Goal: Task Accomplishment & Management: Use online tool/utility

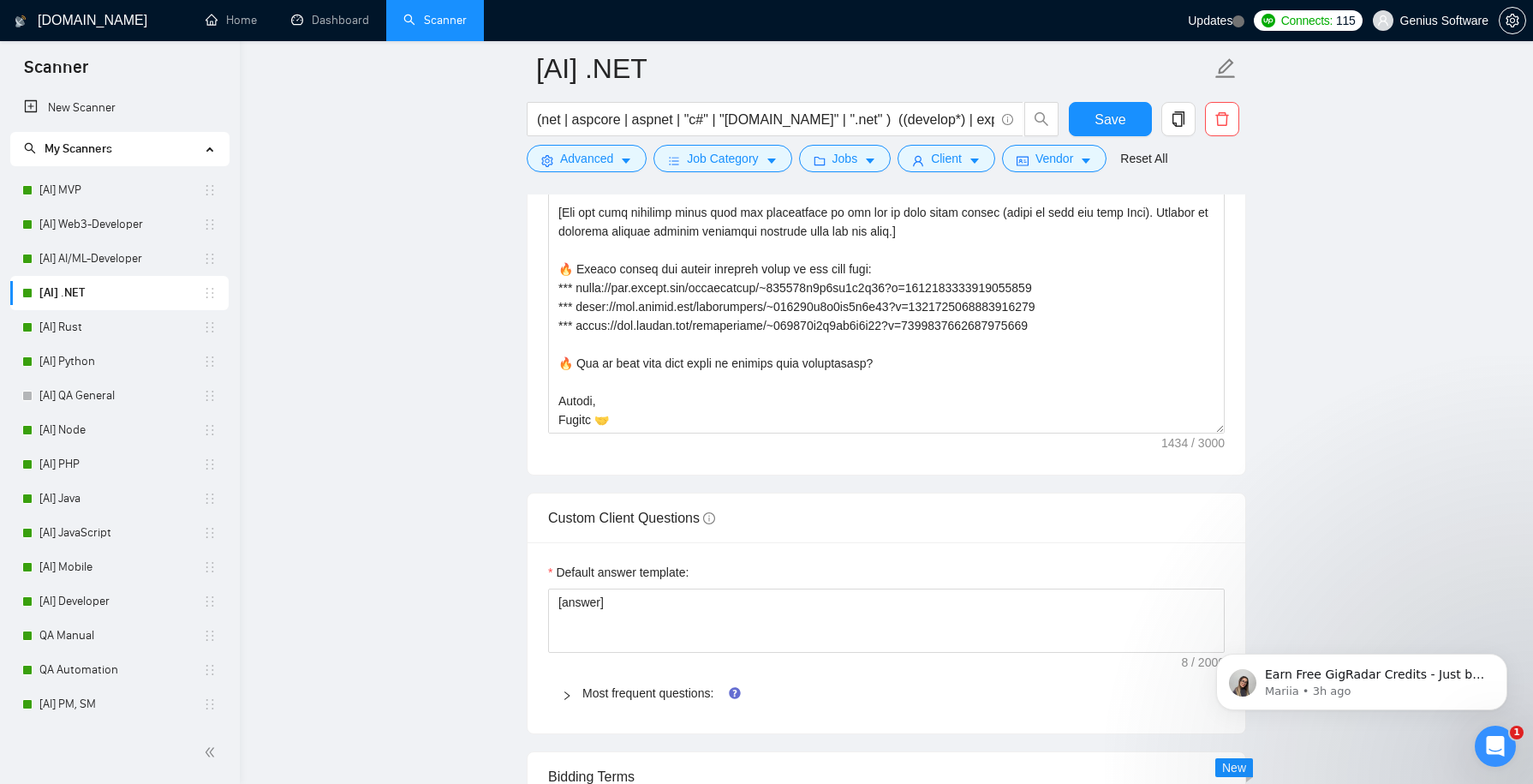
scroll to position [2200, 0]
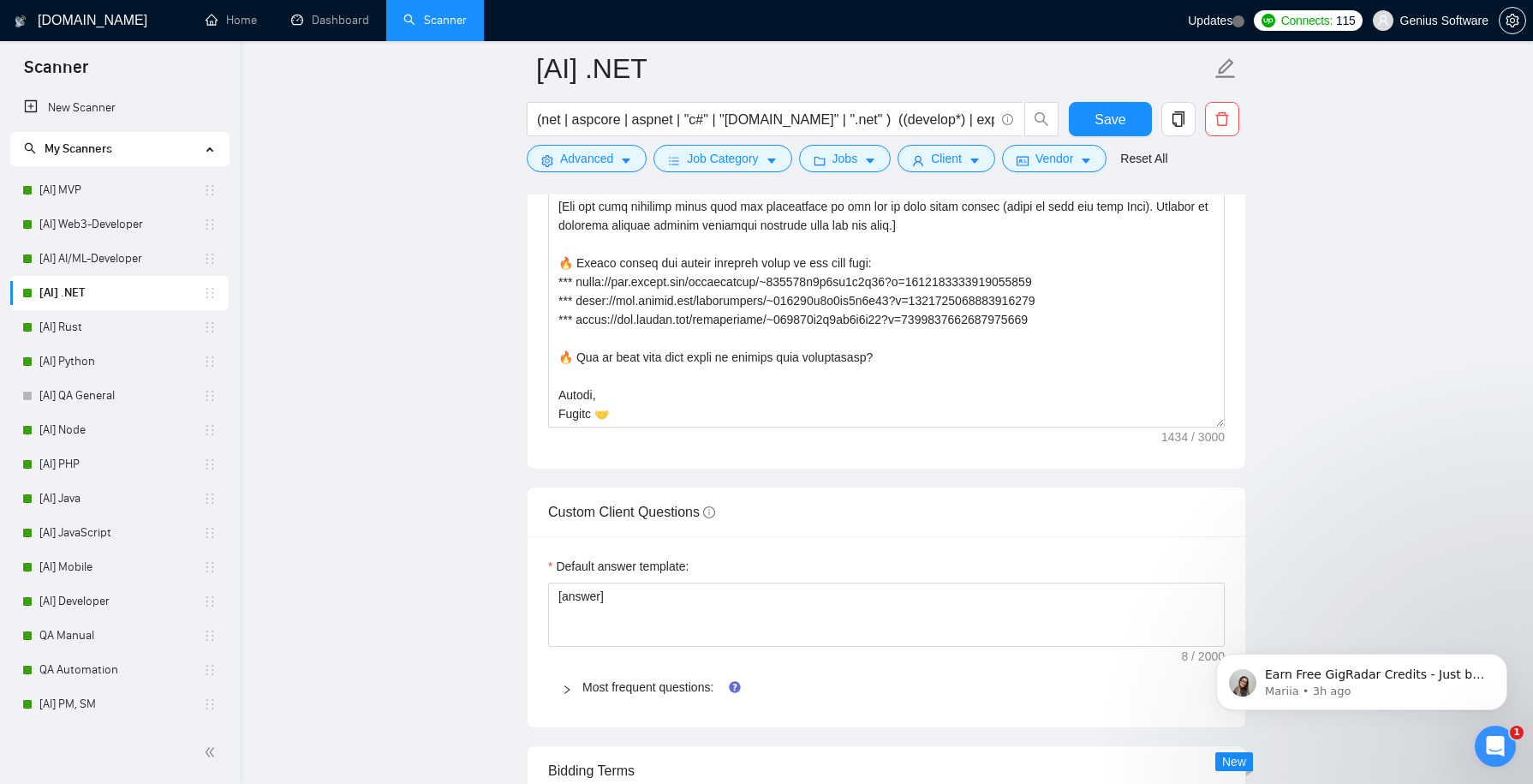
click at [1318, 309] on main "[AI] .NET (net | aspcore | aspnet | "c#" | "[DOMAIN_NAME]" | ".net" ) ((develop…" at bounding box center [886, 495] width 1238 height 5256
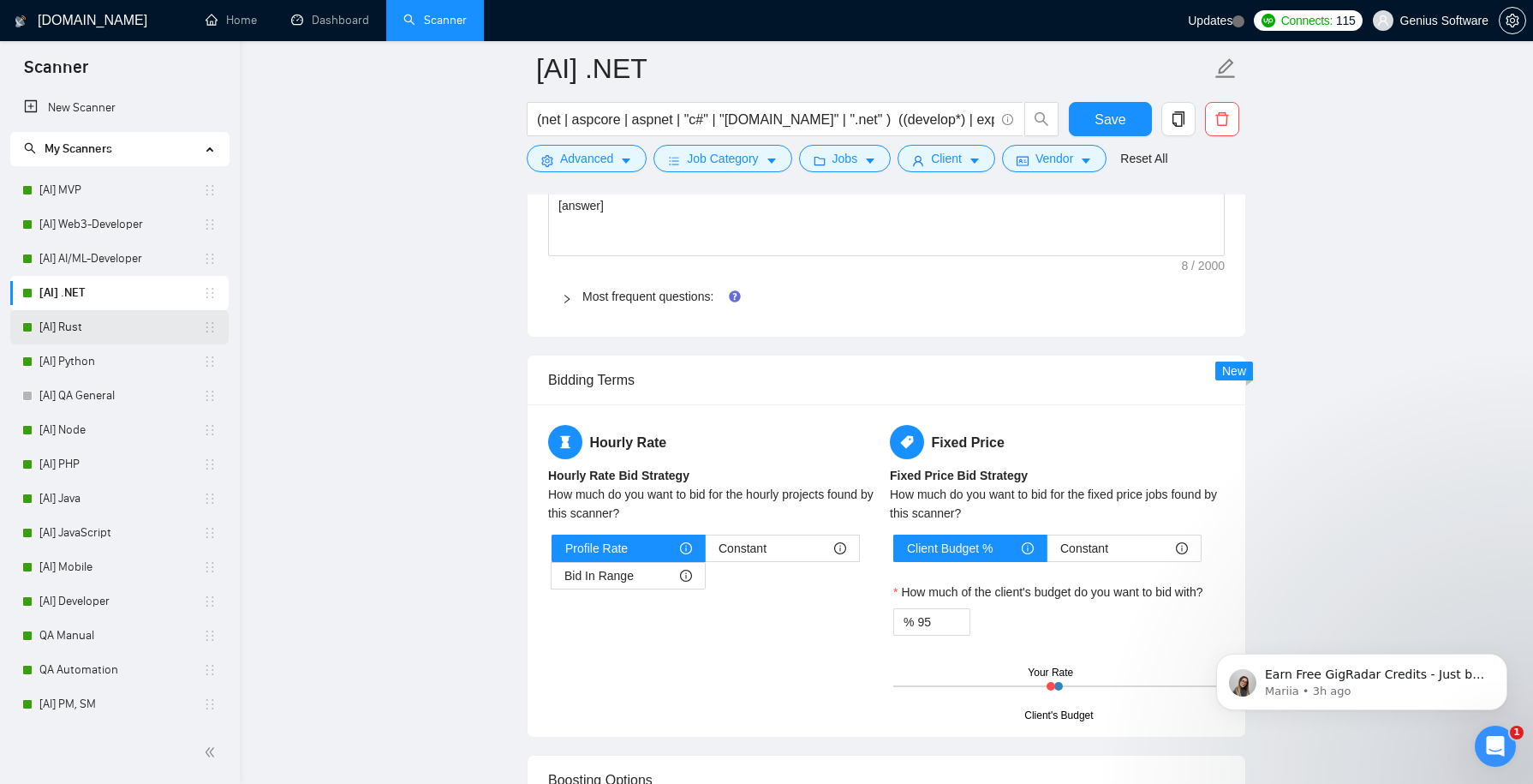
scroll to position [2597, 0]
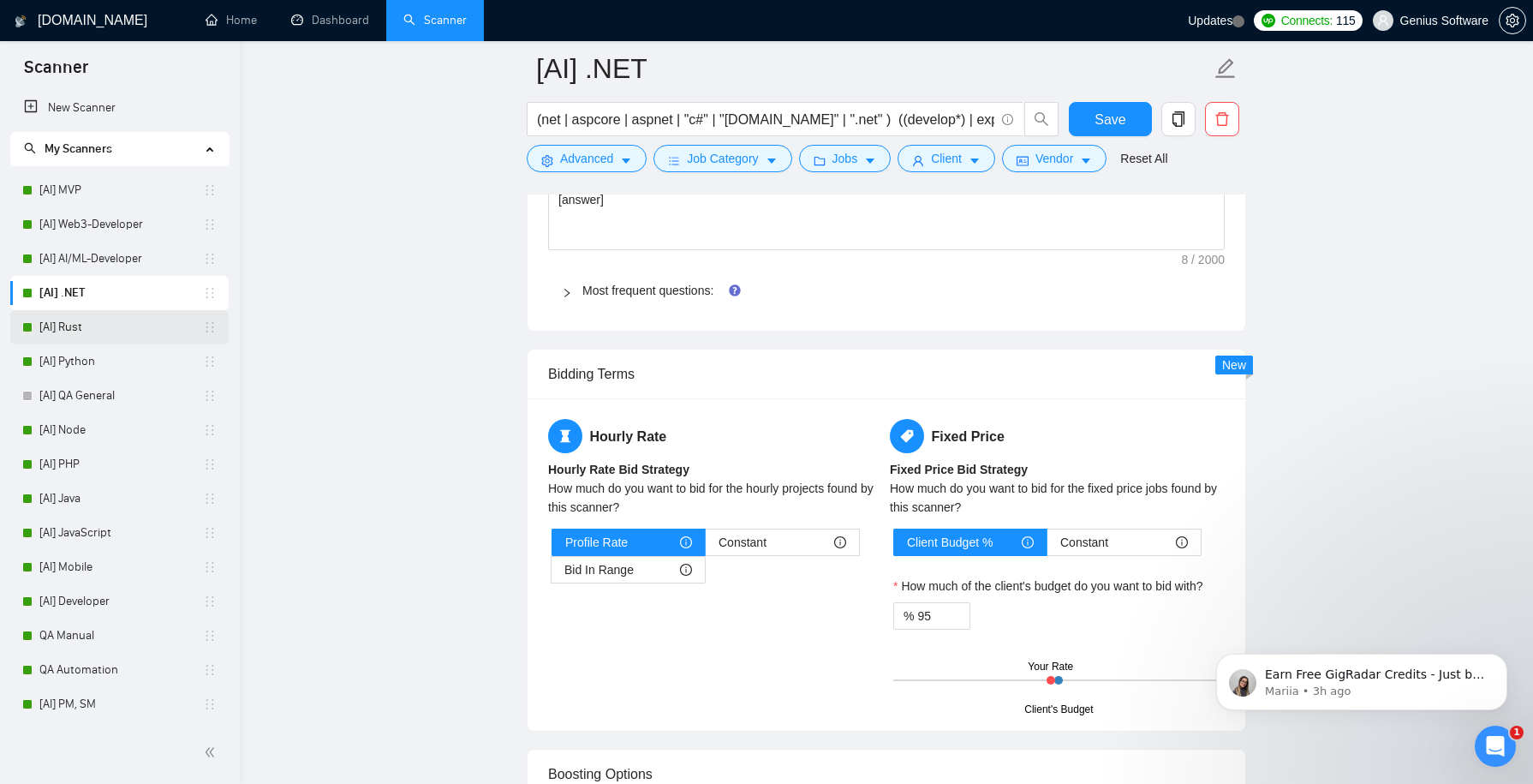
click at [105, 322] on link "[AI] Rust" at bounding box center [121, 327] width 163 height 34
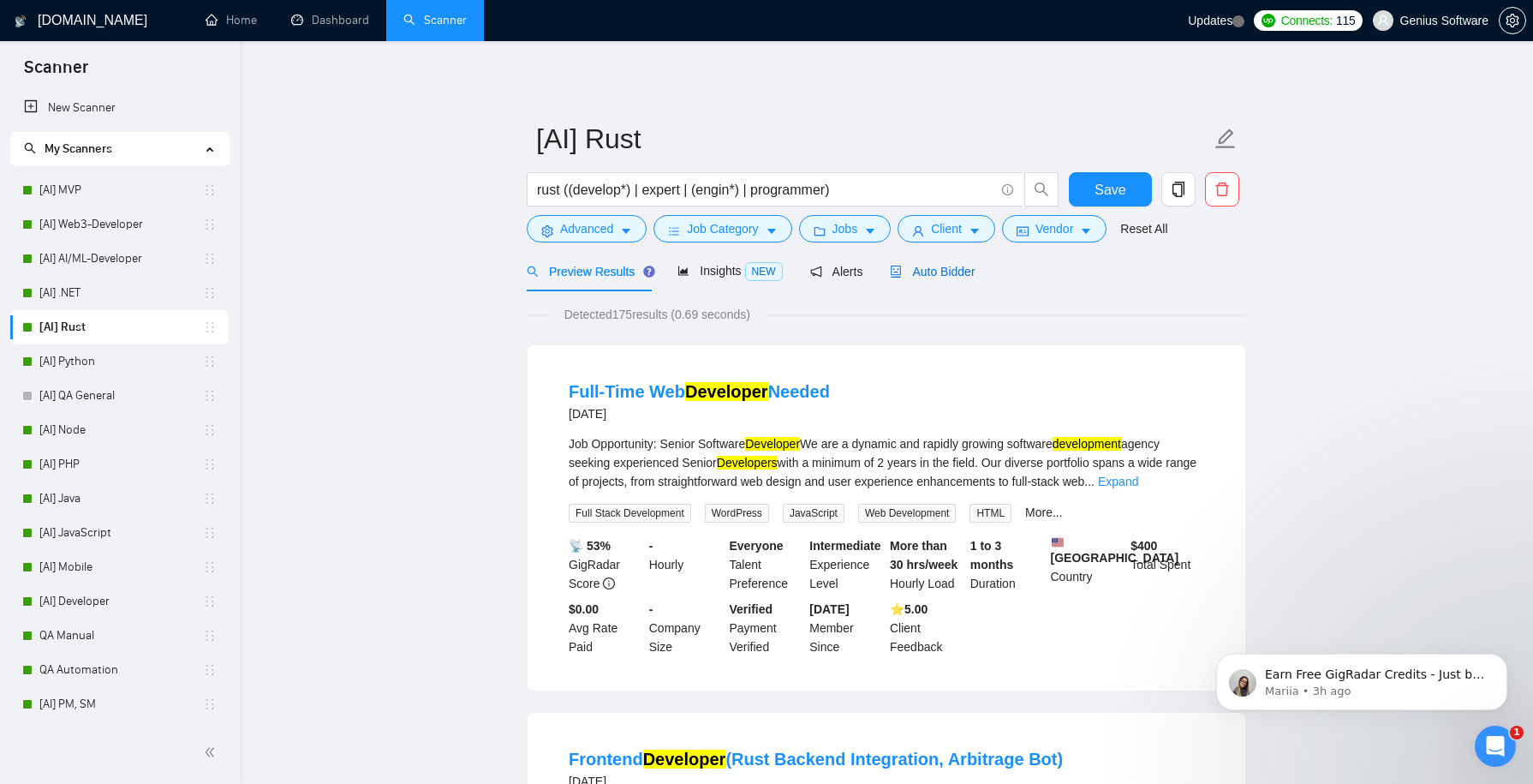
click at [941, 268] on span "Auto Bidder" at bounding box center [932, 271] width 85 height 14
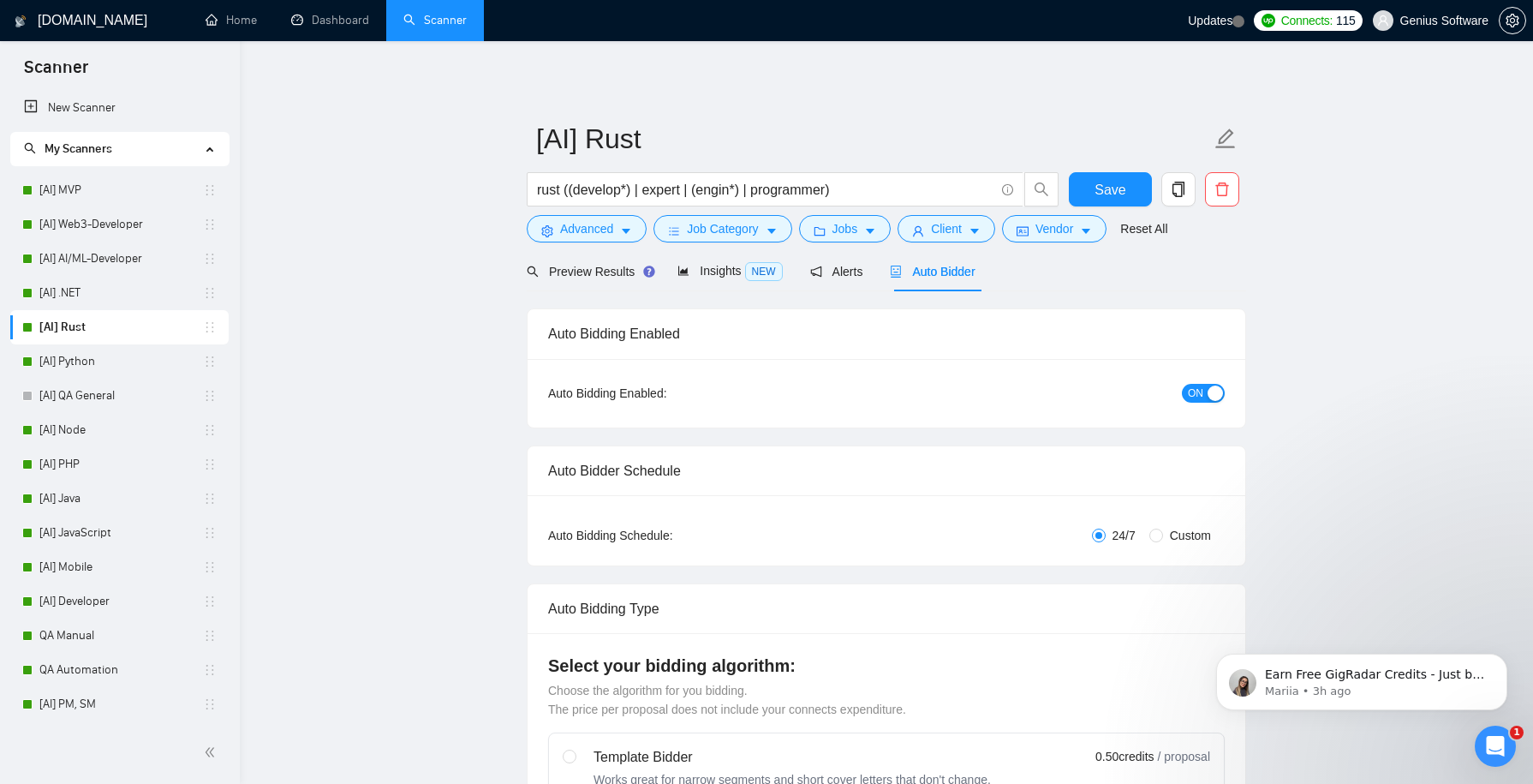
checkbox input "true"
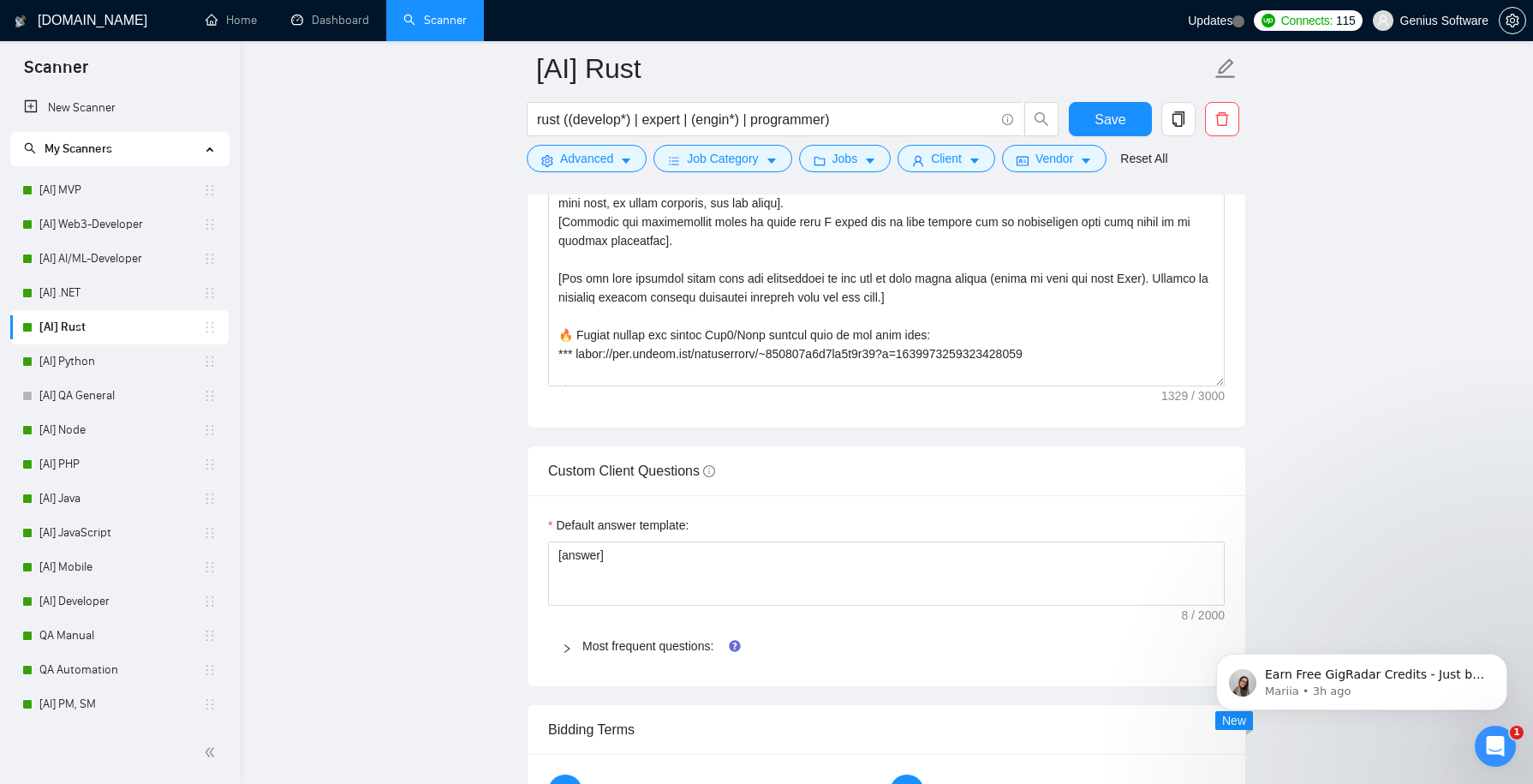
scroll to position [2449, 0]
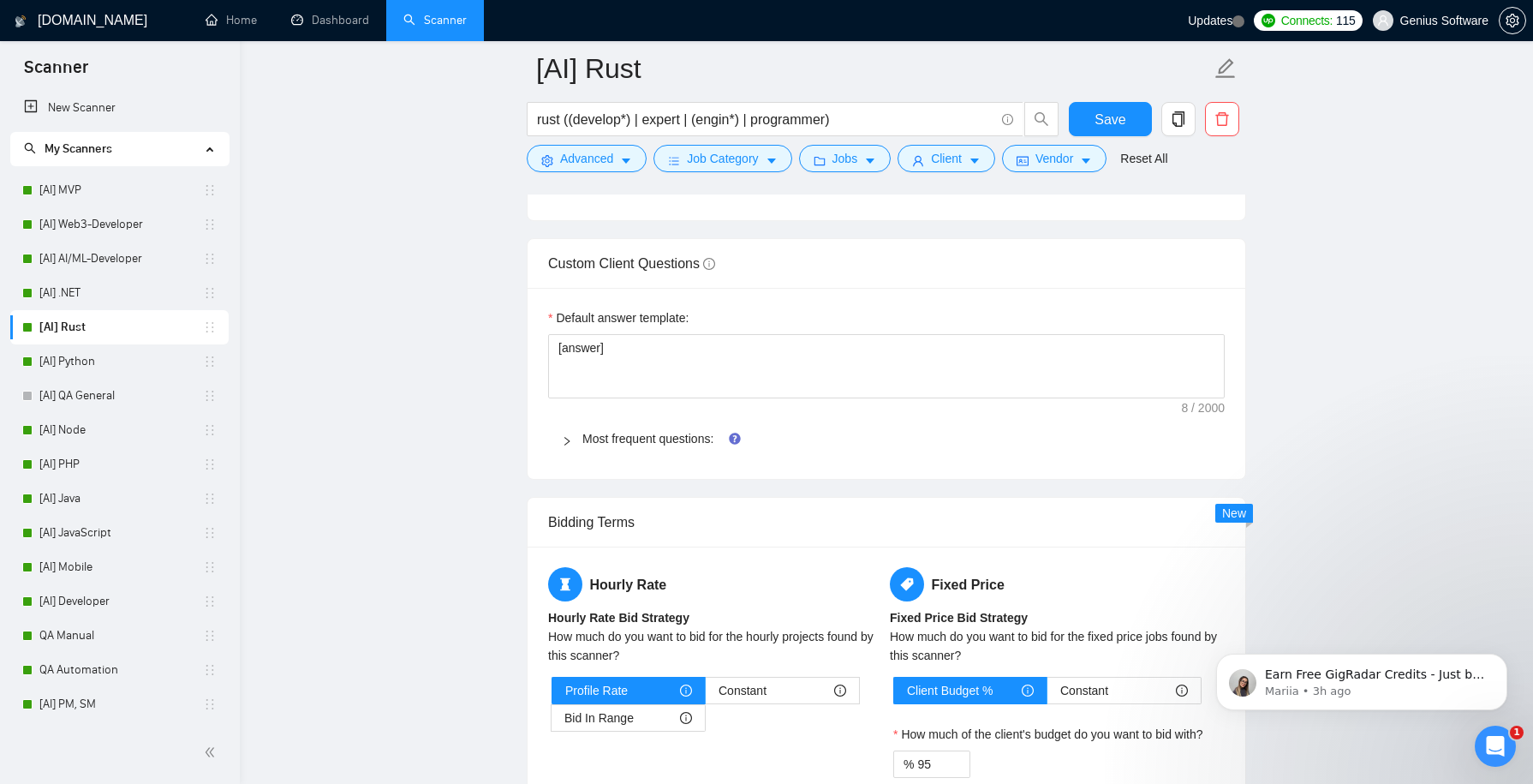
click at [566, 446] on icon "right" at bounding box center [567, 441] width 11 height 11
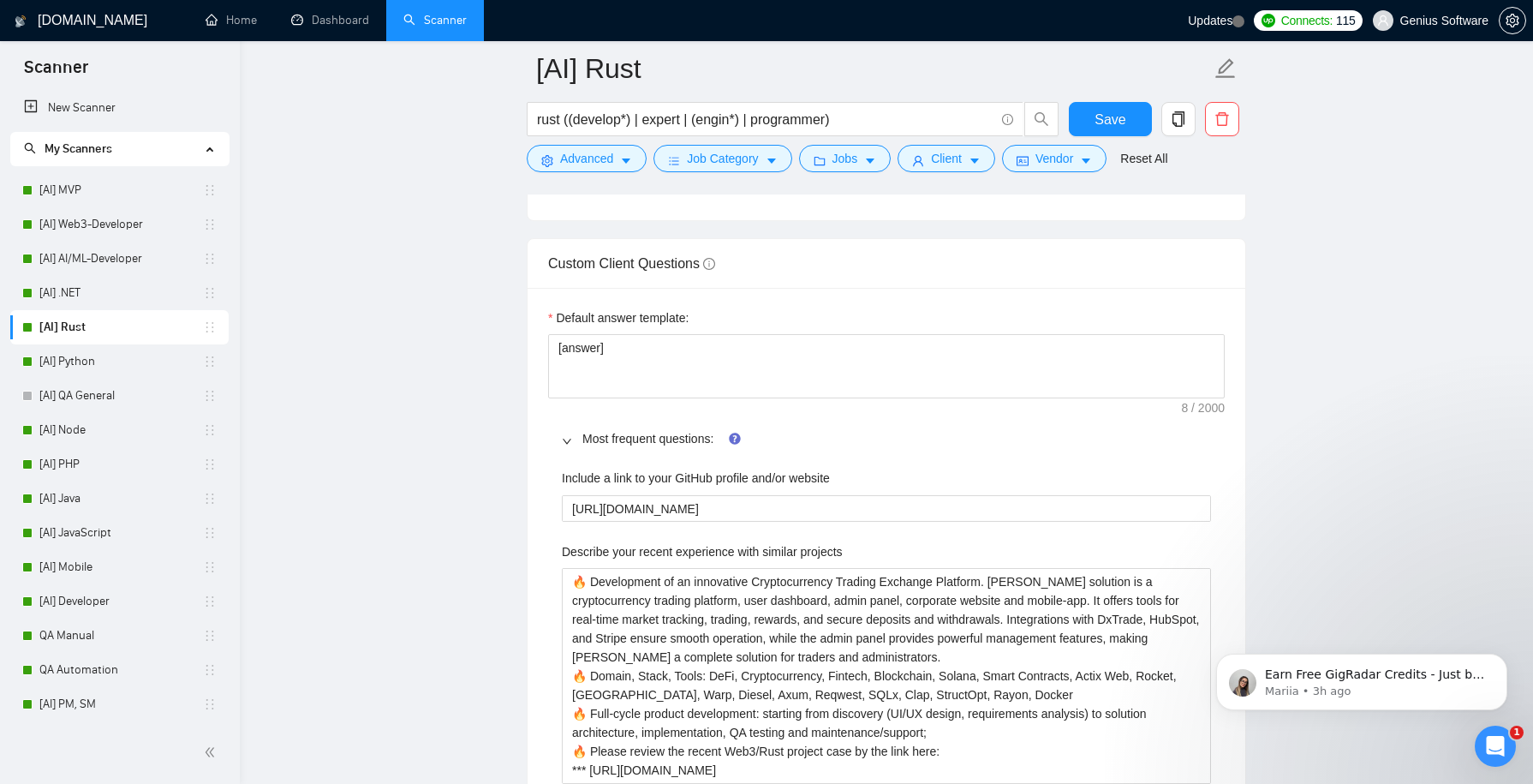
click at [566, 446] on icon "right" at bounding box center [567, 441] width 11 height 11
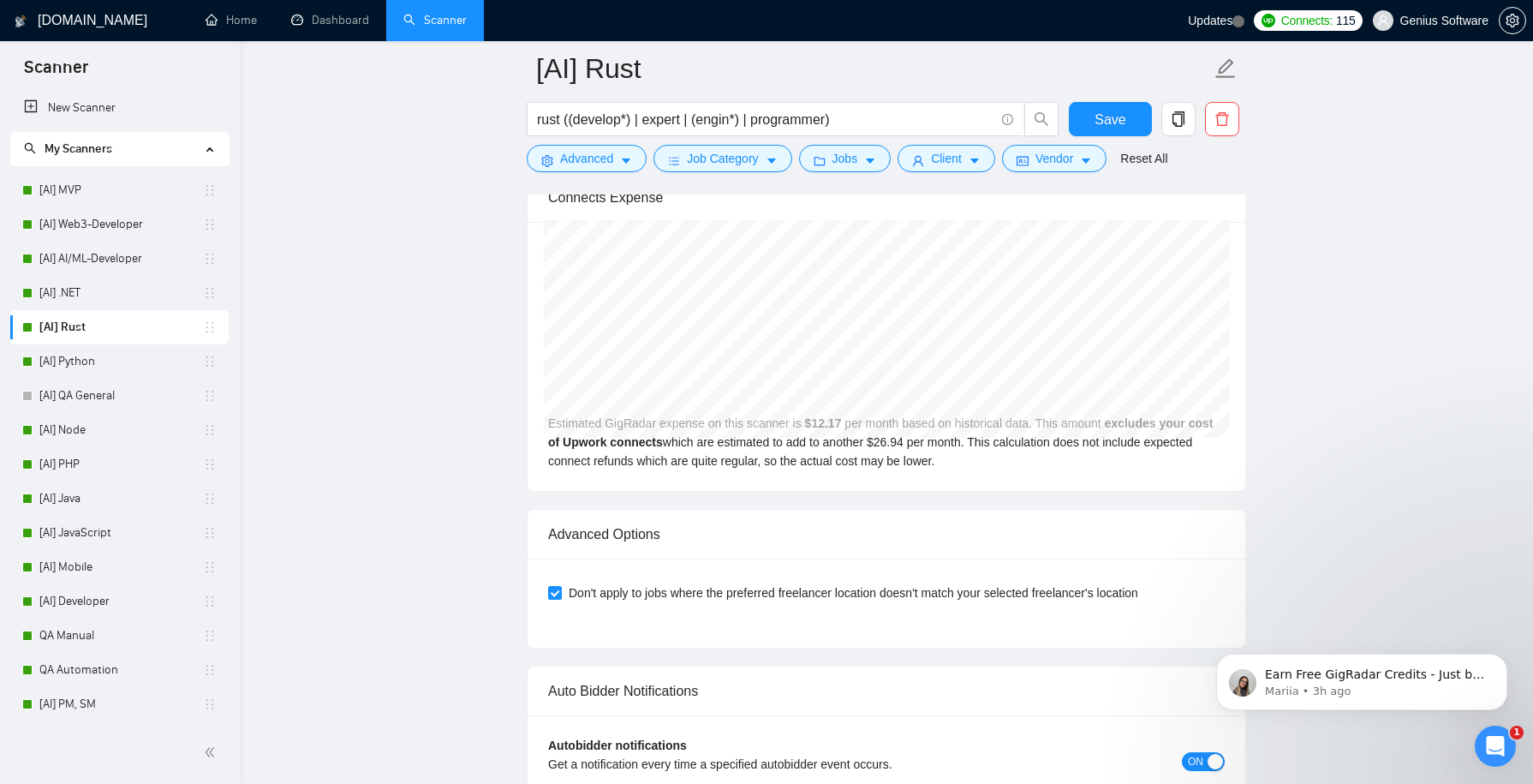
scroll to position [3811, 0]
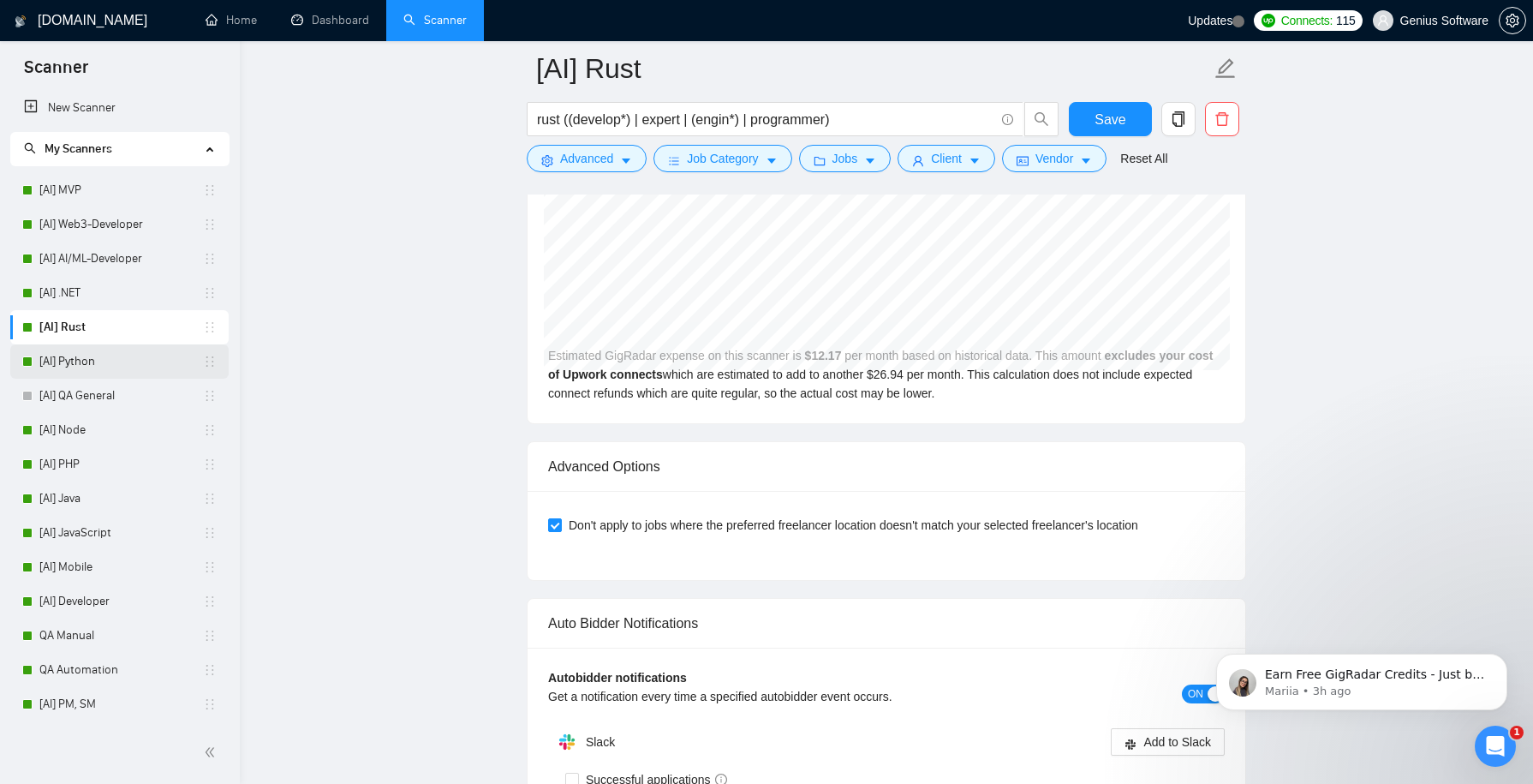
click at [139, 366] on link "[AI] Python" at bounding box center [121, 361] width 163 height 34
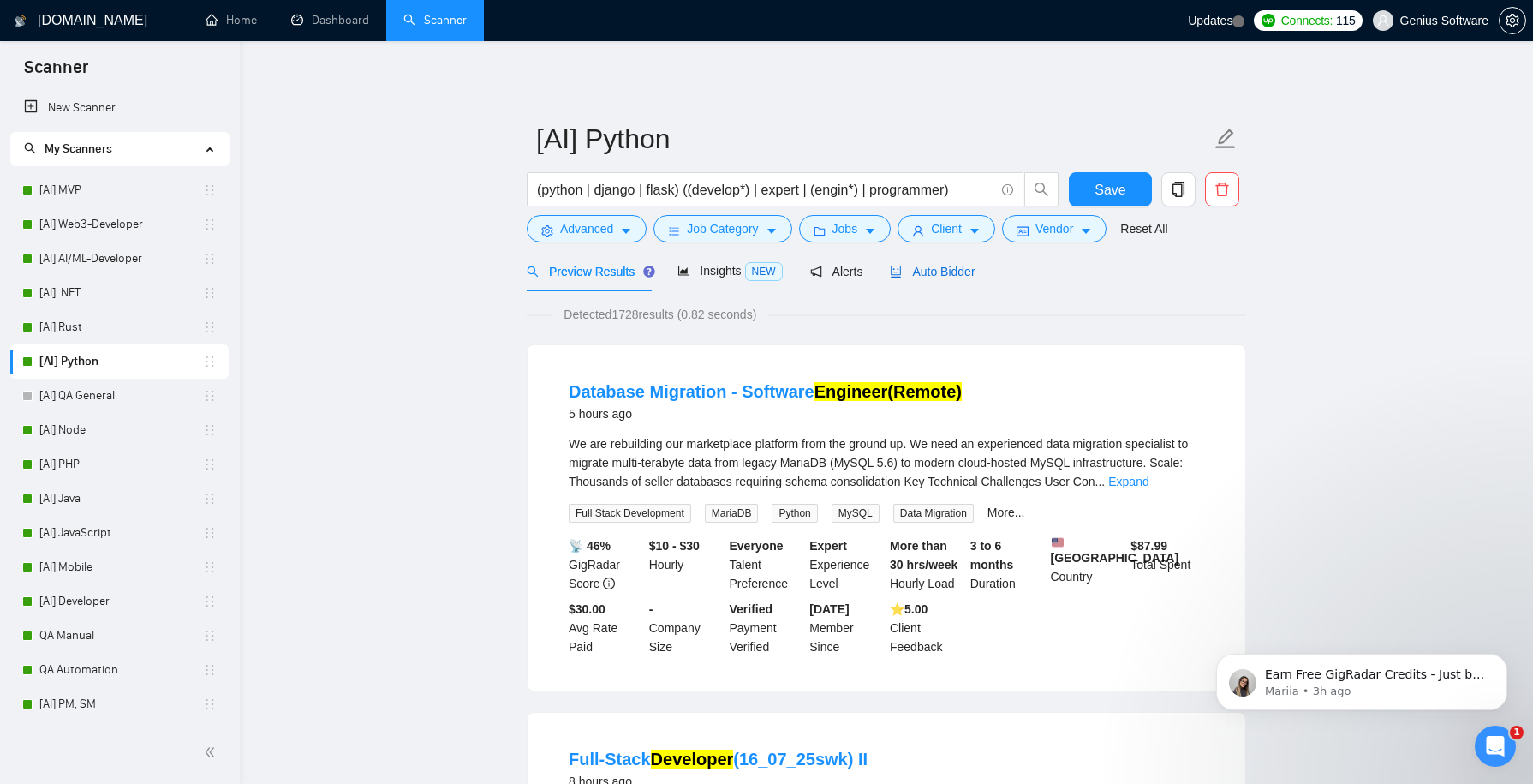
click at [948, 280] on div "Auto Bidder" at bounding box center [932, 270] width 85 height 18
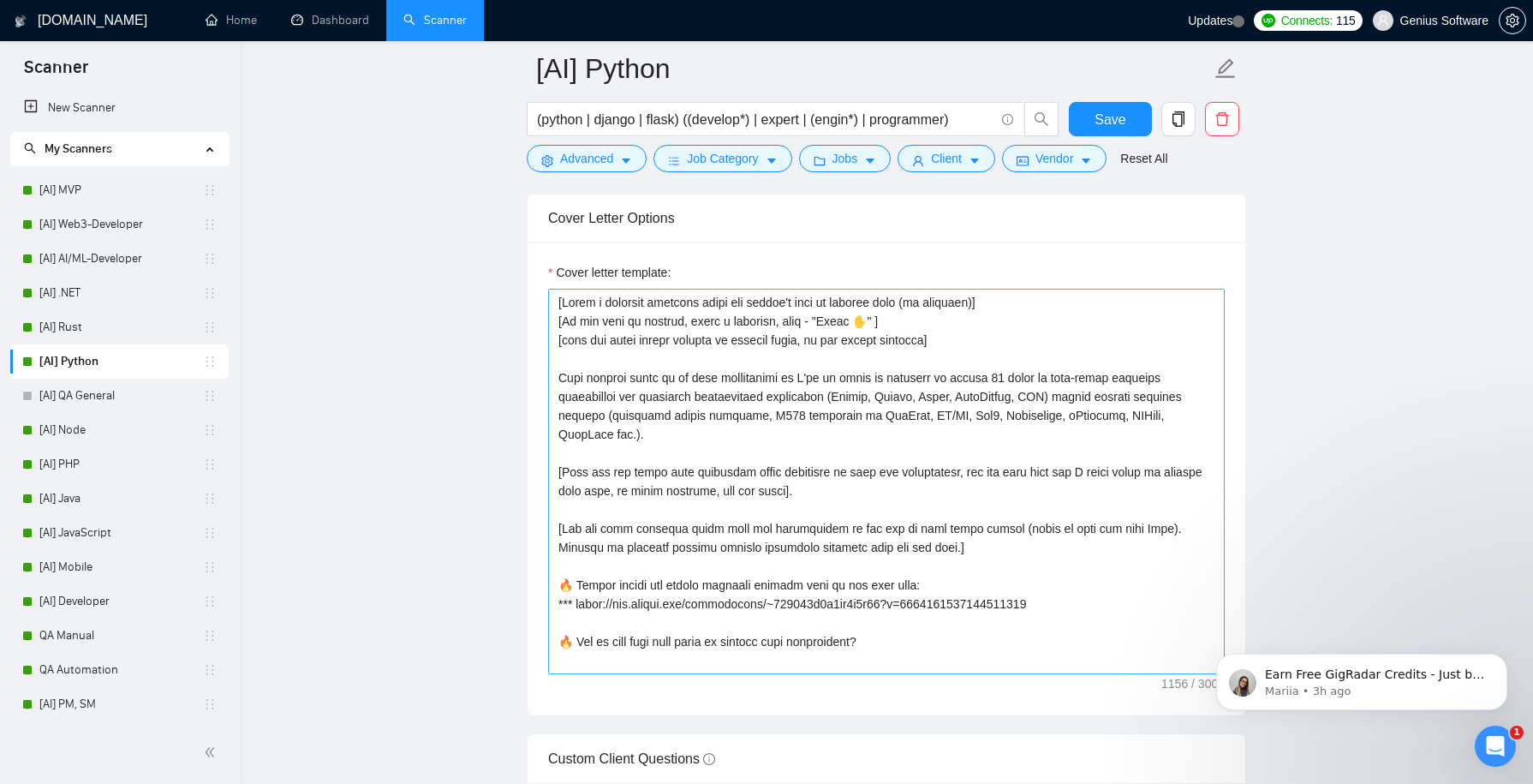
scroll to position [38, 0]
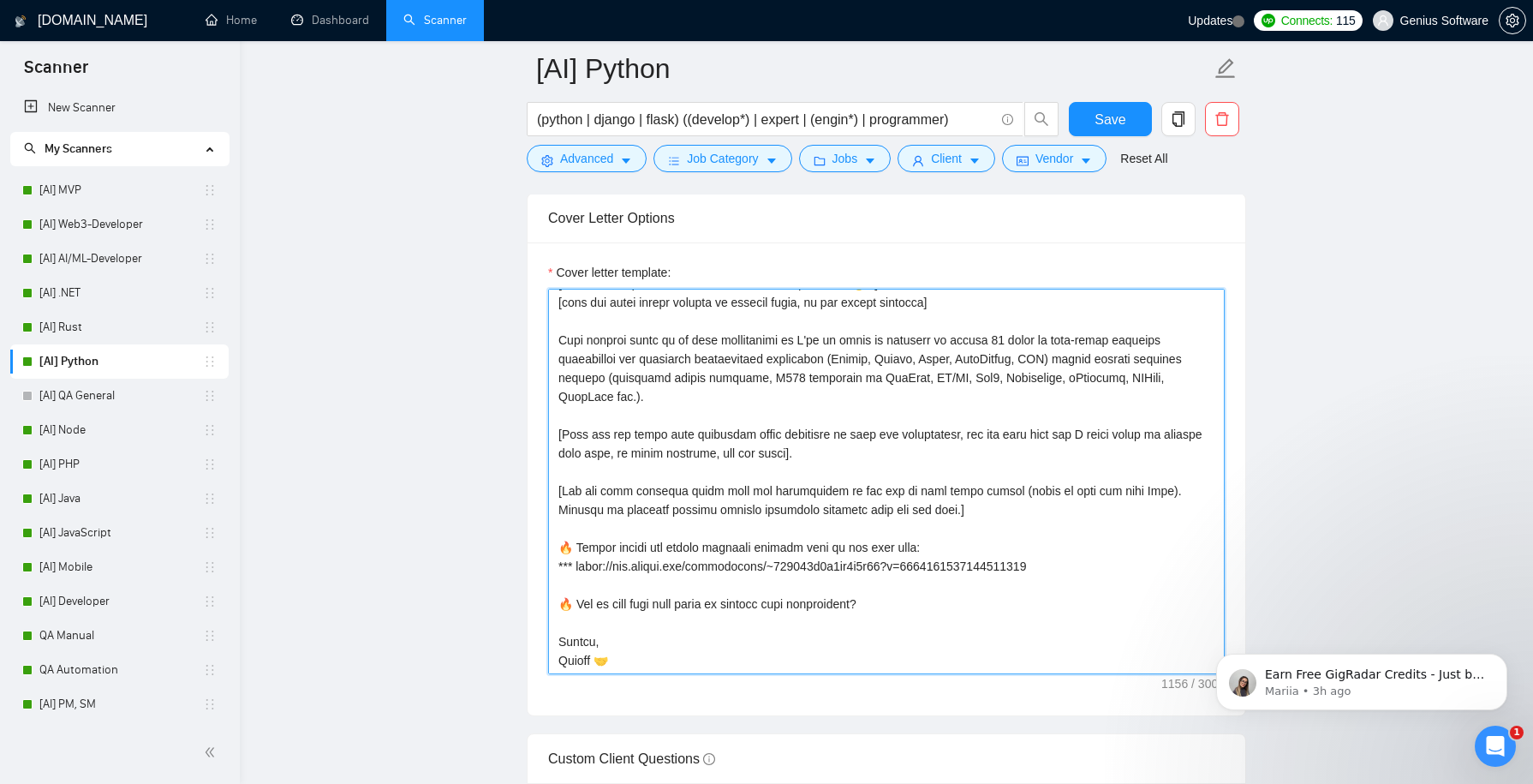
click at [1102, 551] on textarea "Cover letter template:" at bounding box center [885, 481] width 676 height 385
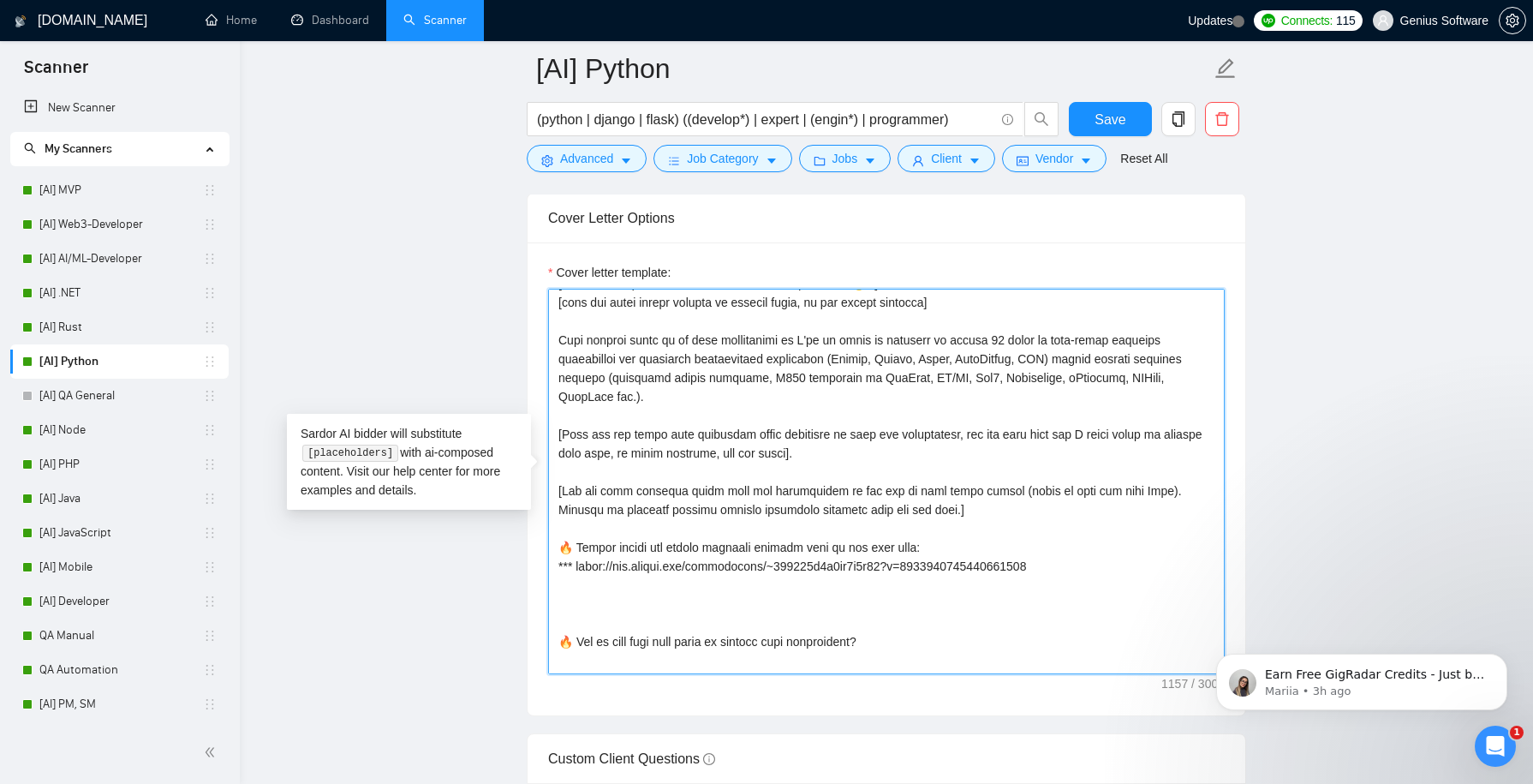
paste textarea "[URL][DOMAIN_NAME]"
click at [578, 560] on textarea "Cover letter template:" at bounding box center [885, 481] width 676 height 385
paste textarea "***"
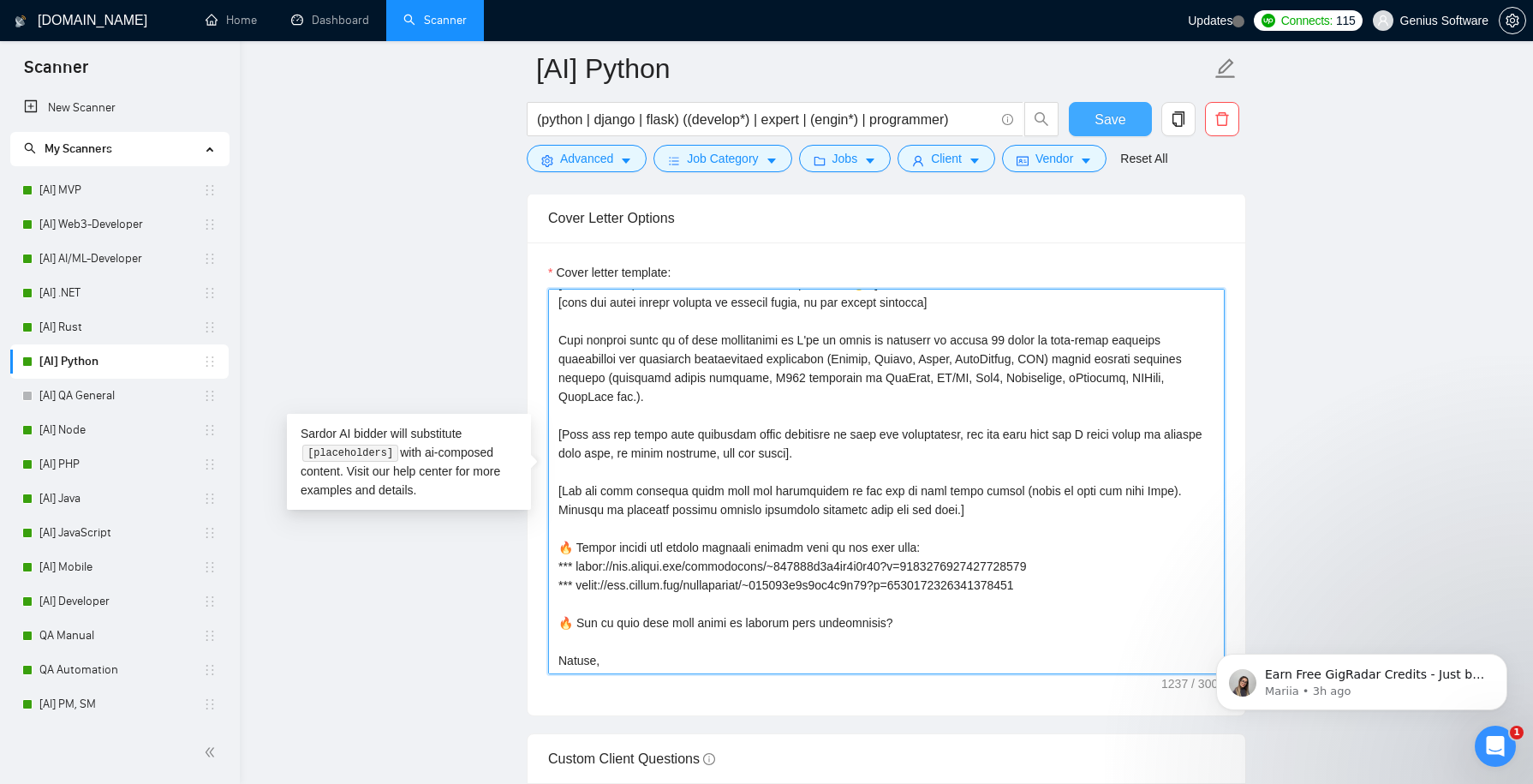
type textarea "[Lorem i dolorsit ametcons adipi eli seddoe't inci ut laboree dolo (ma aliquaen…"
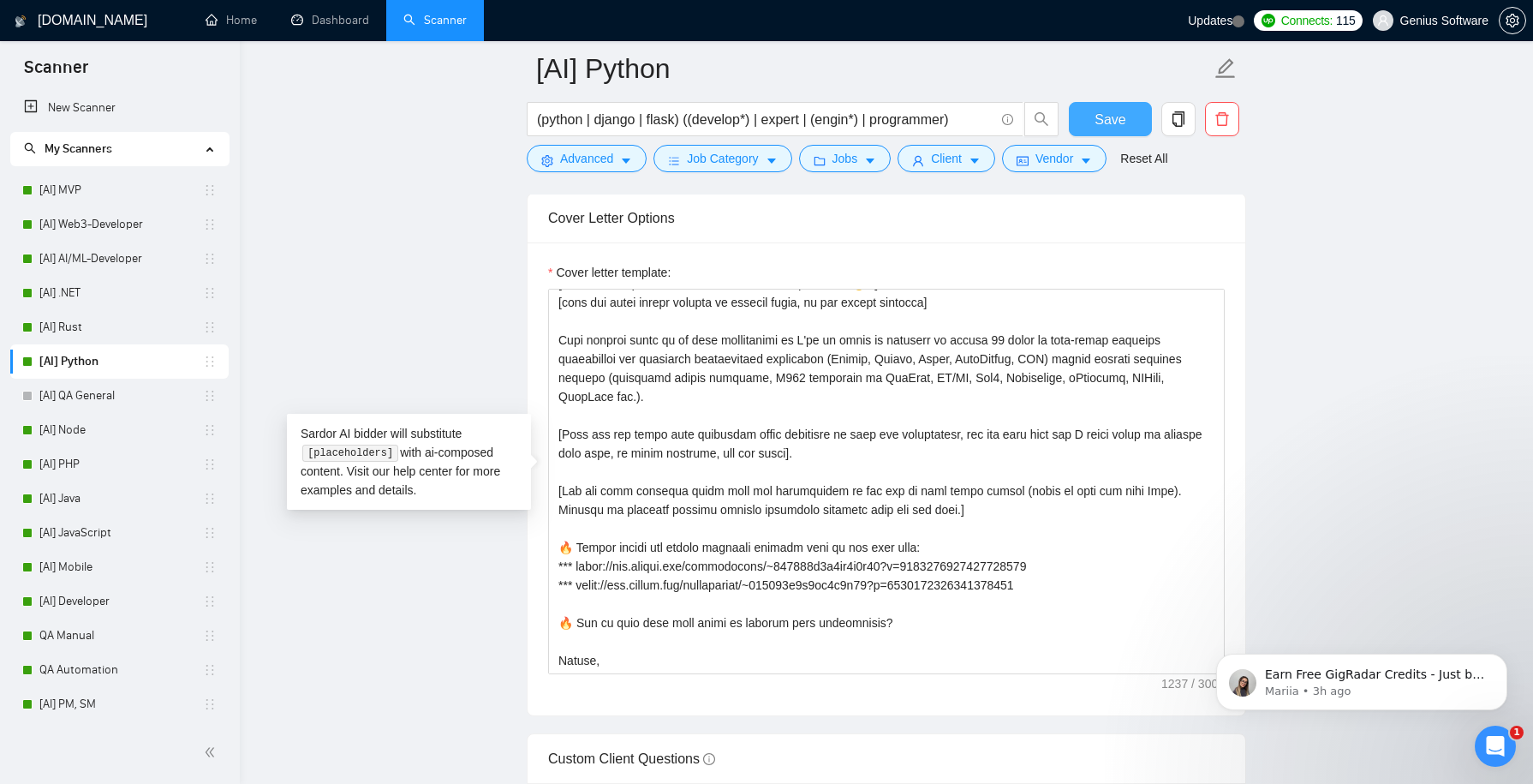
click at [1104, 110] on span "Save" at bounding box center [1110, 120] width 31 height 21
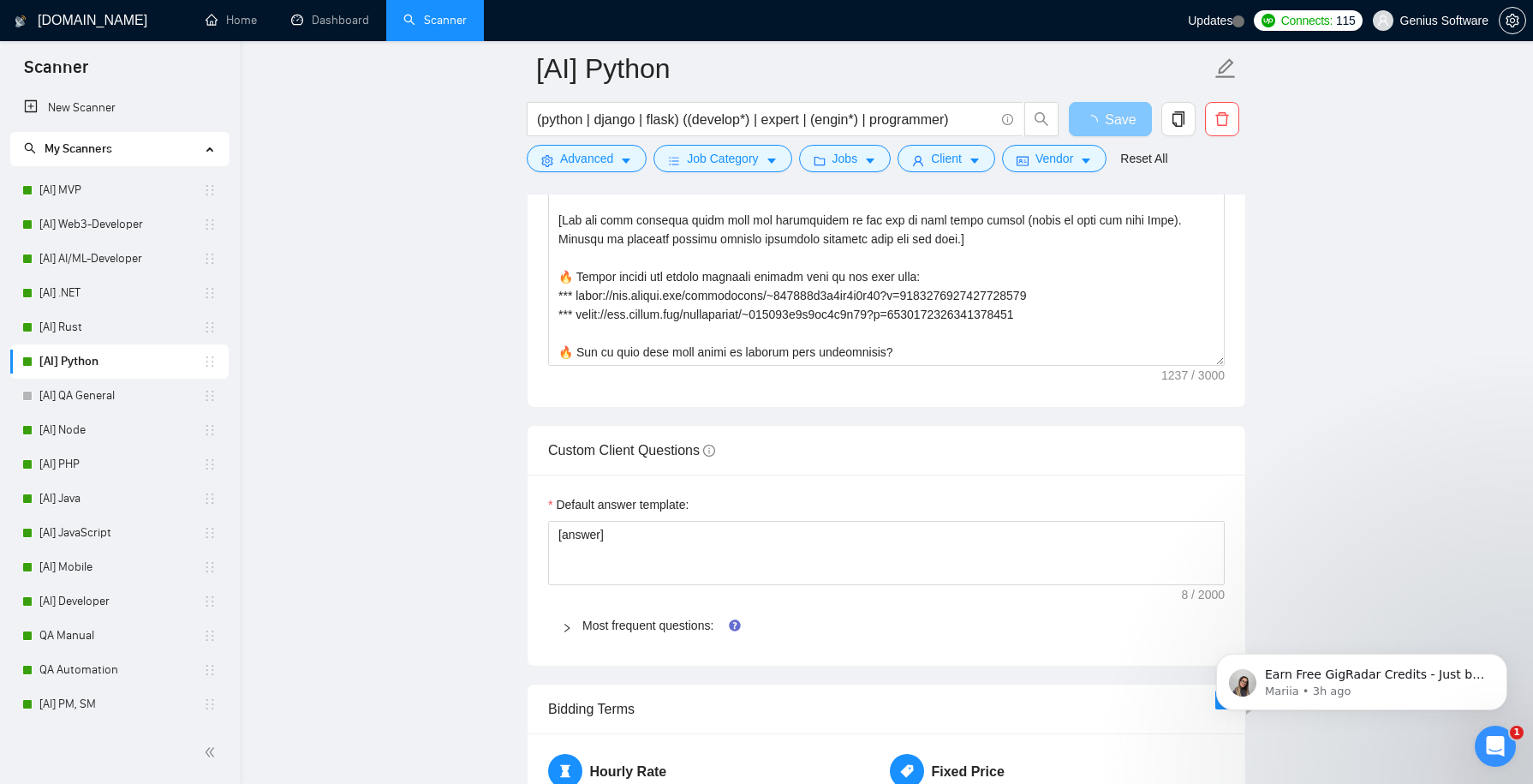
scroll to position [2293, 0]
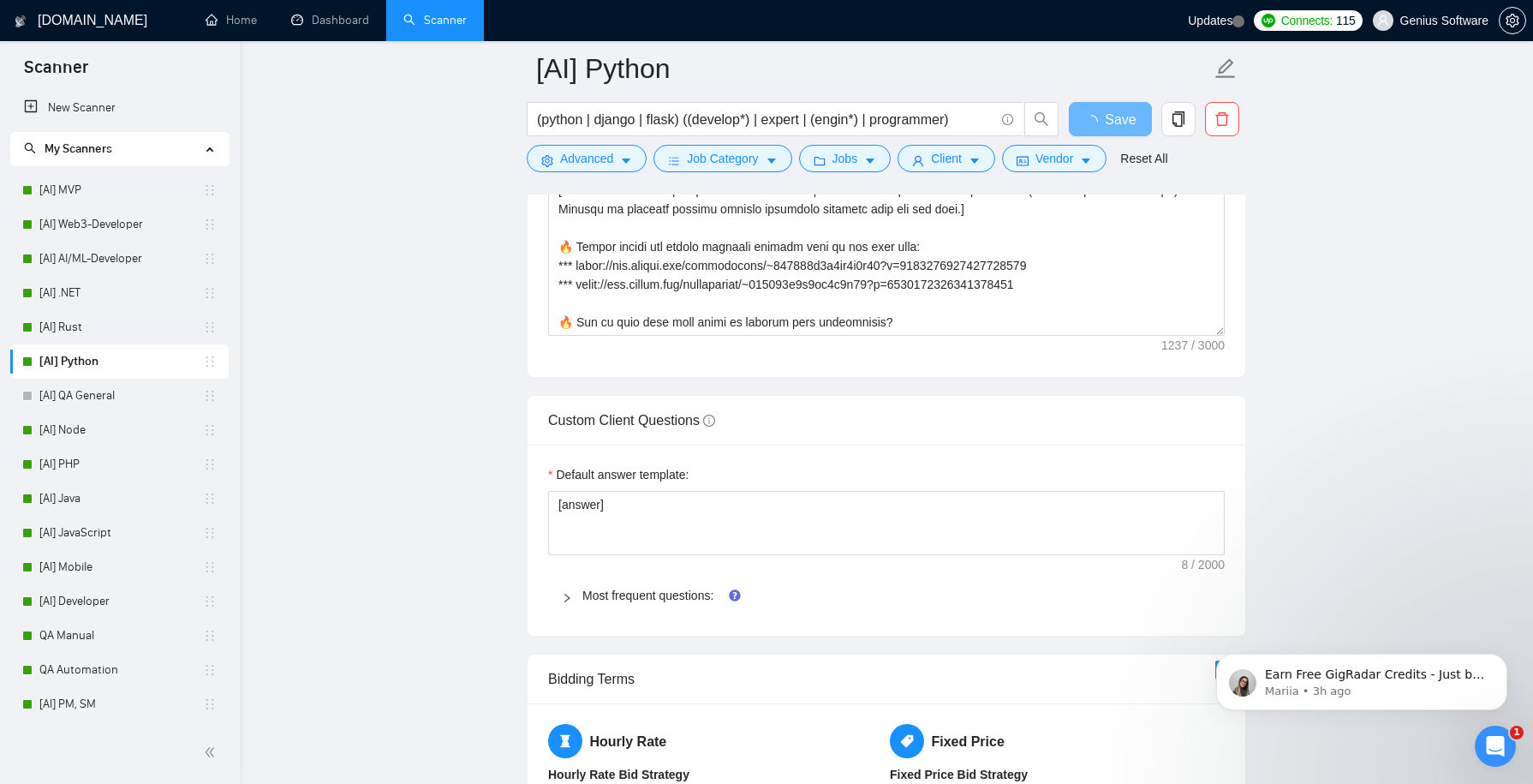
click at [572, 588] on div at bounding box center [572, 594] width 20 height 18
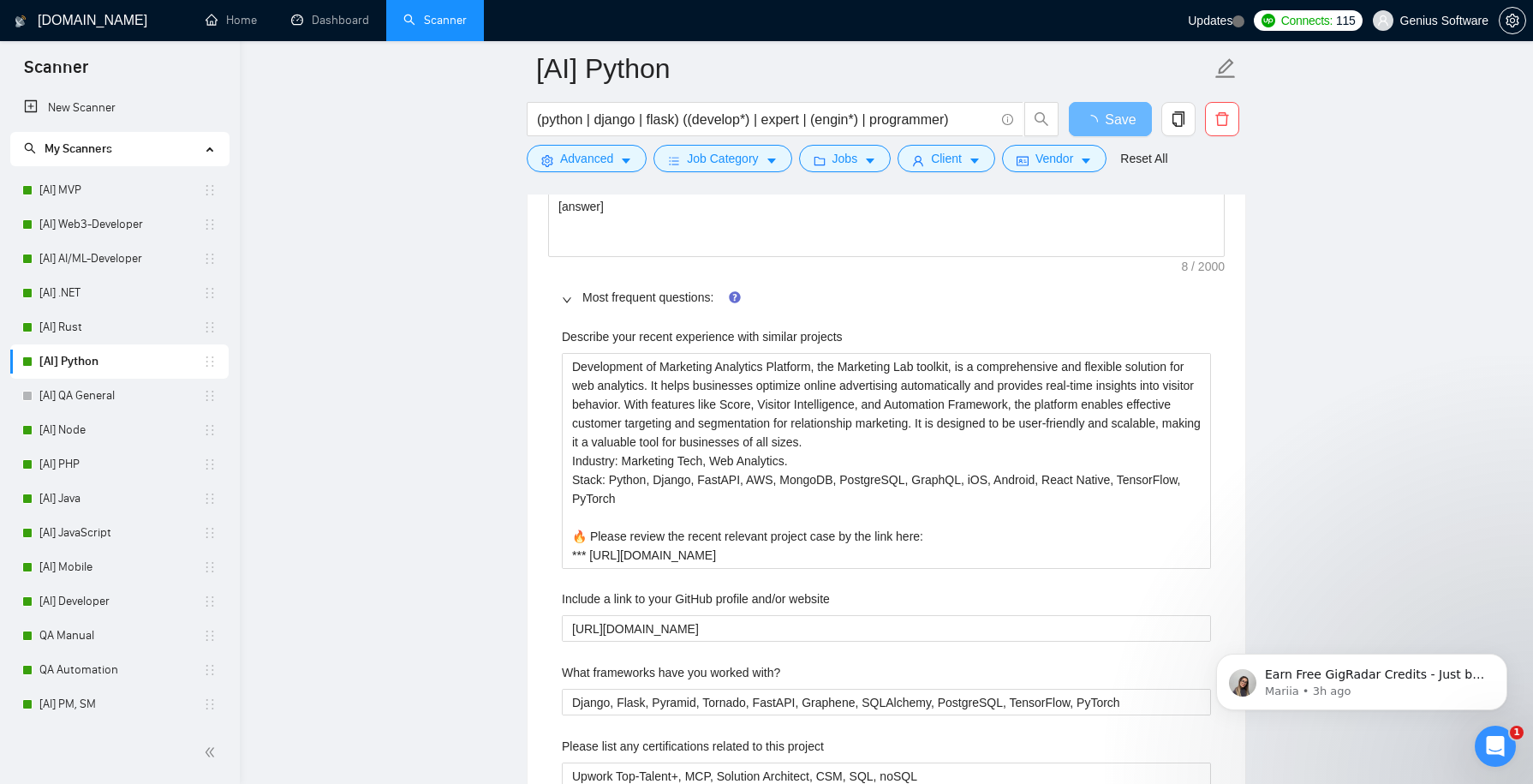
scroll to position [2614, 0]
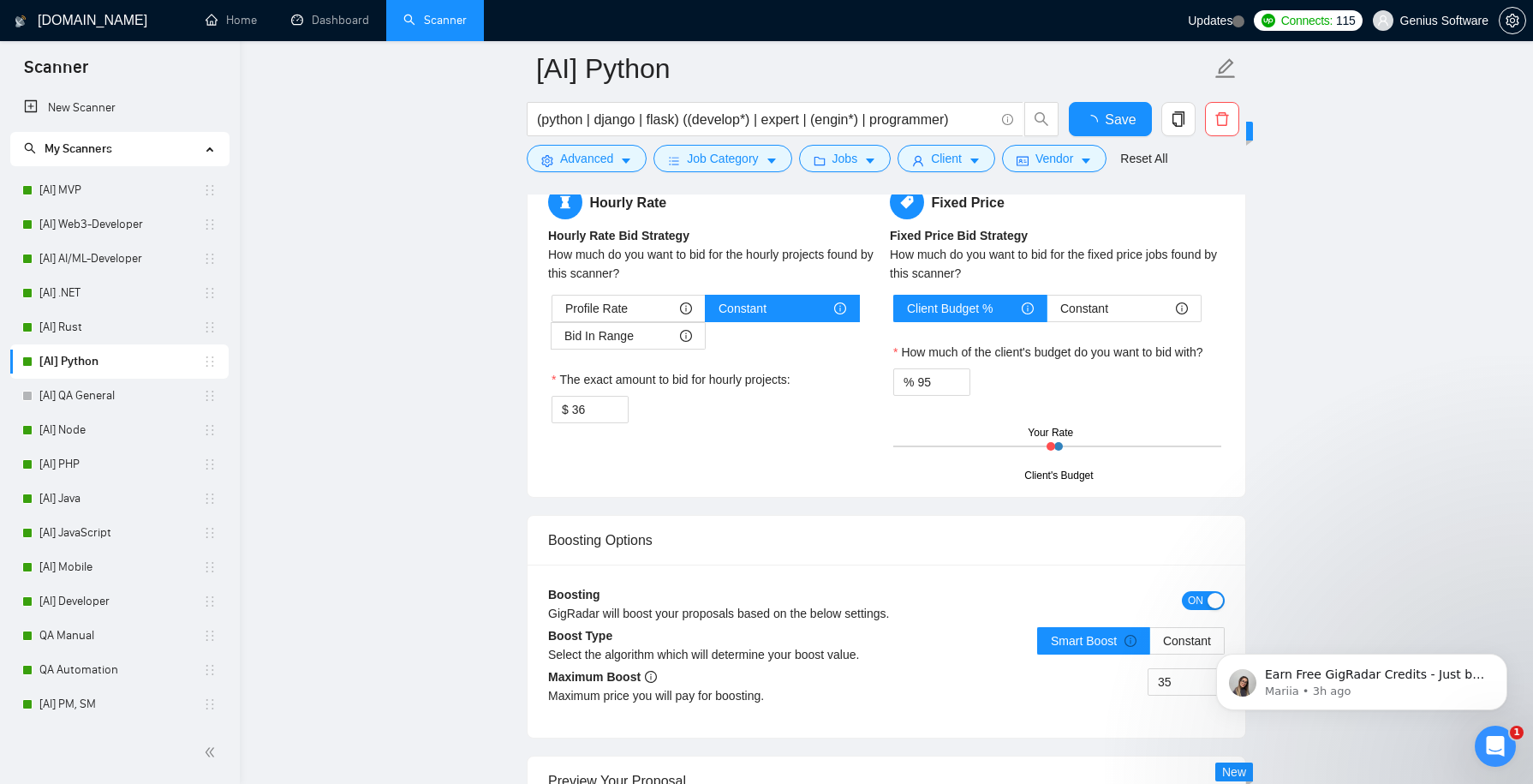
checkbox input "true"
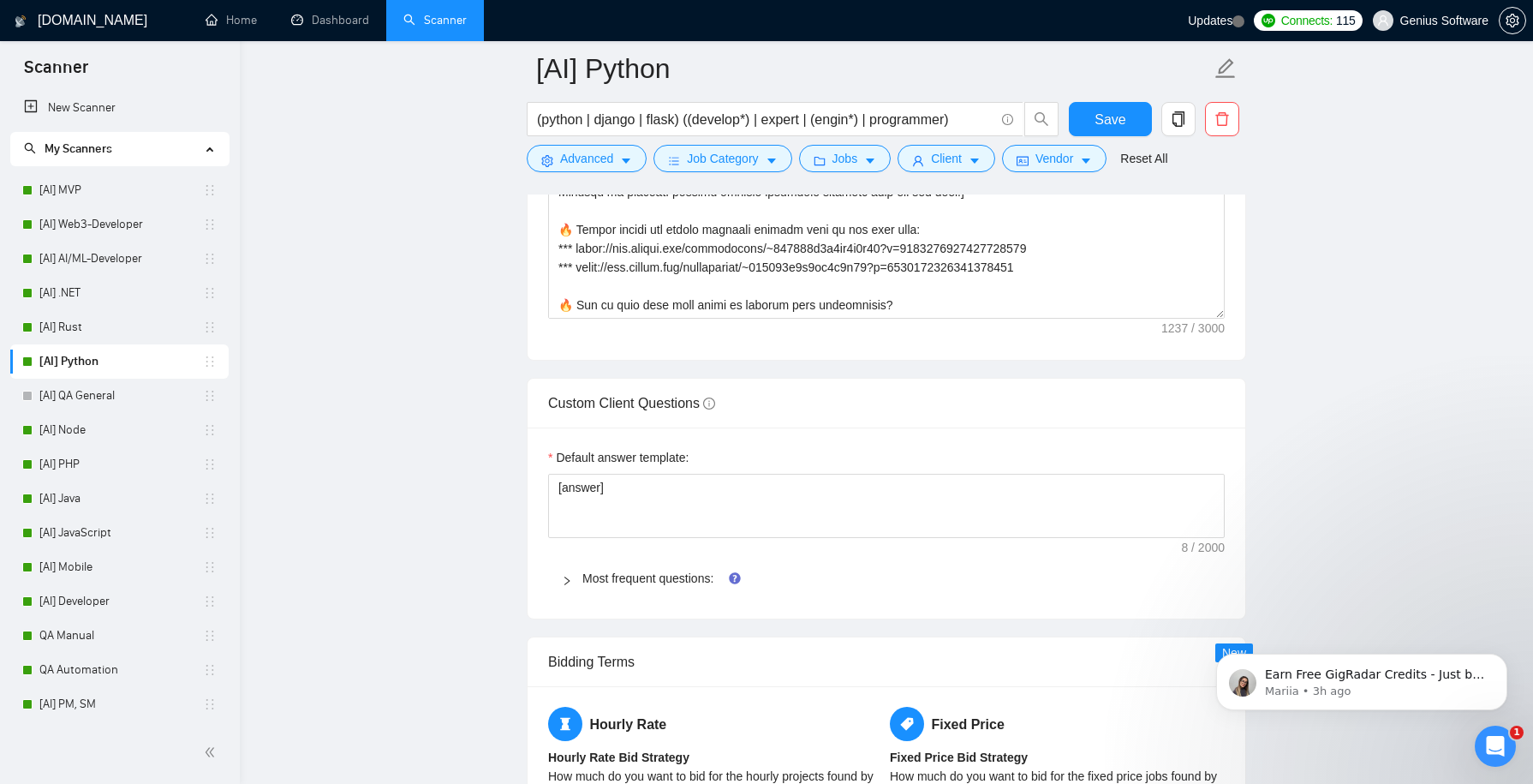
scroll to position [2557, 0]
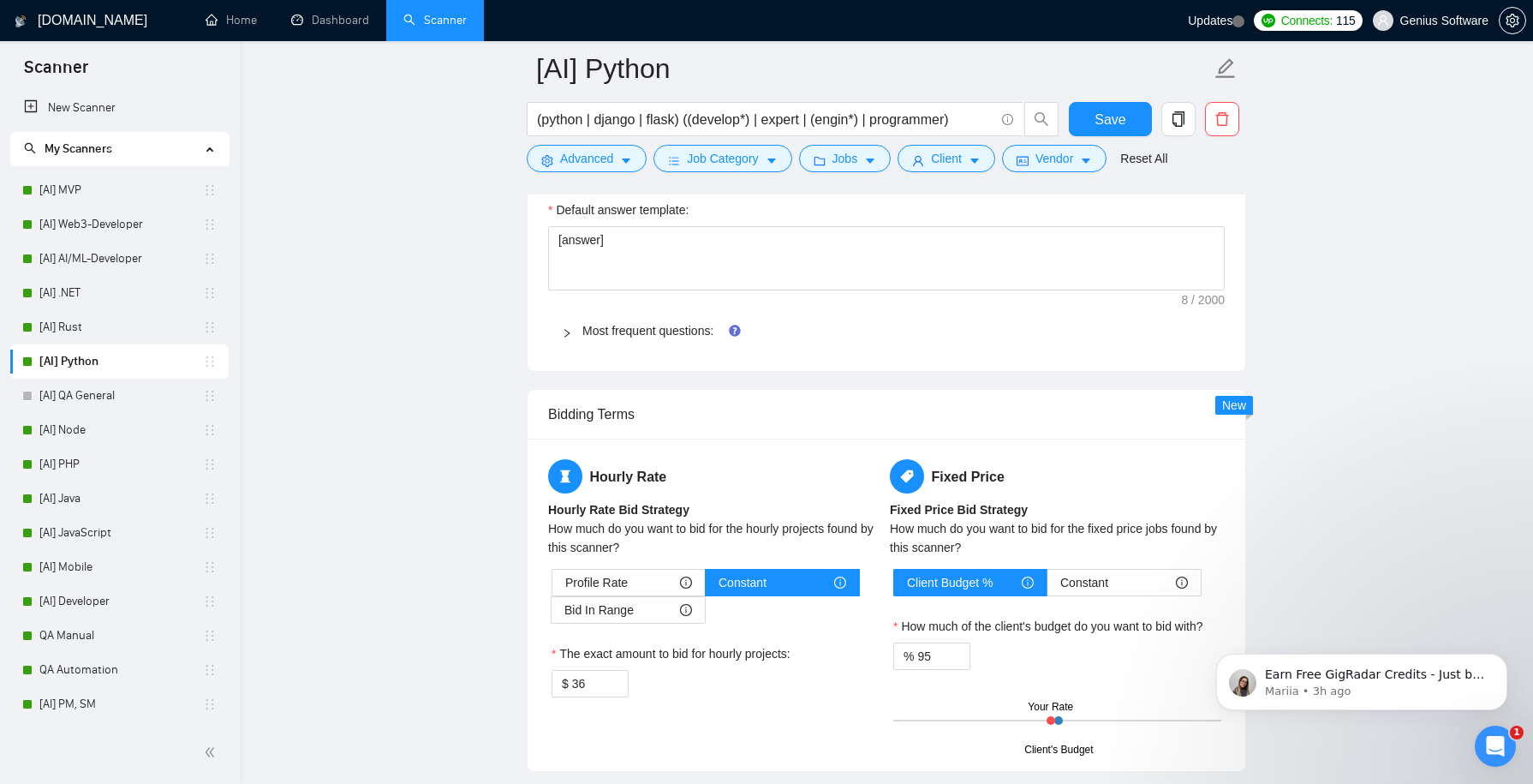
click at [565, 328] on icon "right" at bounding box center [567, 333] width 11 height 11
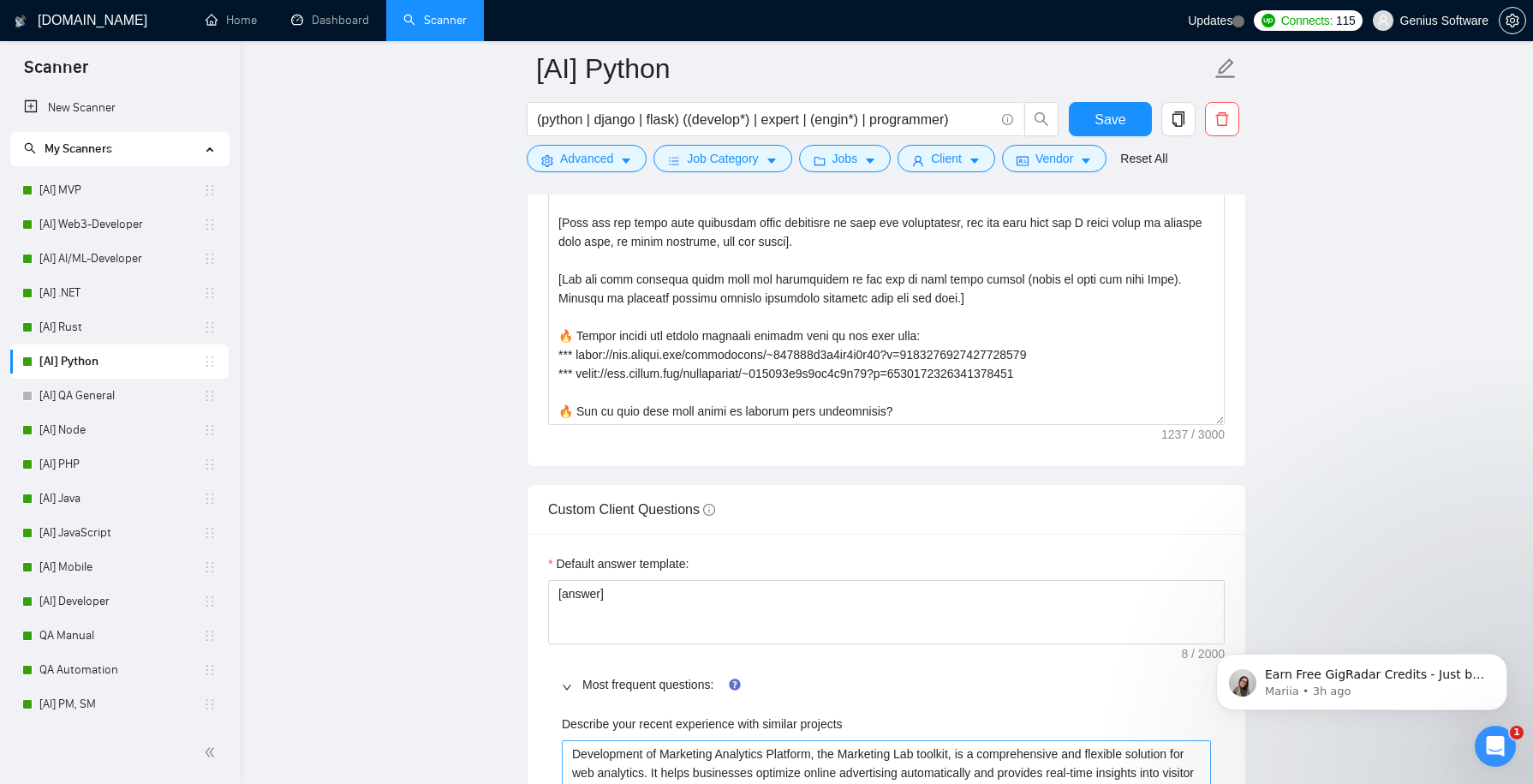
scroll to position [2179, 0]
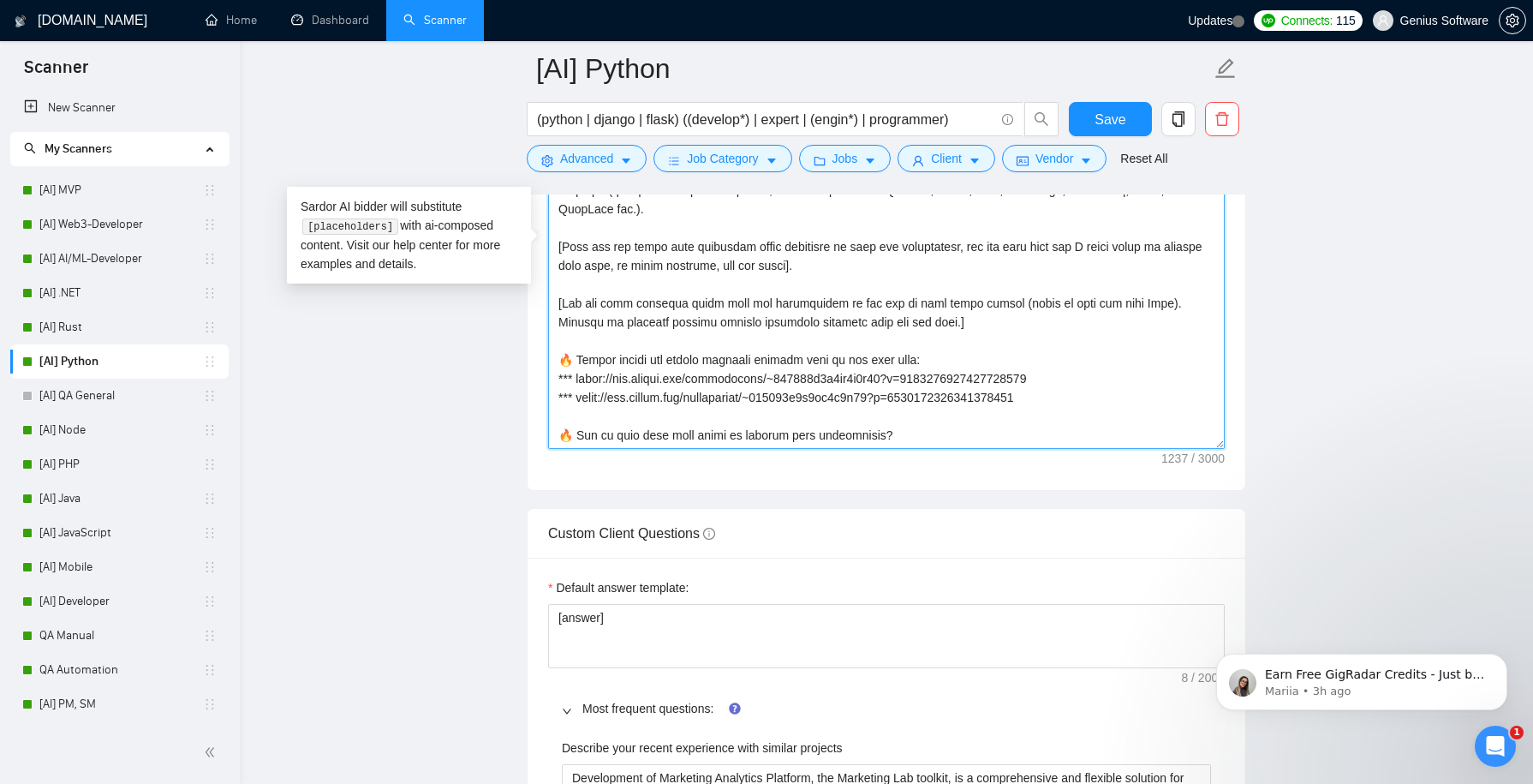
drag, startPoint x: 1088, startPoint y: 393, endPoint x: 554, endPoint y: 392, distance: 534.0
click at [554, 392] on textarea "Cover letter template:" at bounding box center [885, 256] width 676 height 385
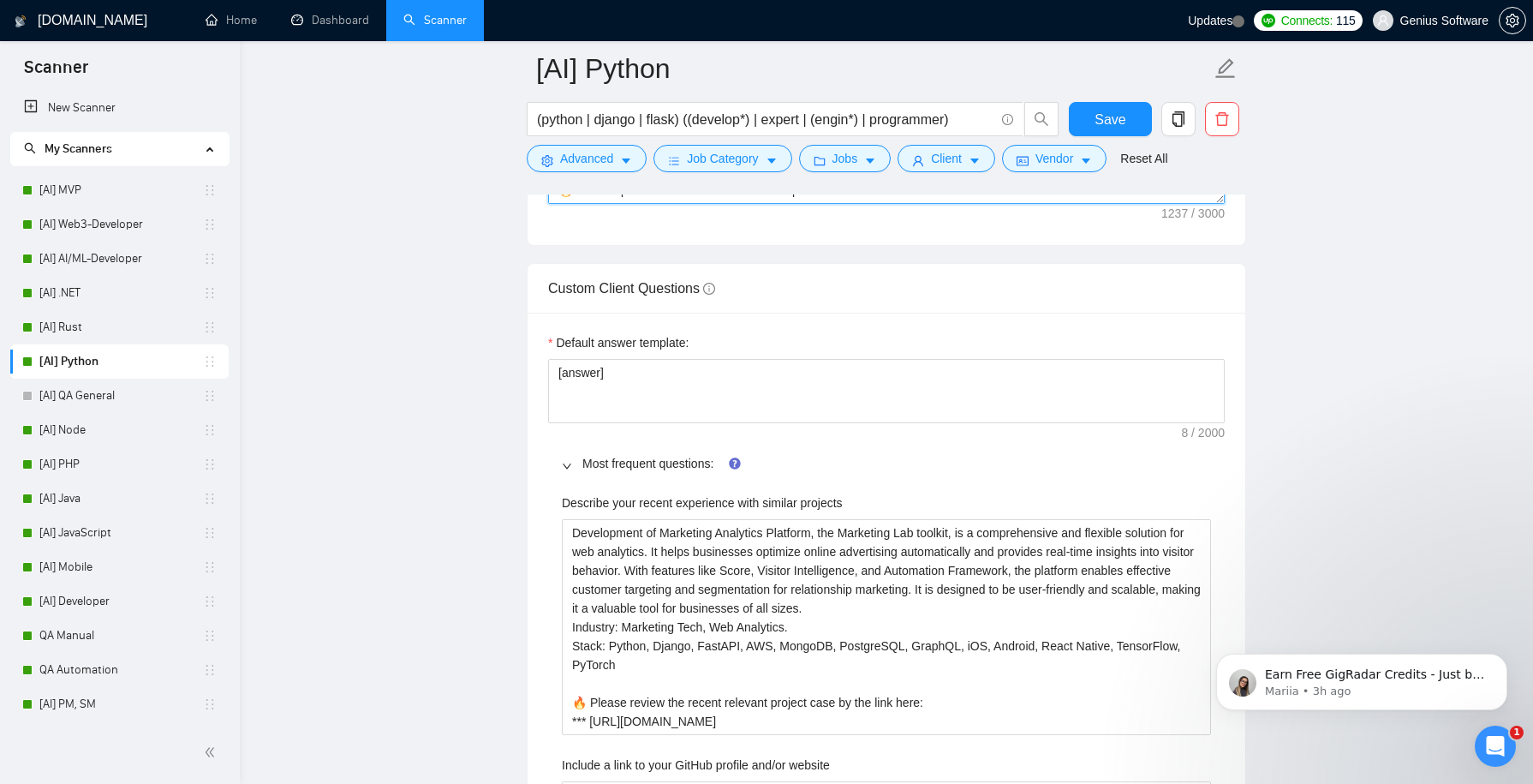
scroll to position [2501, 0]
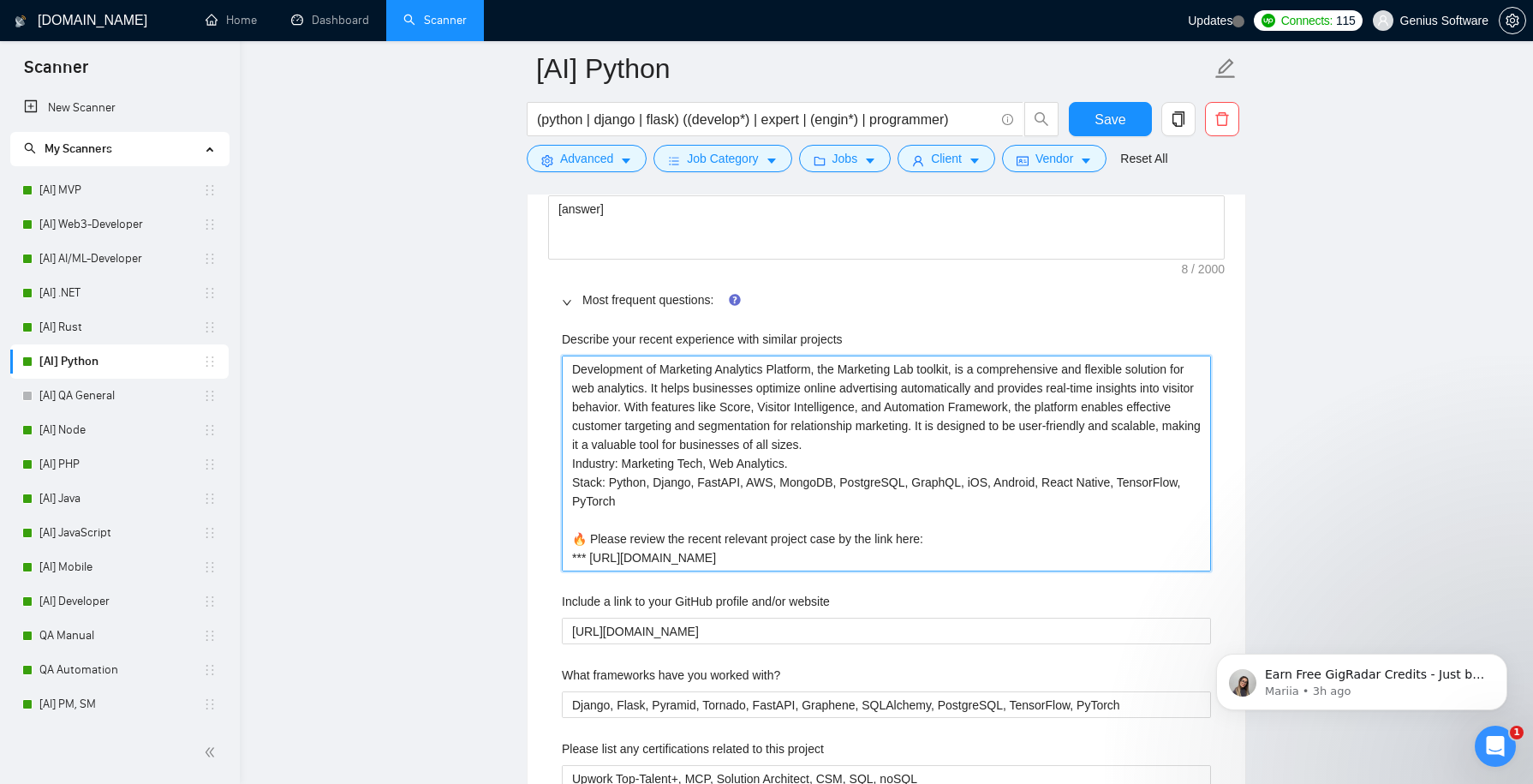
click at [1107, 554] on projects "Development of Marketing Analytics Platform, the Marketing Lab toolkit, is a co…" at bounding box center [886, 462] width 649 height 215
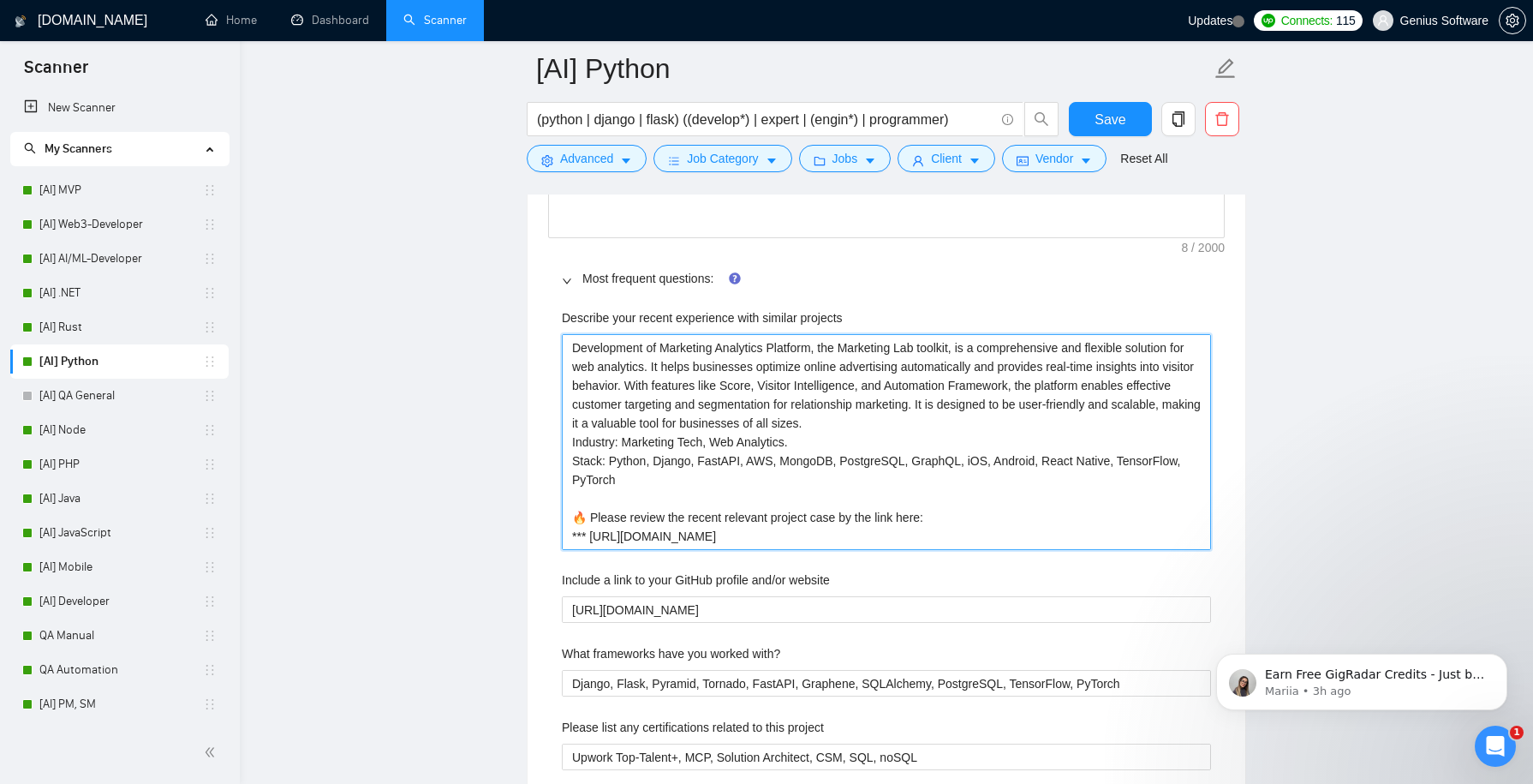
scroll to position [2616, 0]
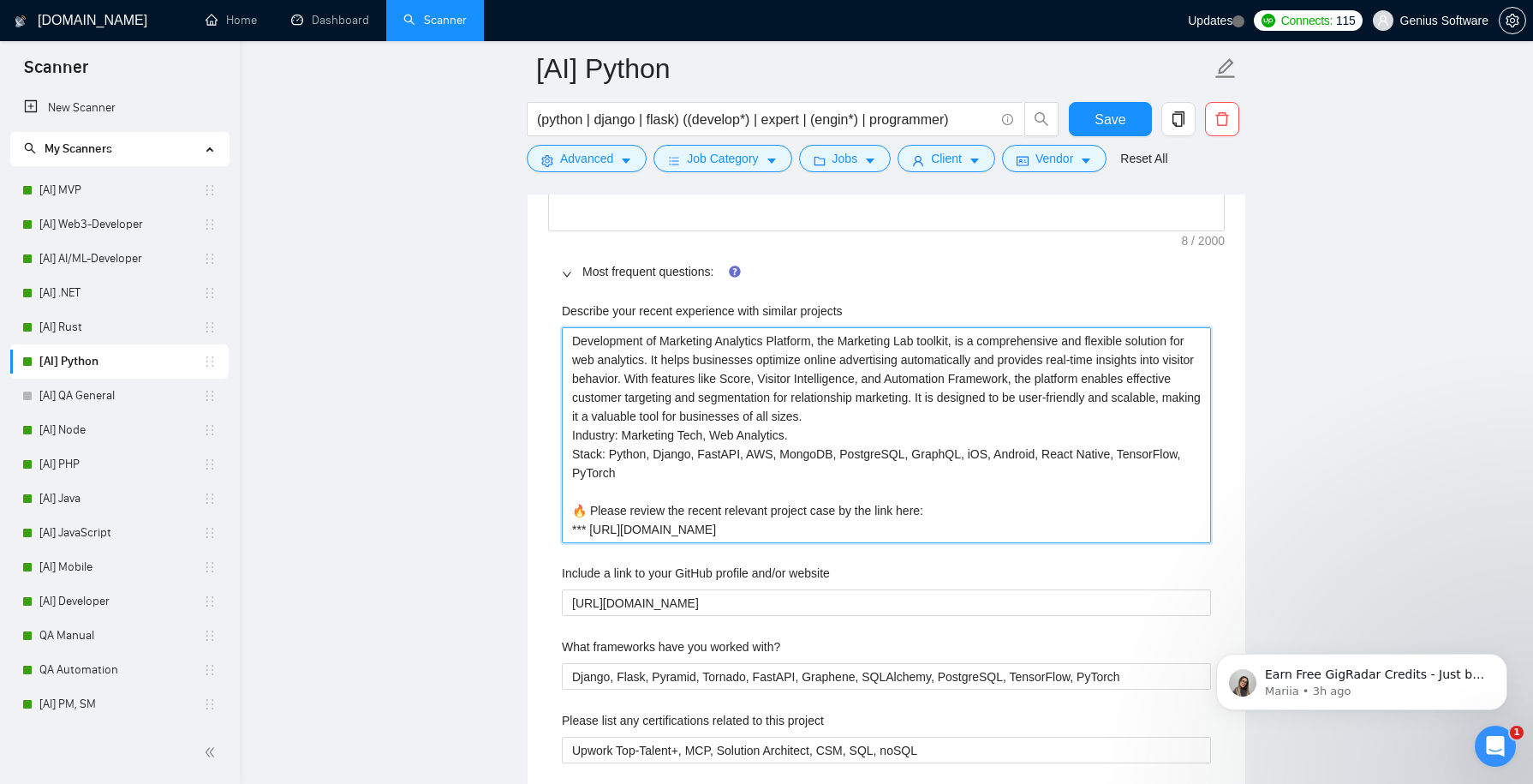
type projects "Development of Marketing Analytics Platform, the Marketing Lab toolkit, is a co…"
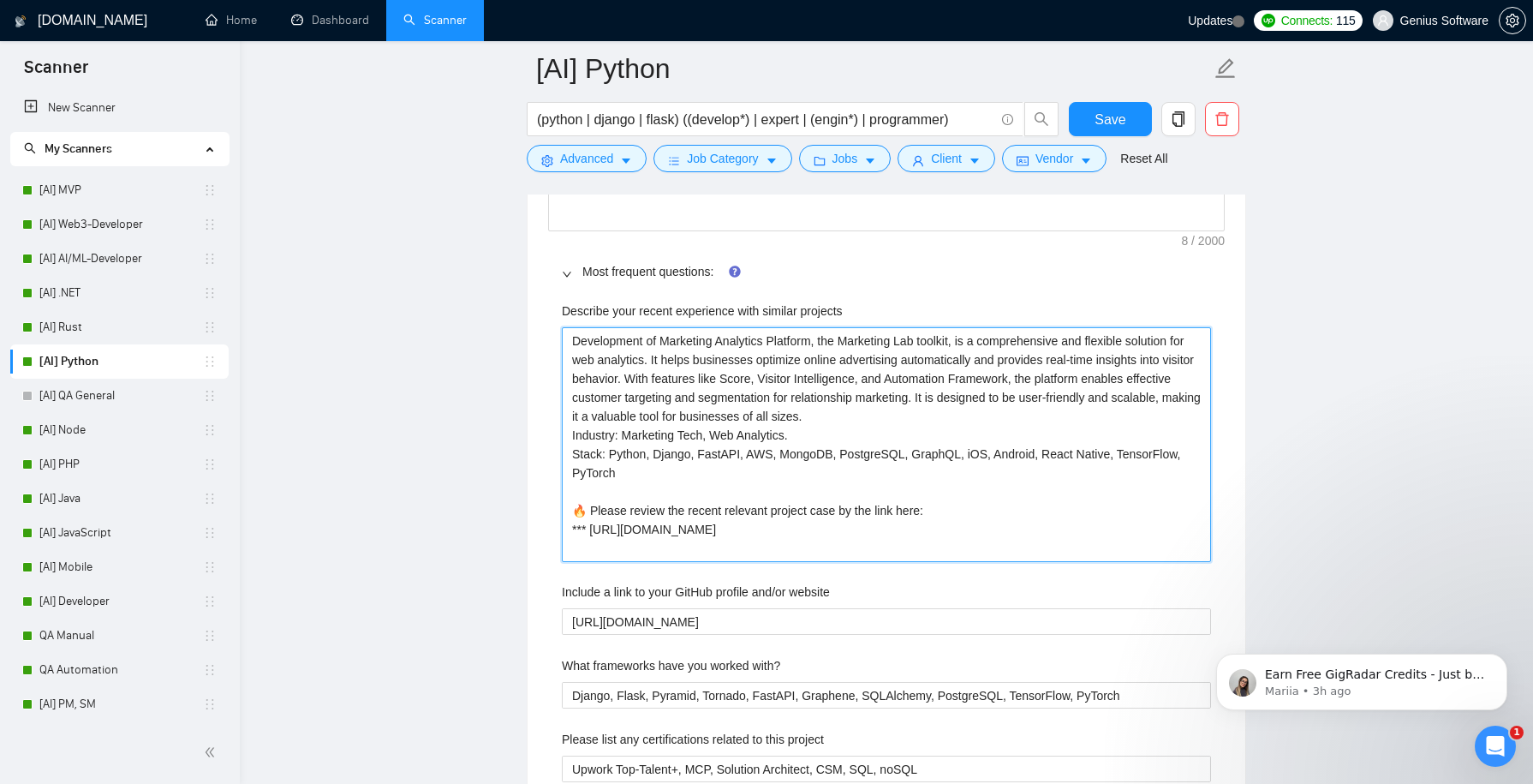
paste projects "*** [URL][DOMAIN_NAME]"
type projects "Development of Marketing Analytics Platform, the Marketing Lab toolkit, is a co…"
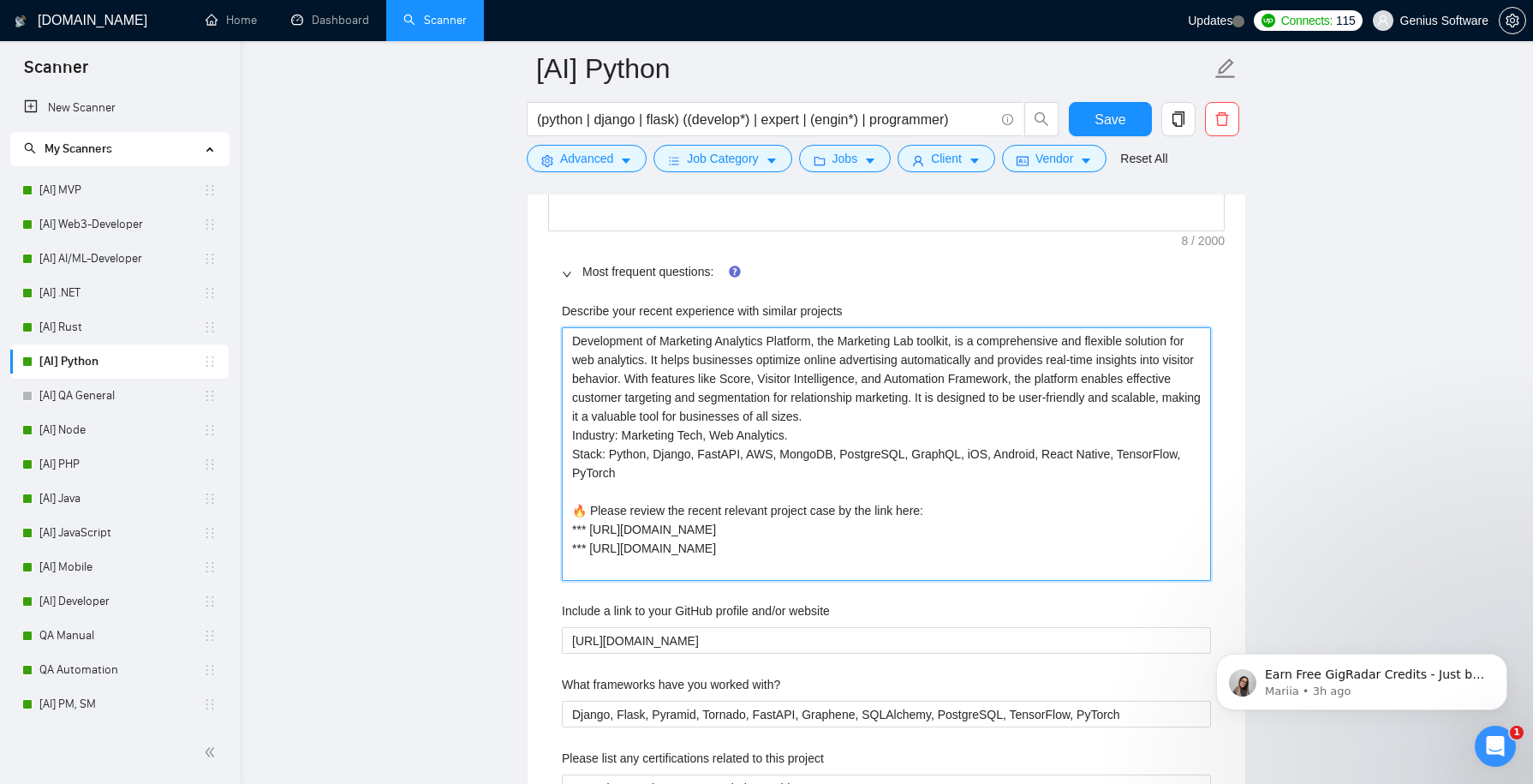
click at [576, 446] on projects "Development of Marketing Analytics Platform, the Marketing Lab toolkit, is a co…" at bounding box center [886, 453] width 649 height 253
type projects "Development of Marketing Analytics Platform, the Marketing Lab toolkit, is a co…"
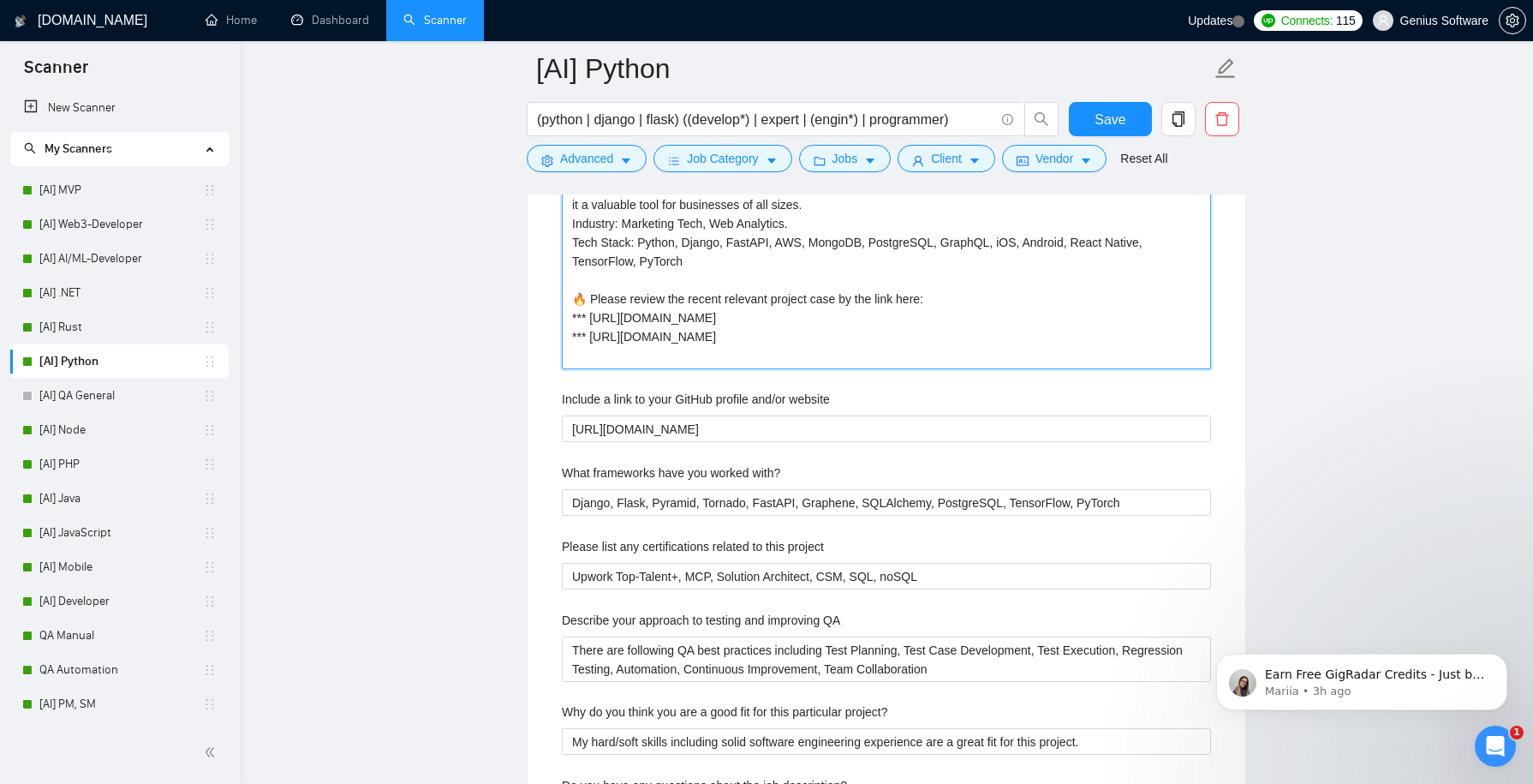
scroll to position [2929, 0]
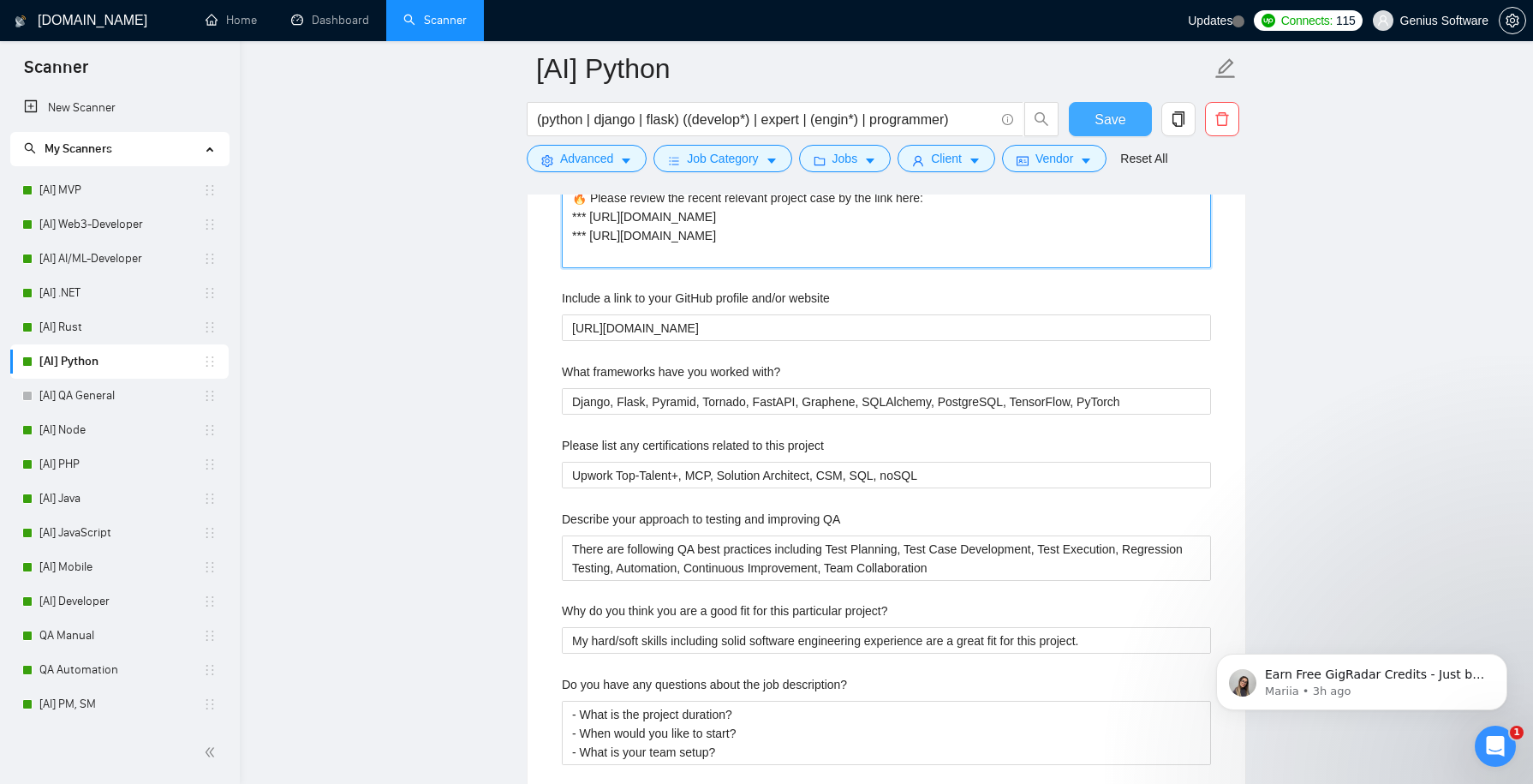
type projects "Development of Marketing Analytics Platform, the Marketing Lab toolkit, is a co…"
click at [1106, 111] on span "Save" at bounding box center [1110, 120] width 31 height 21
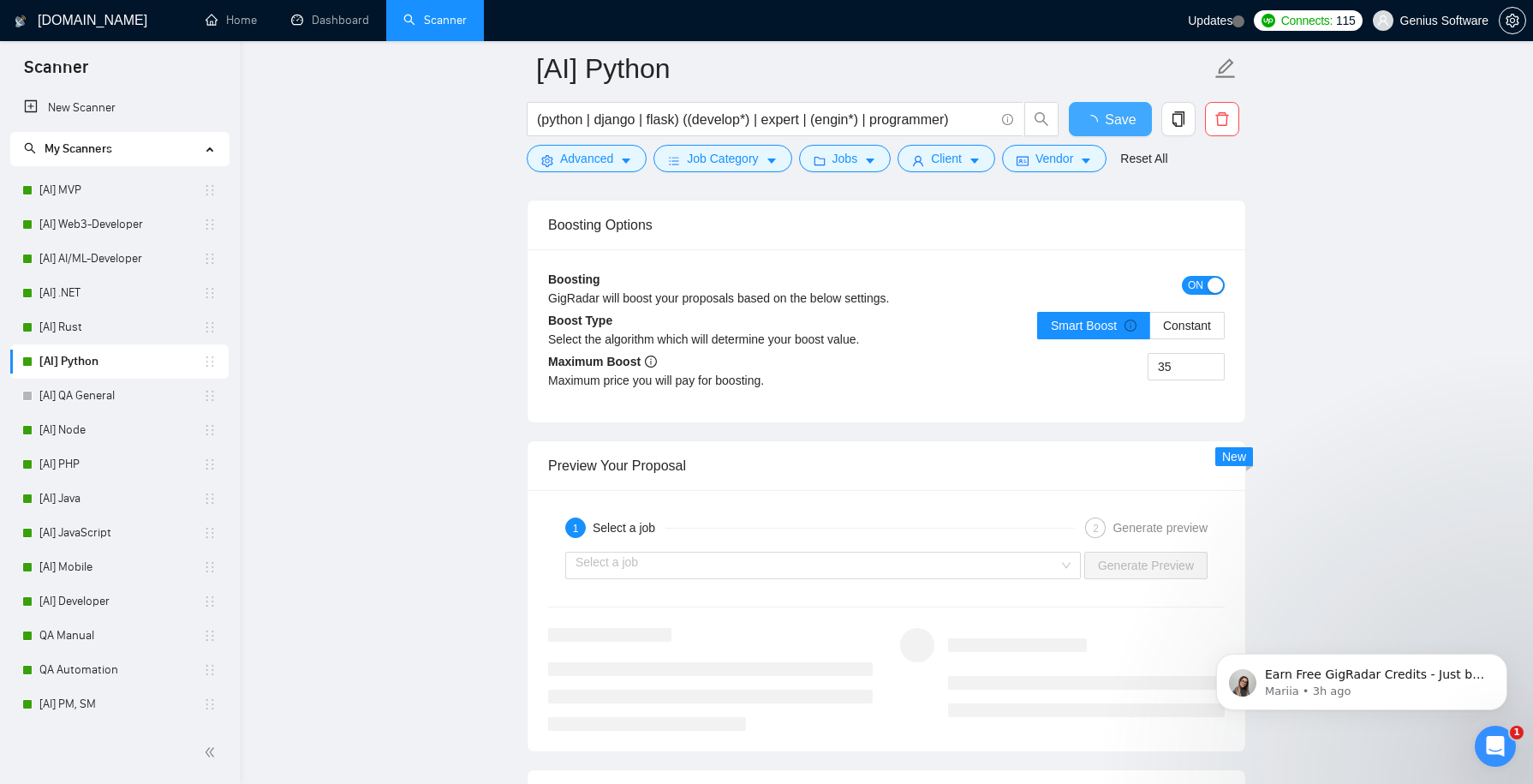
checkbox input "true"
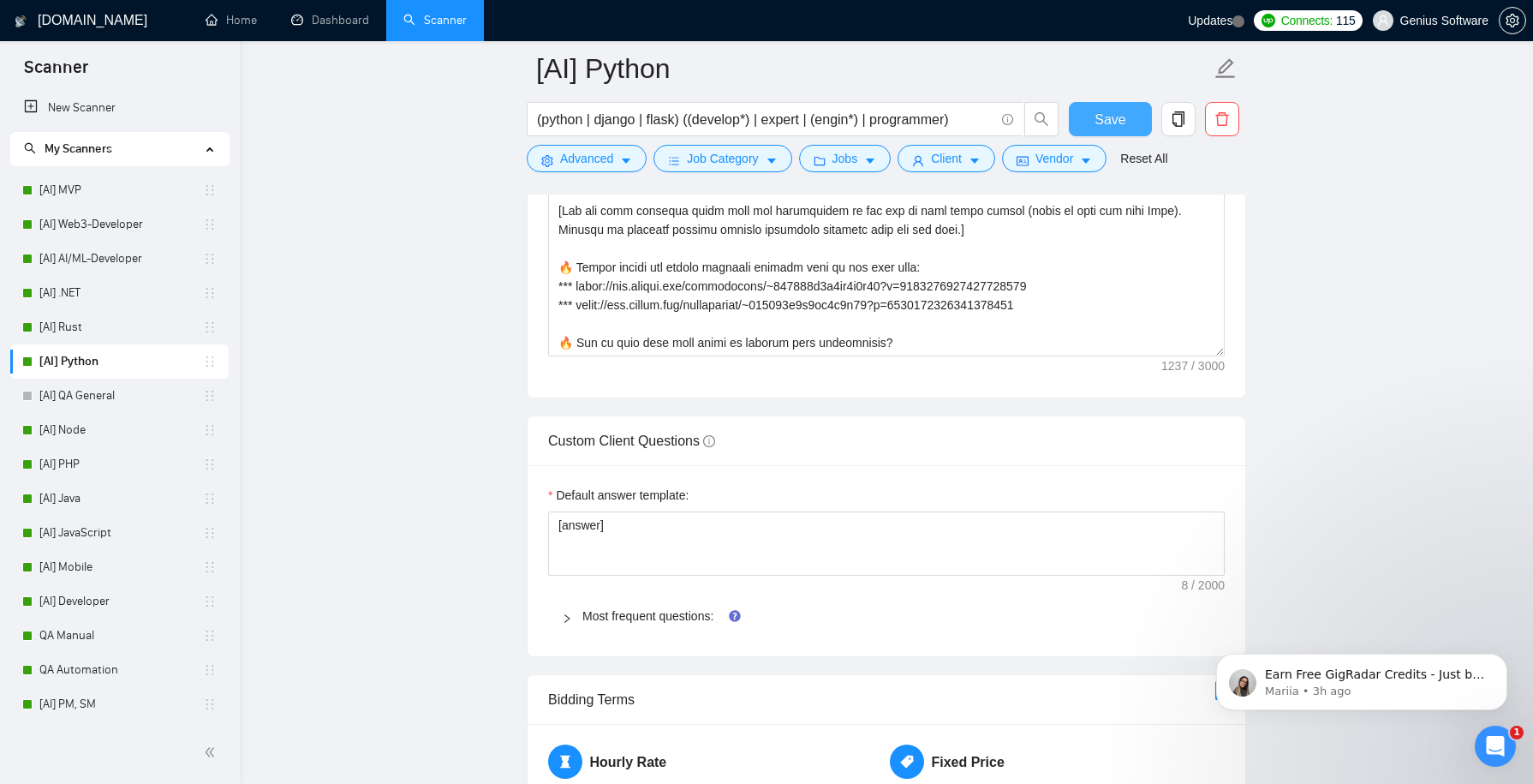
scroll to position [2284, 0]
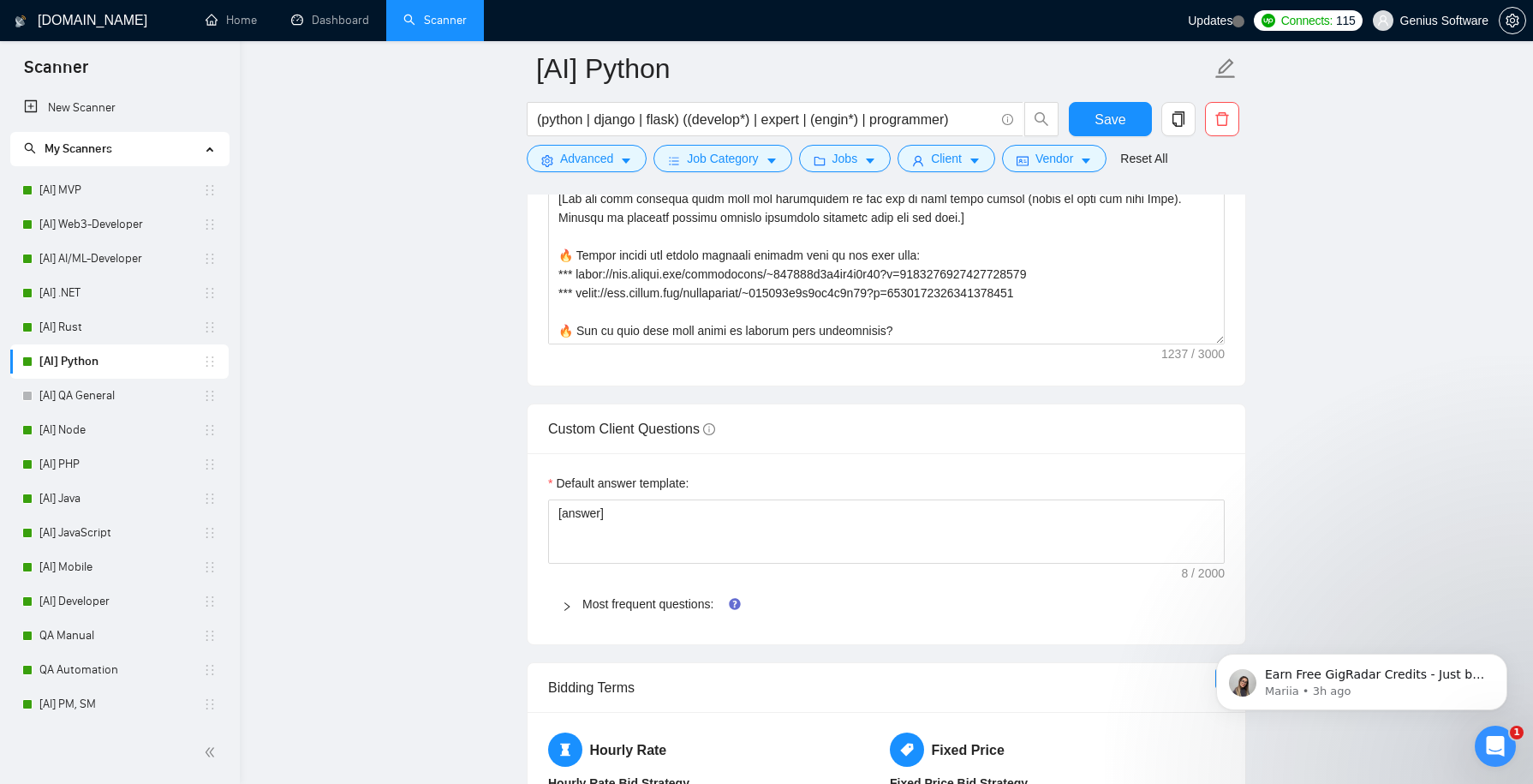
click at [569, 601] on icon "right" at bounding box center [567, 606] width 11 height 11
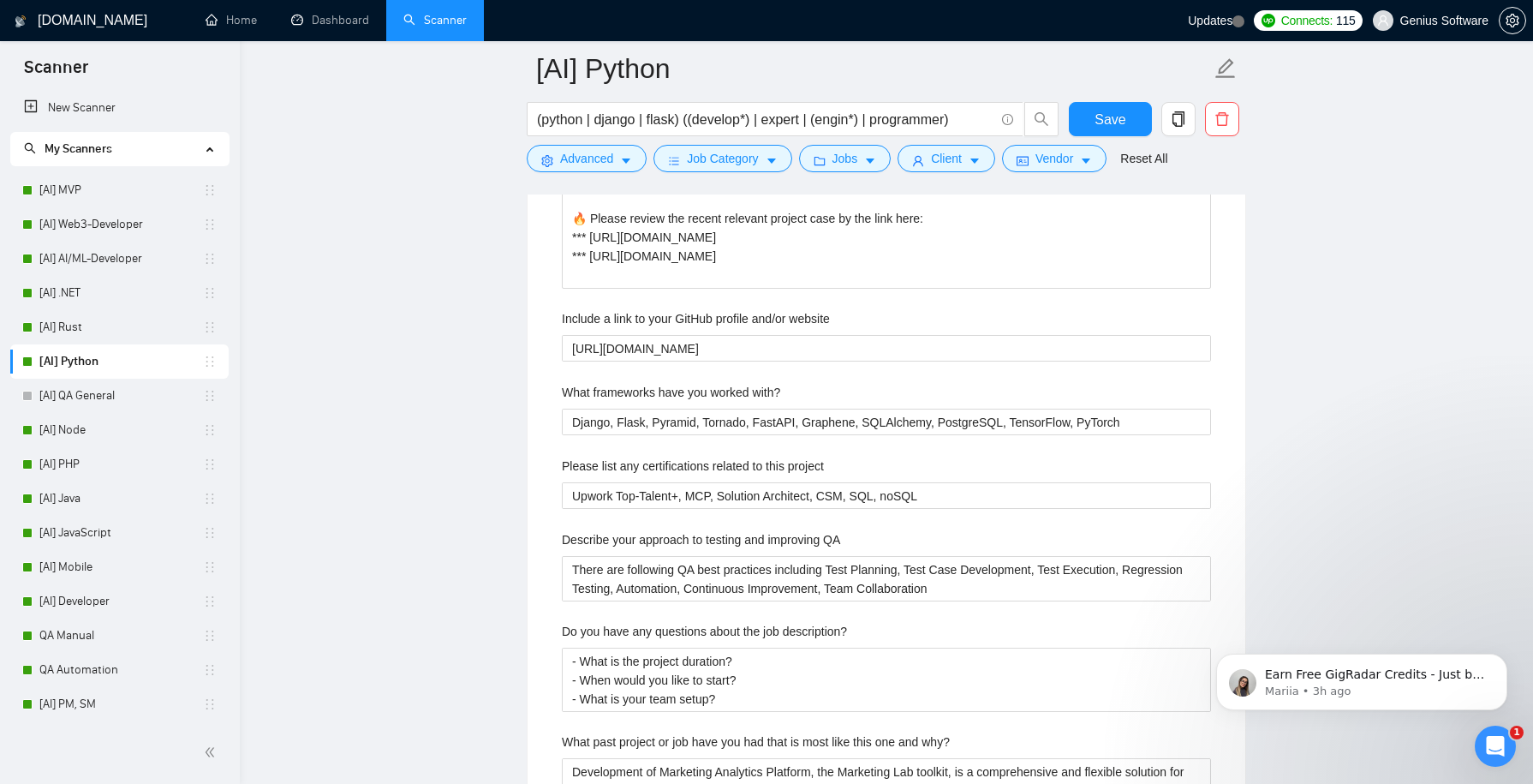
scroll to position [2887, 0]
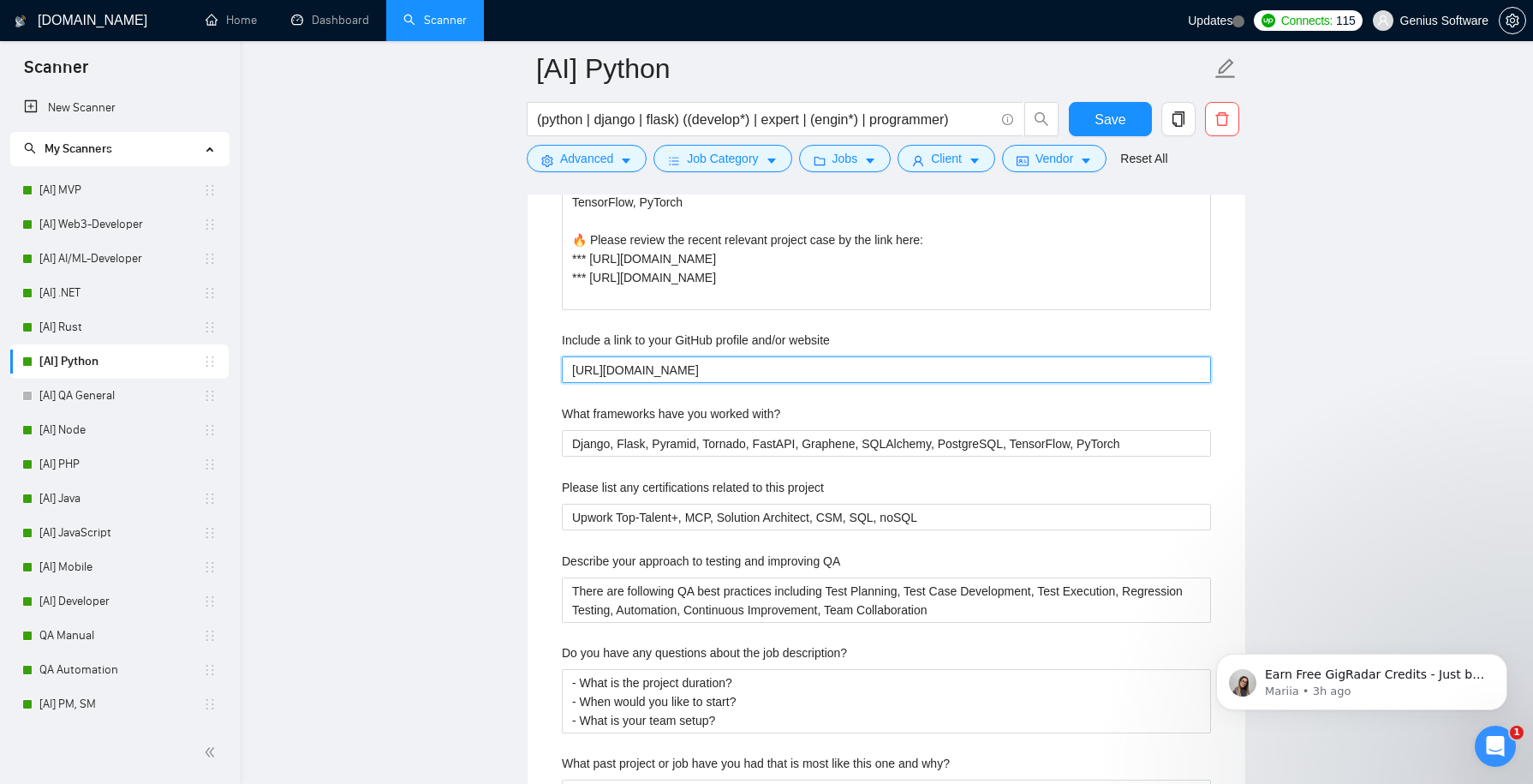
drag, startPoint x: 776, startPoint y: 360, endPoint x: 553, endPoint y: 300, distance: 230.9
click at [684, 356] on website "[URL][DOMAIN_NAME]" at bounding box center [886, 369] width 649 height 26
drag, startPoint x: 786, startPoint y: 357, endPoint x: 541, endPoint y: 301, distance: 251.3
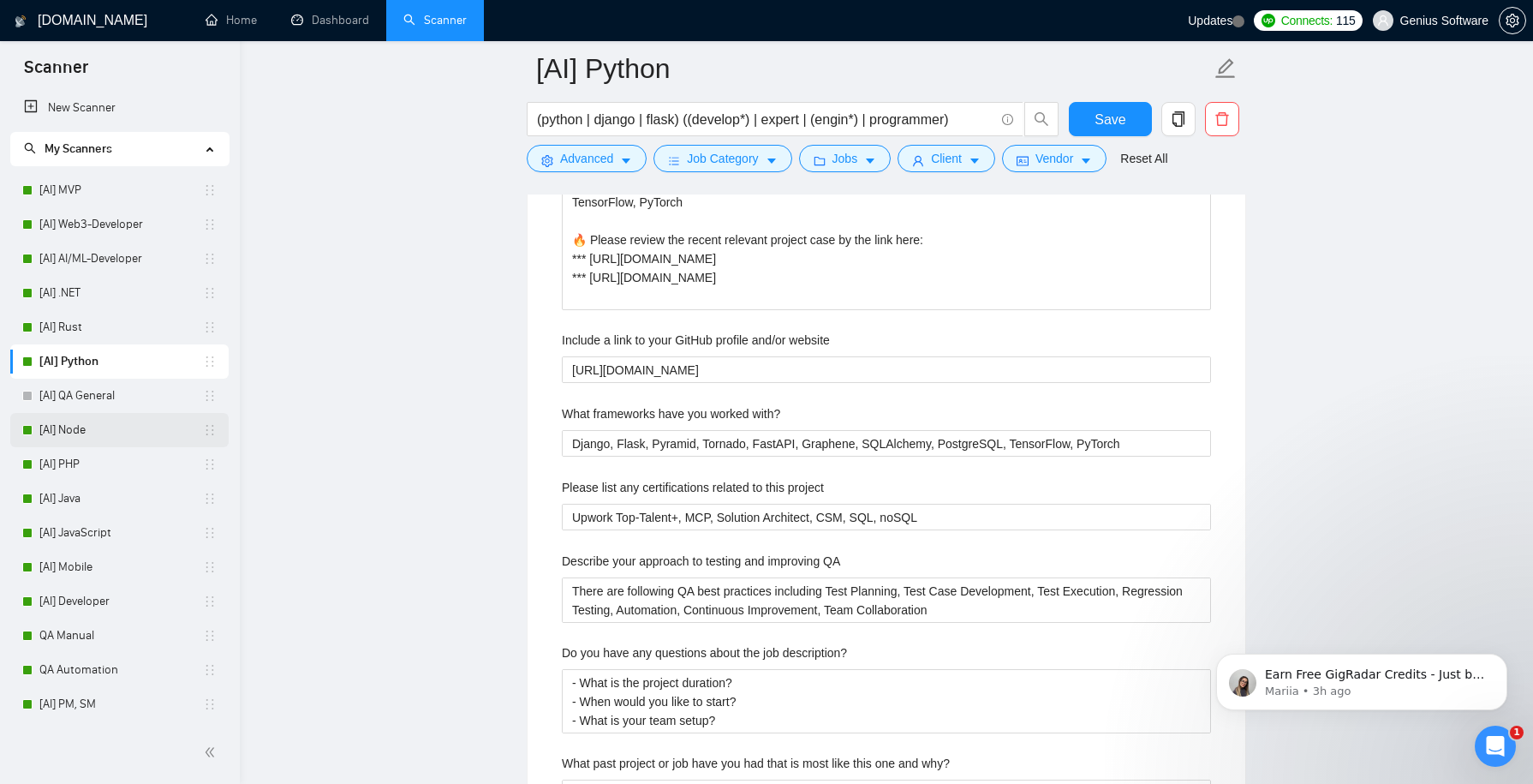
click at [140, 435] on link "[AI] Node" at bounding box center [121, 429] width 163 height 34
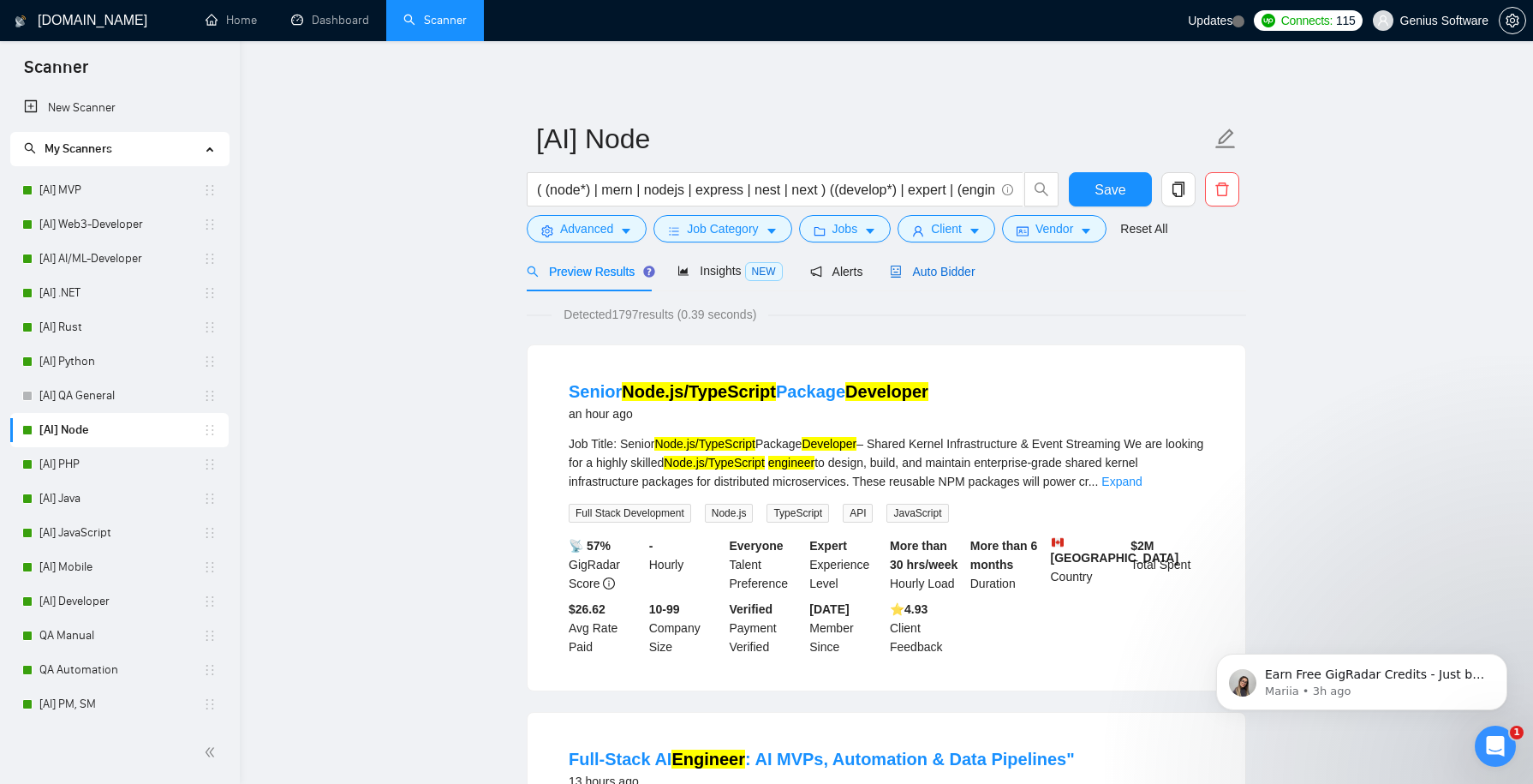
click at [929, 275] on span "Auto Bidder" at bounding box center [932, 271] width 85 height 14
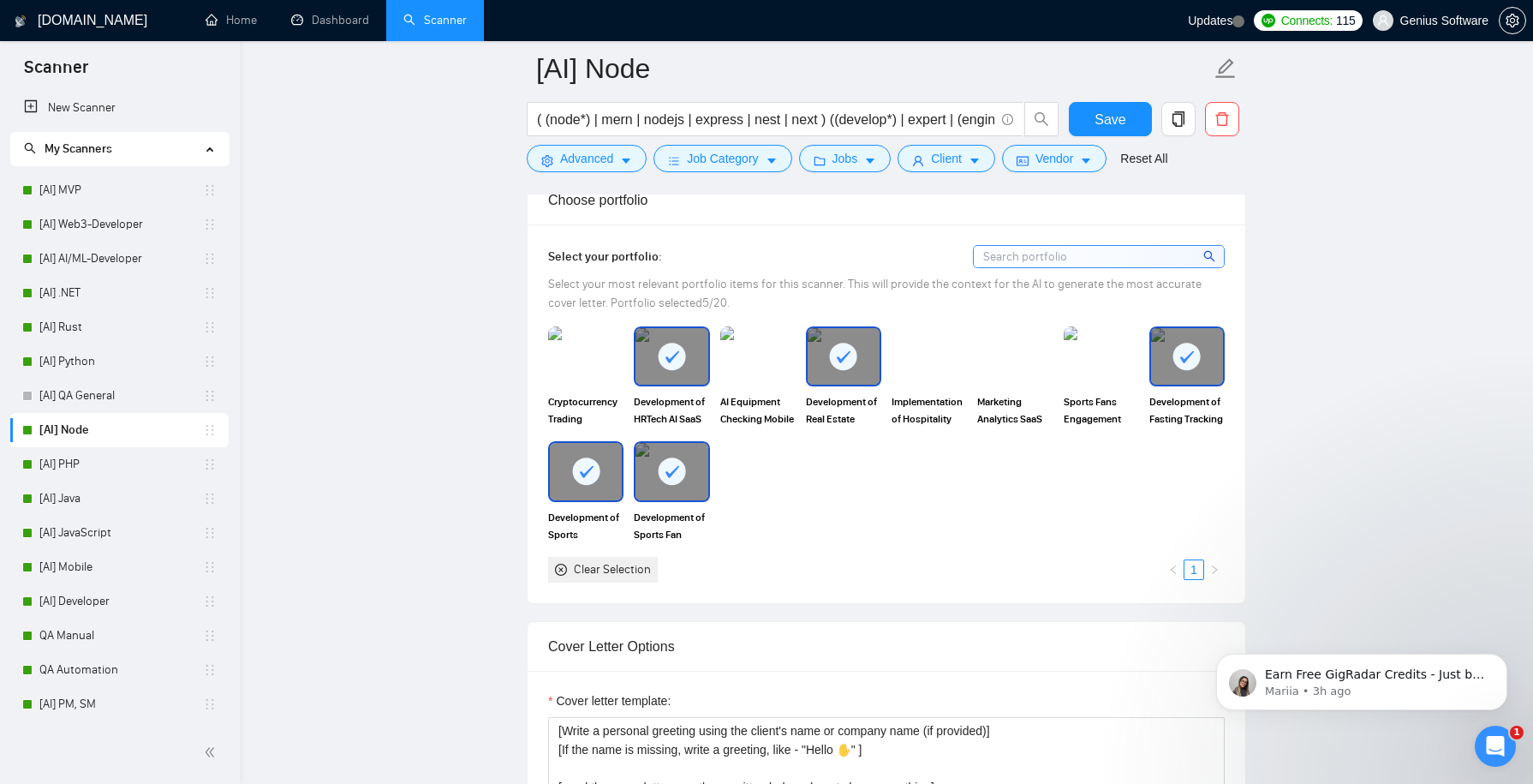
scroll to position [1547, 0]
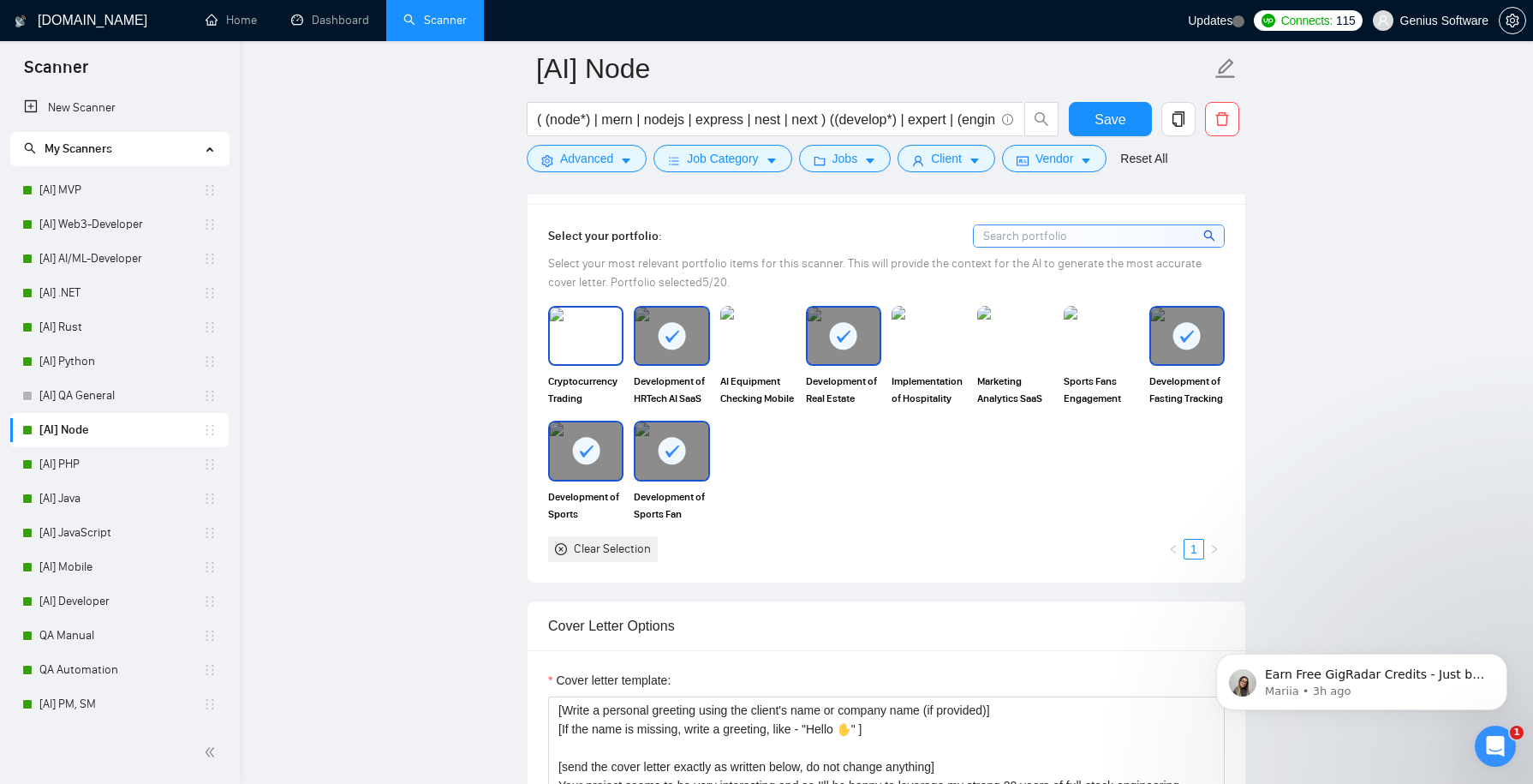
click at [591, 346] on img at bounding box center [586, 336] width 72 height 56
click at [745, 333] on img at bounding box center [758, 336] width 72 height 56
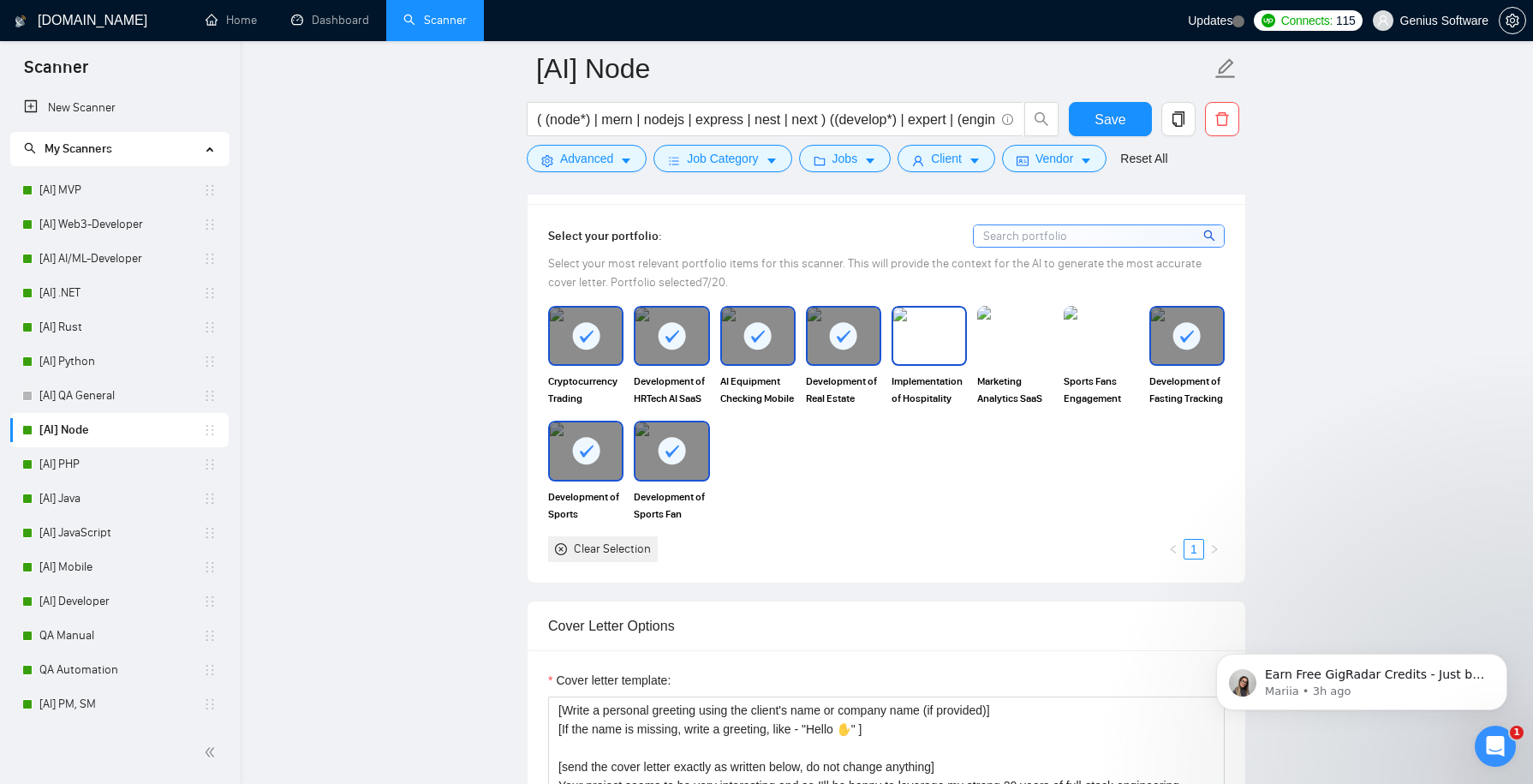
click at [945, 332] on img at bounding box center [929, 336] width 72 height 56
click at [1019, 332] on img at bounding box center [1015, 336] width 72 height 56
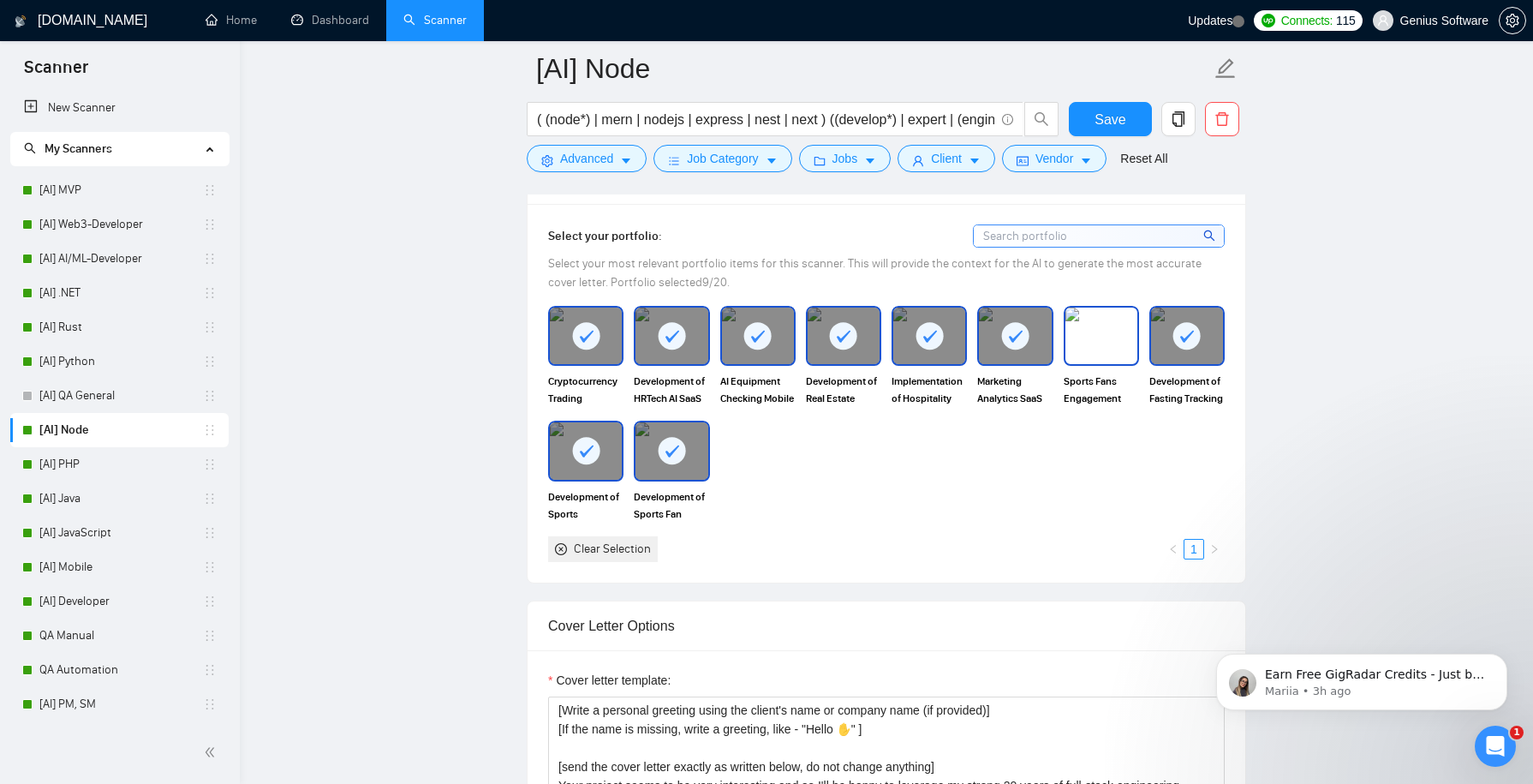
click at [1106, 333] on img at bounding box center [1101, 336] width 72 height 56
click at [1105, 125] on span "Save" at bounding box center [1110, 120] width 31 height 21
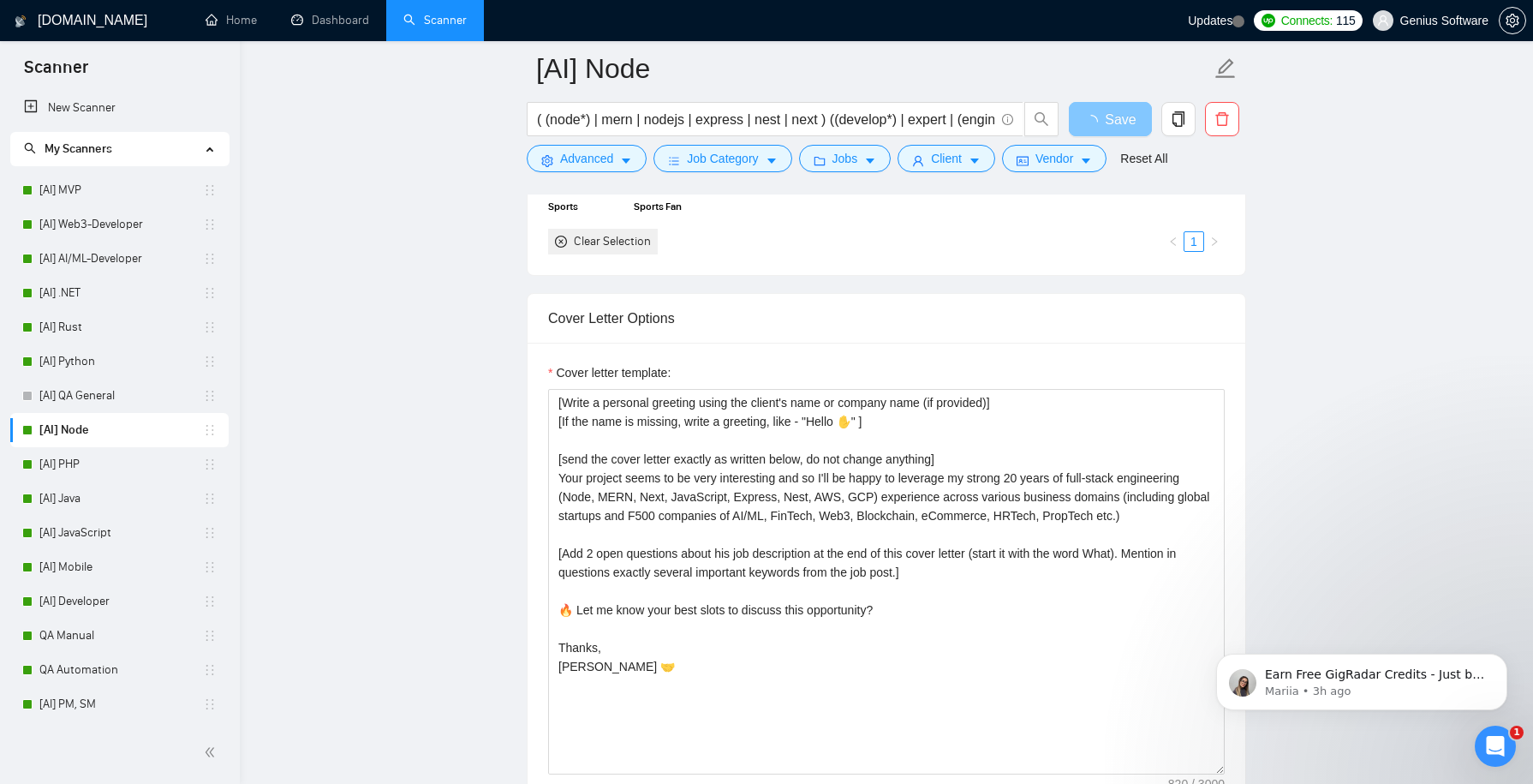
scroll to position [1899, 0]
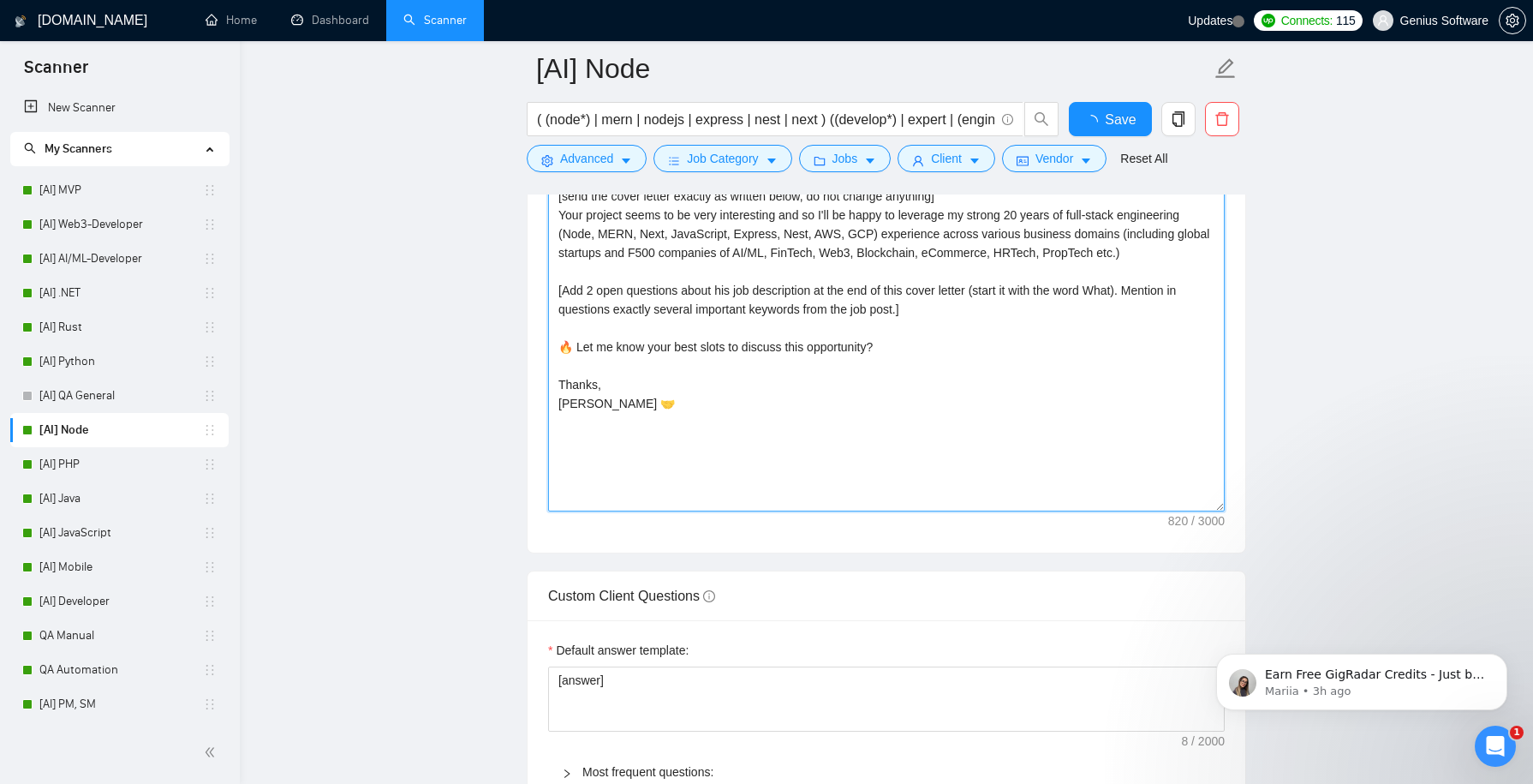
click at [969, 407] on textarea "[Write a personal greeting using the client's name or company name (if provided…" at bounding box center [885, 318] width 676 height 385
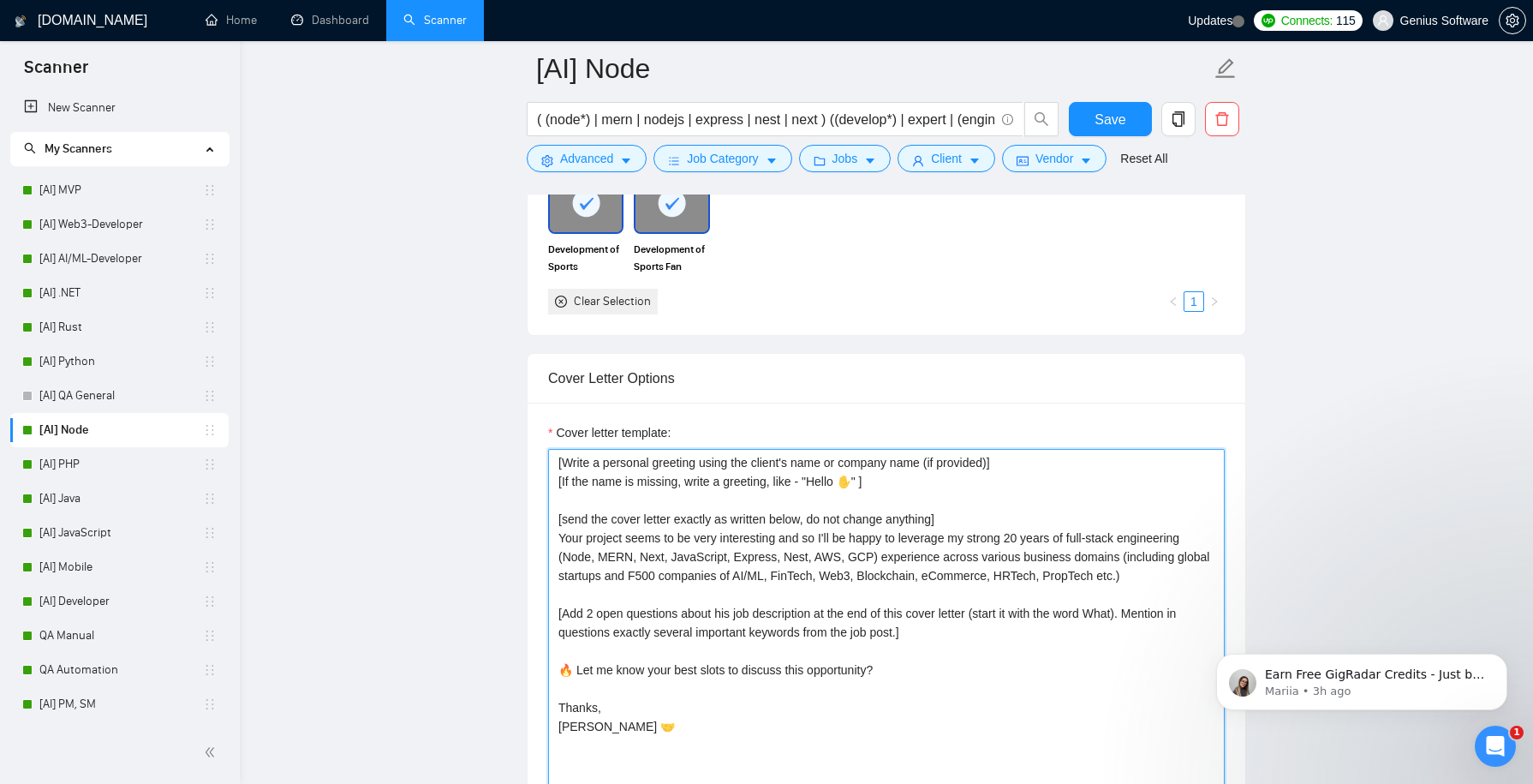
scroll to position [1831, 0]
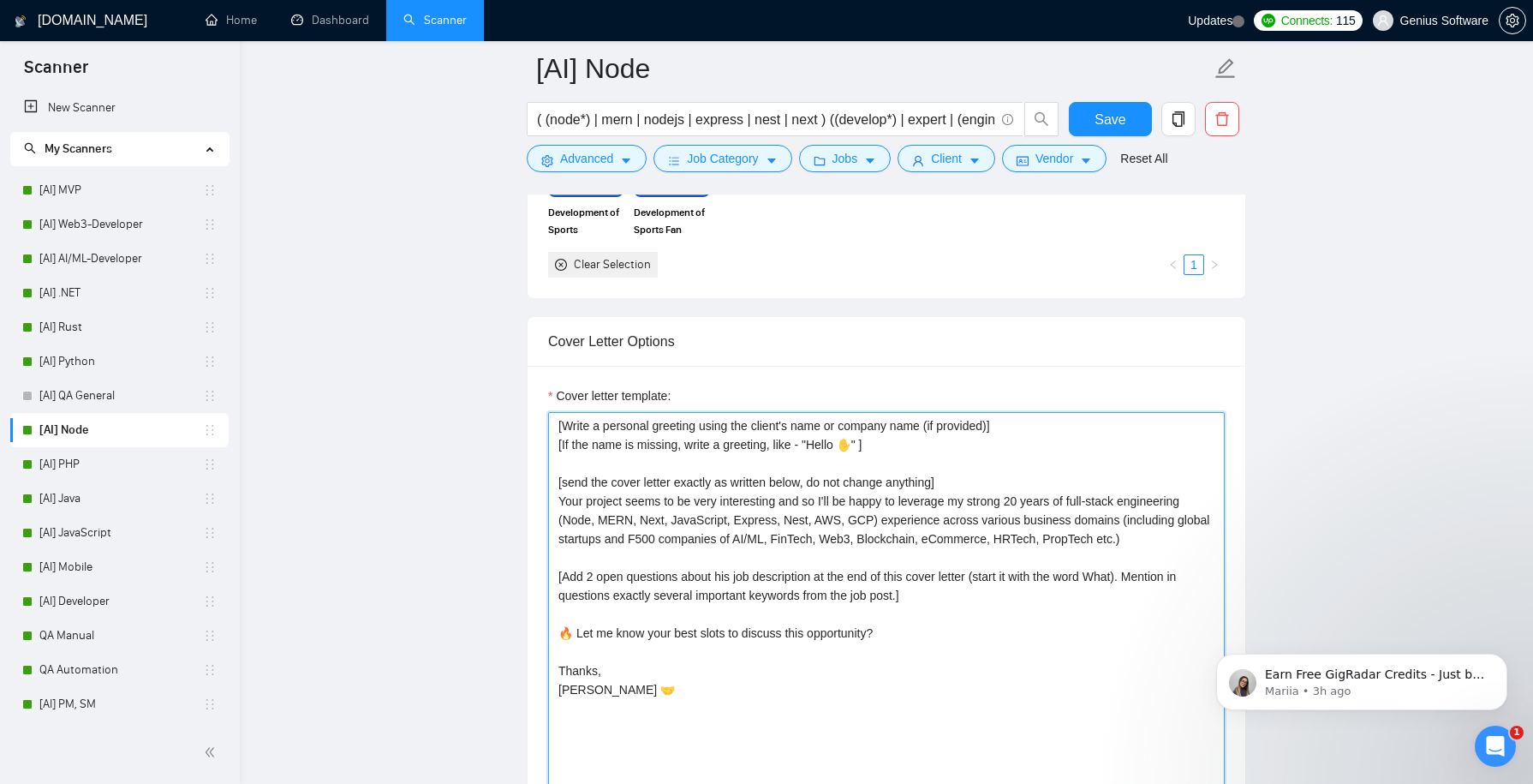
drag, startPoint x: 573, startPoint y: 622, endPoint x: 549, endPoint y: 622, distance: 24.0
click at [549, 622] on textarea "[Write a personal greeting using the client's name or company name (if provided…" at bounding box center [885, 604] width 676 height 385
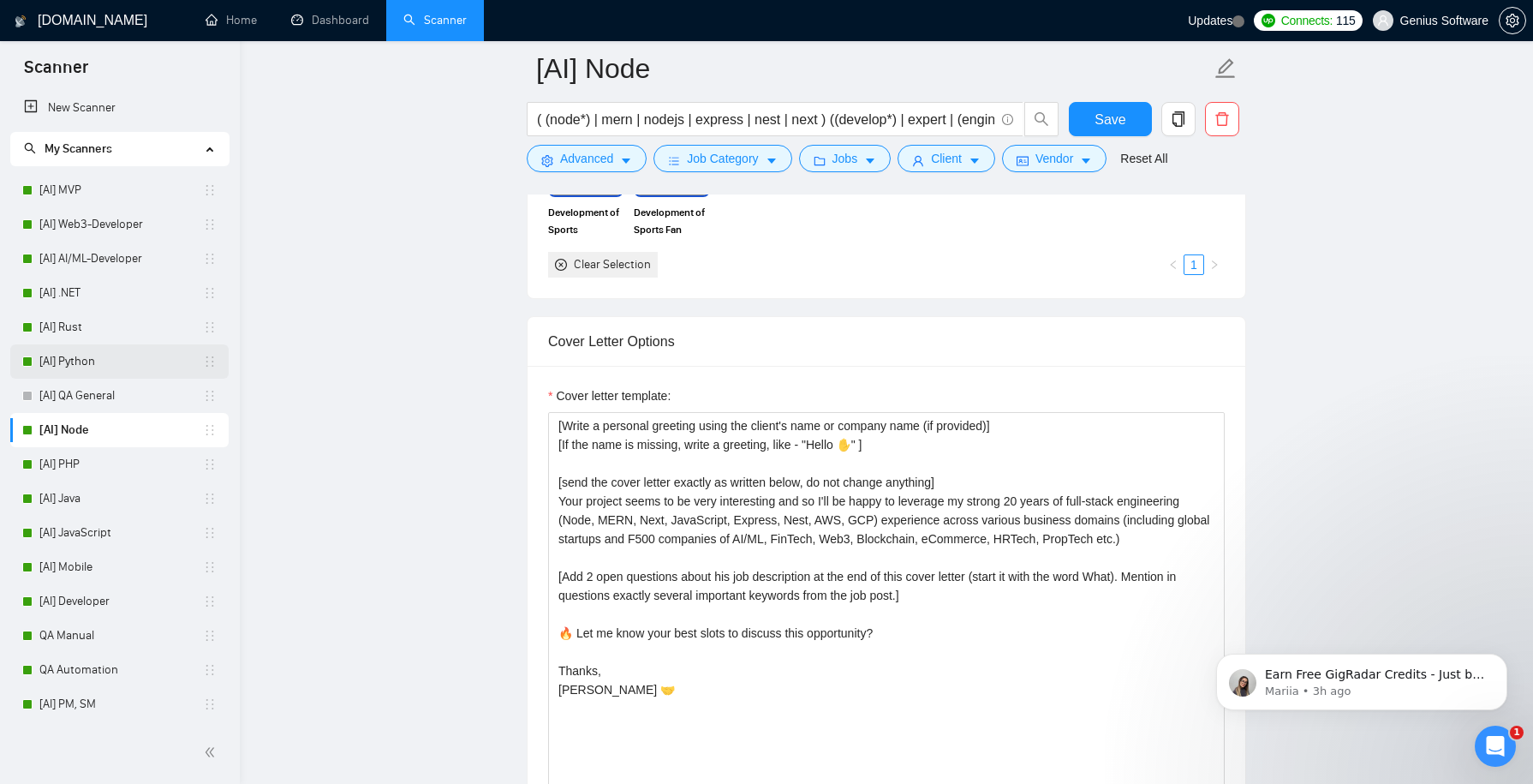
click at [136, 364] on link "[AI] Python" at bounding box center [121, 361] width 163 height 34
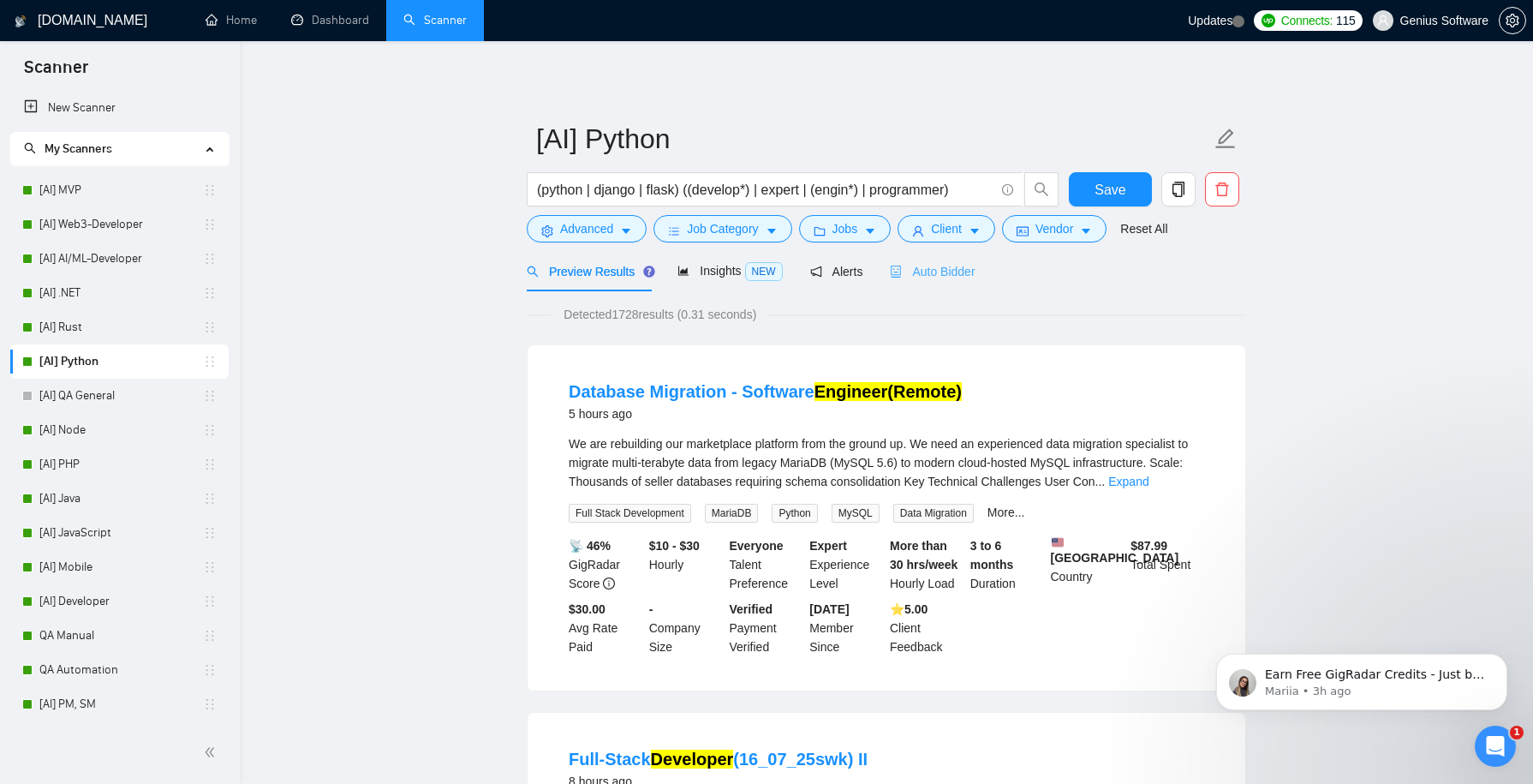
click at [953, 285] on div "Auto Bidder" at bounding box center [932, 270] width 85 height 40
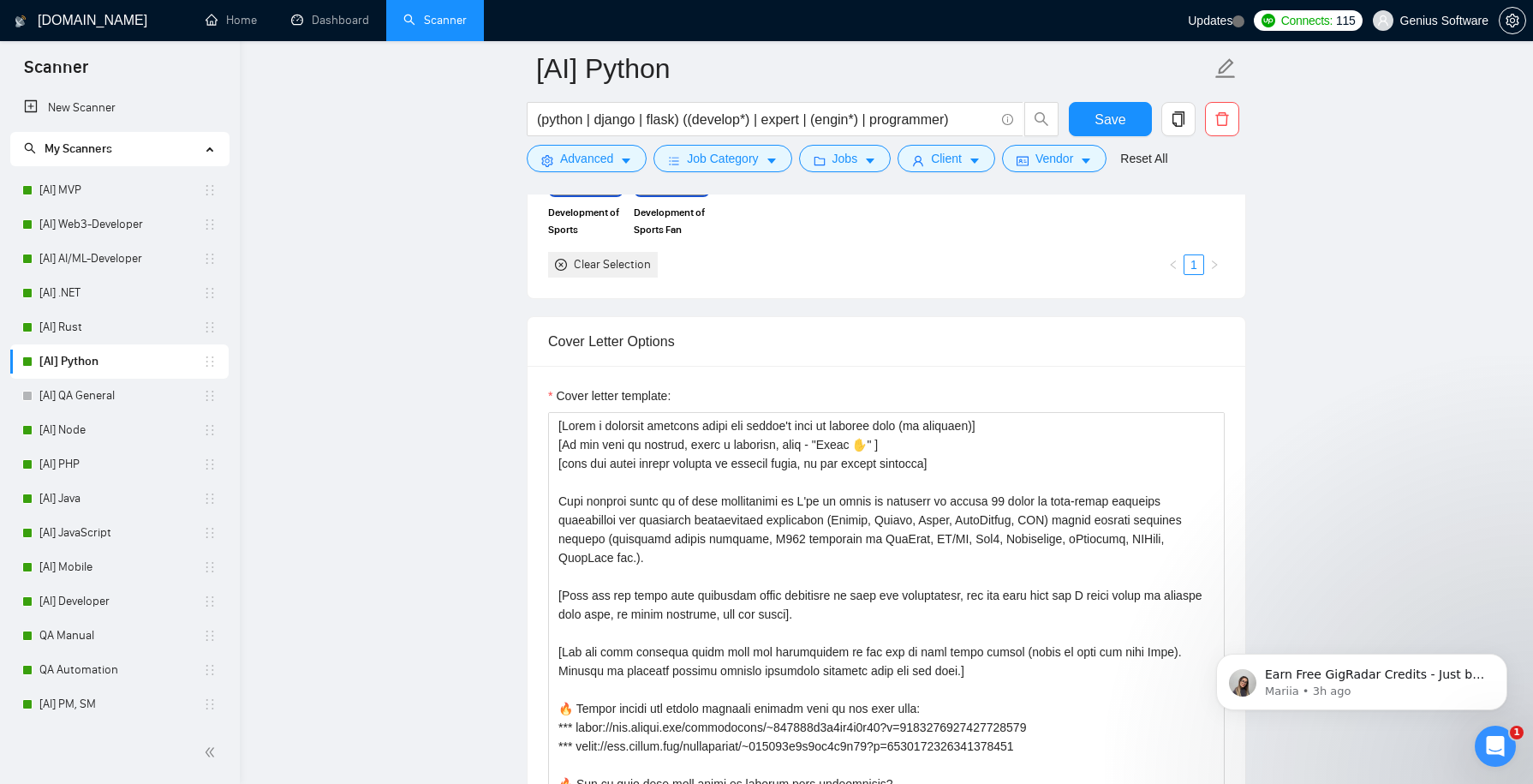
scroll to position [1970, 0]
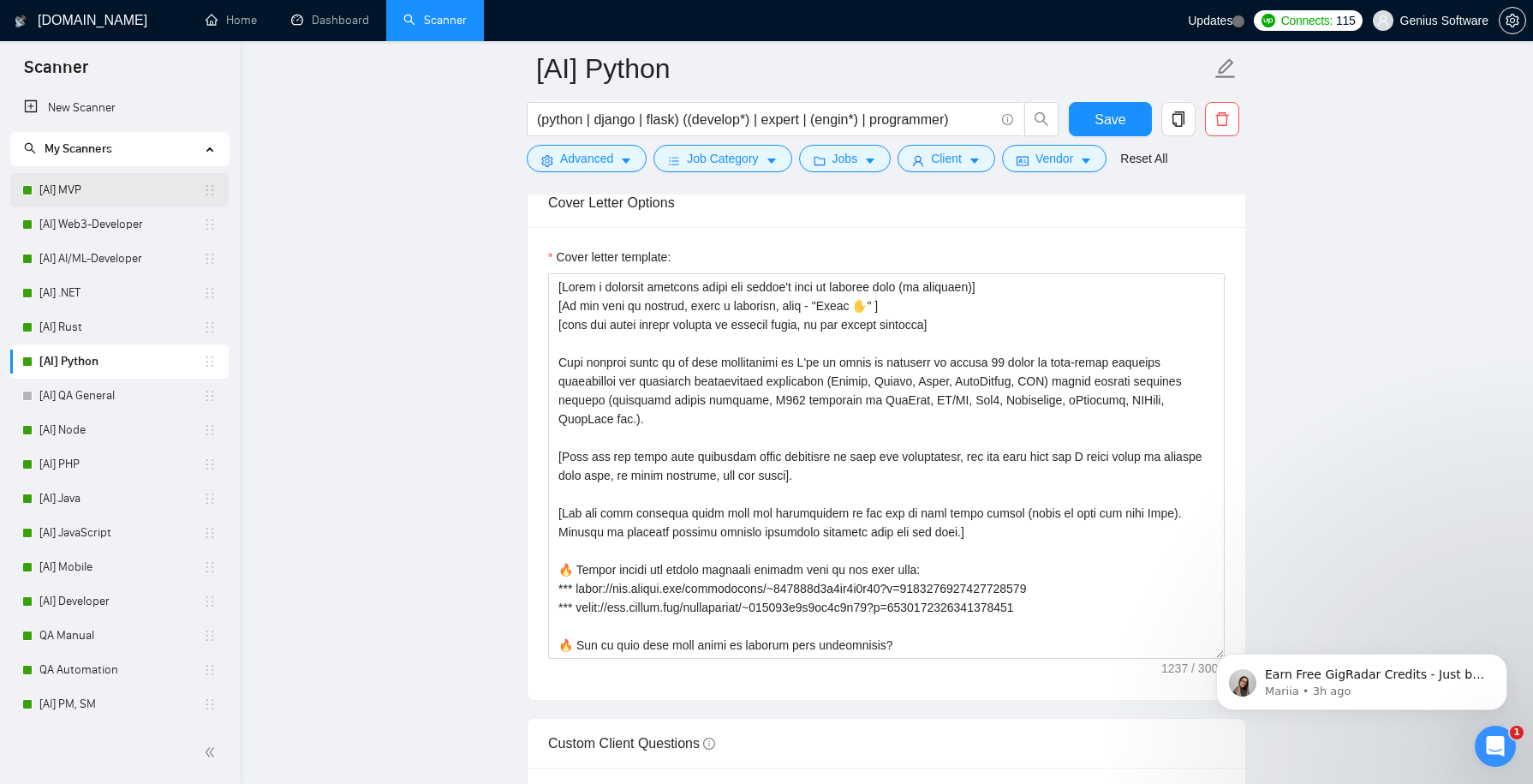
click at [140, 184] on link "[AI] MVP" at bounding box center [121, 190] width 163 height 34
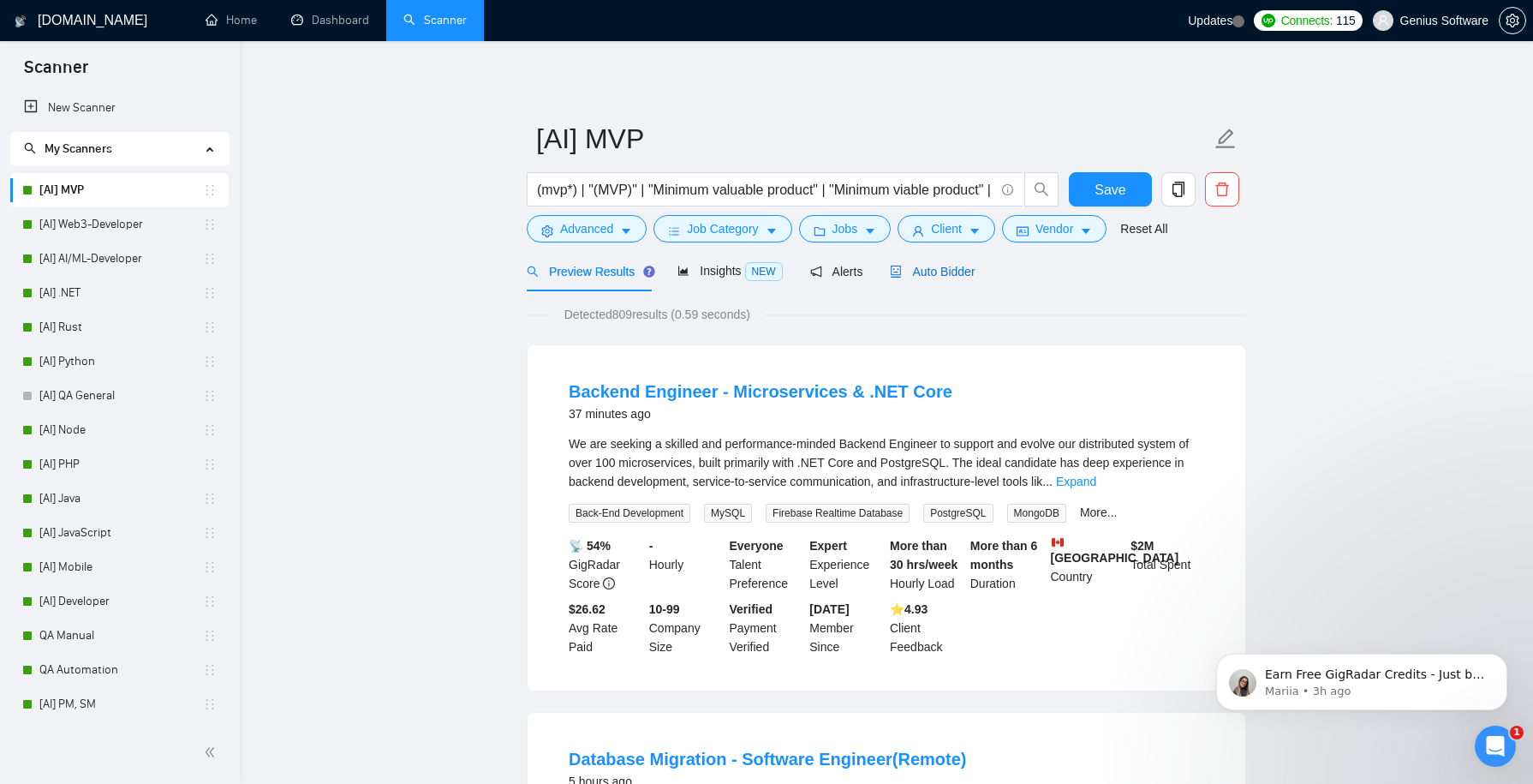
click at [951, 274] on span "Auto Bidder" at bounding box center [932, 271] width 85 height 14
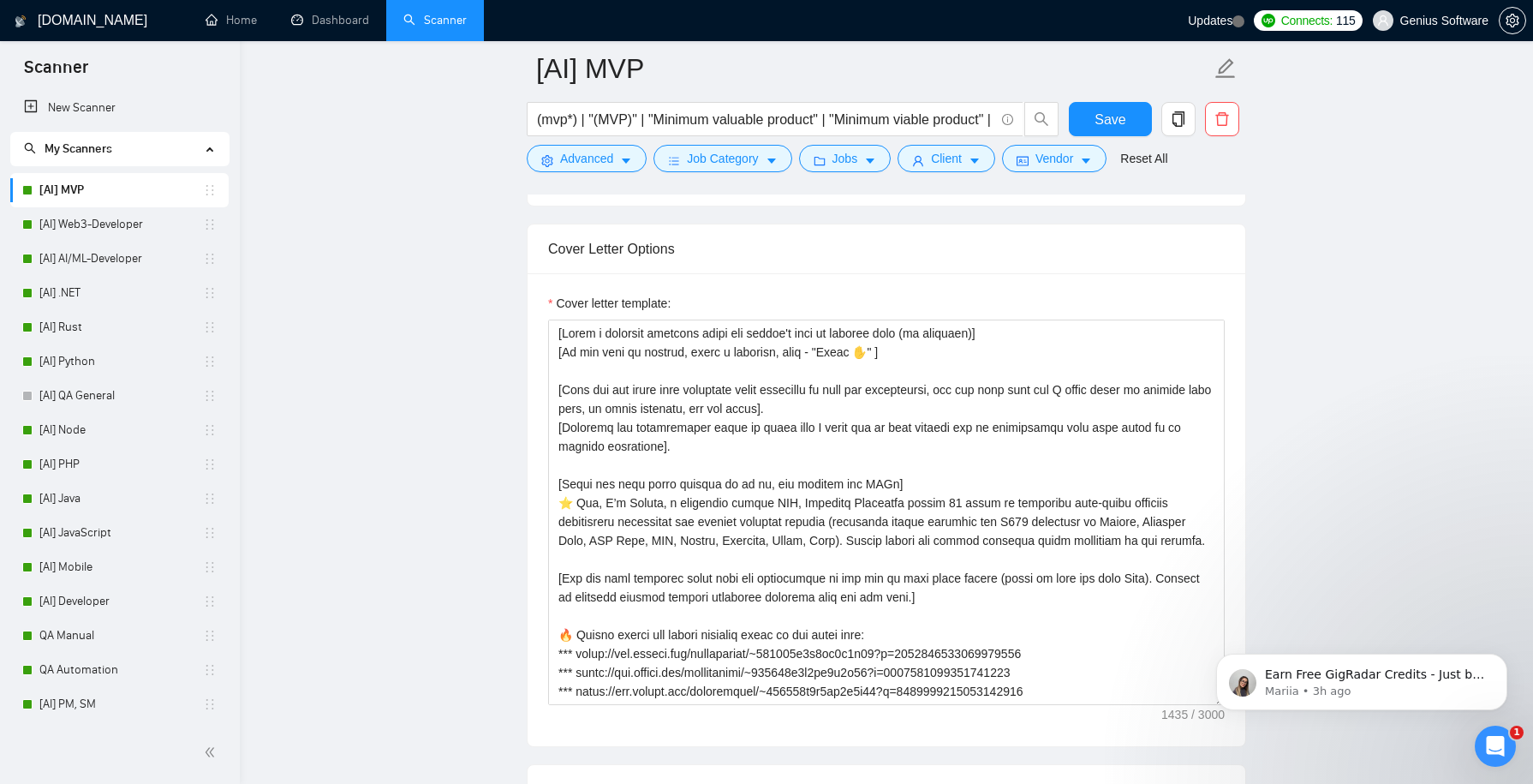
scroll to position [28, 0]
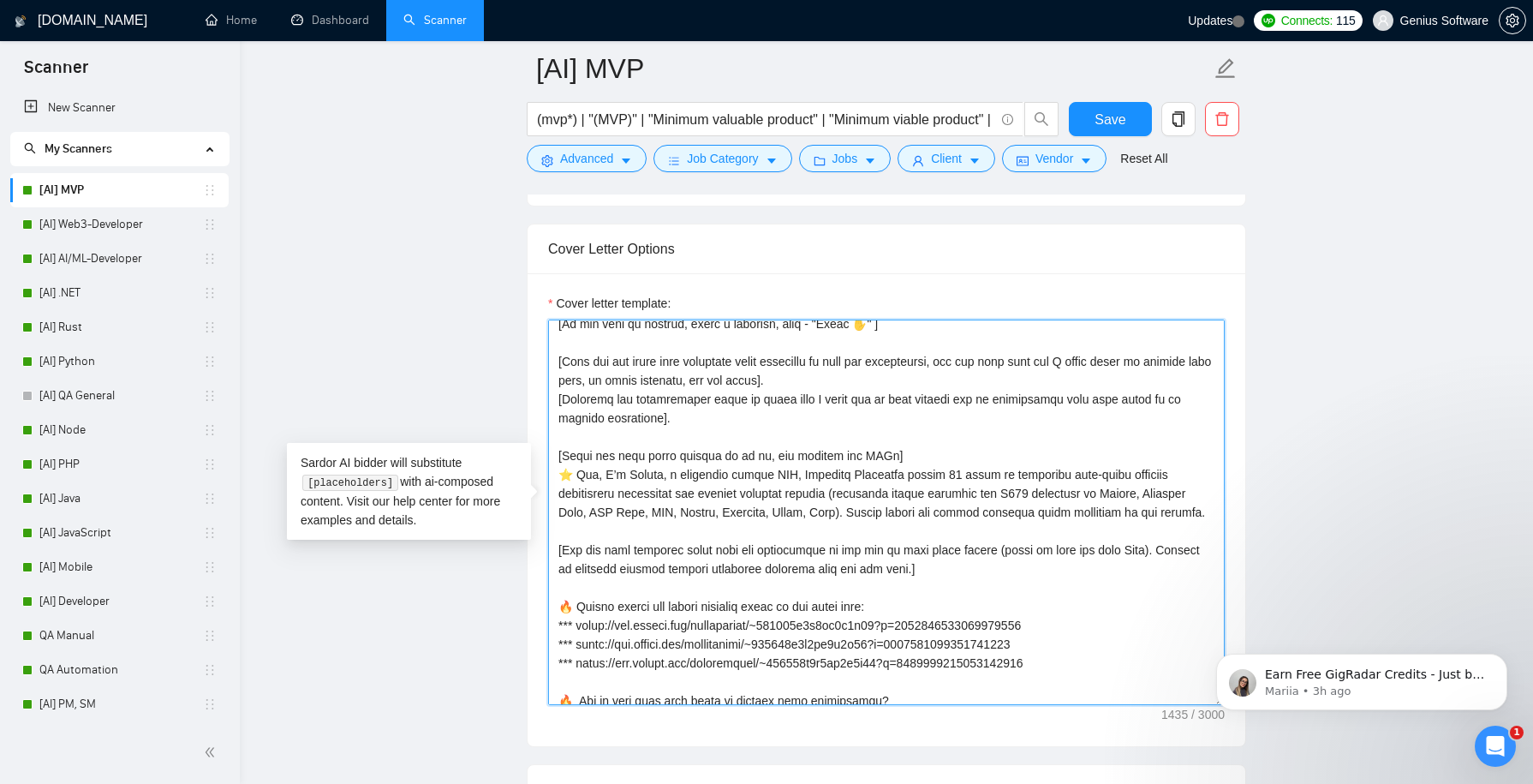
drag, startPoint x: 574, startPoint y: 467, endPoint x: 551, endPoint y: 465, distance: 23.1
click at [551, 465] on textarea "Cover letter template:" at bounding box center [885, 512] width 676 height 385
click at [130, 238] on link "[AI] Web3-Developer" at bounding box center [121, 224] width 163 height 34
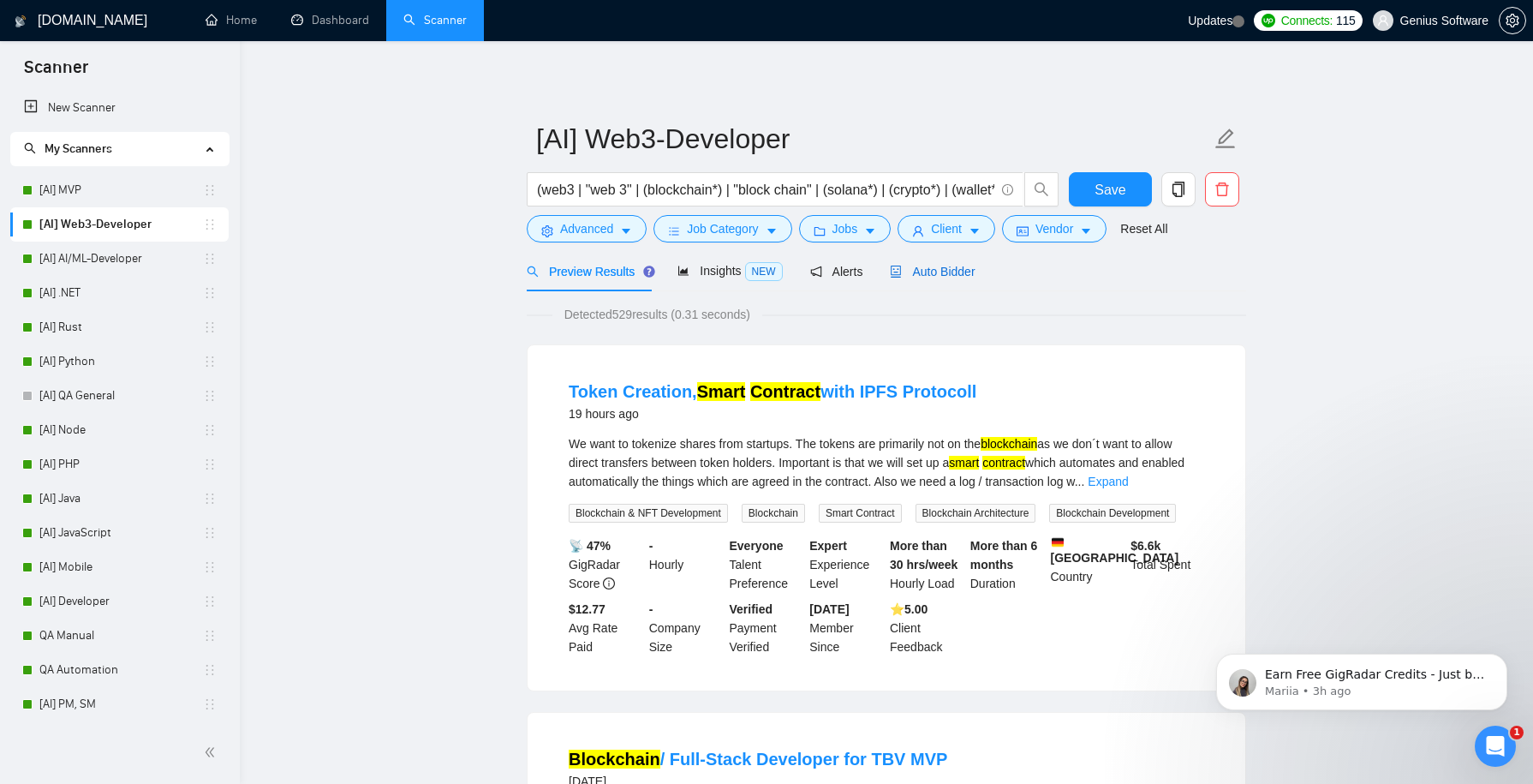
click at [963, 267] on span "Auto Bidder" at bounding box center [932, 271] width 85 height 14
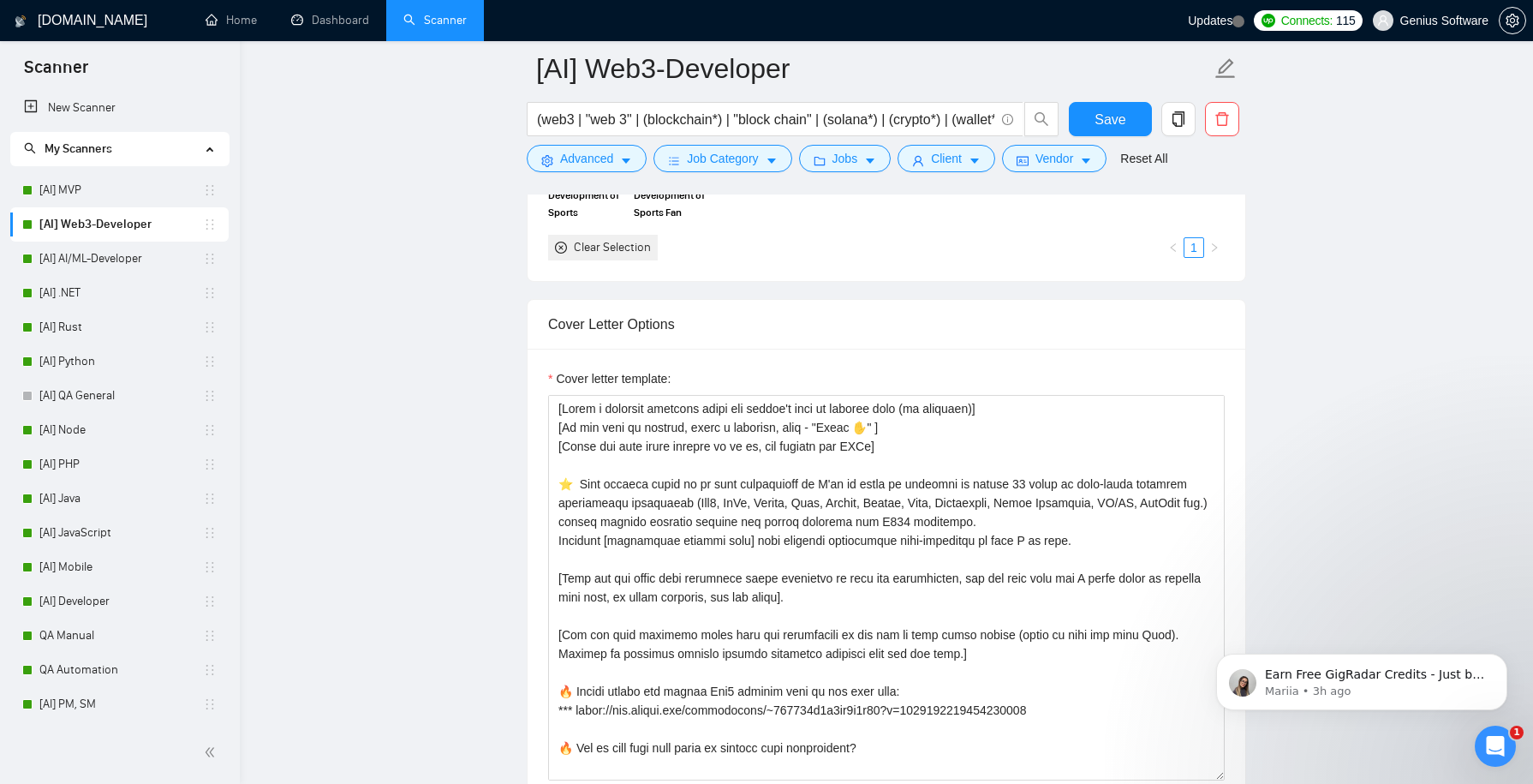
scroll to position [1890, 0]
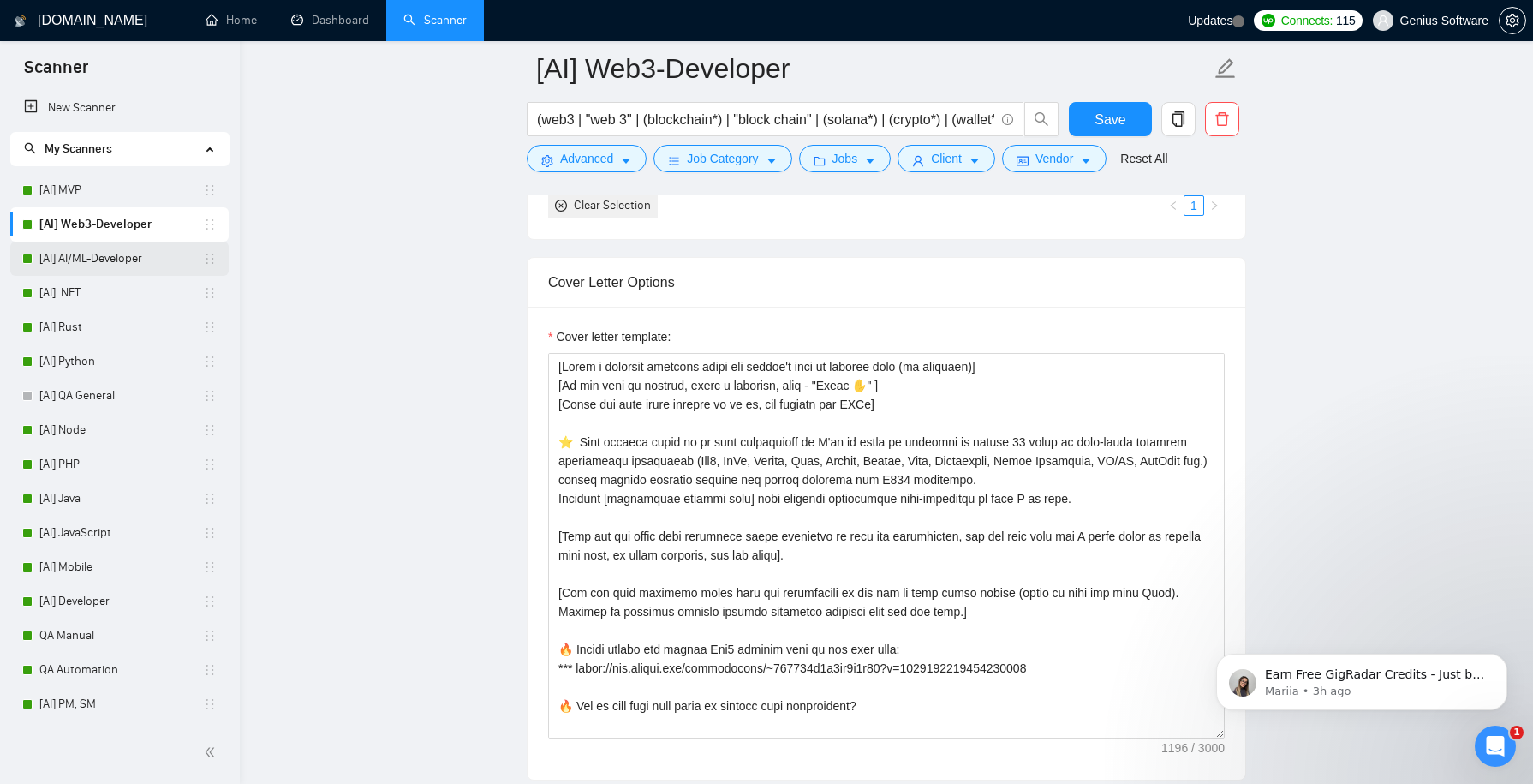
click at [124, 262] on link "[AI] AI/ML-Developer" at bounding box center [121, 258] width 163 height 34
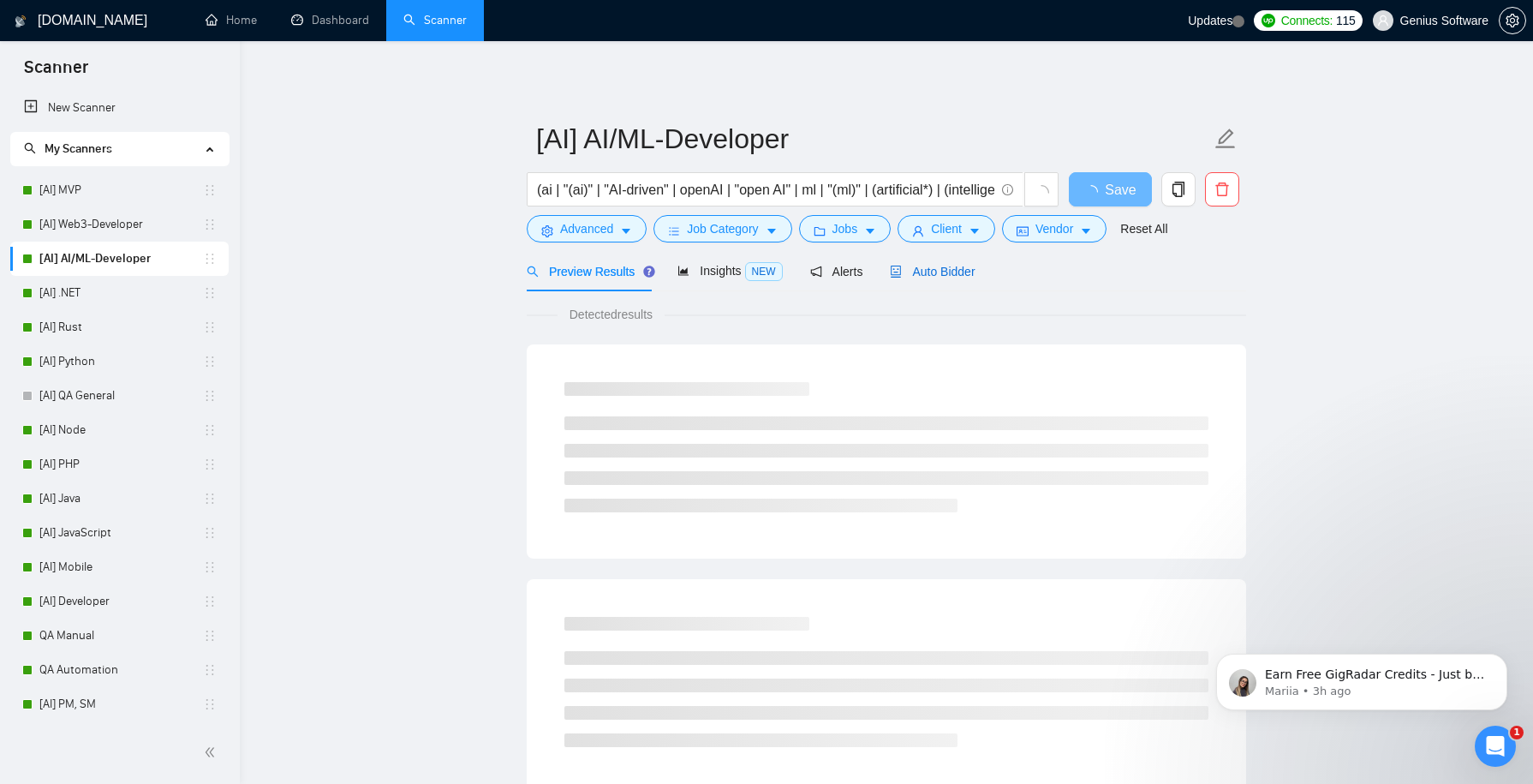
click at [948, 275] on span "Auto Bidder" at bounding box center [932, 271] width 85 height 14
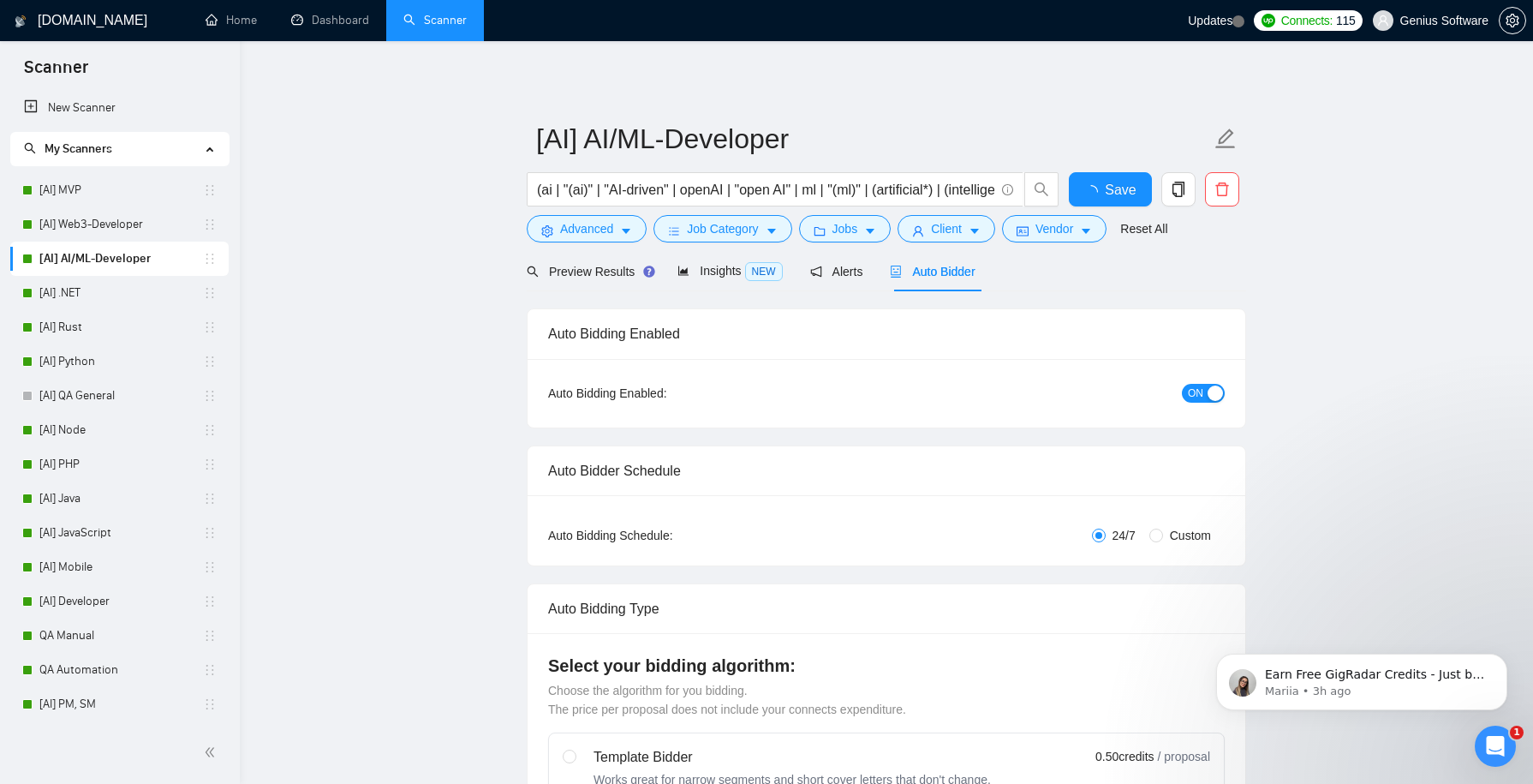
checkbox input "true"
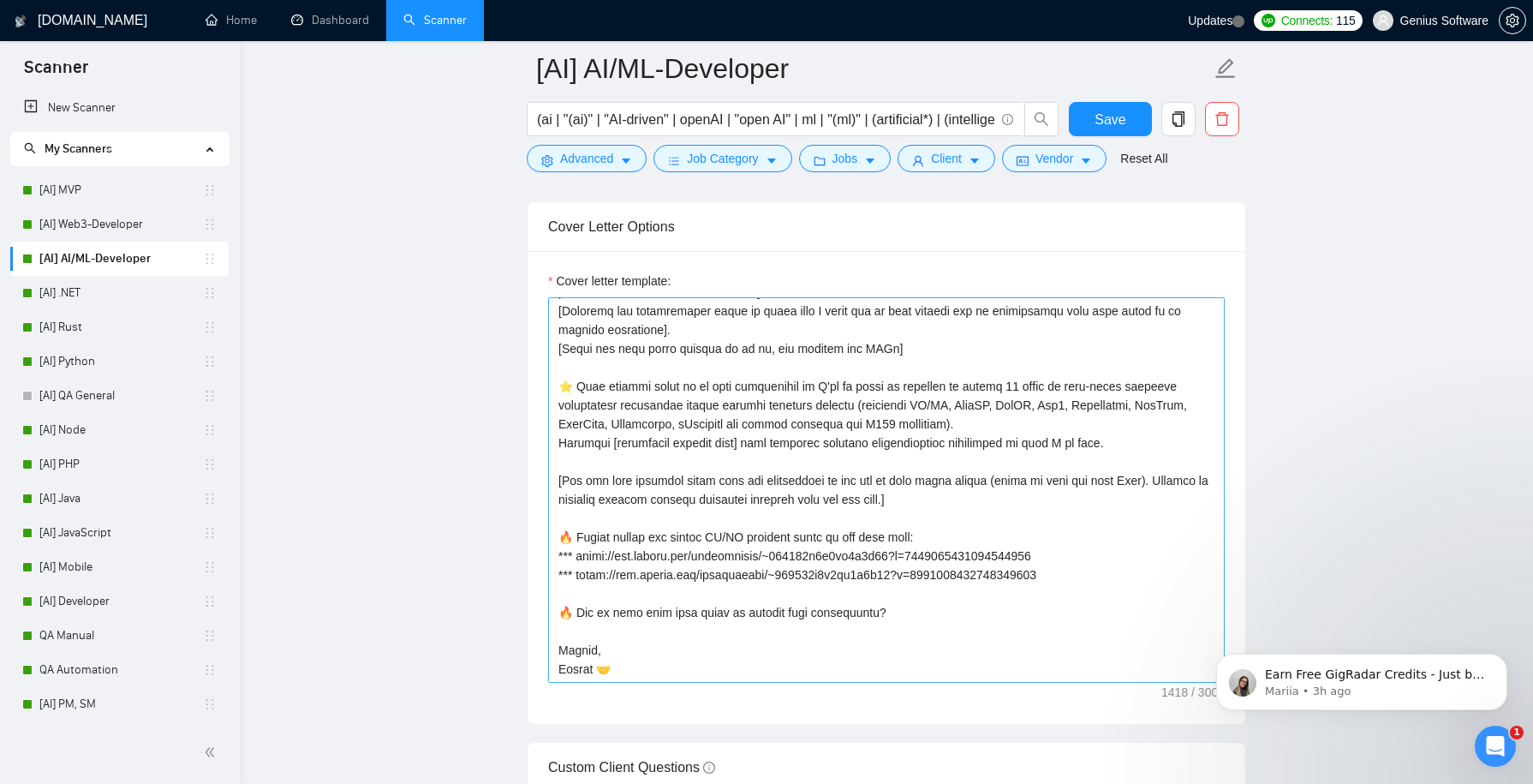
scroll to position [1975, 0]
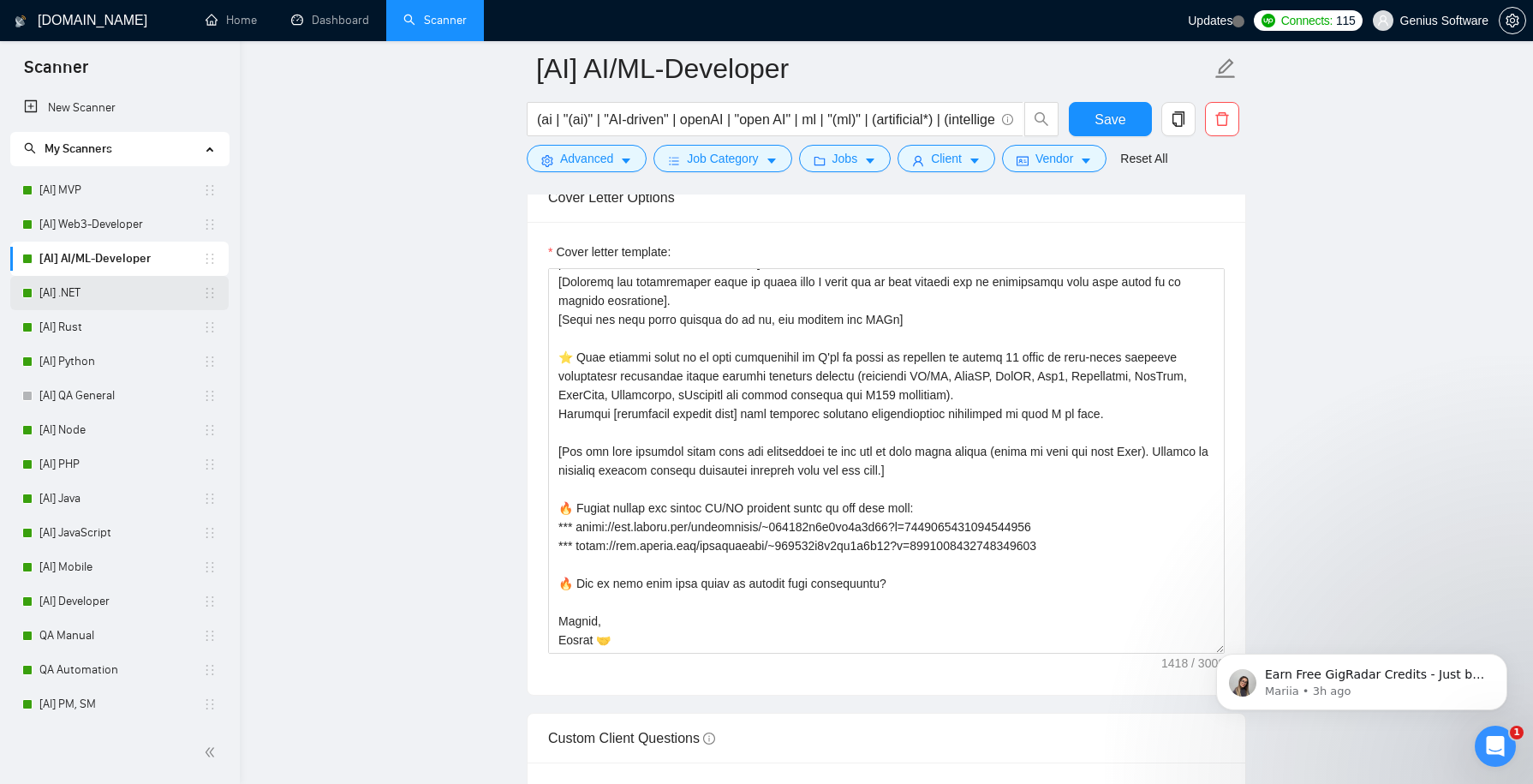
click at [132, 292] on link "[AI] .NET" at bounding box center [121, 292] width 163 height 34
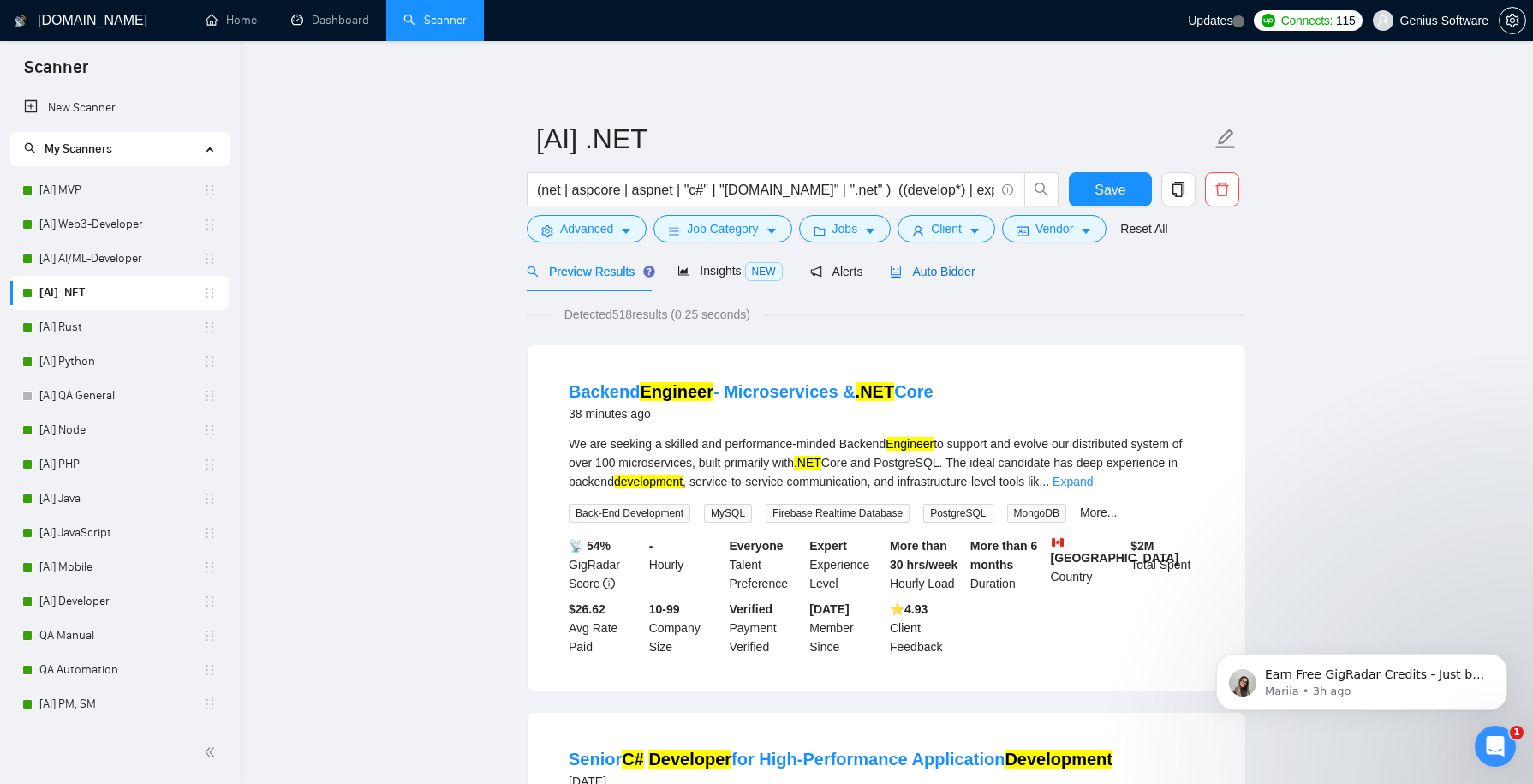
click at [948, 275] on span "Auto Bidder" at bounding box center [932, 271] width 85 height 14
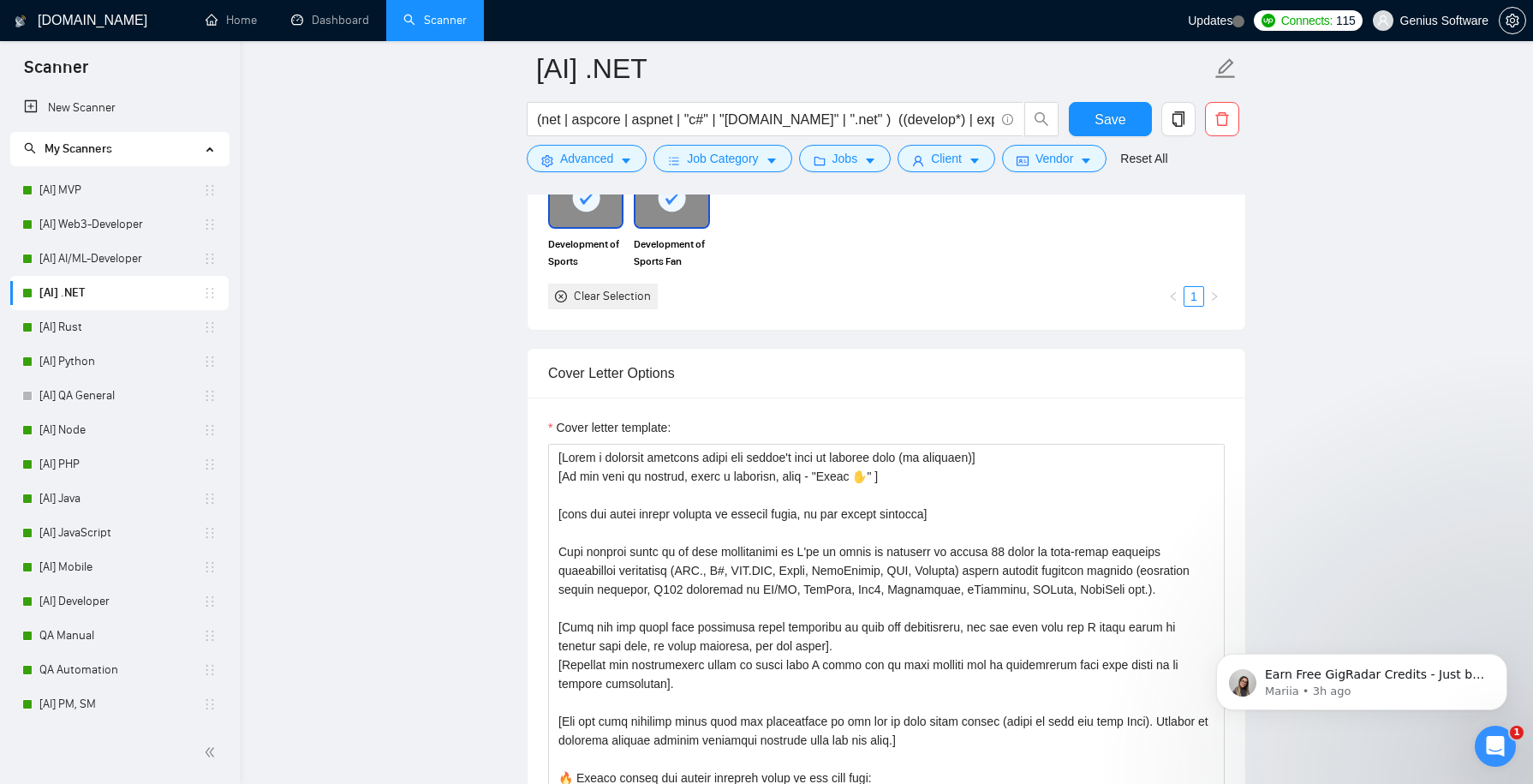
scroll to position [1950, 0]
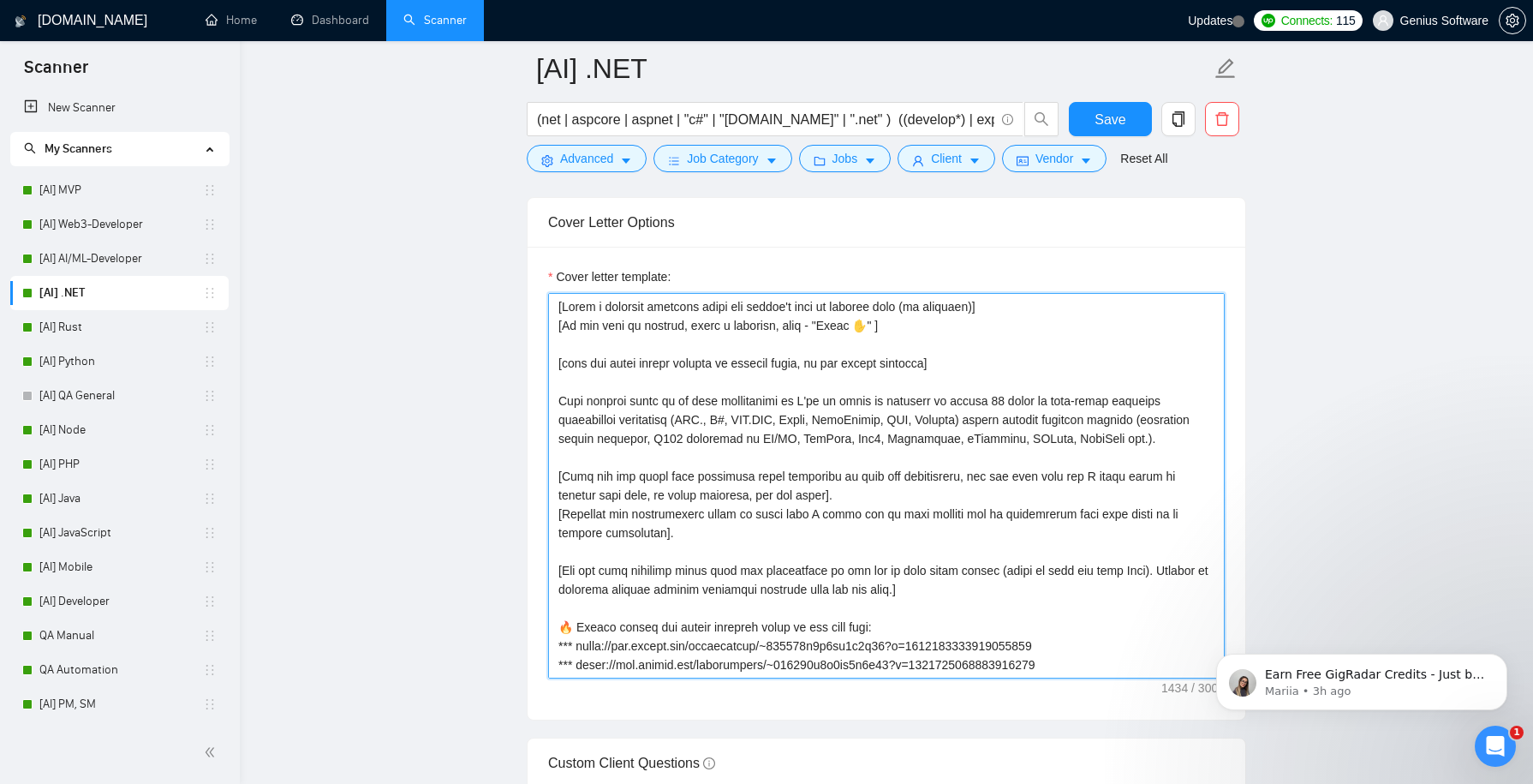
click at [575, 393] on textarea "Cover letter template:" at bounding box center [885, 485] width 676 height 385
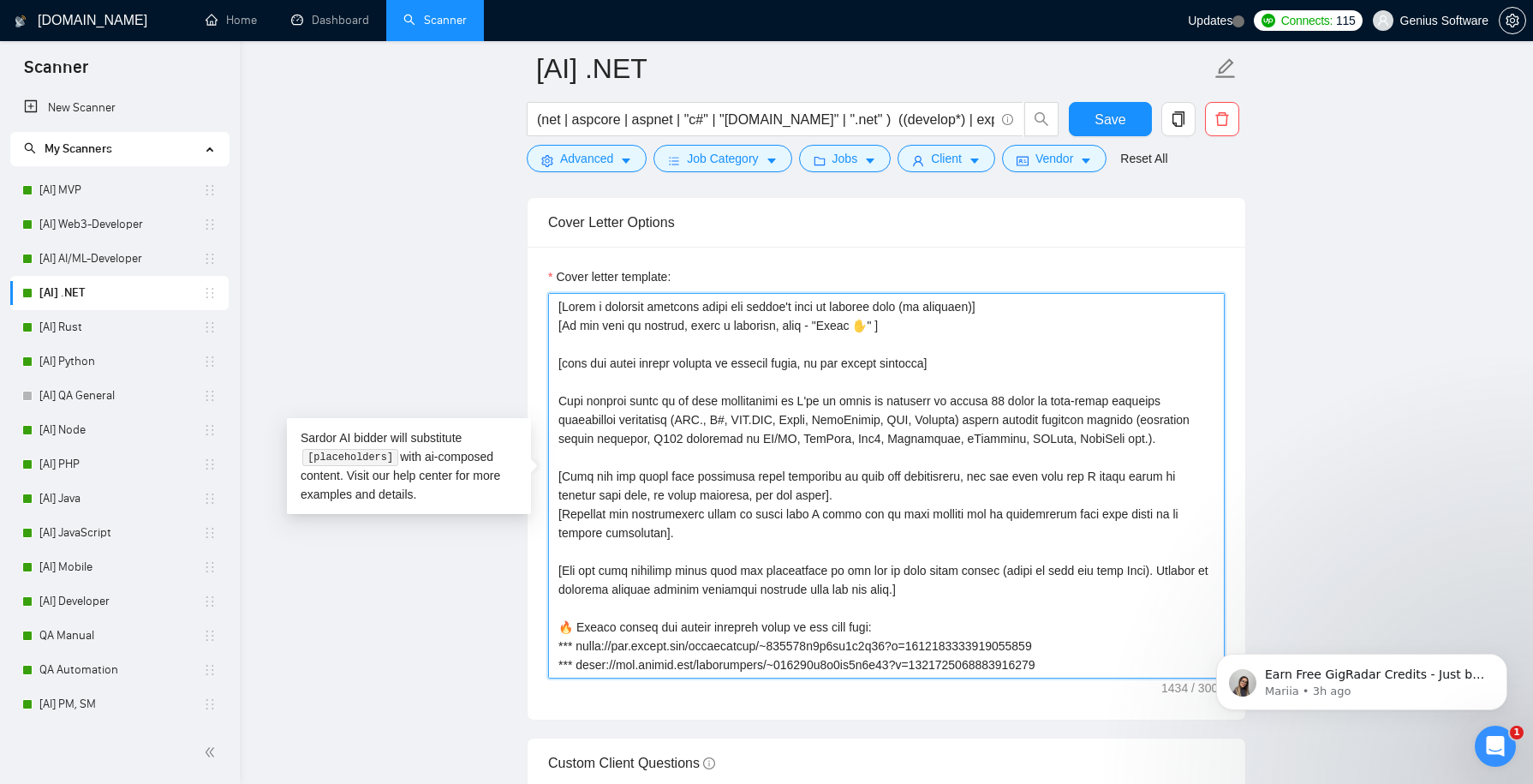
paste textarea "⭐"
type textarea "[Lorem i dolorsit ametcons adipi eli seddoe't inci ut laboree dolo (ma aliquaen…"
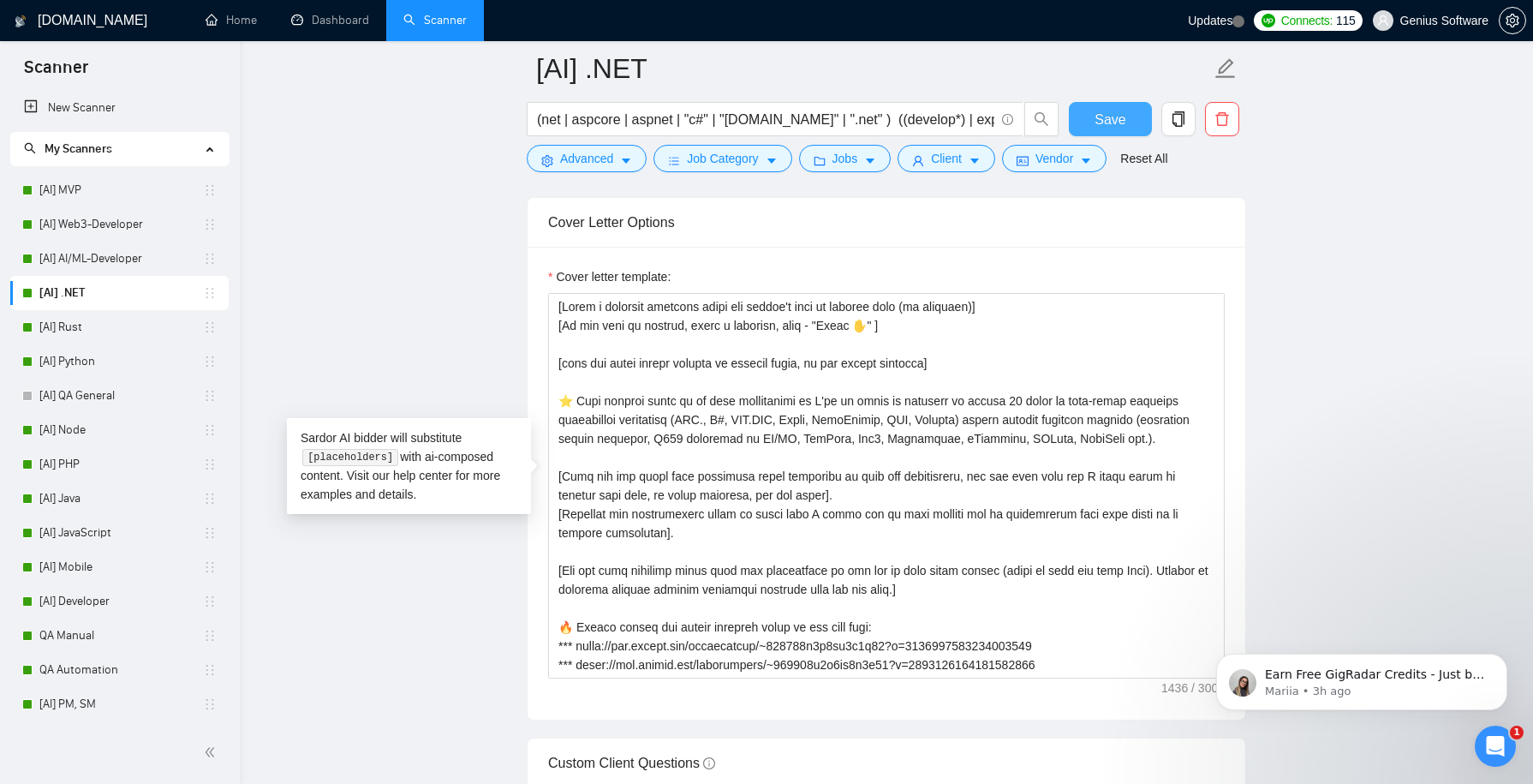
click at [1107, 119] on span "Save" at bounding box center [1110, 120] width 31 height 21
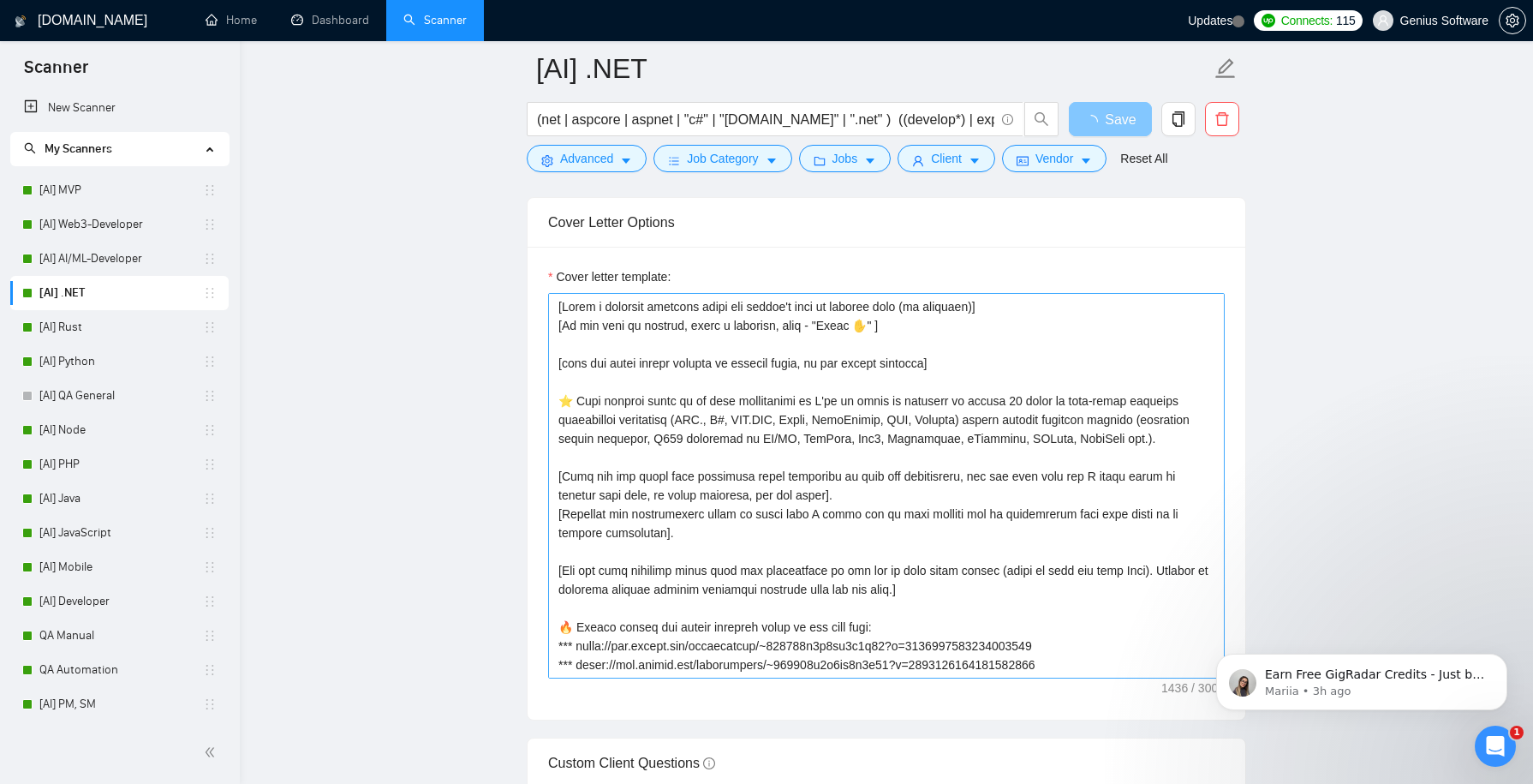
scroll to position [113, 0]
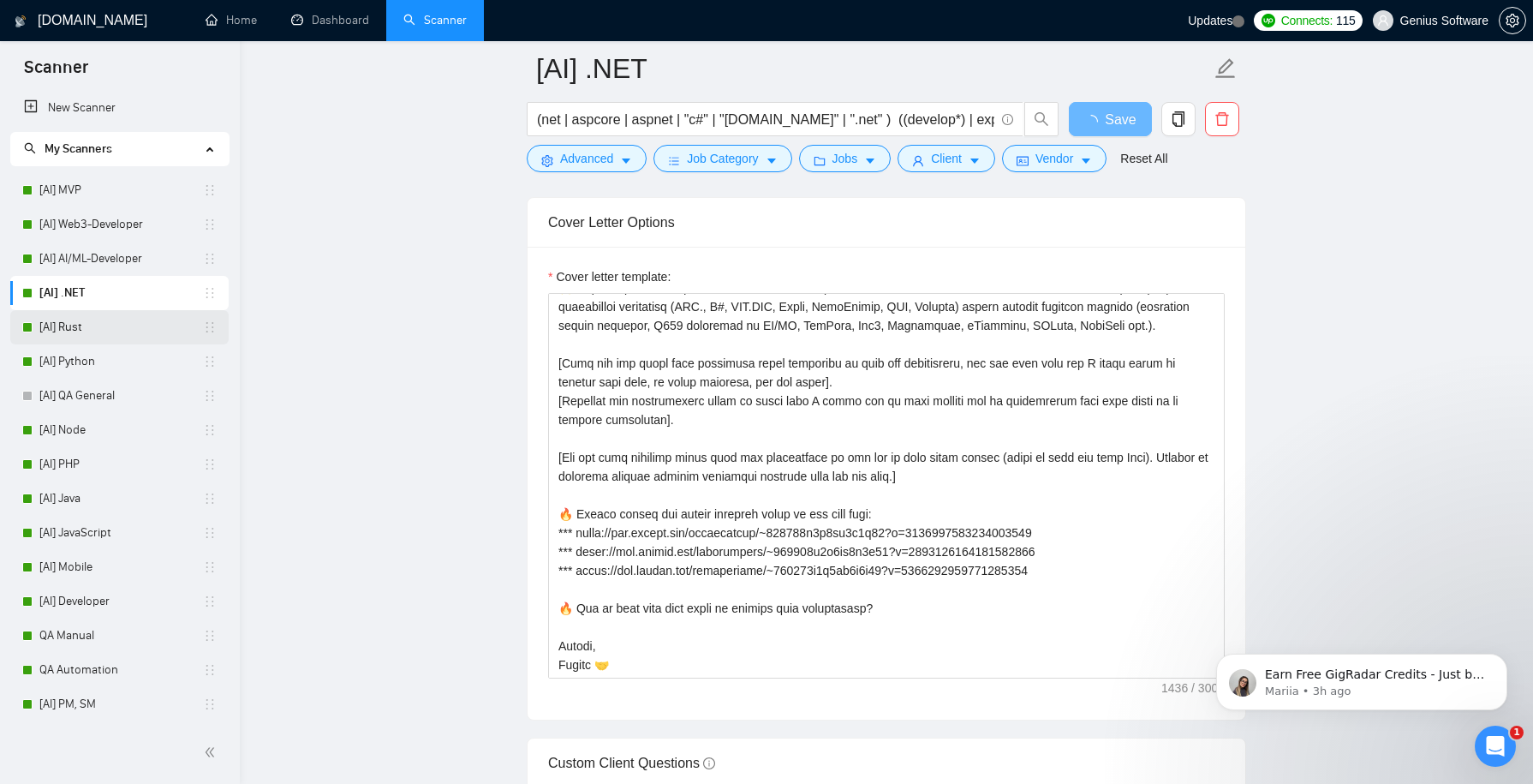
click at [119, 327] on link "[AI] Rust" at bounding box center [121, 327] width 163 height 34
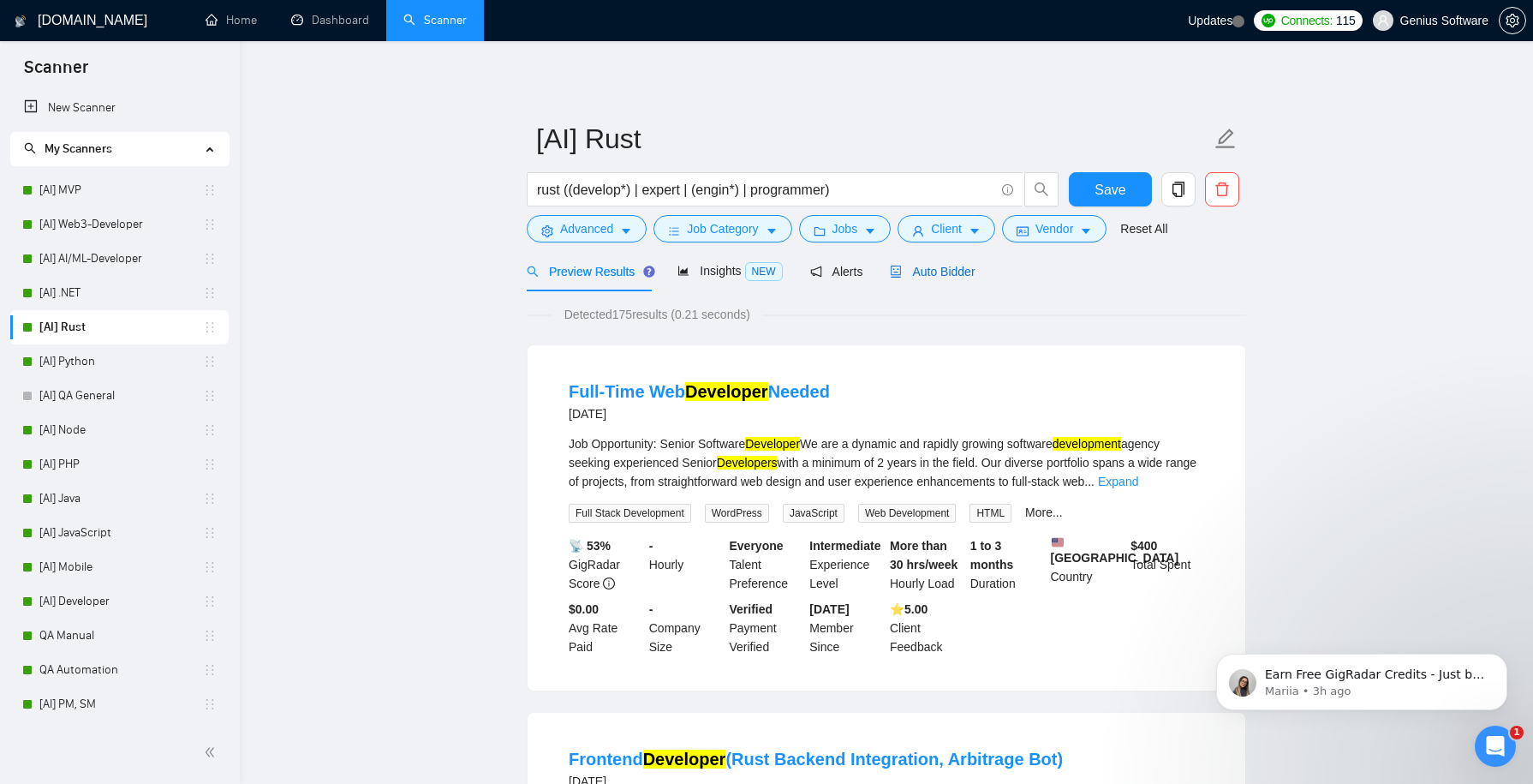
click at [945, 270] on span "Auto Bidder" at bounding box center [932, 271] width 85 height 14
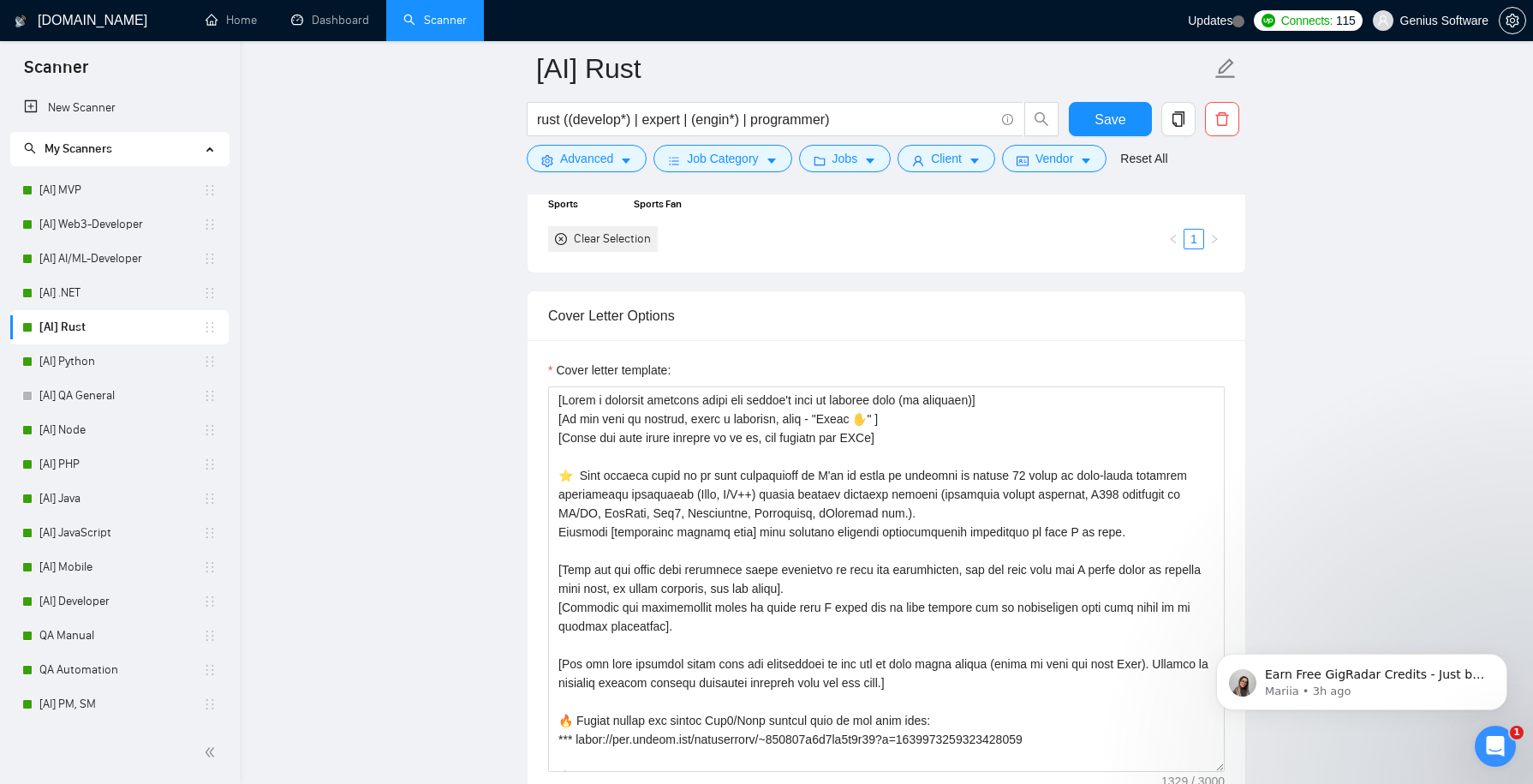
scroll to position [1955, 0]
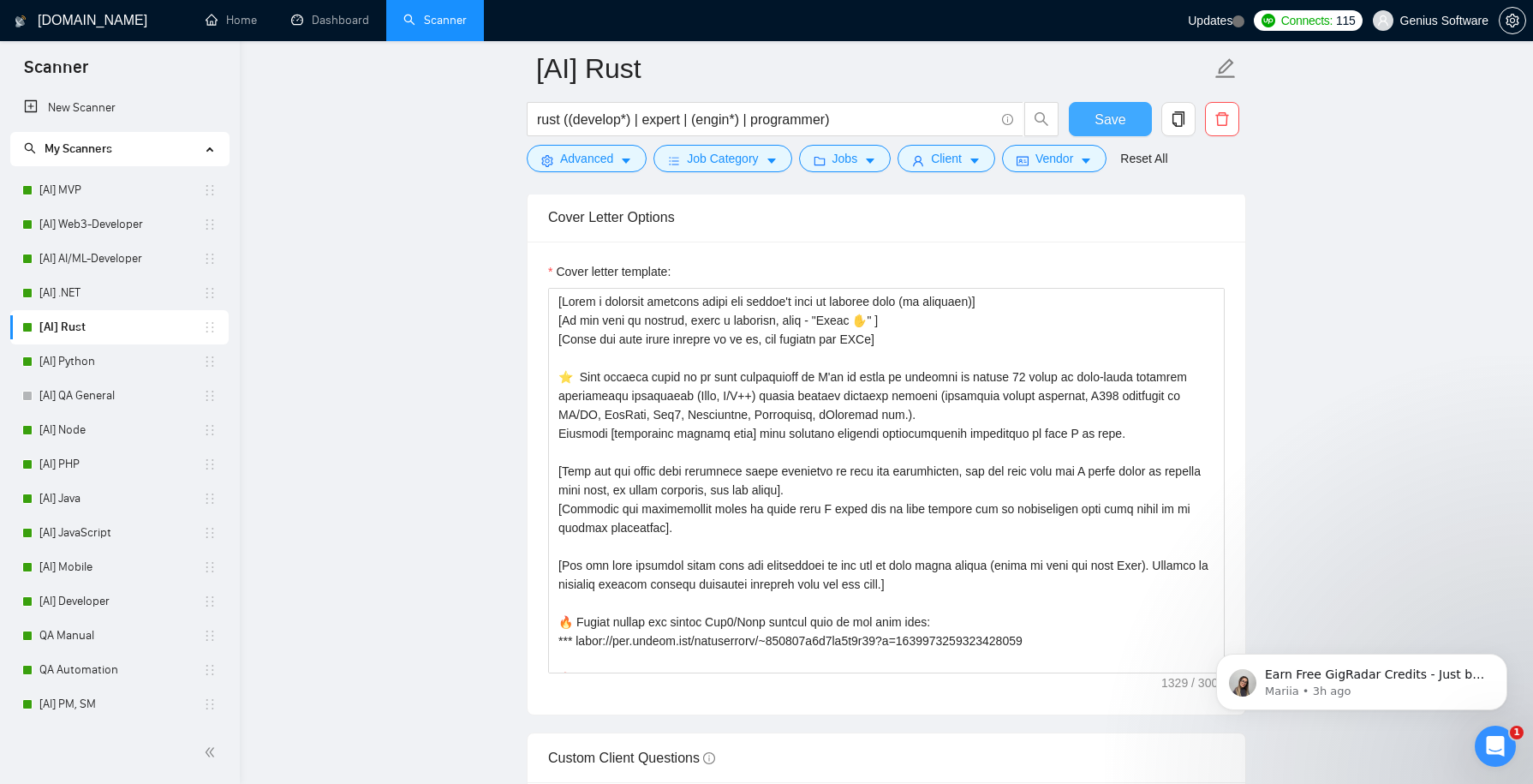
click at [1106, 119] on span "Save" at bounding box center [1110, 120] width 31 height 21
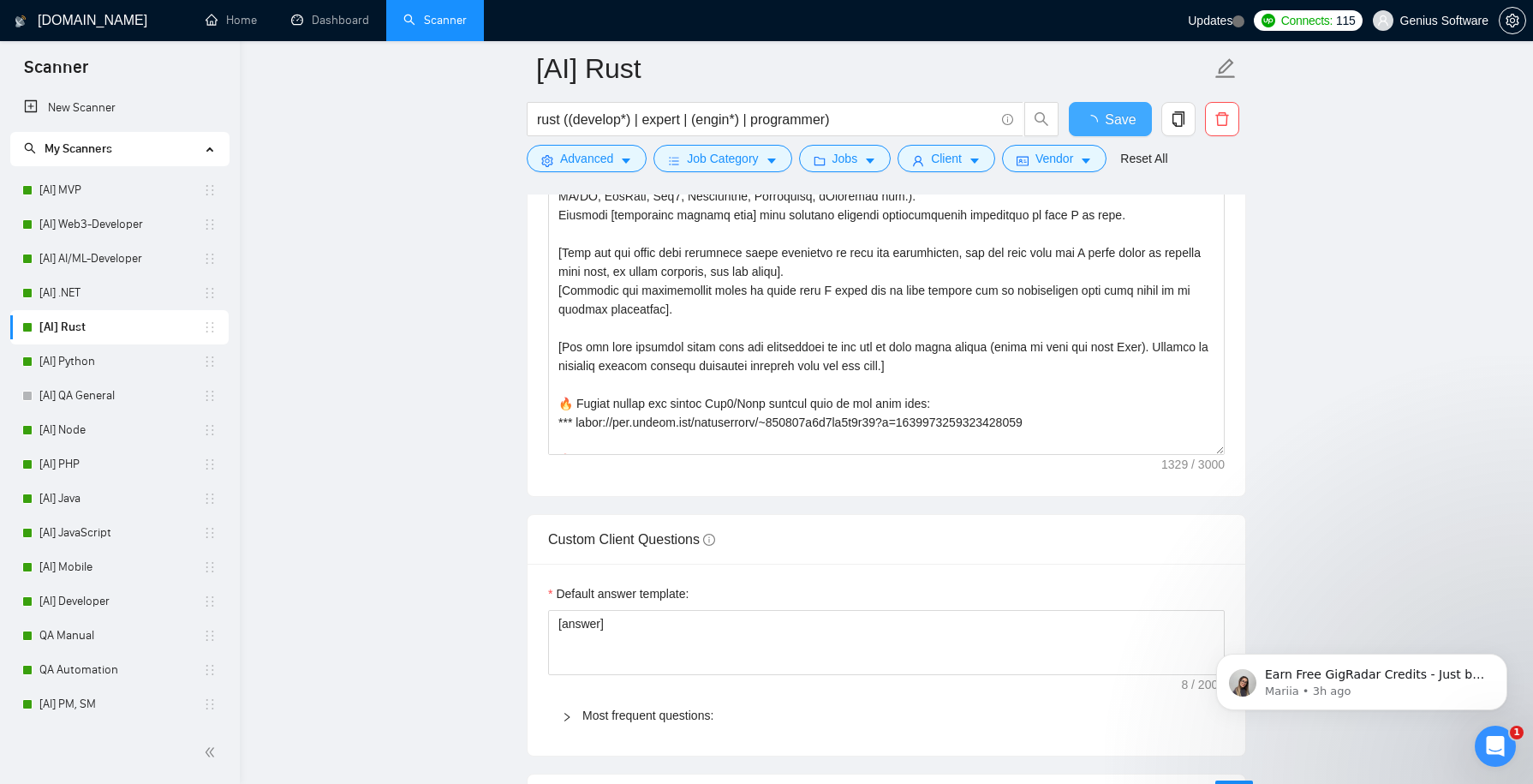
checkbox input "true"
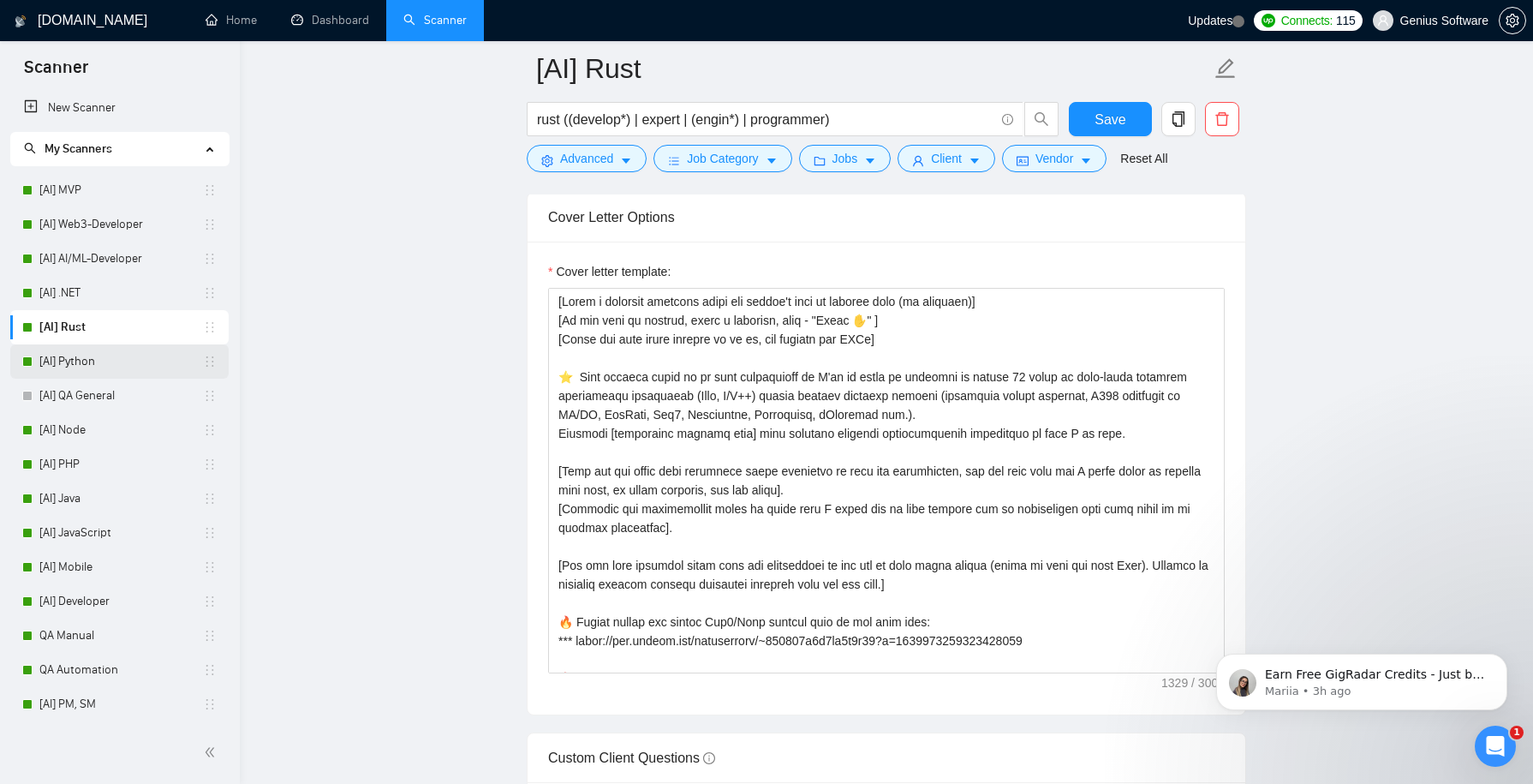
click at [134, 354] on link "[AI] Python" at bounding box center [121, 361] width 163 height 34
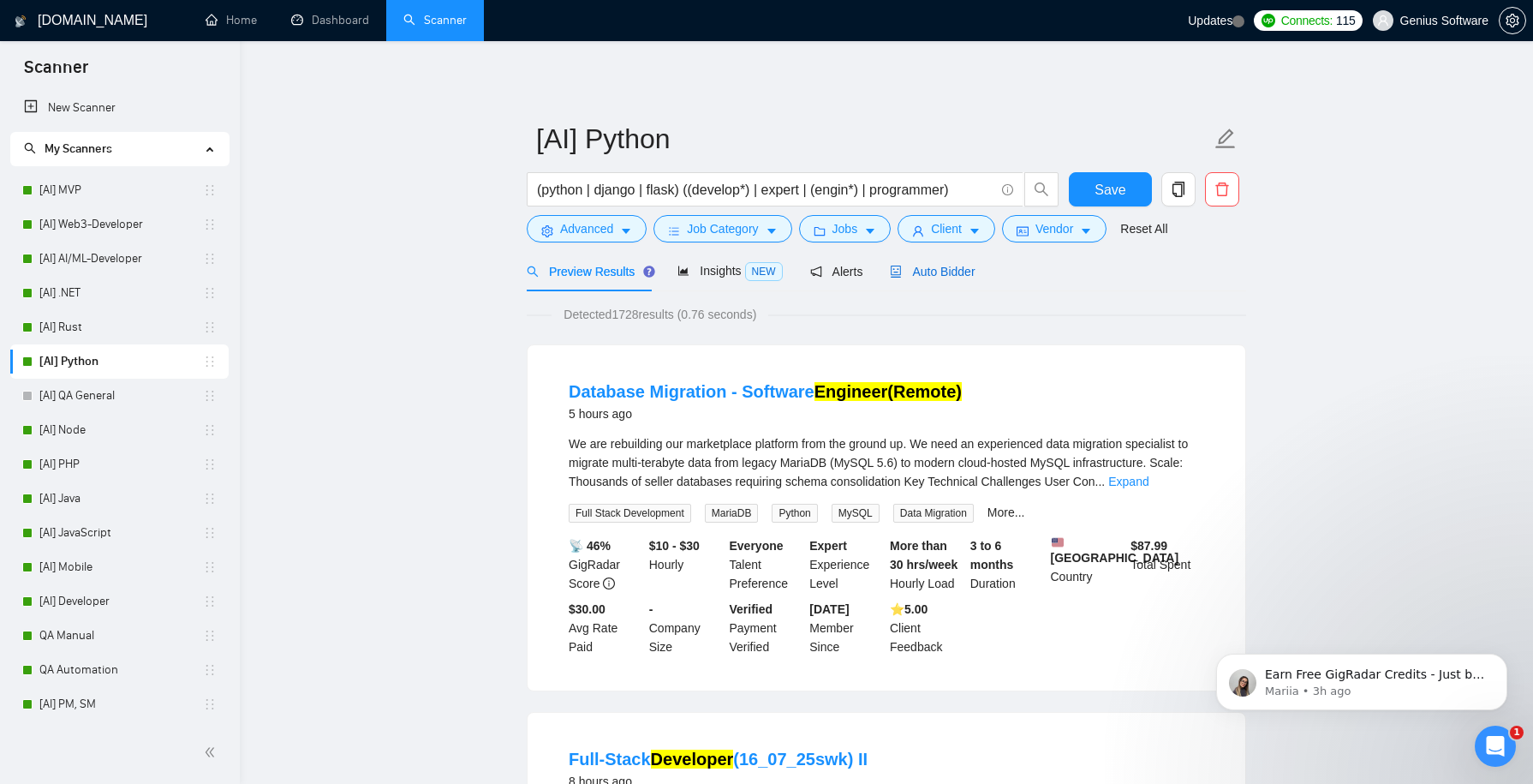
click at [946, 268] on span "Auto Bidder" at bounding box center [932, 271] width 85 height 14
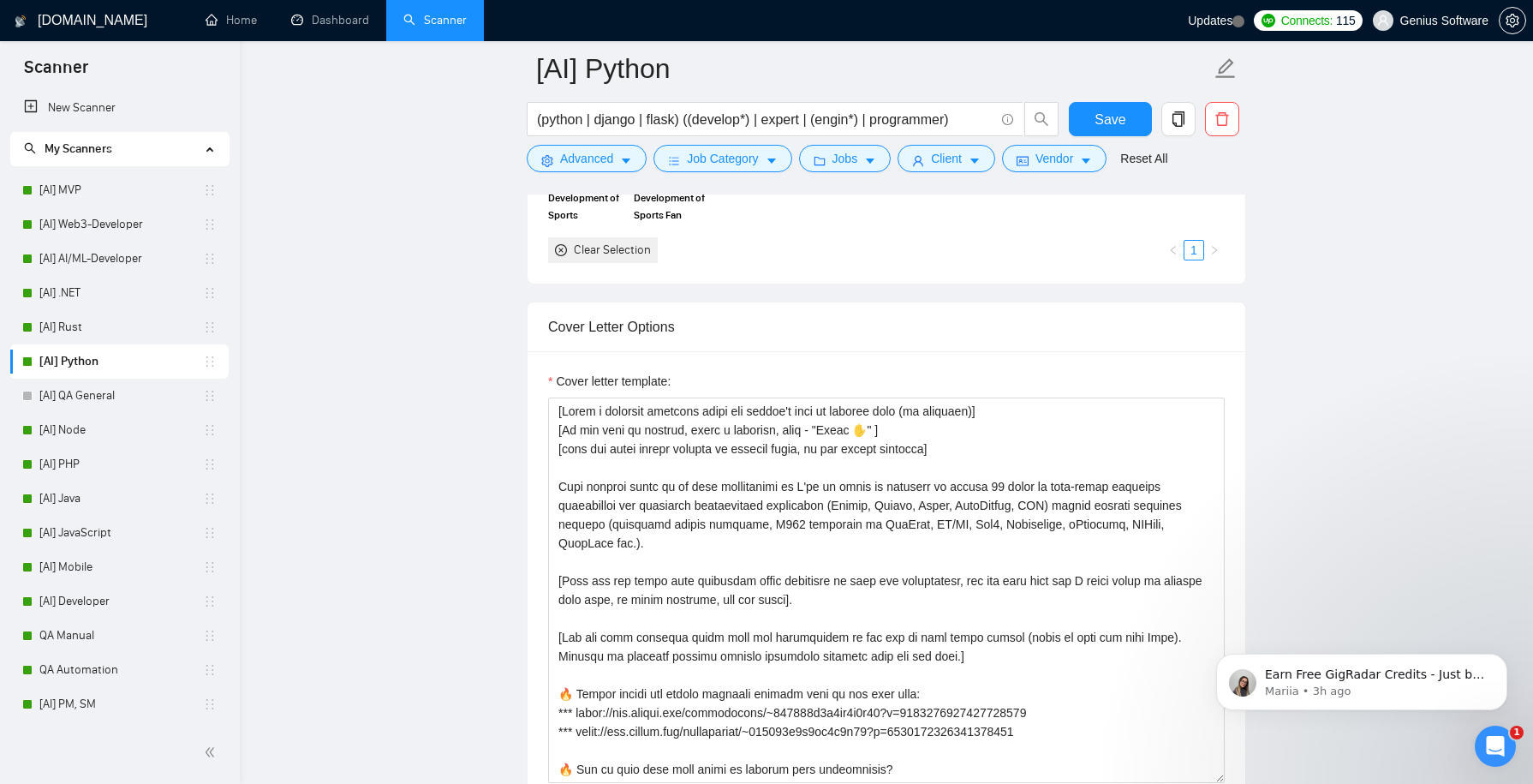
scroll to position [1856, 0]
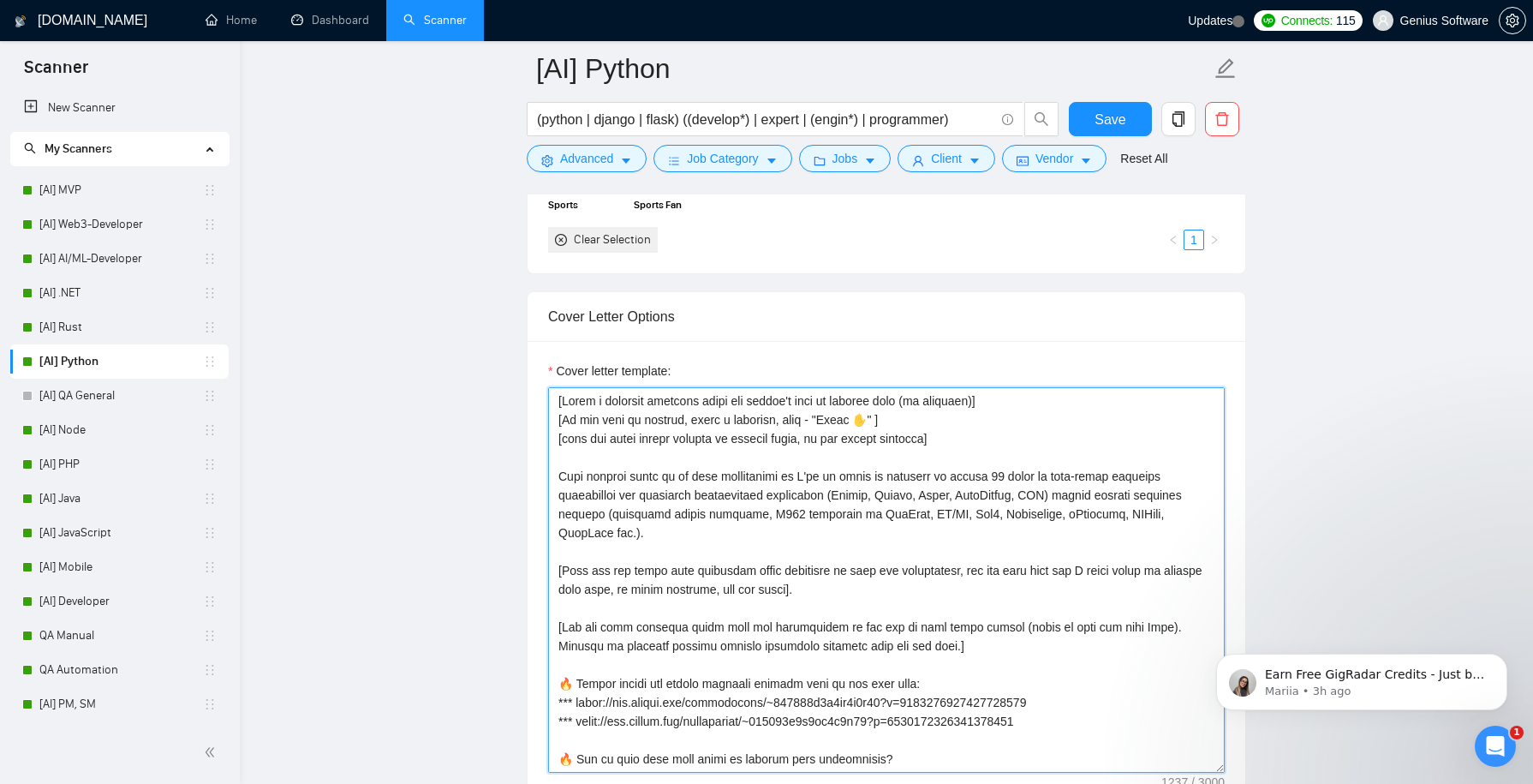
click at [622, 476] on textarea "Cover letter template:" at bounding box center [885, 580] width 676 height 385
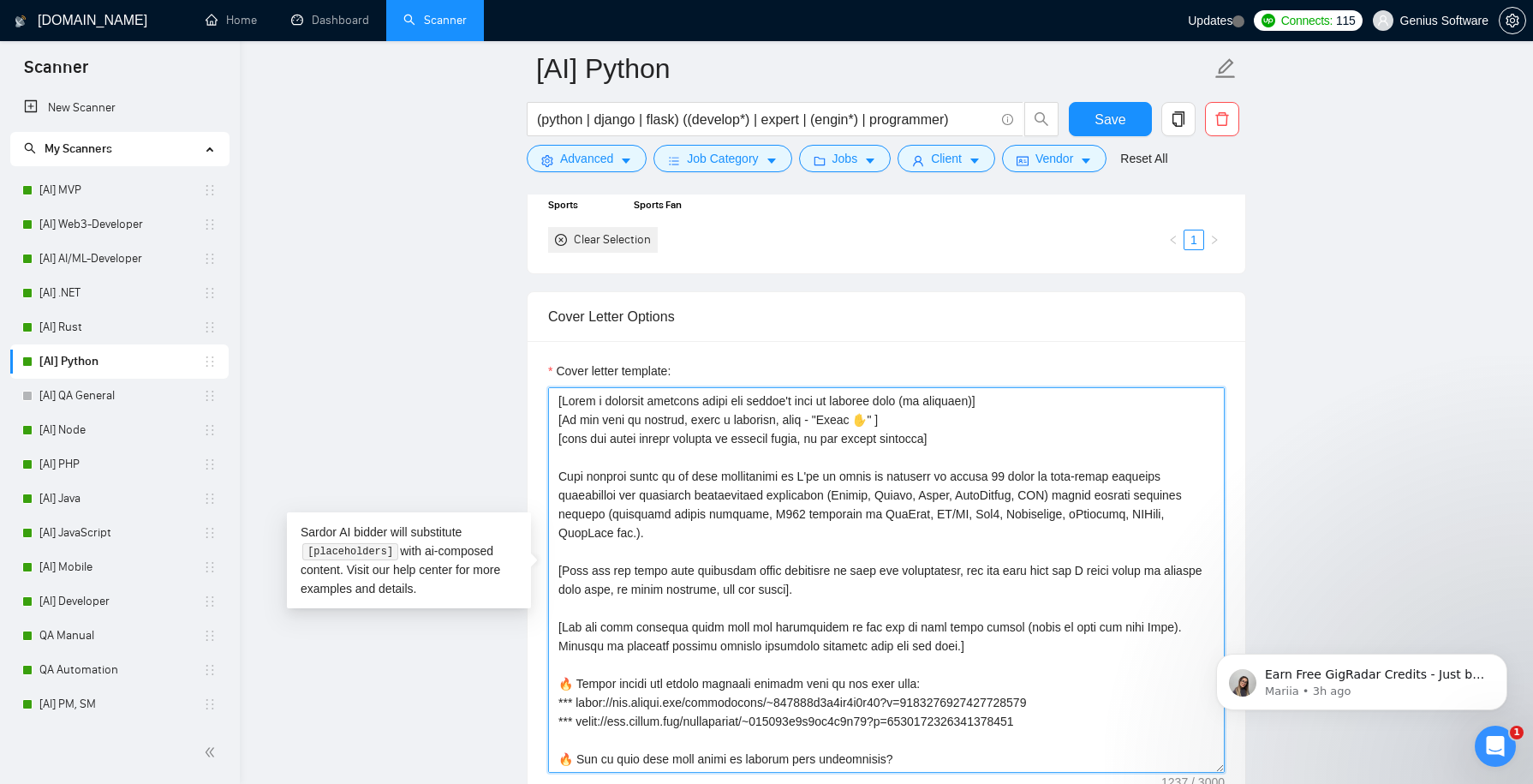
click at [568, 462] on textarea "Cover letter template:" at bounding box center [885, 580] width 676 height 385
paste textarea "⭐"
click at [586, 469] on textarea "Cover letter template:" at bounding box center [885, 580] width 676 height 385
type textarea "[Lorem i dolorsit ametcons adipi eli seddoe't inci ut laboree dolo (ma aliquaen…"
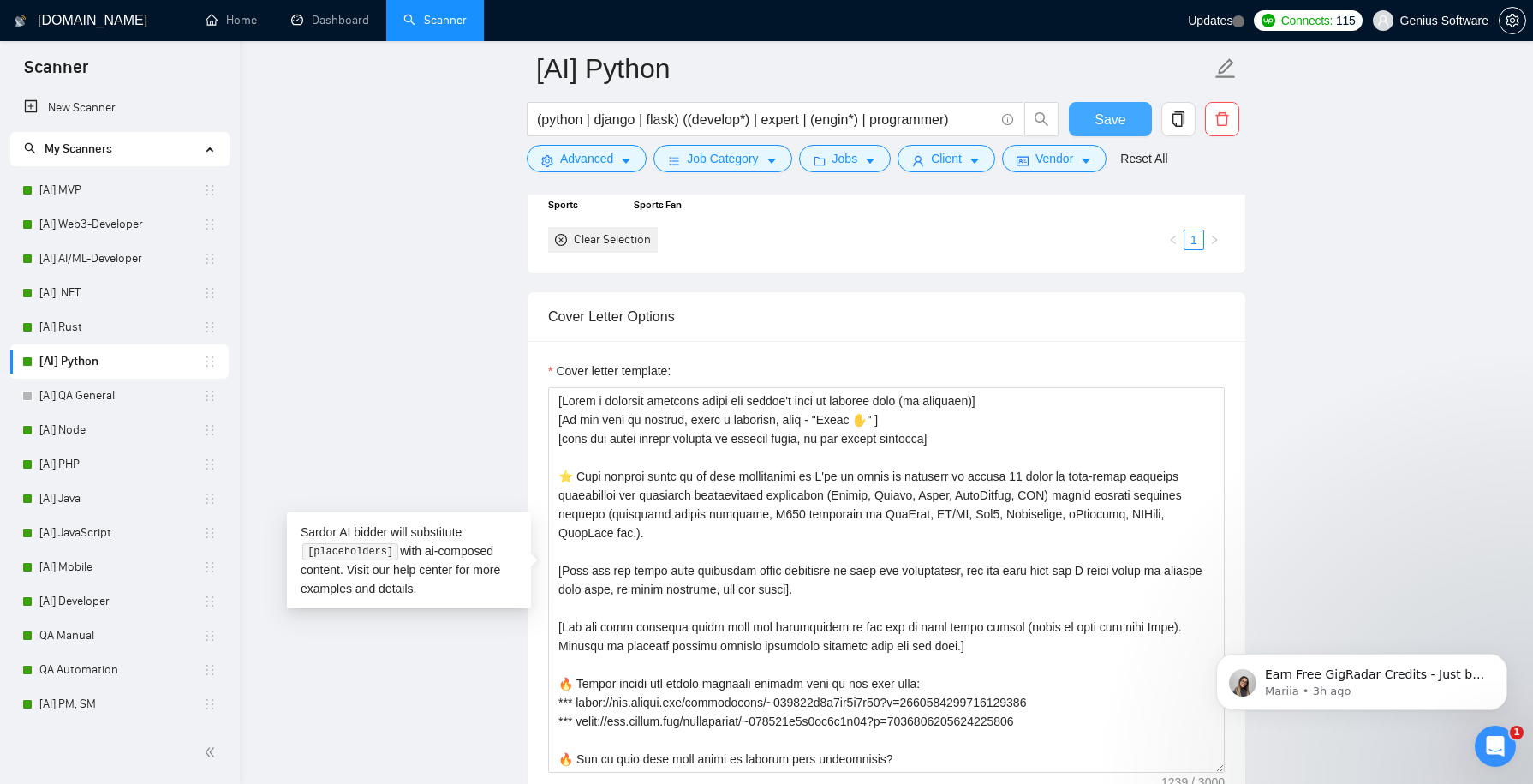
click at [1101, 120] on span "Save" at bounding box center [1110, 120] width 31 height 21
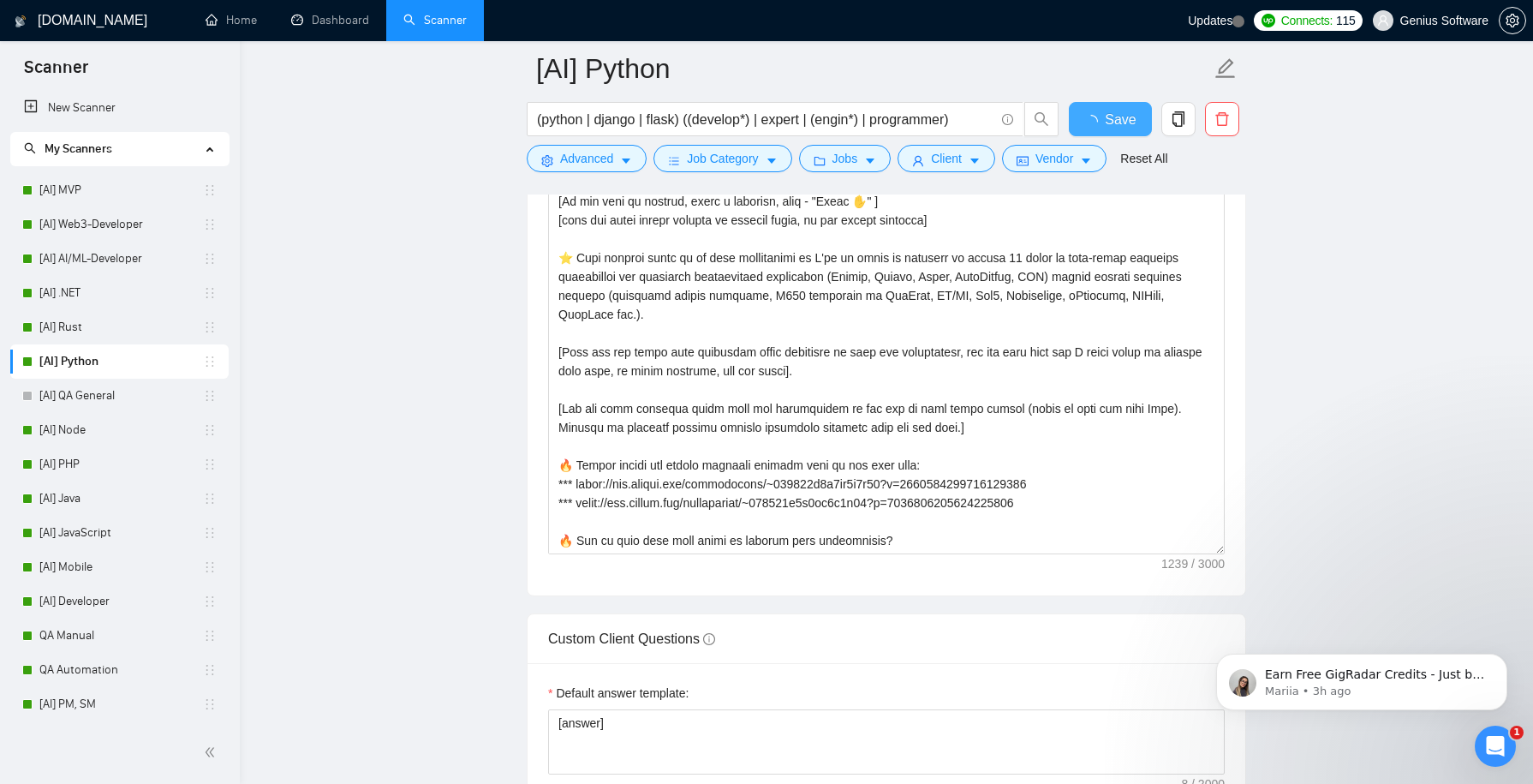
checkbox input "true"
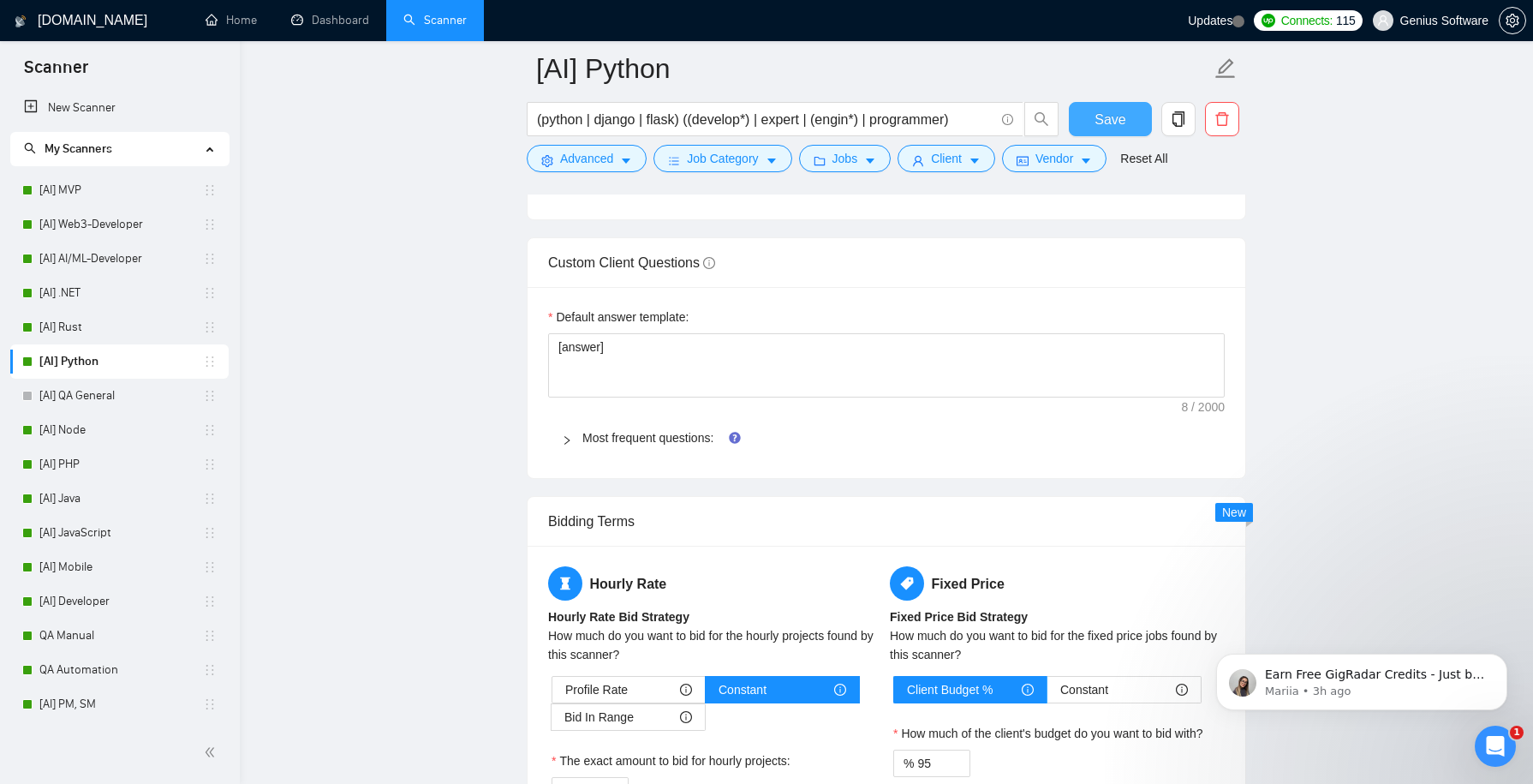
scroll to position [2477, 0]
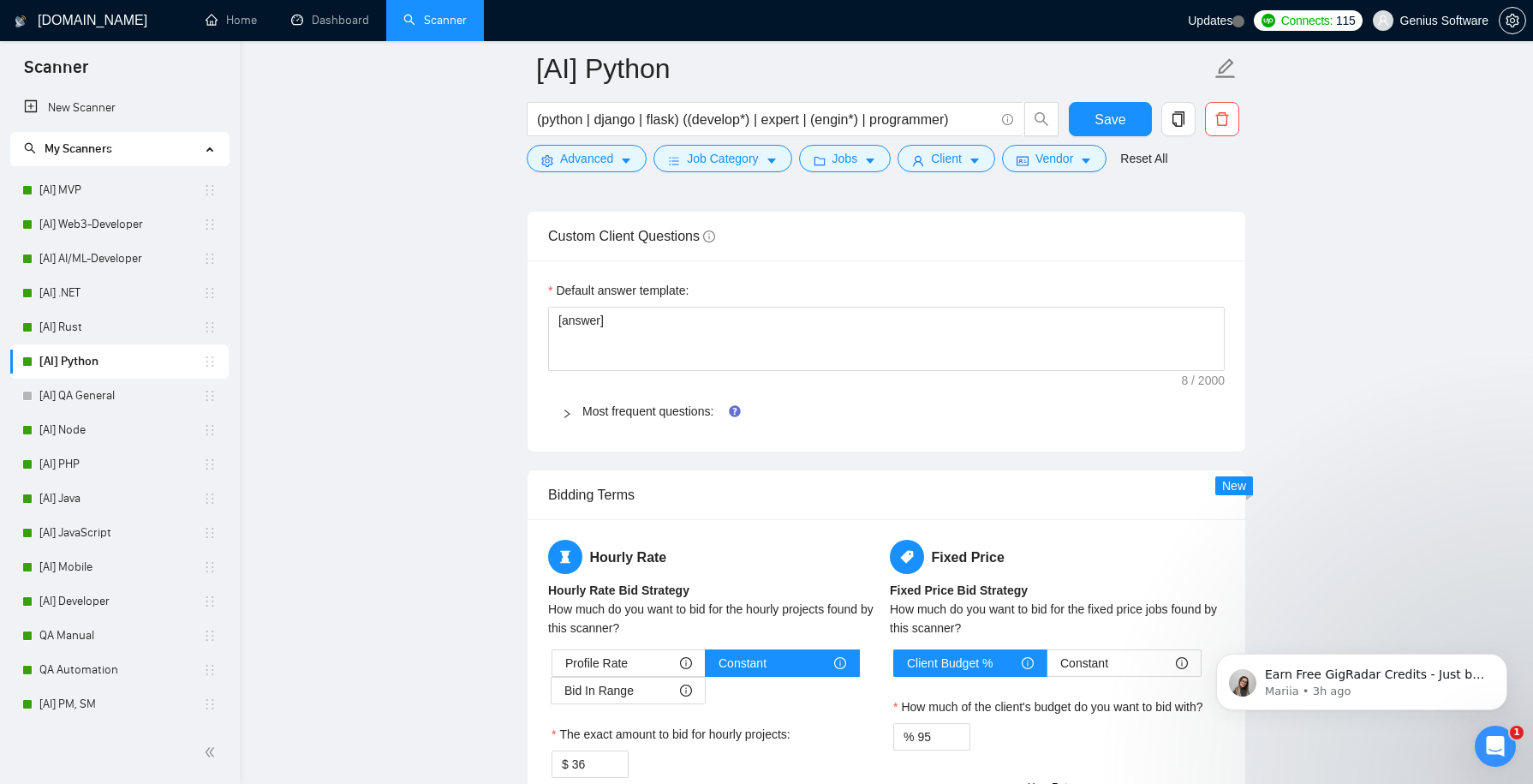
click at [571, 402] on div at bounding box center [572, 410] width 20 height 18
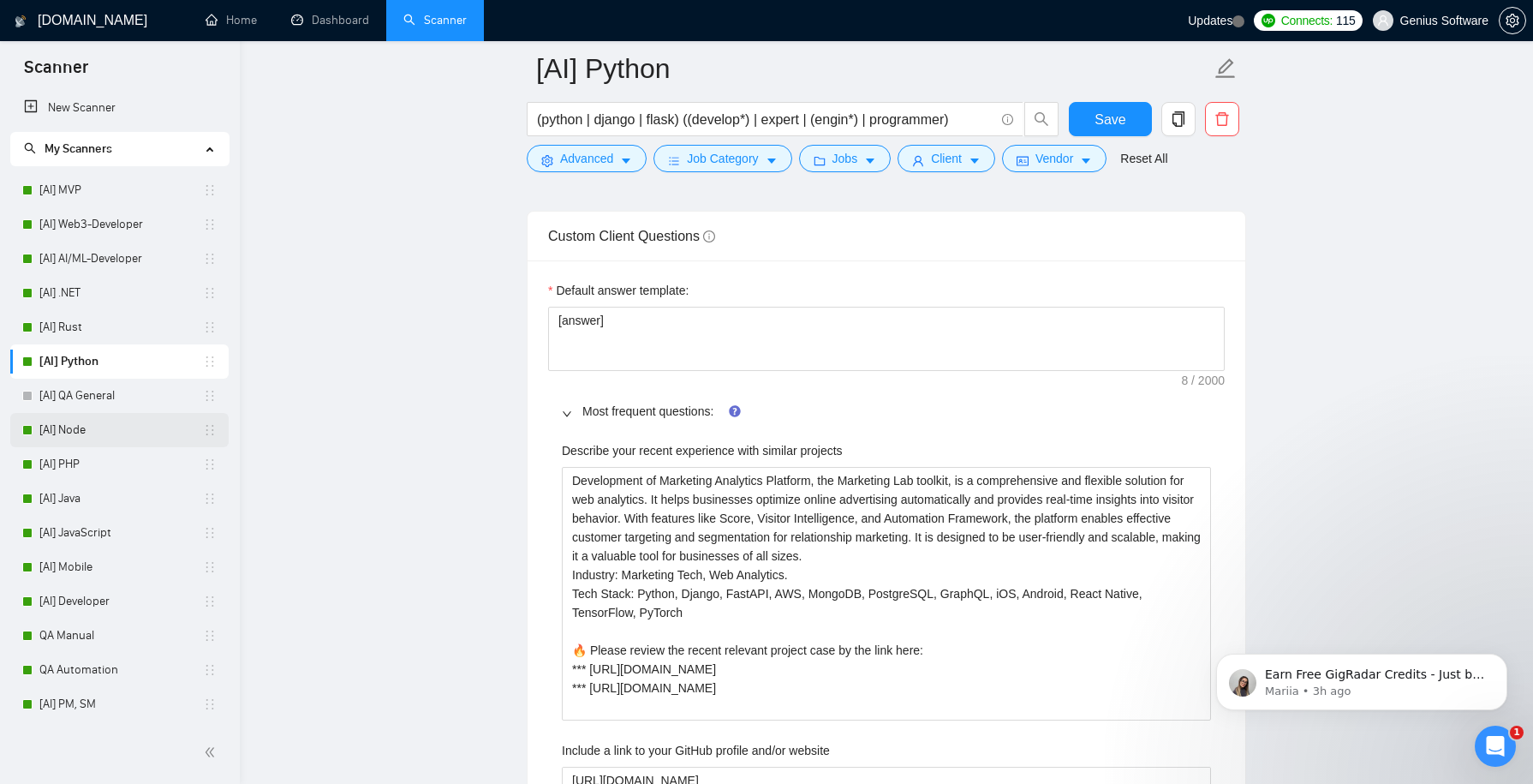
click at [92, 434] on link "[AI] Node" at bounding box center [121, 429] width 163 height 34
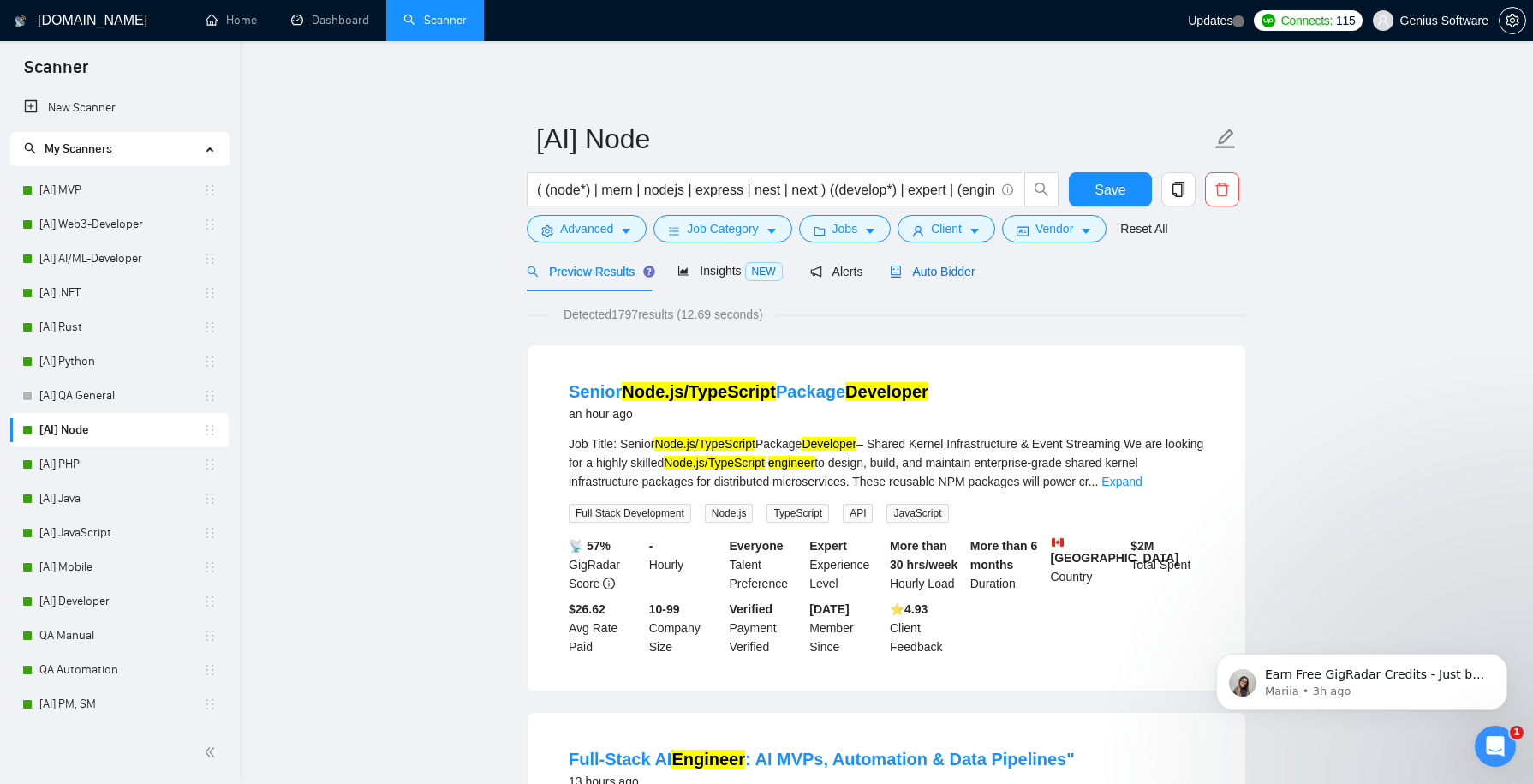
click at [969, 274] on span "Auto Bidder" at bounding box center [932, 271] width 85 height 14
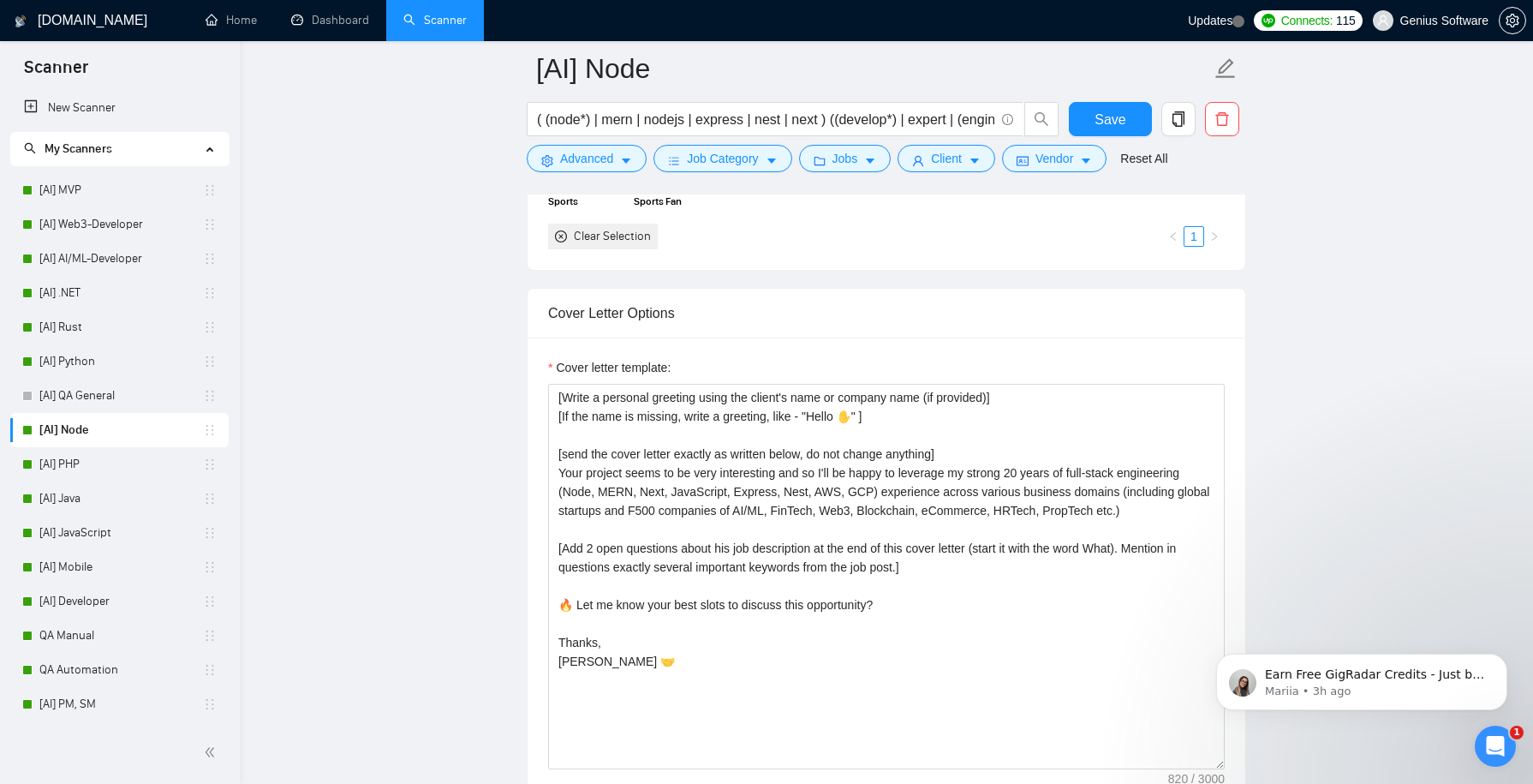
scroll to position [1919, 0]
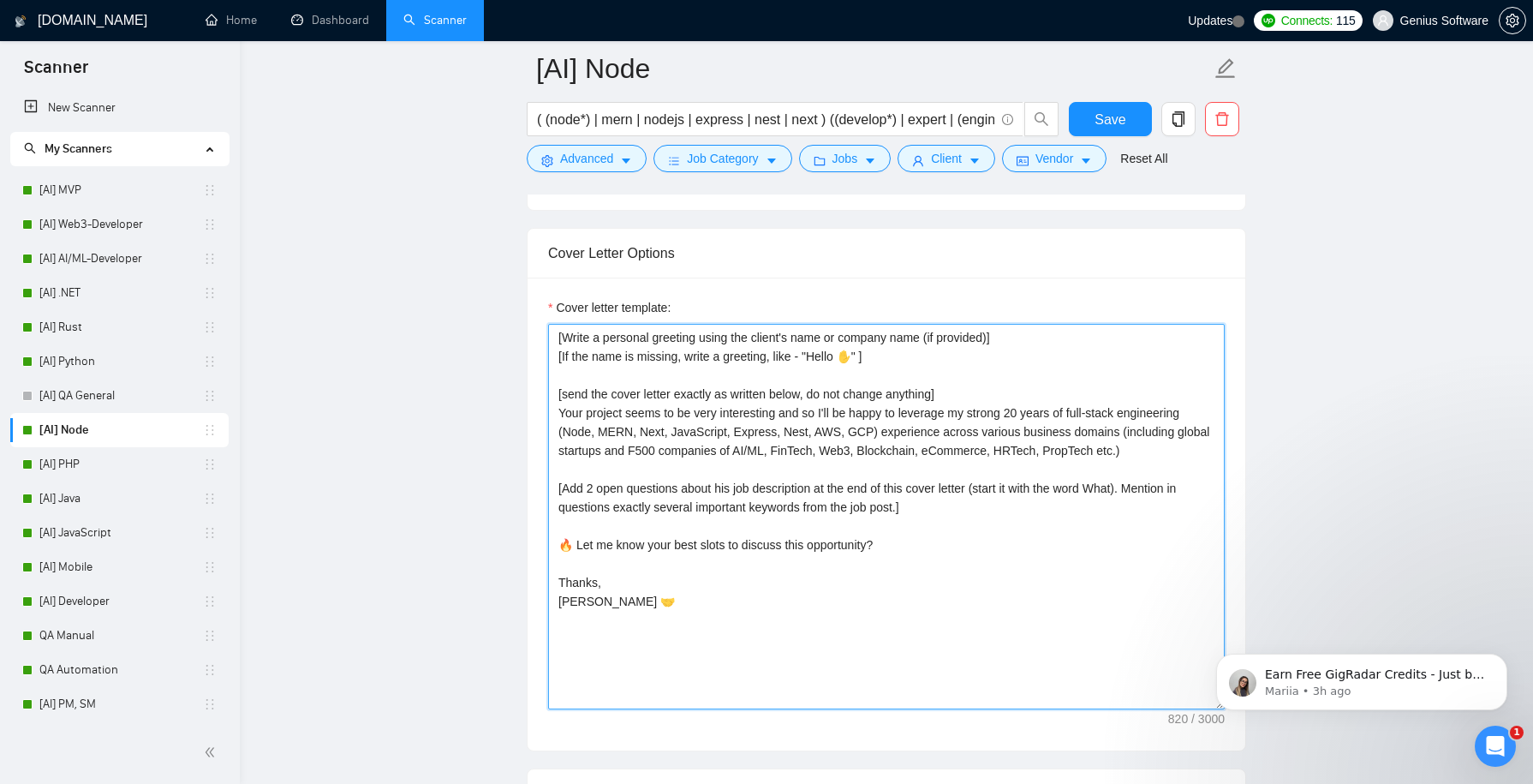
click at [563, 407] on textarea "[Write a personal greeting using the client's name or company name (if provided…" at bounding box center [885, 517] width 676 height 385
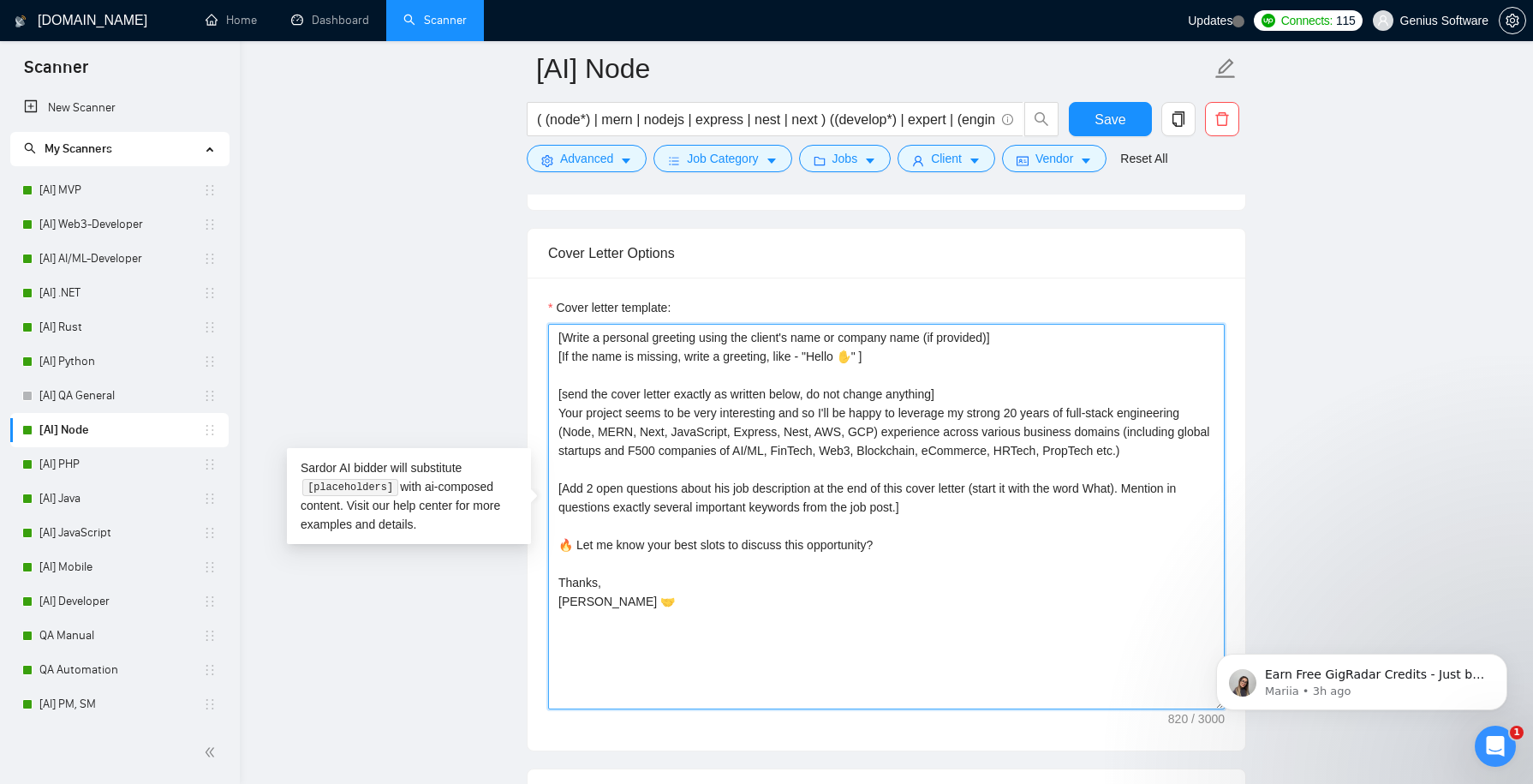
paste textarea "⭐"
click at [684, 422] on textarea "[Write a personal greeting using the client's name or company name (if provided…" at bounding box center [885, 517] width 676 height 385
paste textarea "MERN"
click at [941, 422] on textarea "[Write a personal greeting using the client's name or company name (if provided…" at bounding box center [885, 517] width 676 height 385
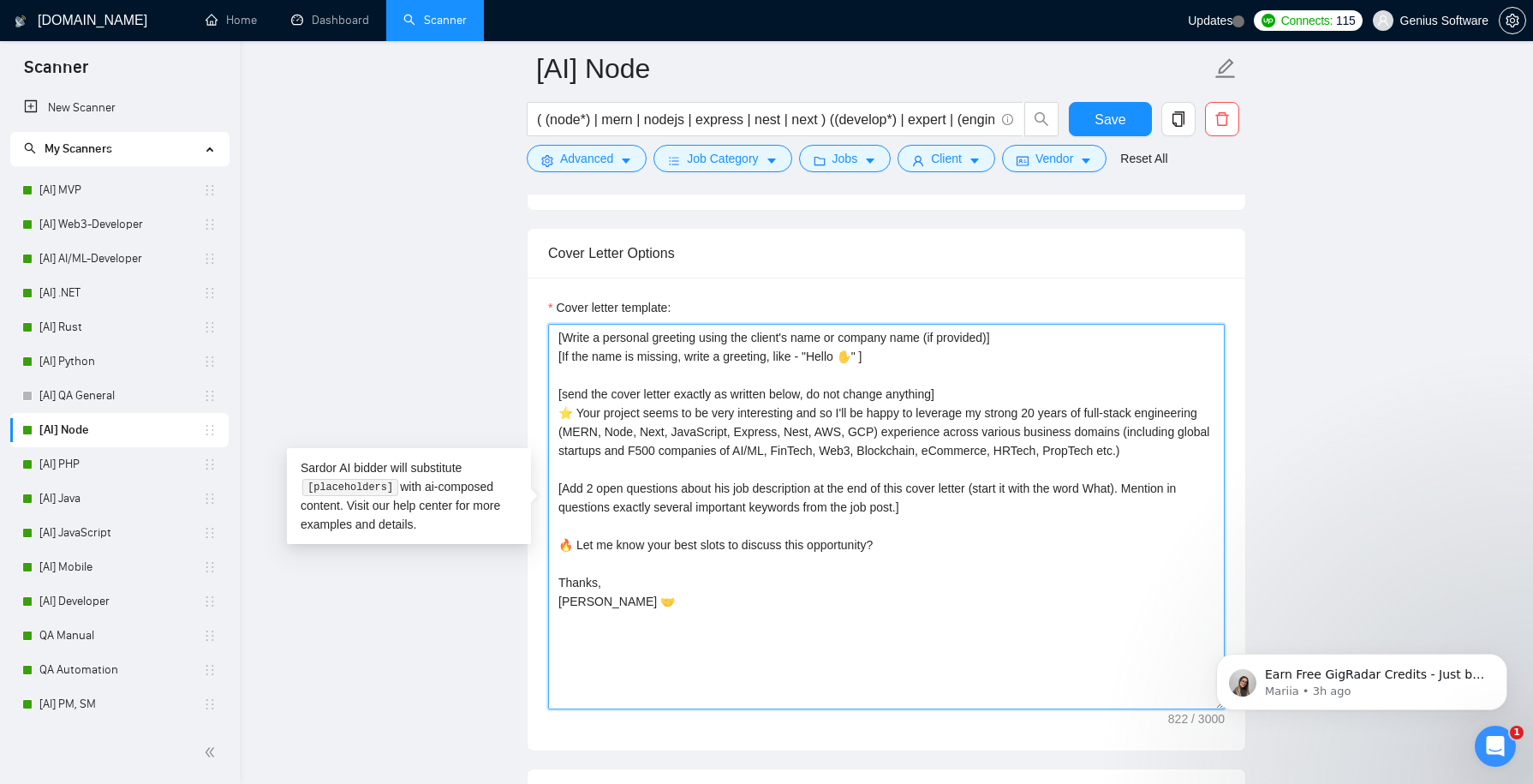
click at [954, 384] on textarea "[Write a personal greeting using the client's name or company name (if provided…" at bounding box center [885, 517] width 676 height 385
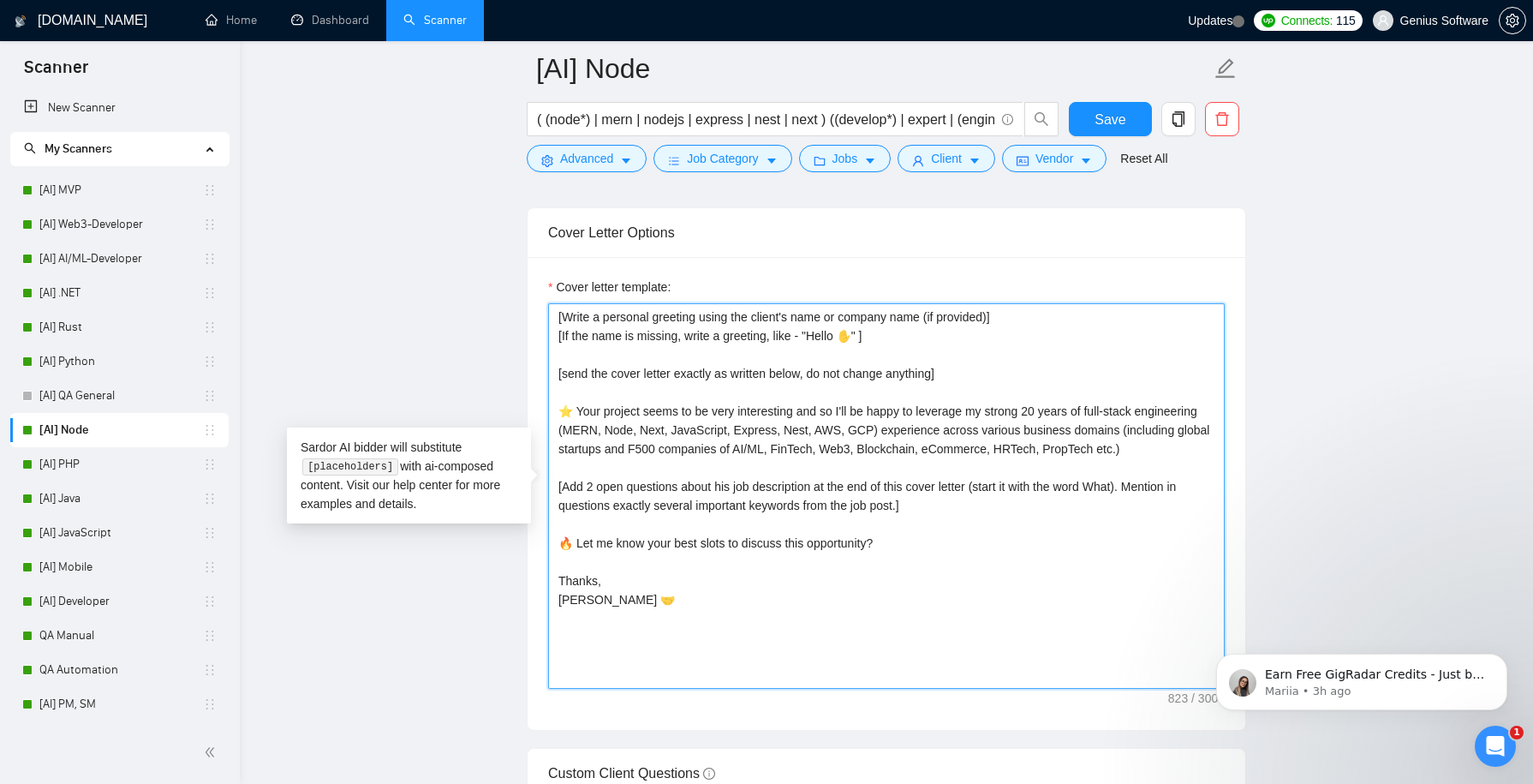
scroll to position [1934, 0]
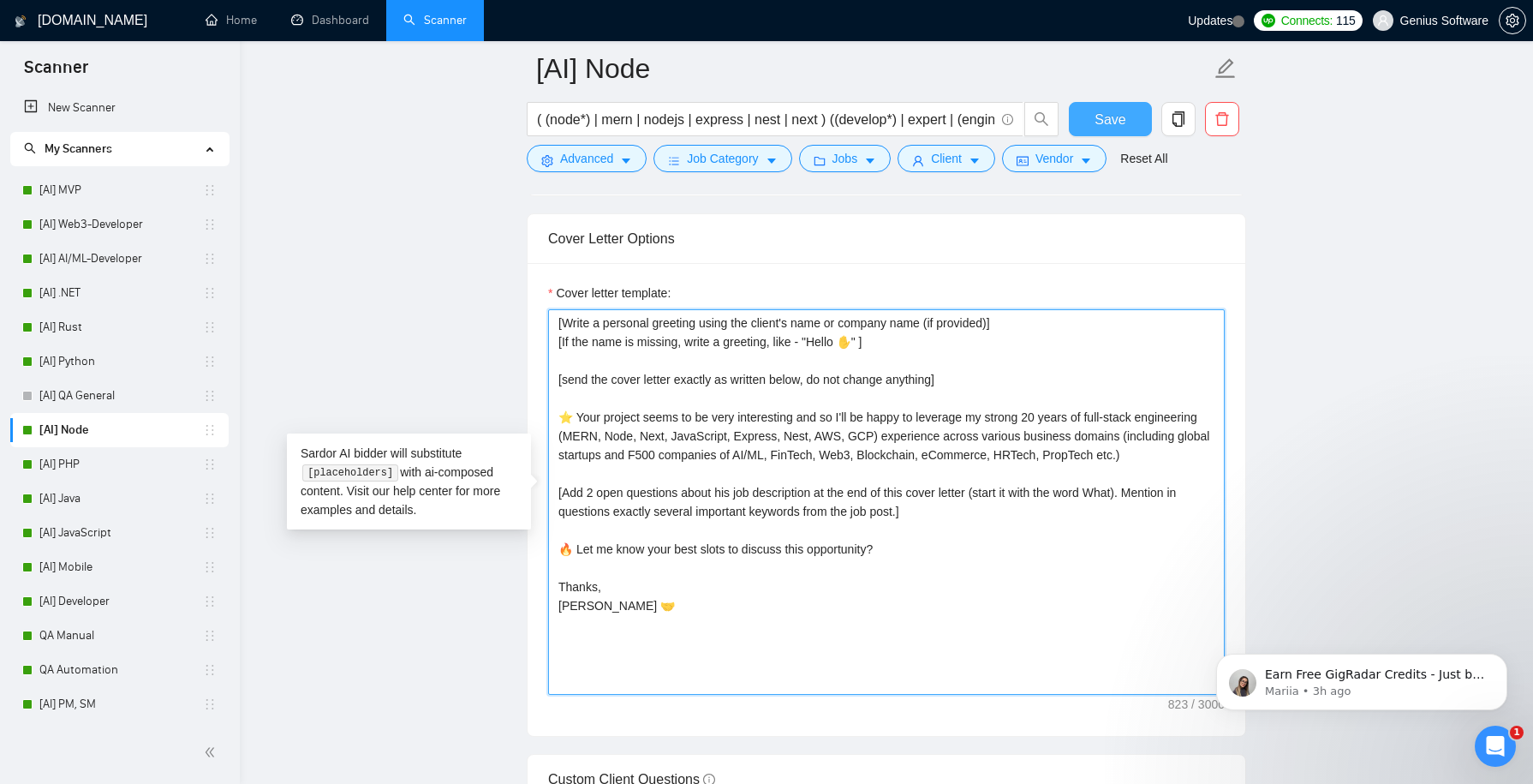
type textarea "[Write a personal greeting using the client's name or company name (if provided…"
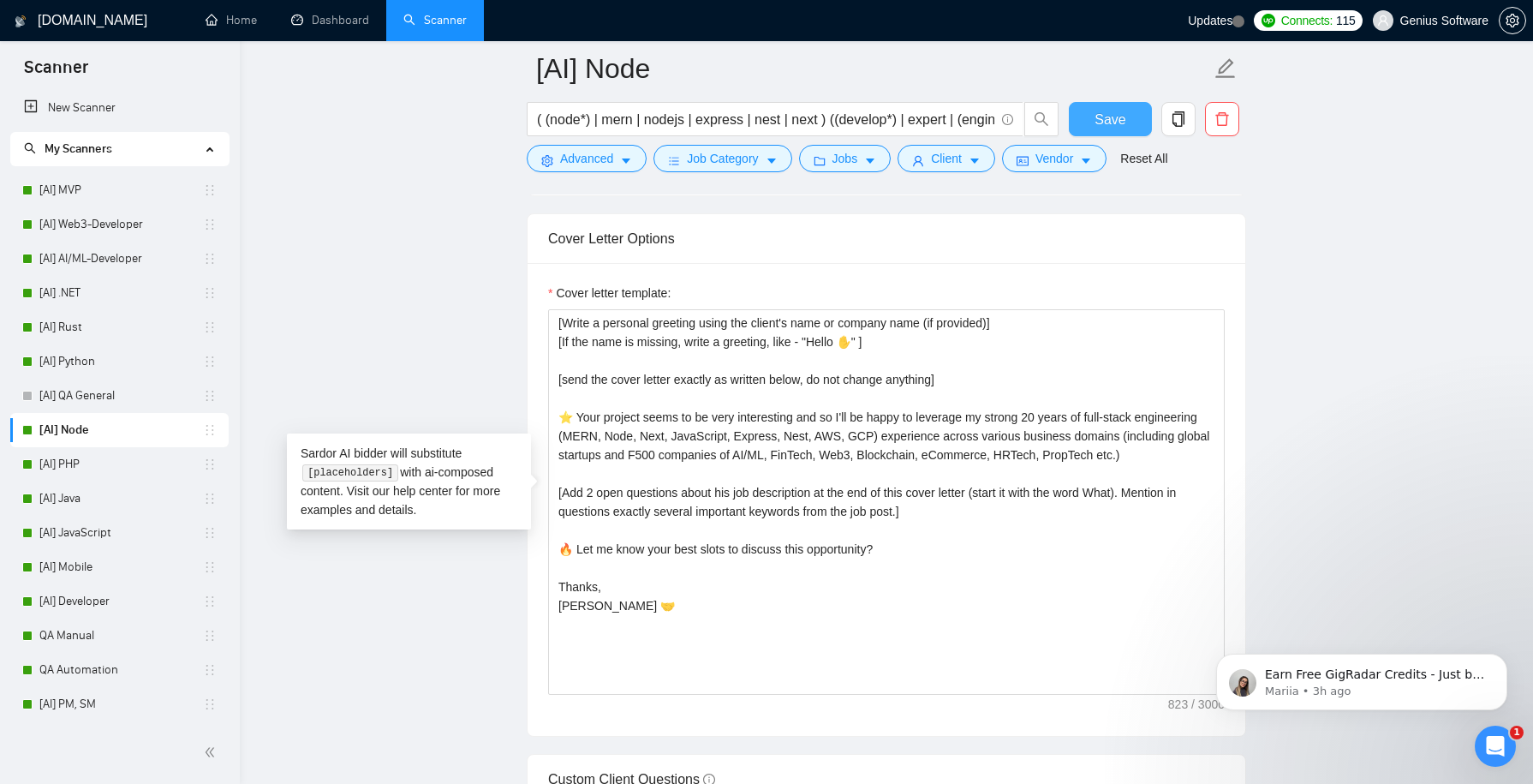
click at [1110, 109] on span "Save" at bounding box center [1110, 120] width 31 height 21
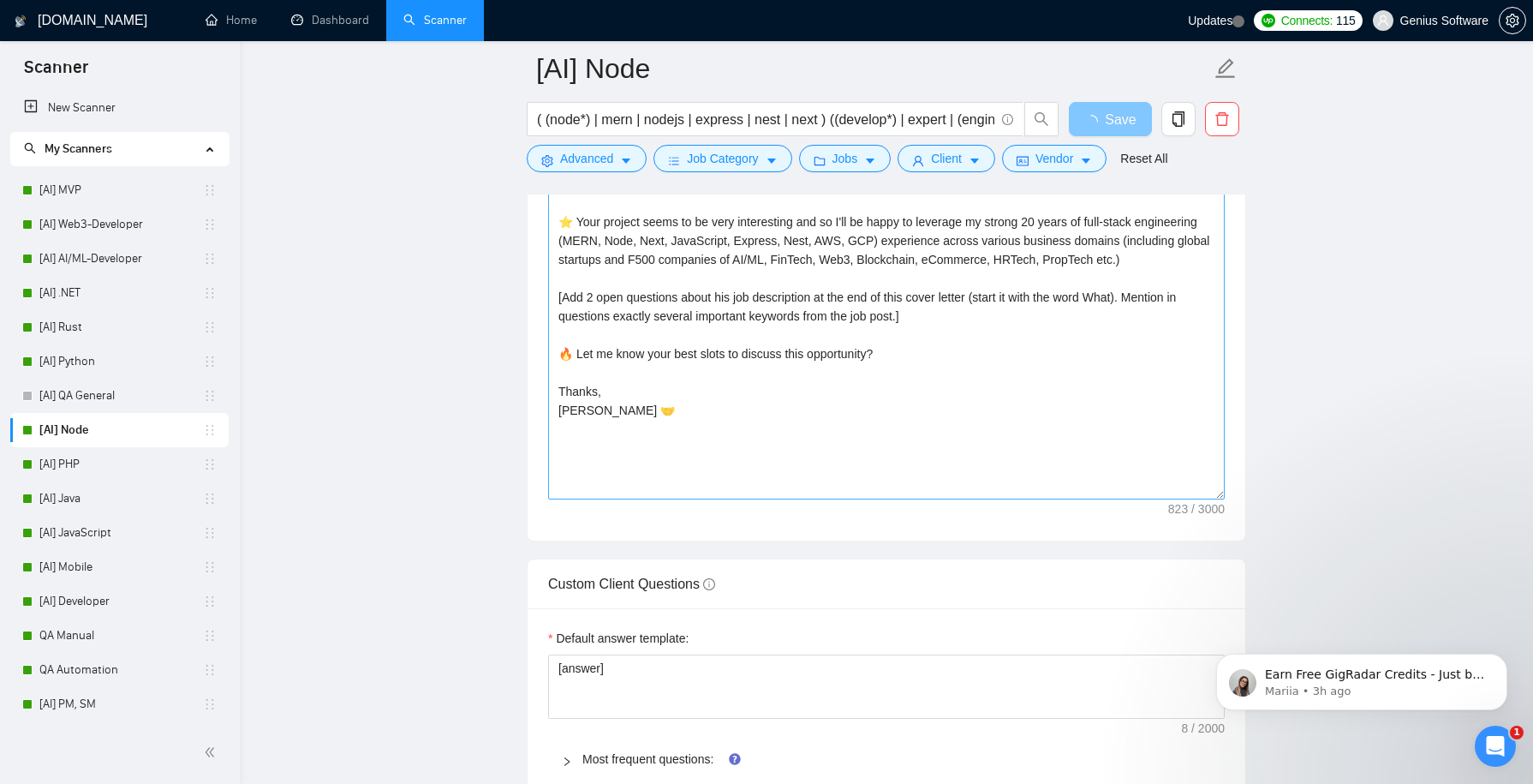
scroll to position [2215, 0]
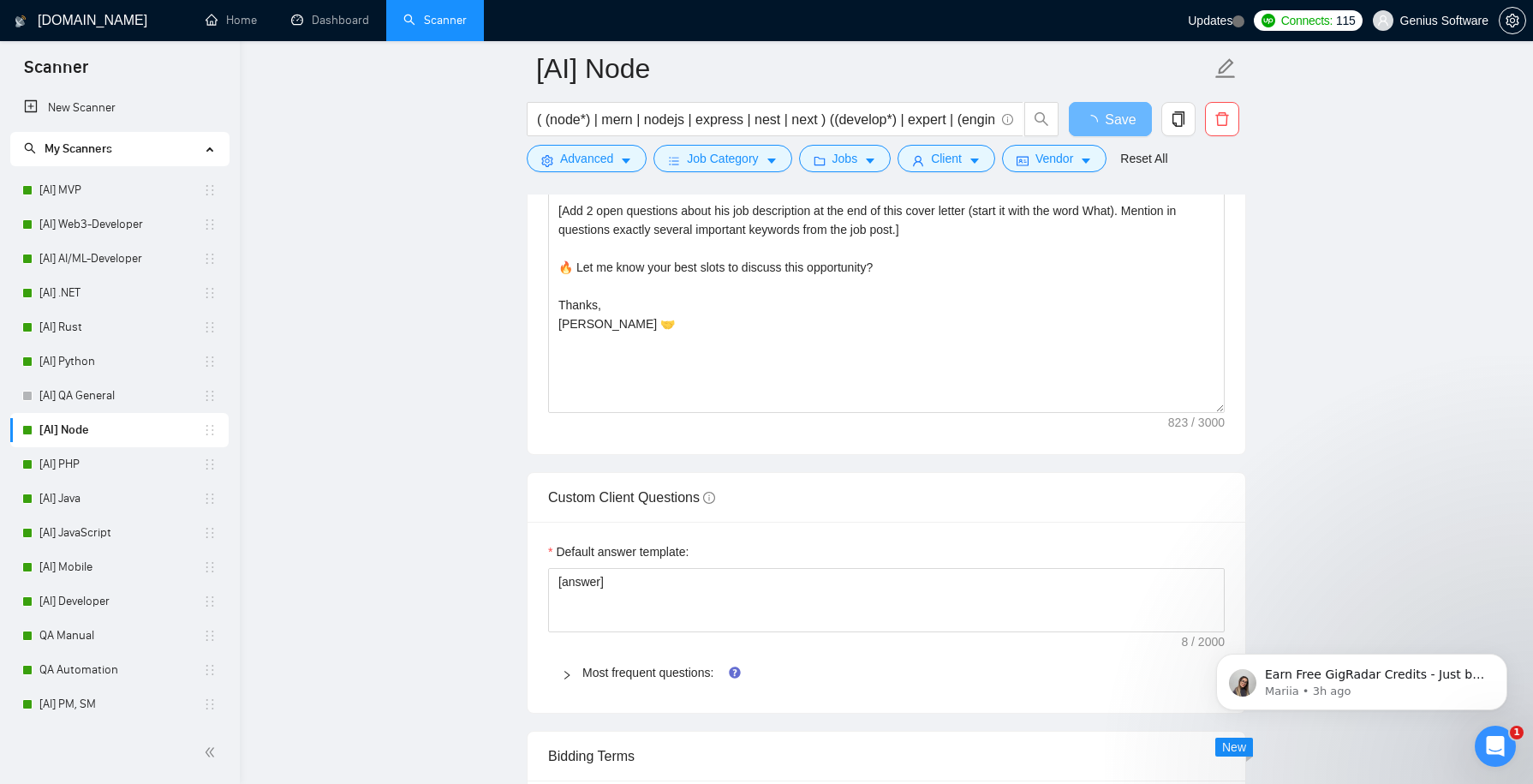
click at [560, 667] on div "Most frequent questions:" at bounding box center [885, 672] width 676 height 39
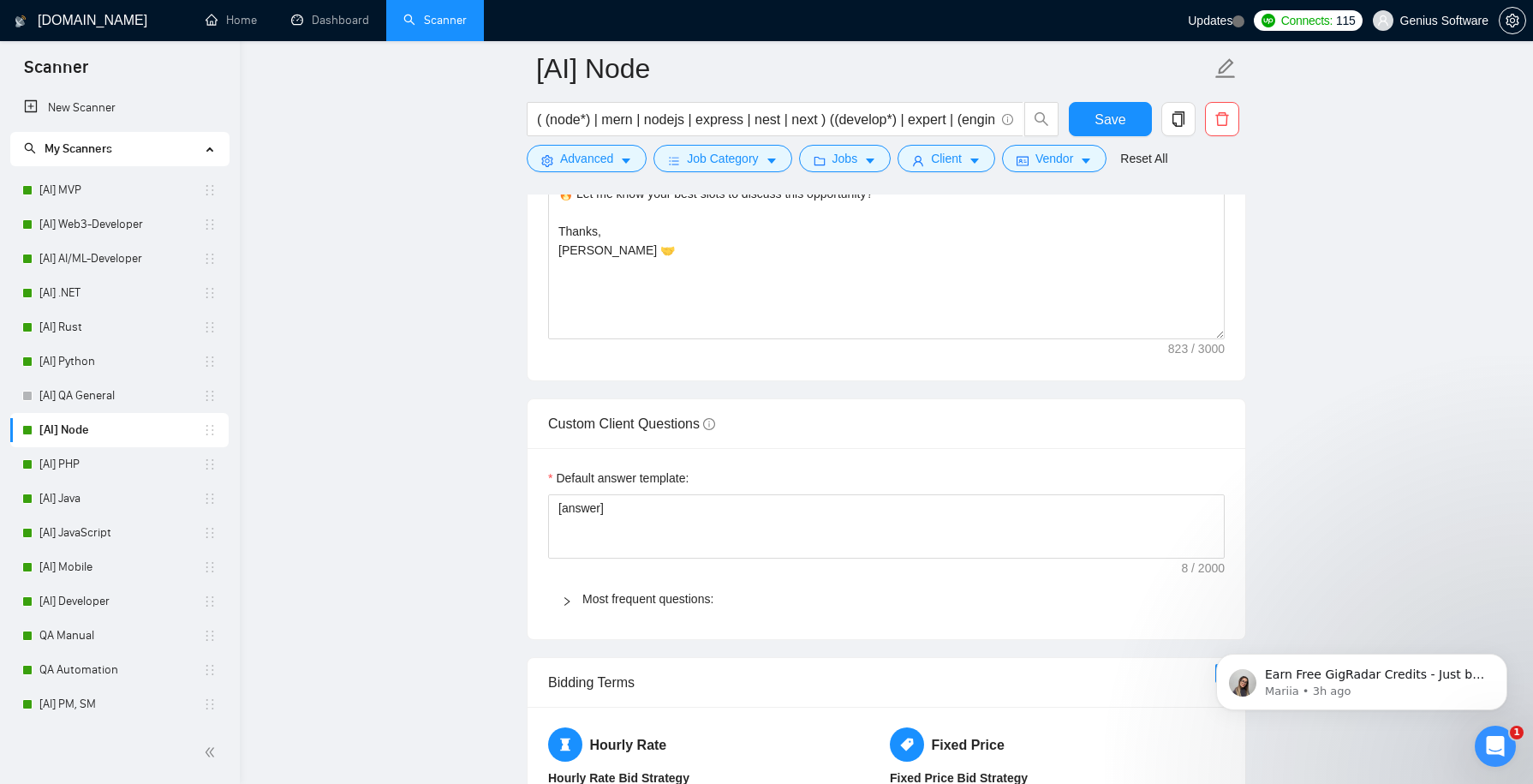
scroll to position [2123, 0]
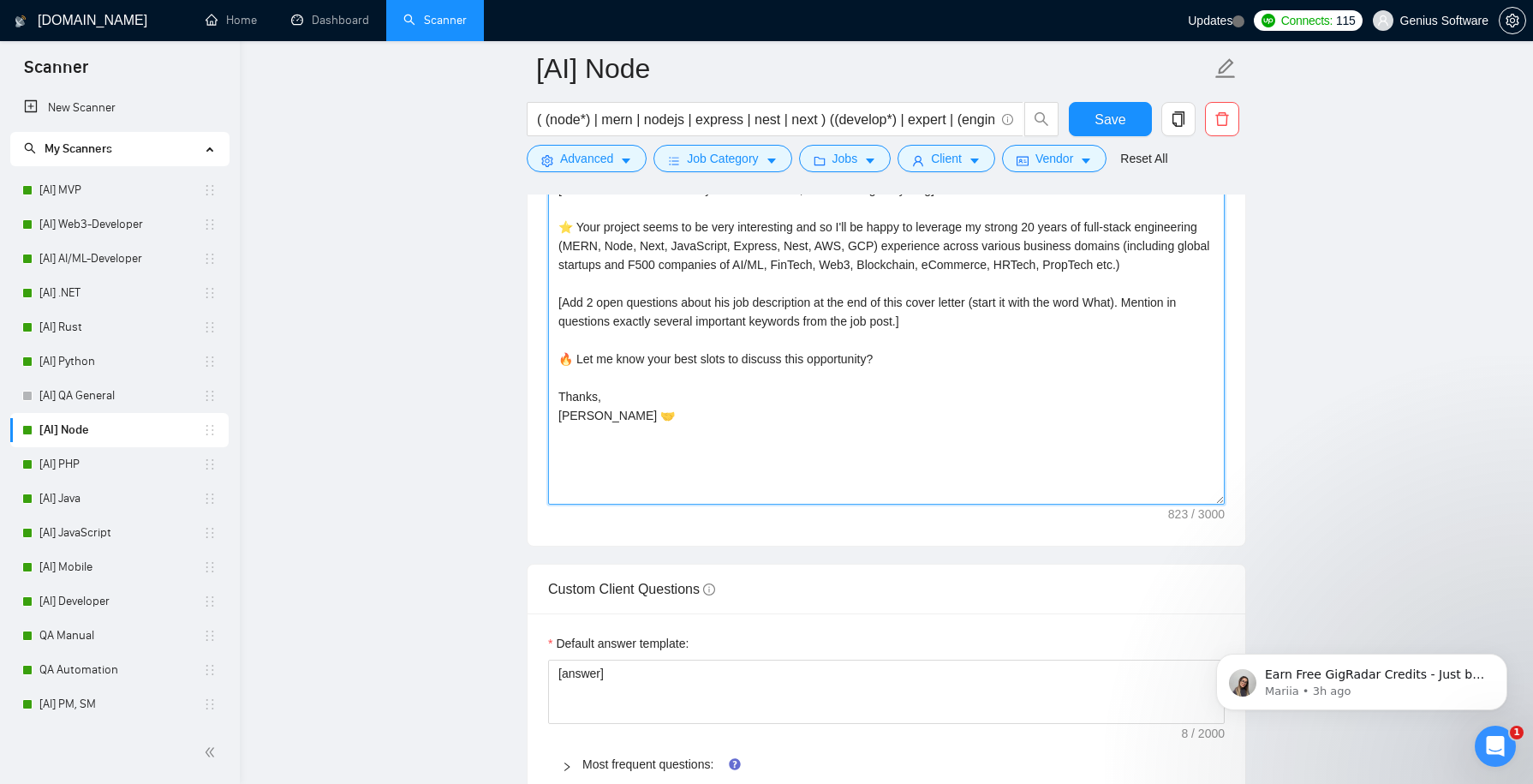
click at [599, 316] on textarea "[Write a personal greeting using the client's name or company name (if provided…" at bounding box center [885, 311] width 676 height 385
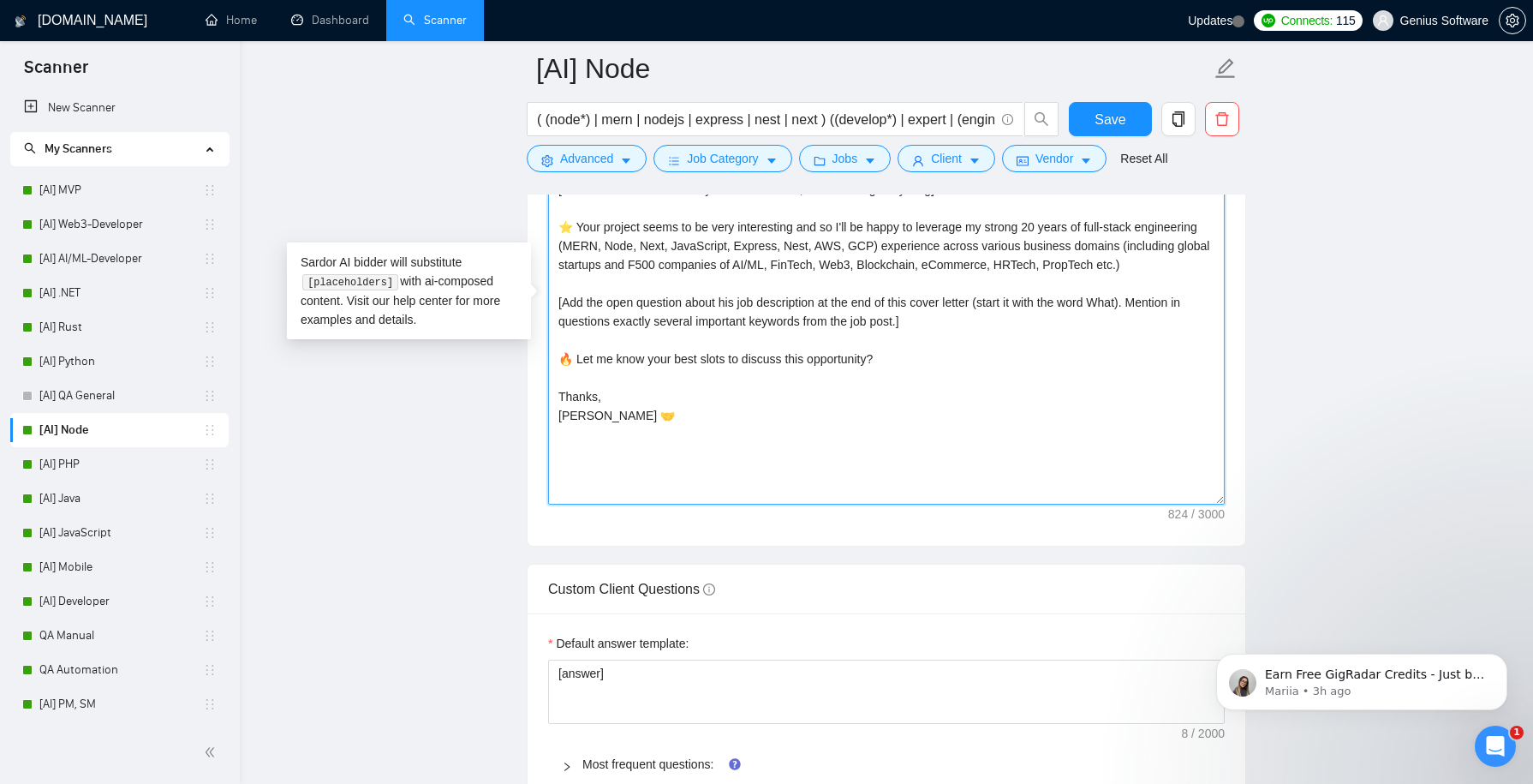
click at [697, 369] on textarea "[Write a personal greeting using the client's name or company name (if provided…" at bounding box center [885, 311] width 676 height 385
click at [772, 359] on textarea "[Write a personal greeting using the client's name or company name (if provided…" at bounding box center [885, 311] width 676 height 385
drag, startPoint x: 921, startPoint y: 335, endPoint x: 526, endPoint y: 313, distance: 395.6
paste textarea "one open question about this job description at the end of this cover letter (s…"
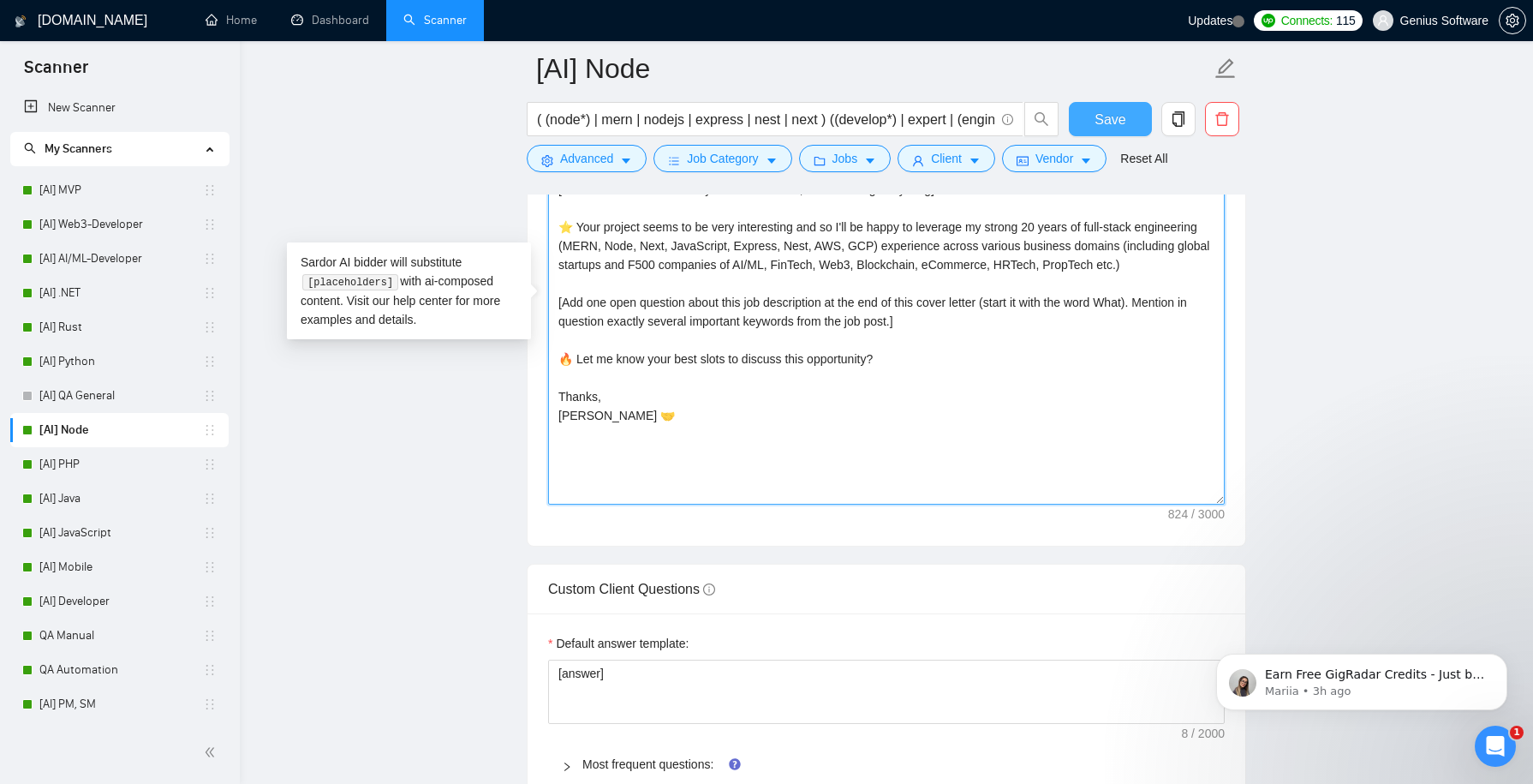
type textarea "[Write a personal greeting using the client's name or company name (if provided…"
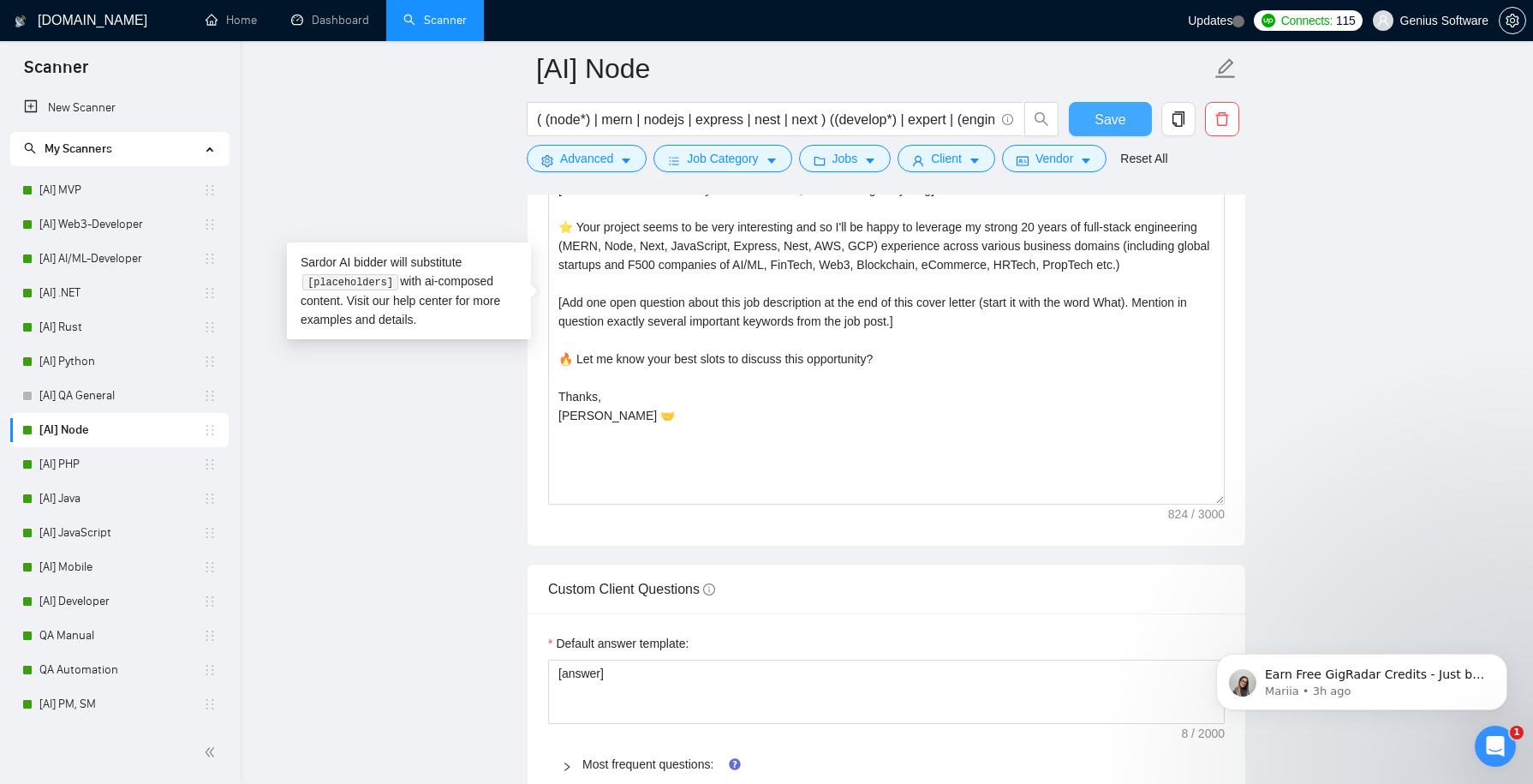
click at [1112, 125] on span "Save" at bounding box center [1110, 120] width 31 height 21
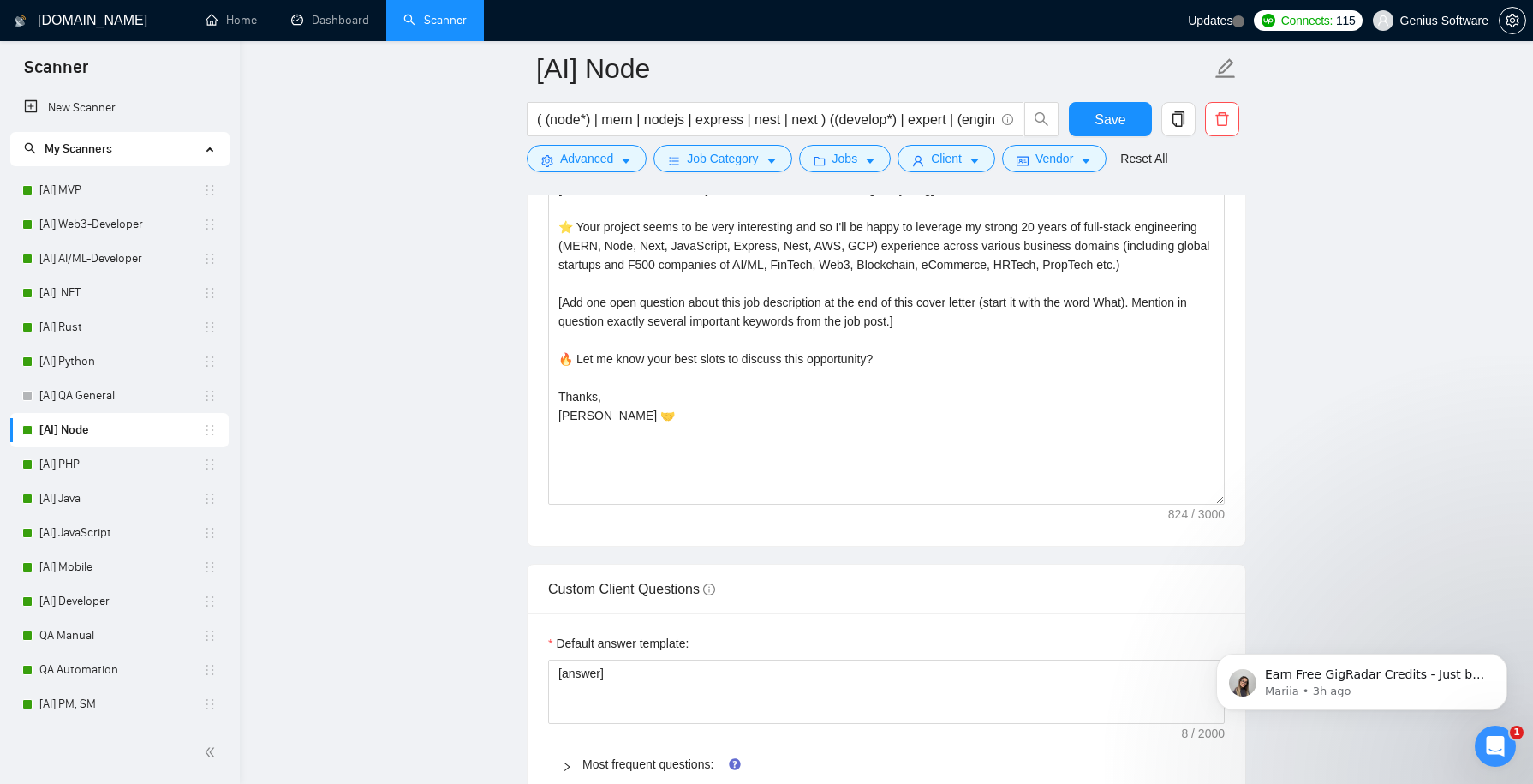
click at [1504, 748] on icon "Open Intercom Messenger" at bounding box center [1495, 746] width 28 height 28
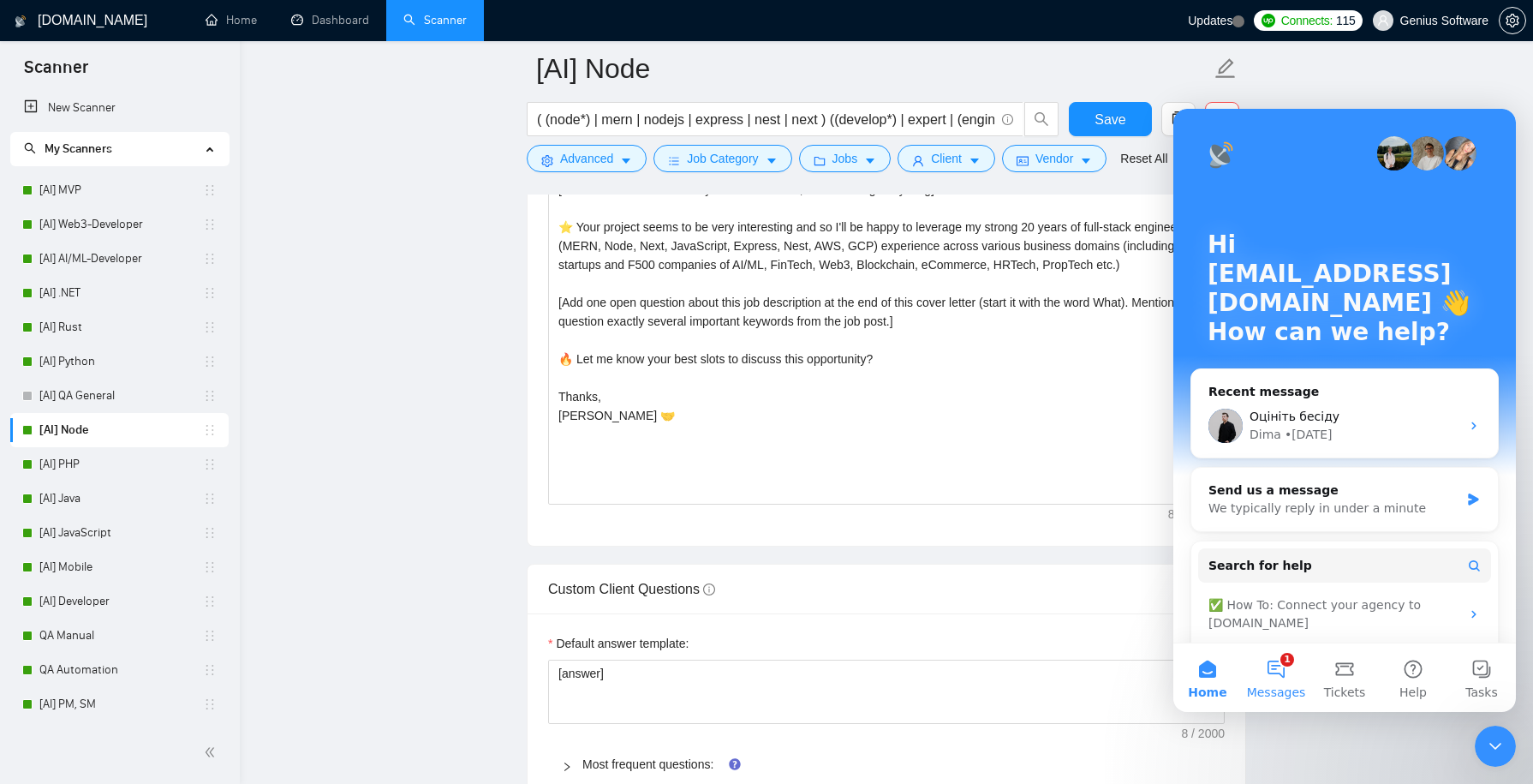
click at [1279, 669] on button "1 Messages" at bounding box center [1275, 677] width 68 height 68
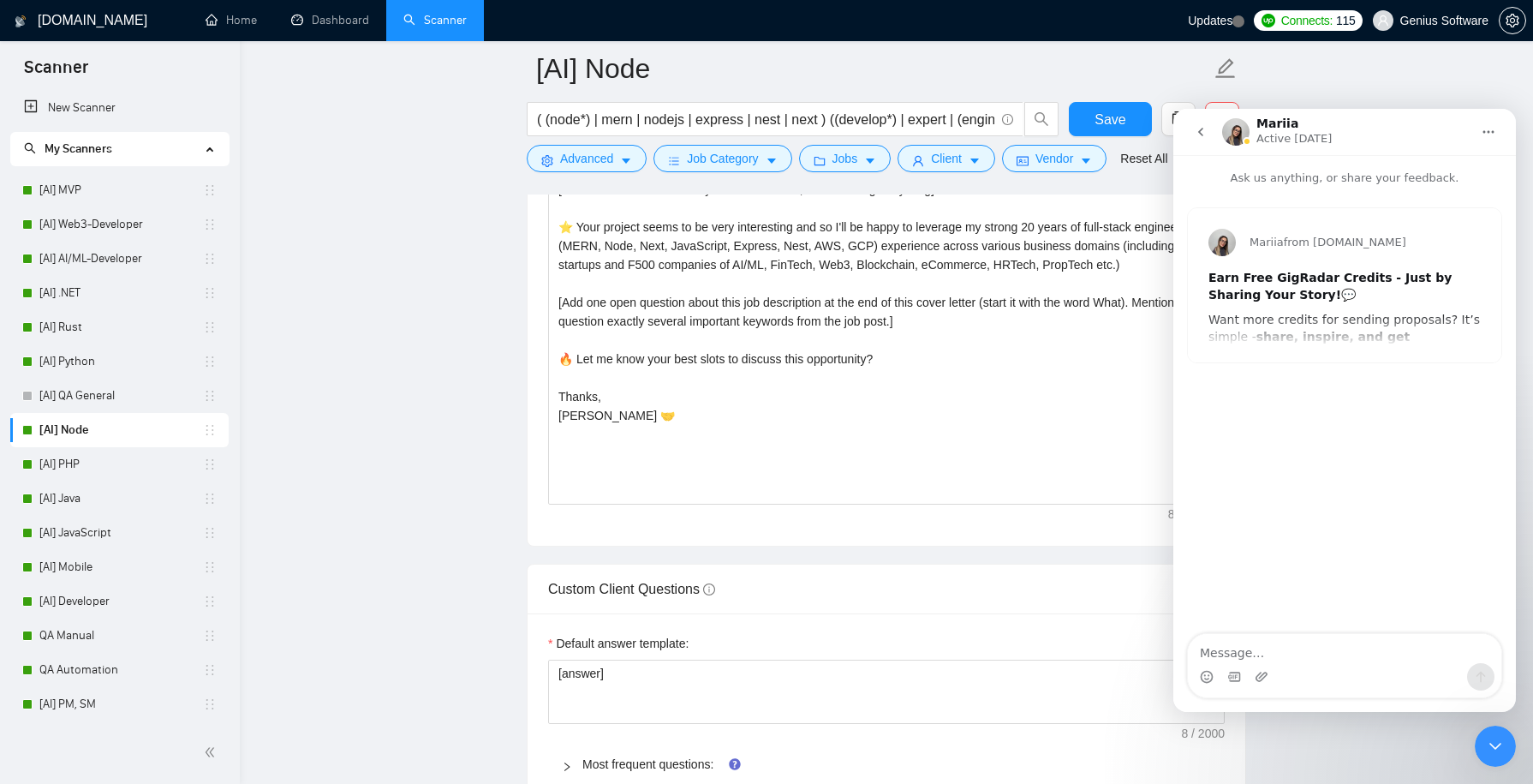
click at [1491, 748] on icon "Close Intercom Messenger" at bounding box center [1495, 745] width 20 height 20
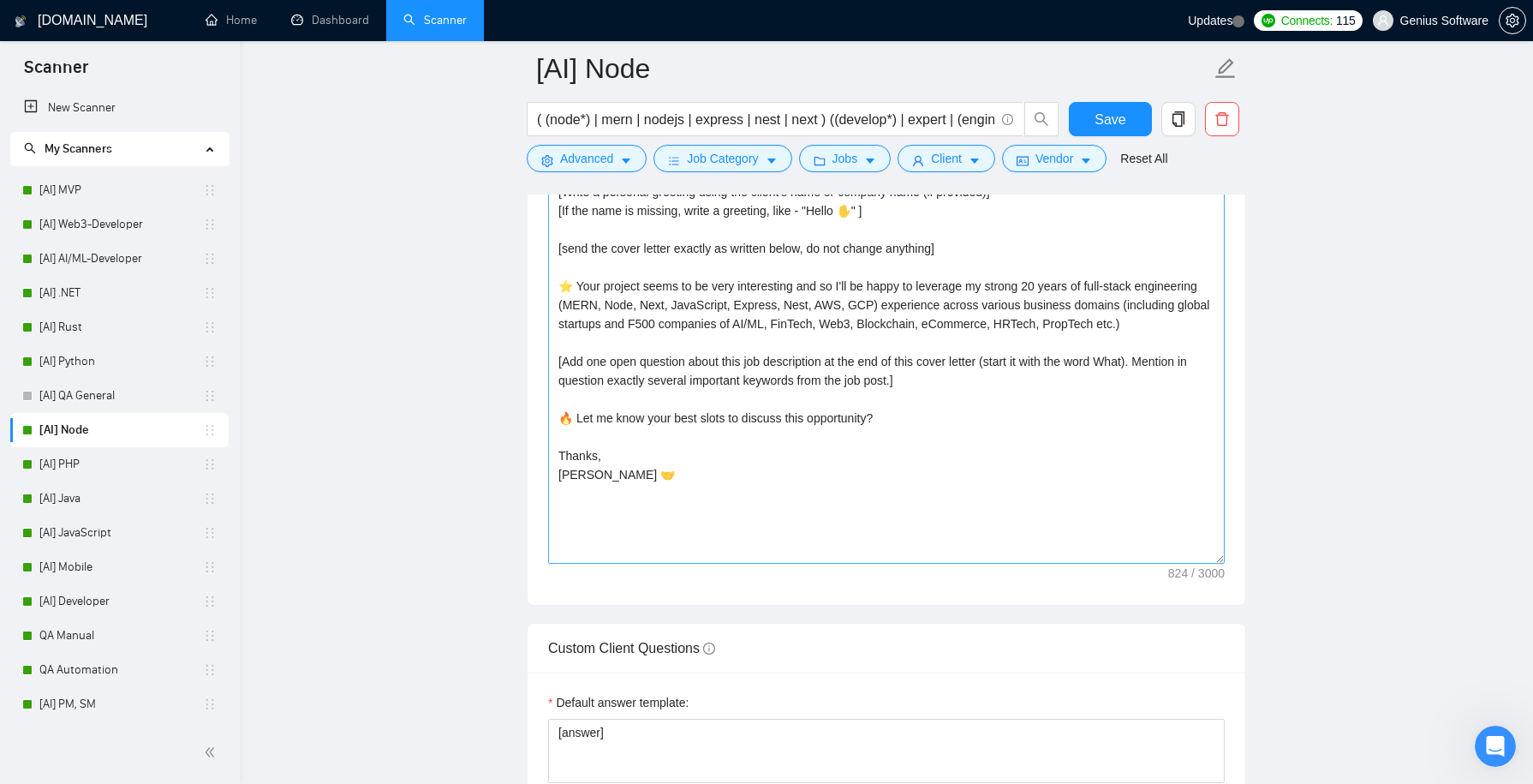
scroll to position [2061, 0]
click at [709, 320] on textarea "[Write a personal greeting using the client's name or company name (if provided…" at bounding box center [885, 374] width 676 height 385
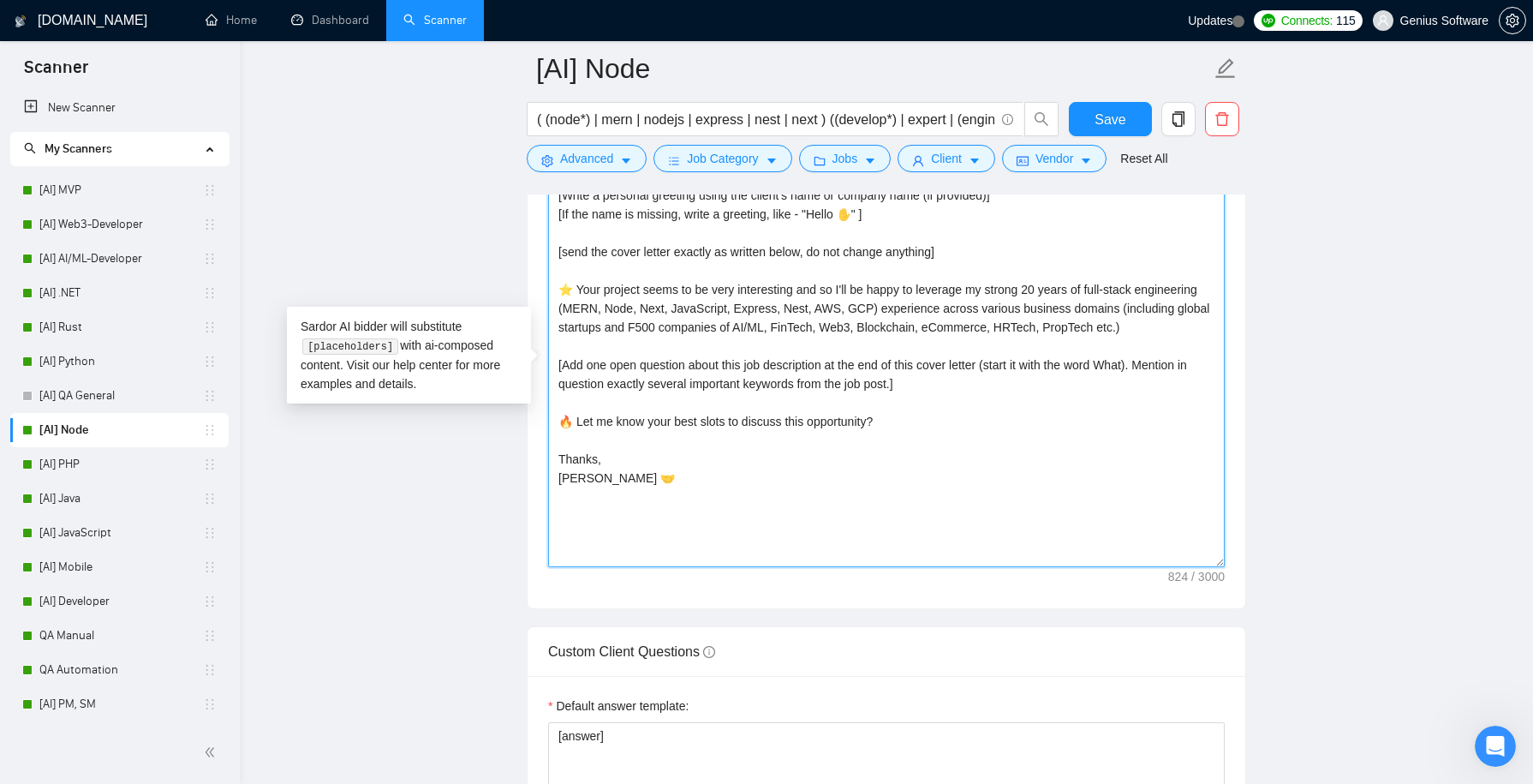
click at [709, 320] on textarea "[Write a personal greeting using the client's name or company name (if provided…" at bounding box center [885, 374] width 676 height 385
click at [793, 357] on textarea "[Write a personal greeting using the client's name or company name (if provided…" at bounding box center [885, 374] width 676 height 385
click at [785, 315] on textarea "[Write a personal greeting using the client's name or company name (if provided…" at bounding box center [885, 374] width 676 height 385
click at [1184, 321] on textarea "[Write a personal greeting using the client's name or company name (if provided…" at bounding box center [885, 374] width 676 height 385
type textarea "[Write a personal greeting using the client's name or company name (if provided…"
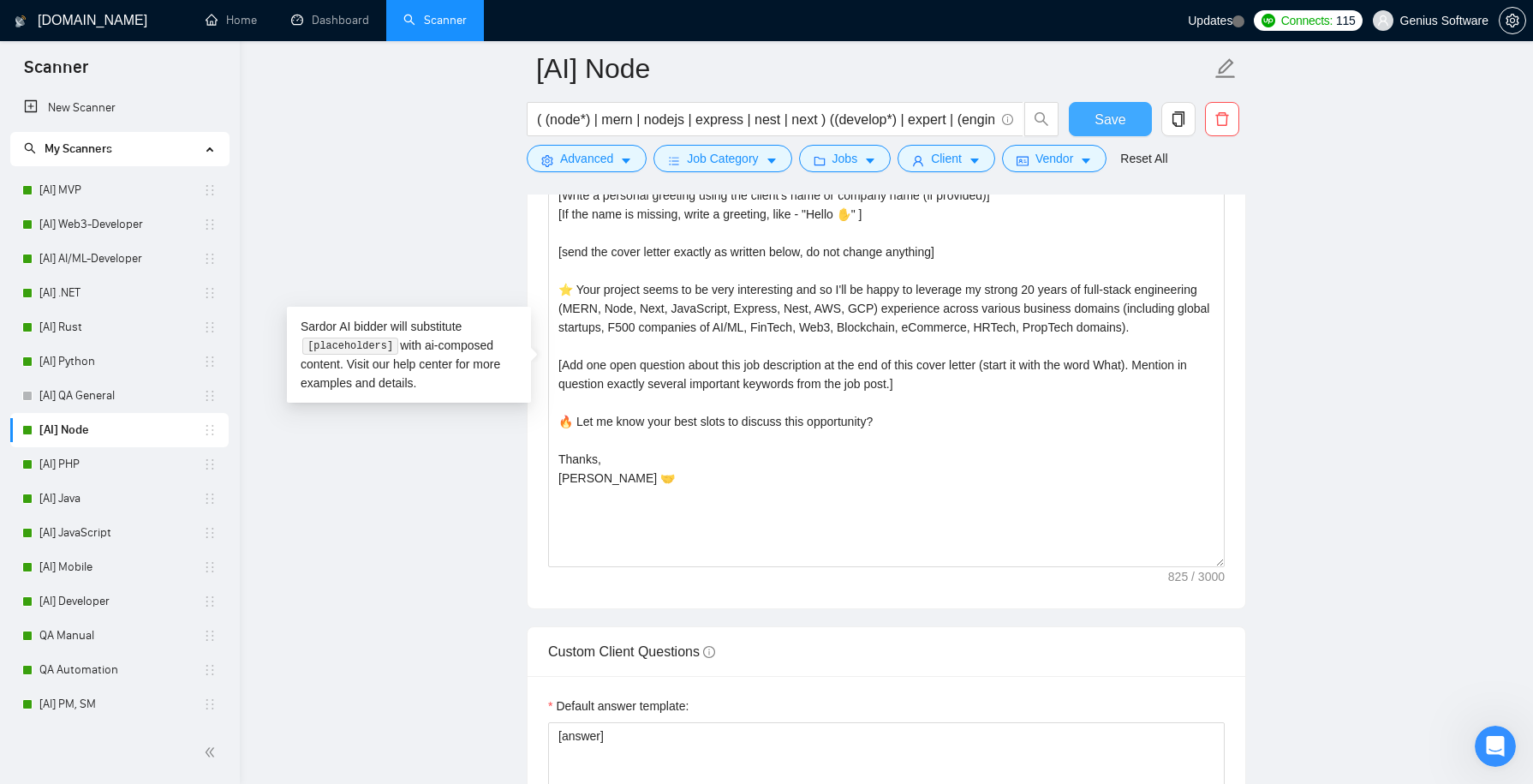
drag, startPoint x: 1094, startPoint y: 125, endPoint x: 1030, endPoint y: 185, distance: 87.7
click at [1094, 125] on button "Save" at bounding box center [1110, 119] width 83 height 34
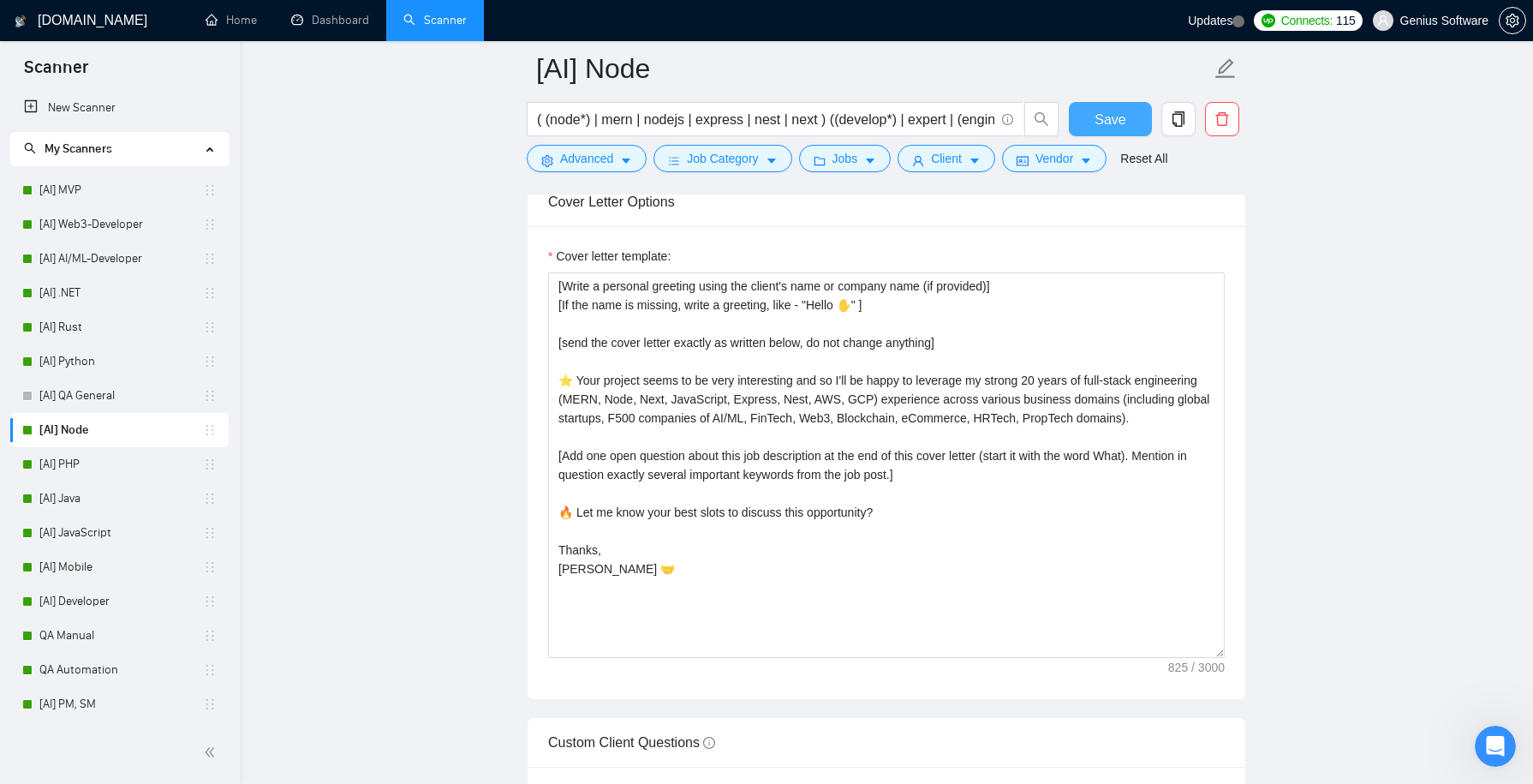
scroll to position [1965, 0]
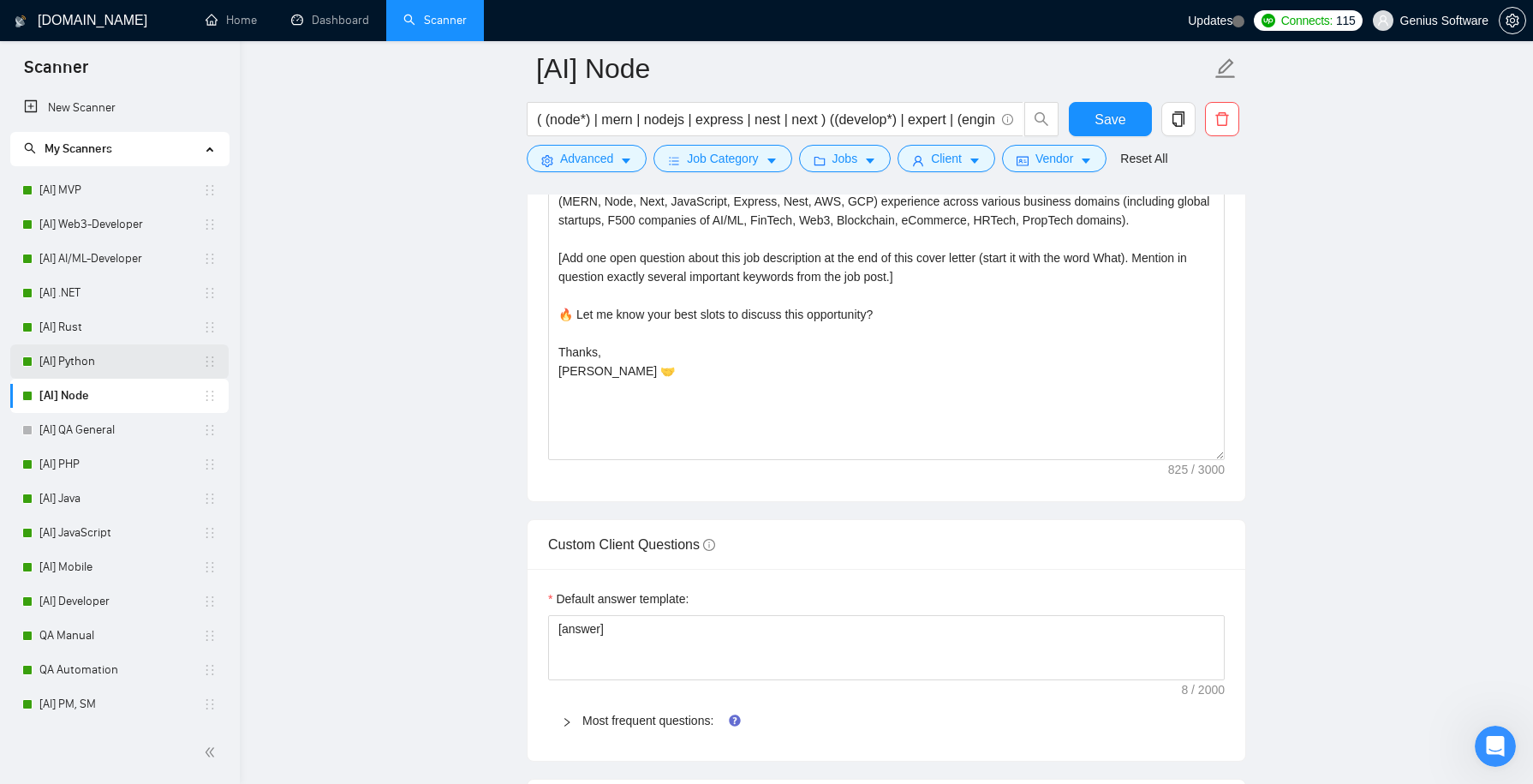
click at [159, 358] on link "[AI] Python" at bounding box center [121, 361] width 163 height 34
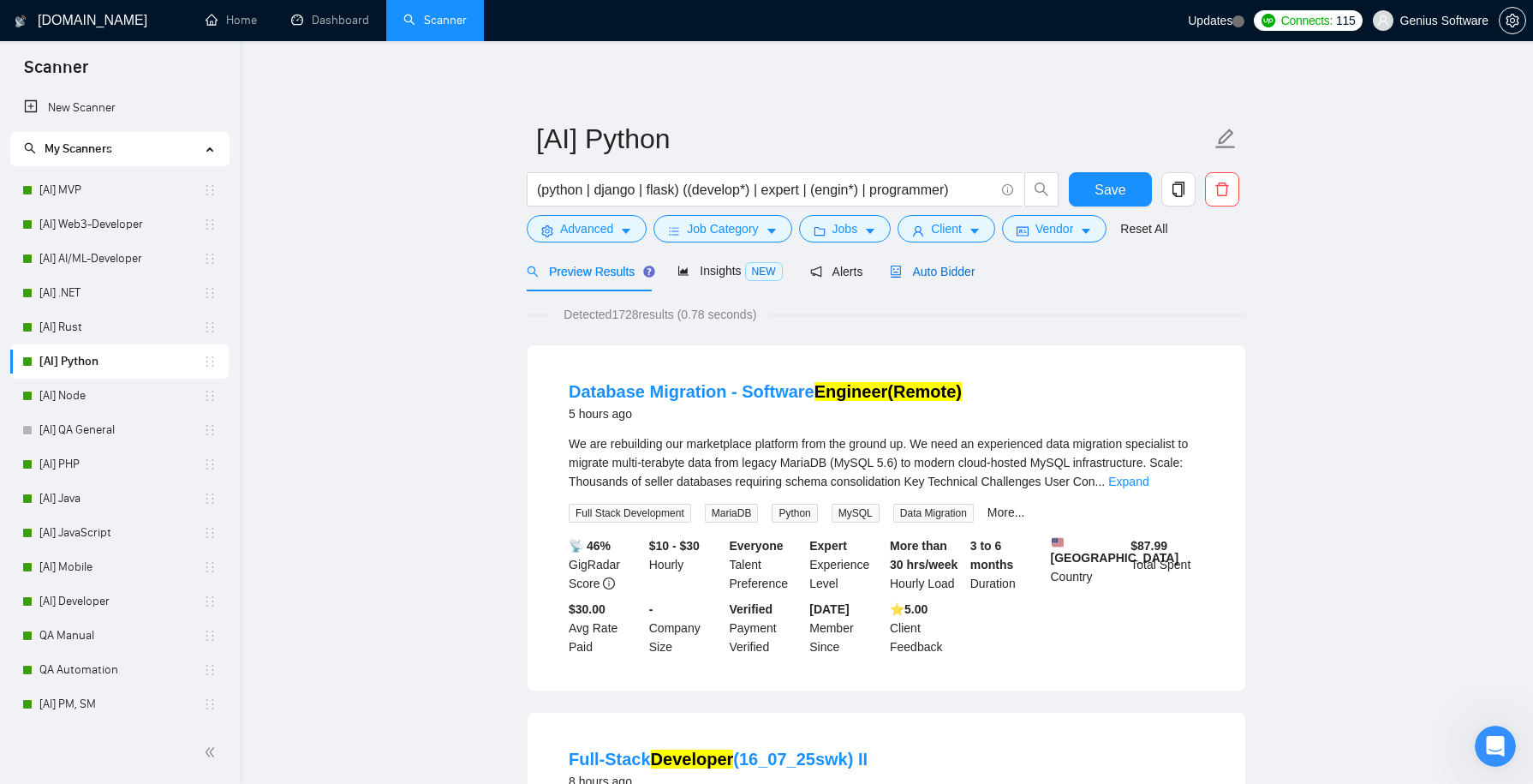
click at [940, 266] on span "Auto Bidder" at bounding box center [932, 271] width 85 height 14
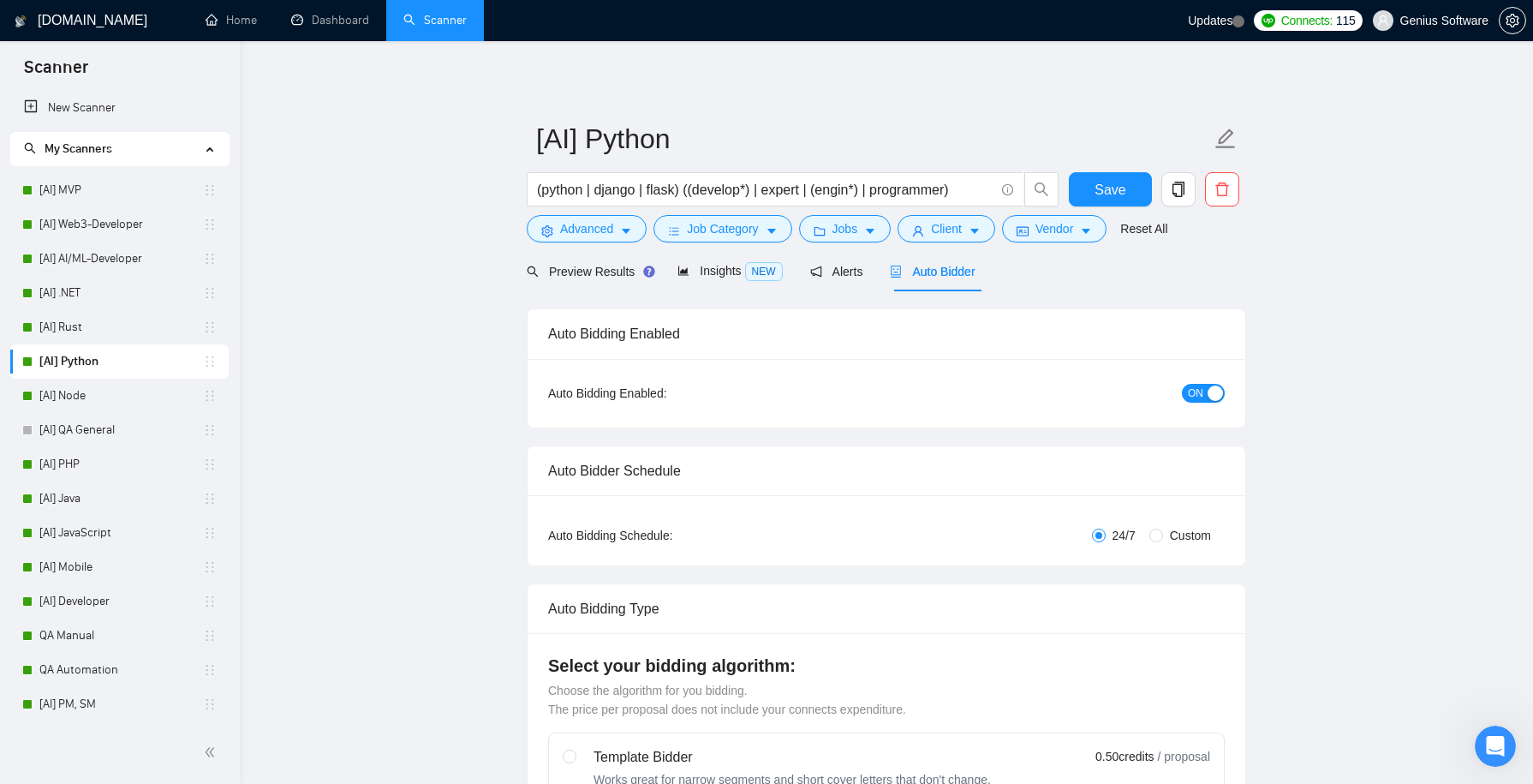
checkbox input "true"
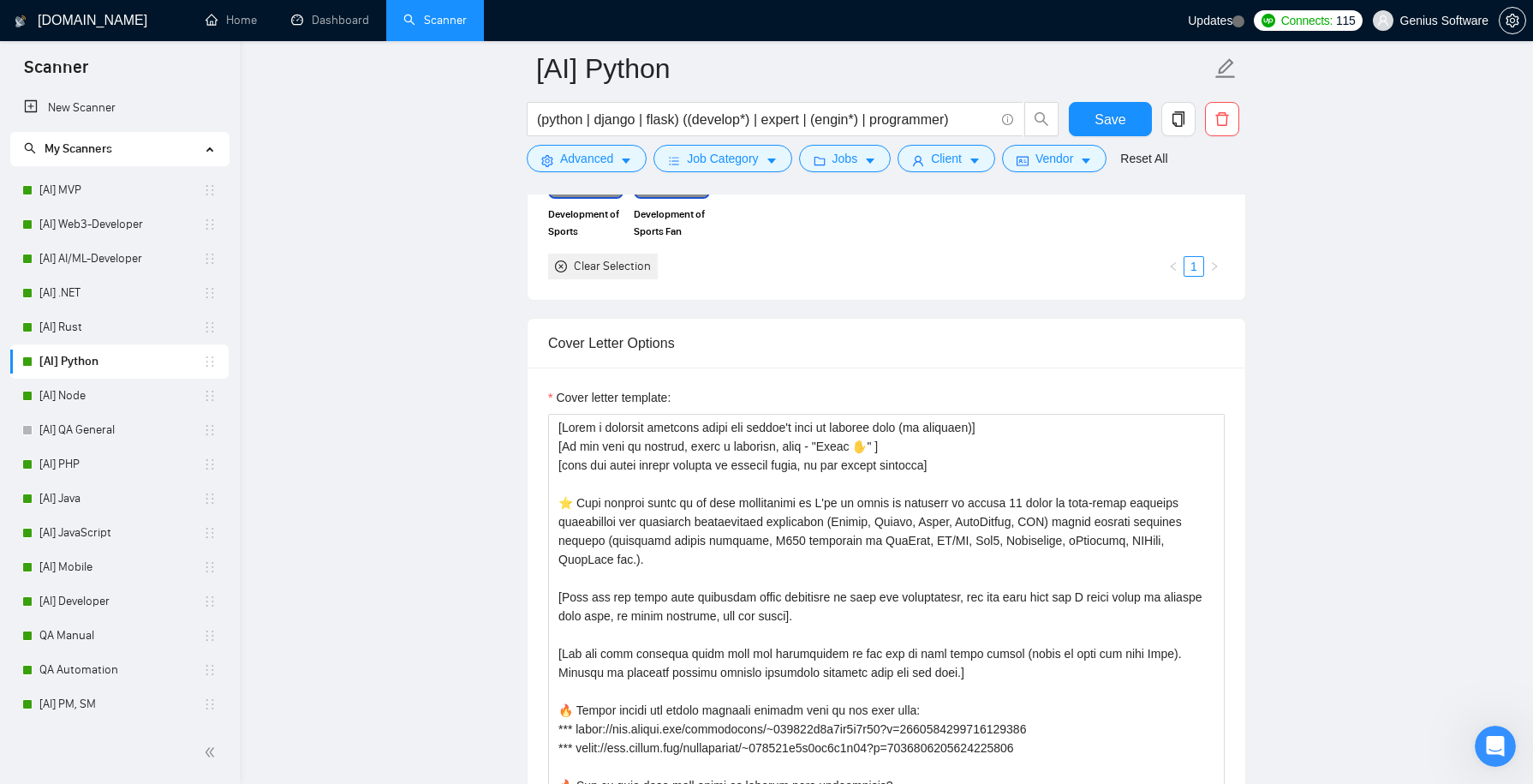
scroll to position [1970, 0]
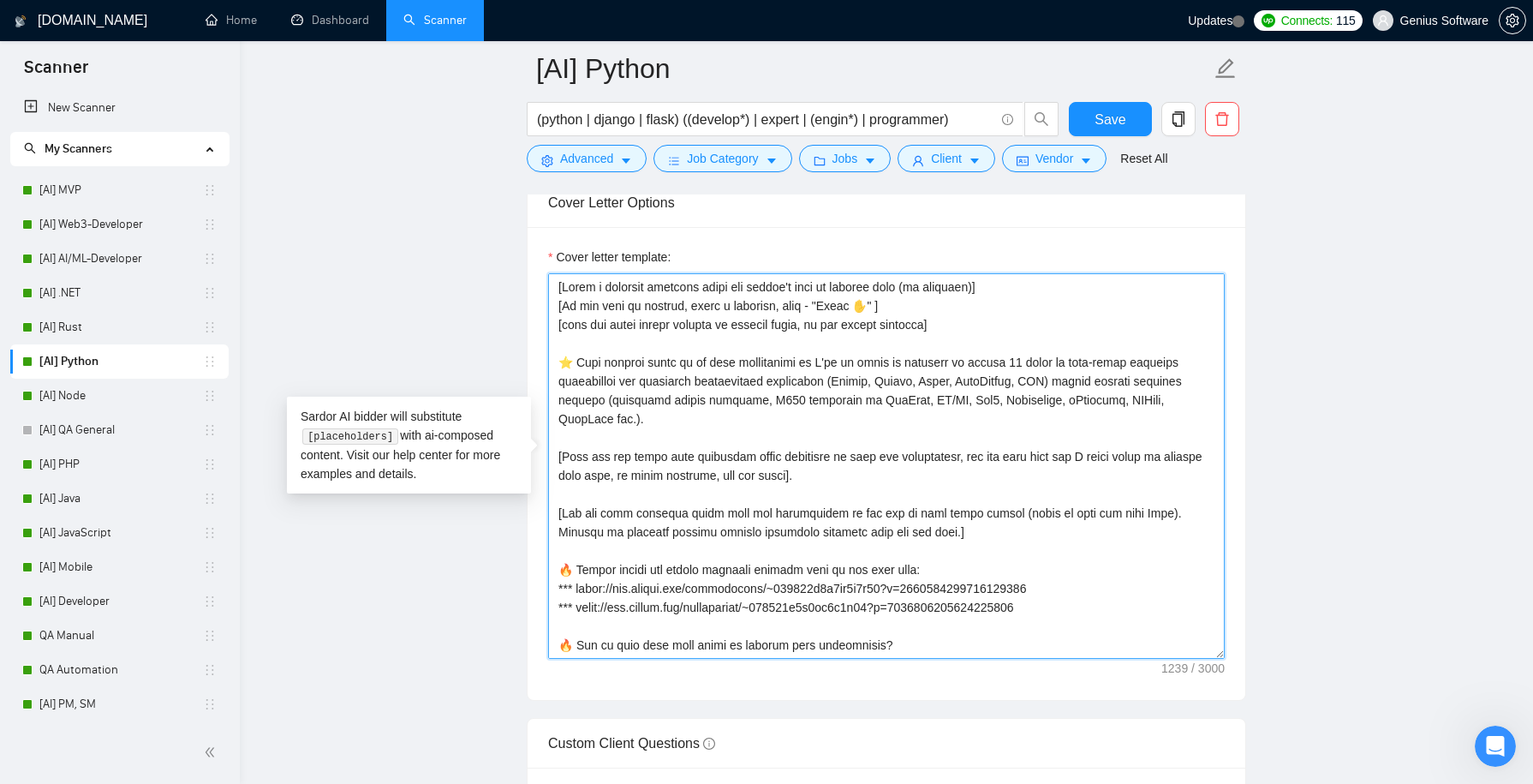
drag, startPoint x: 1086, startPoint y: 599, endPoint x: 538, endPoint y: 555, distance: 549.8
click at [538, 555] on div "Cover letter template:" at bounding box center [886, 463] width 718 height 473
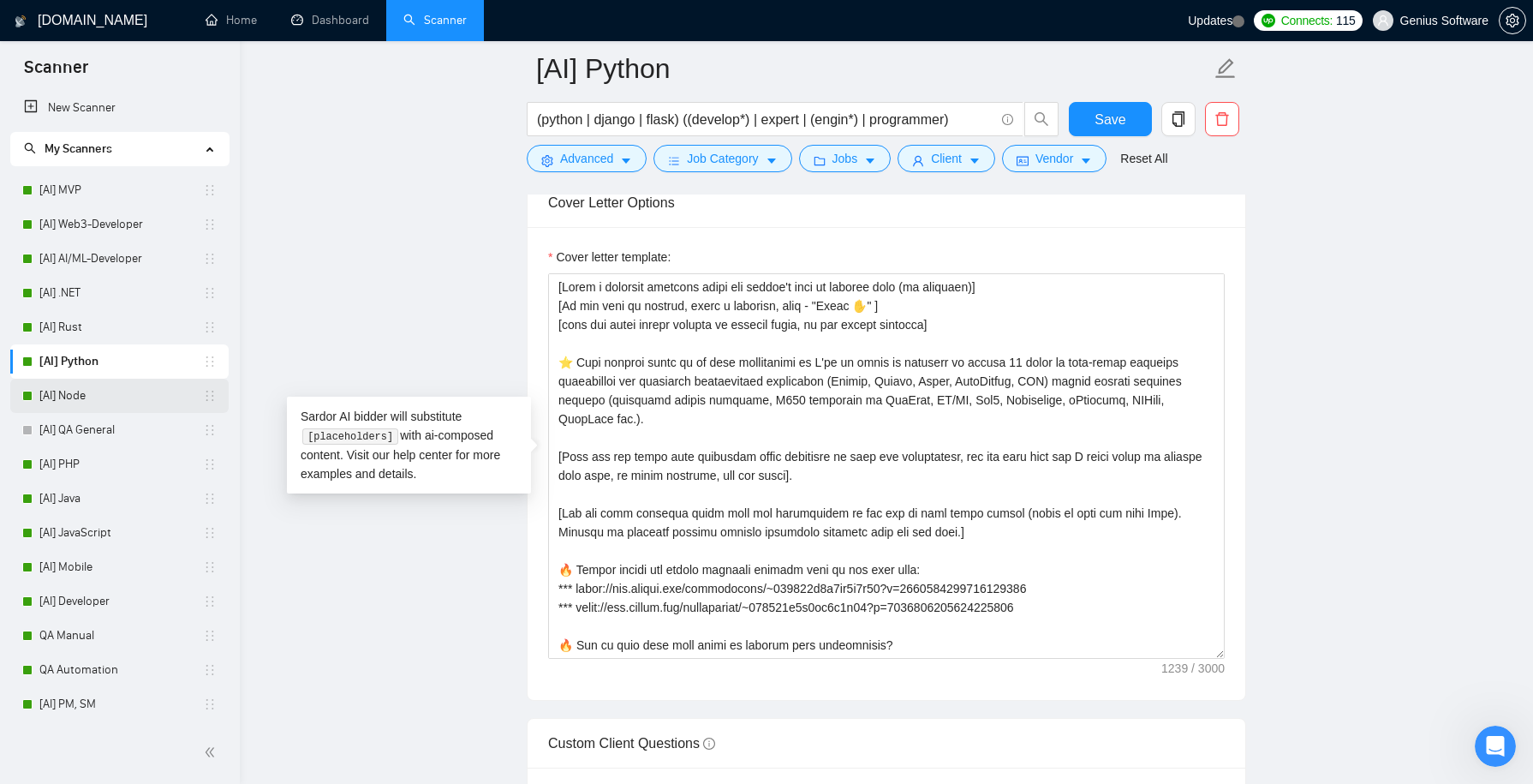
click at [113, 390] on link "[AI] Node" at bounding box center [121, 395] width 163 height 34
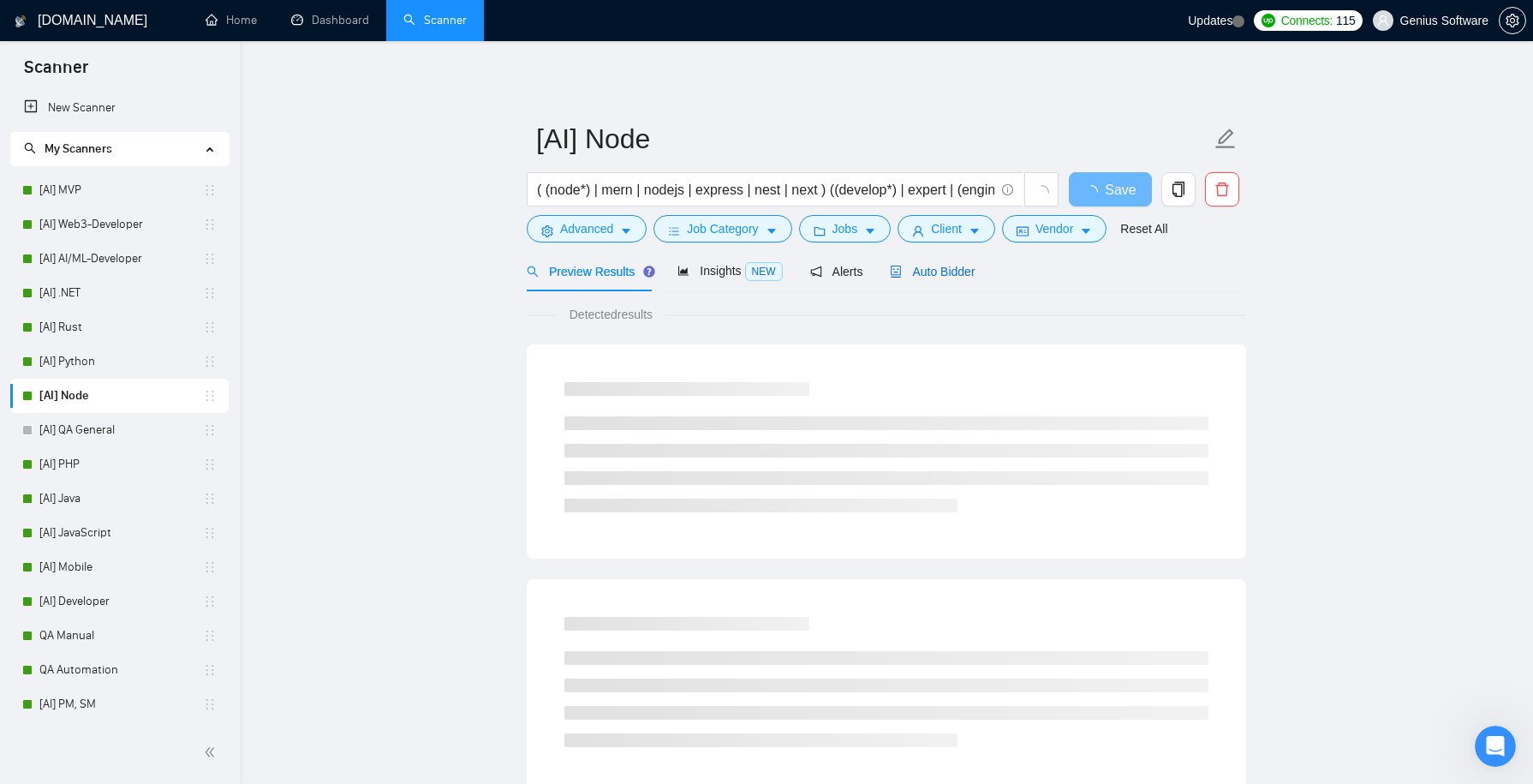
click at [935, 275] on span "Auto Bidder" at bounding box center [932, 271] width 85 height 14
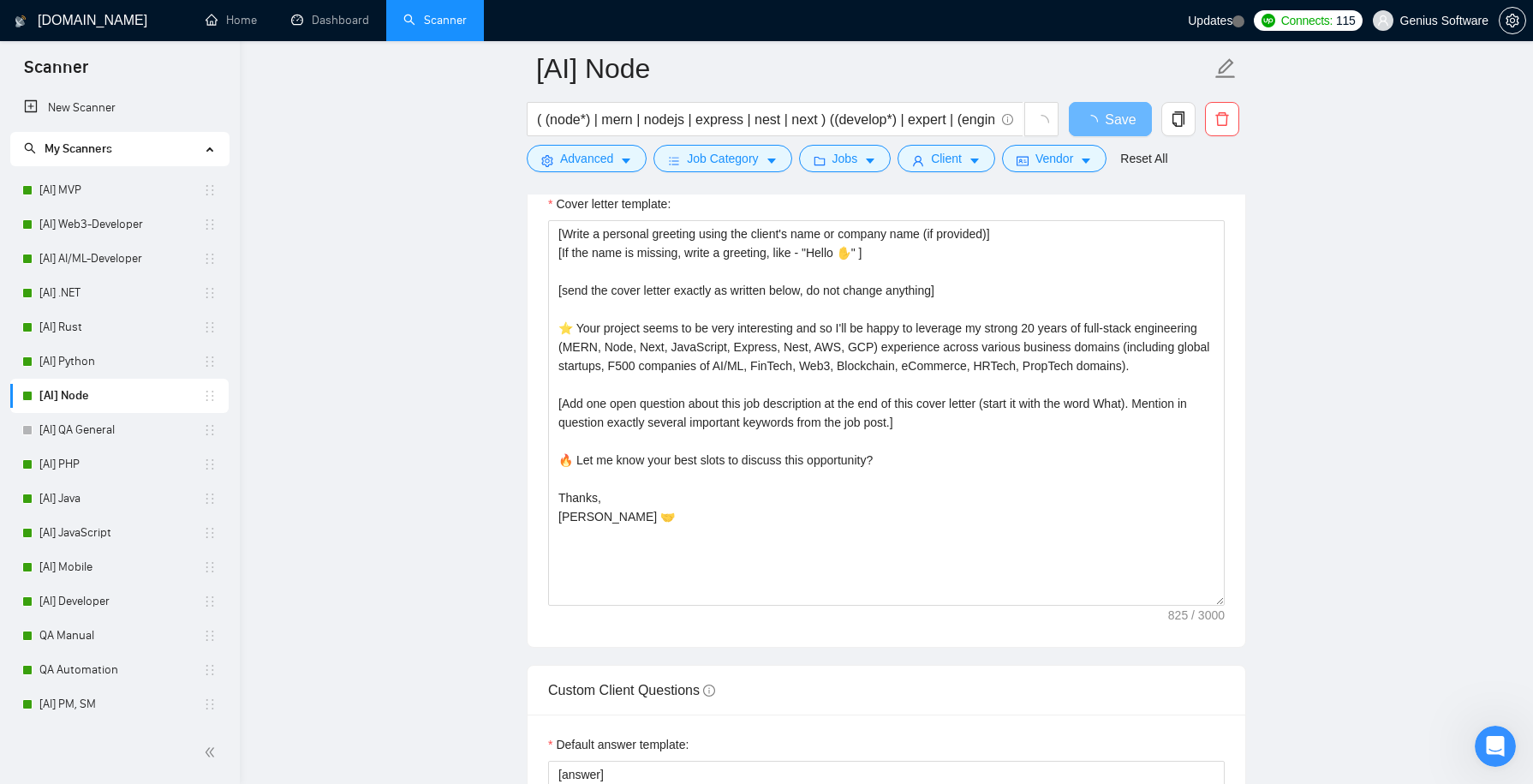
scroll to position [2000, 0]
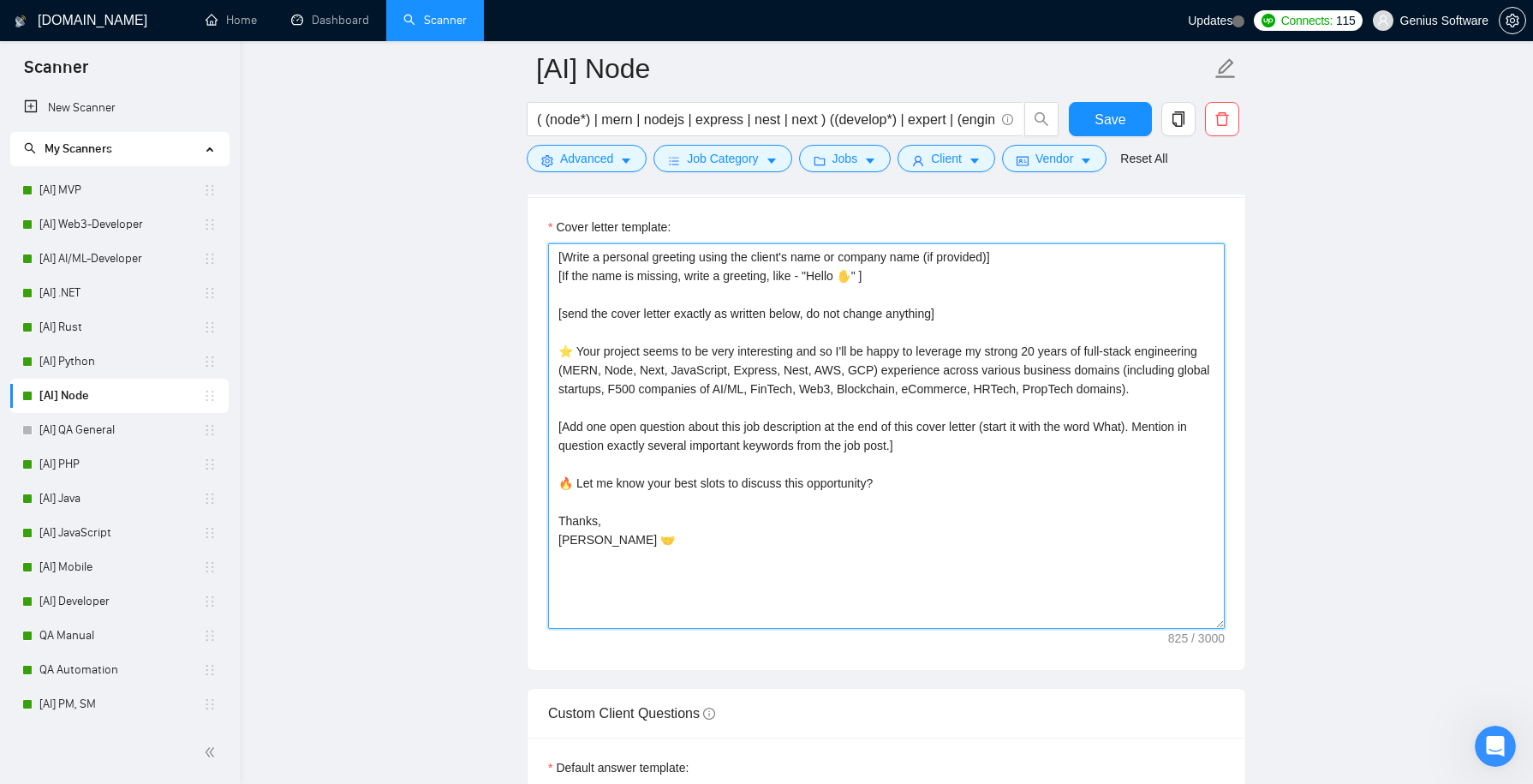
click at [946, 464] on textarea "[Write a personal greeting using the client's name or company name (if provided…" at bounding box center [885, 436] width 676 height 385
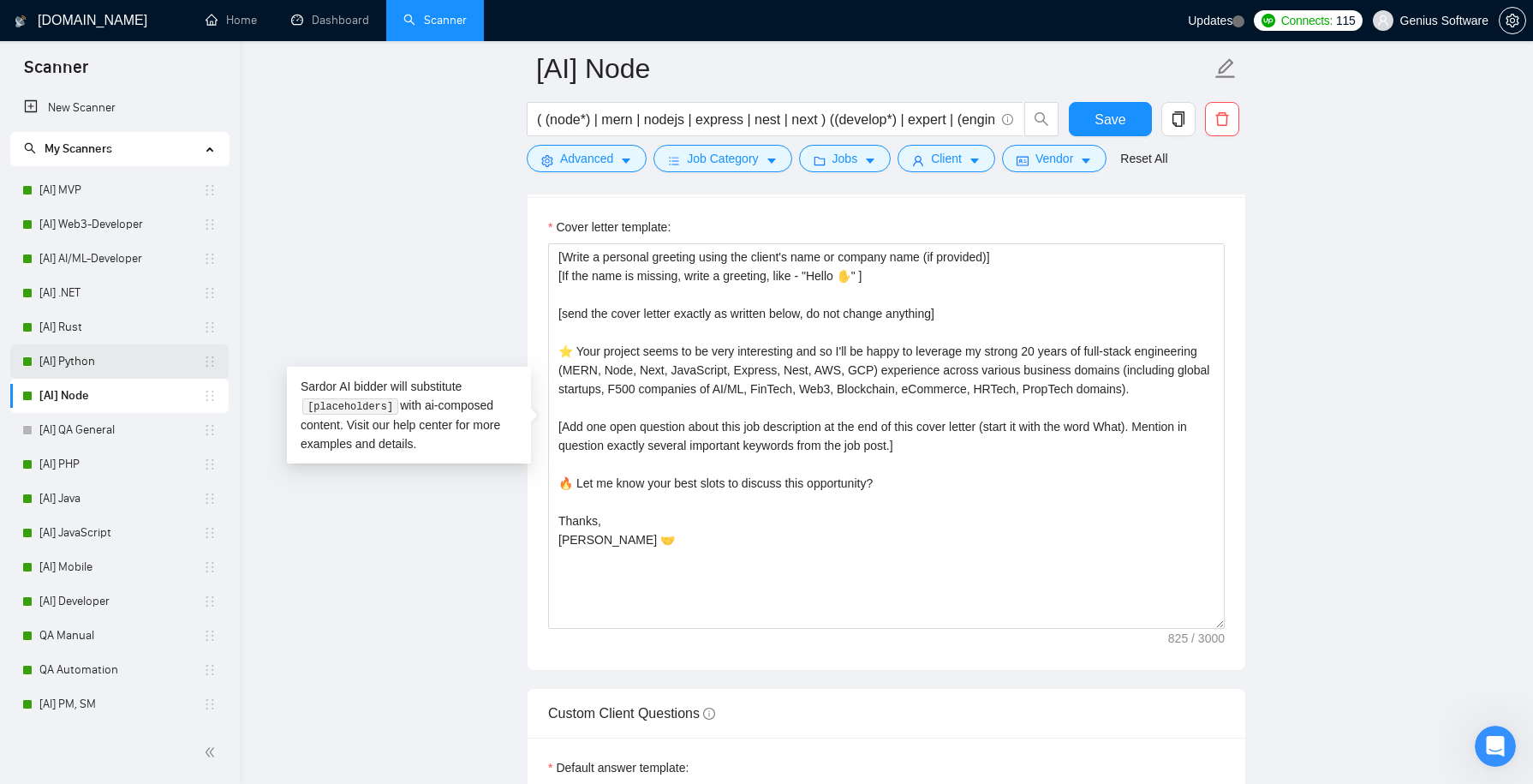
click at [84, 356] on link "[AI] Python" at bounding box center [121, 361] width 163 height 34
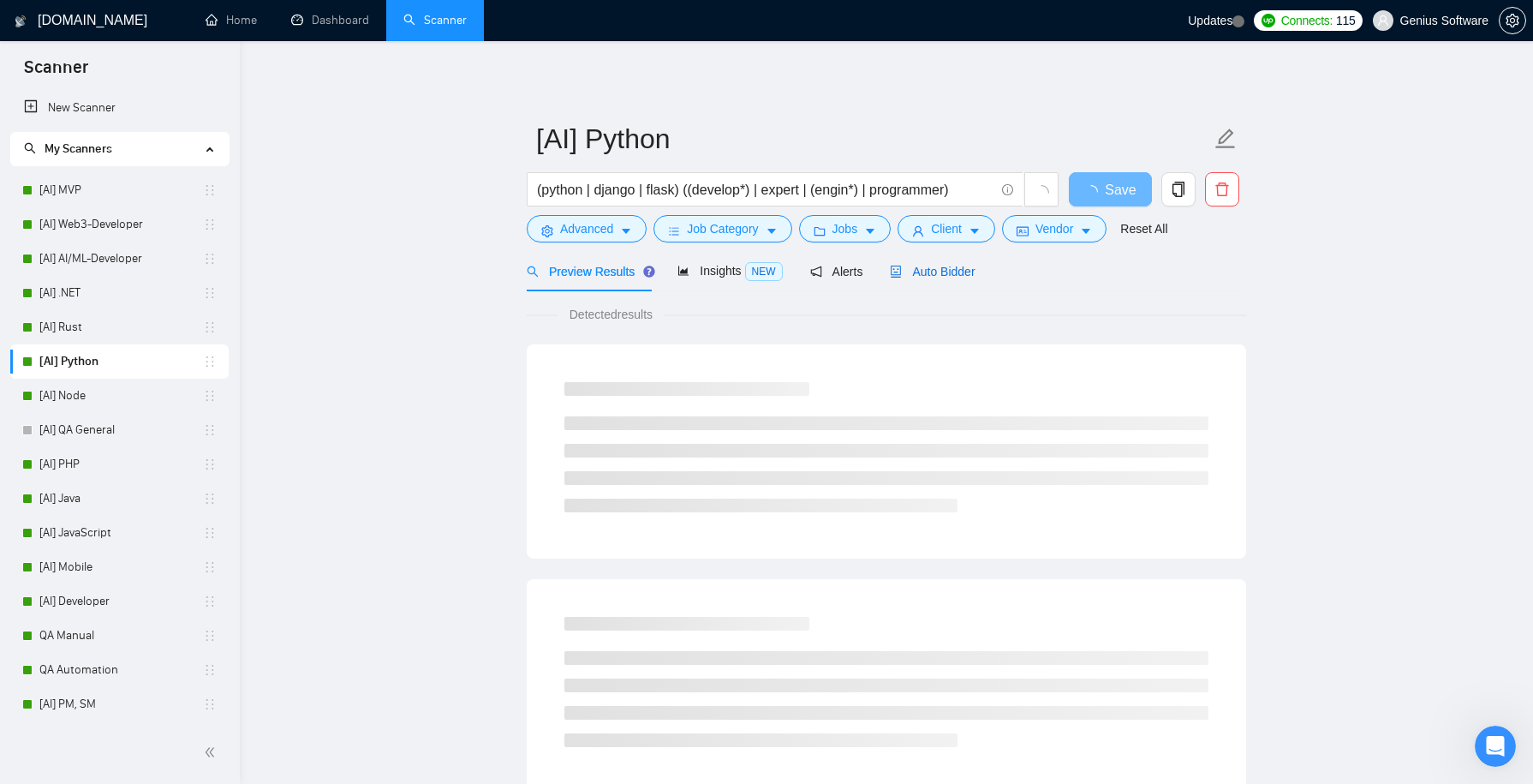
click at [931, 274] on span "Auto Bidder" at bounding box center [932, 271] width 85 height 14
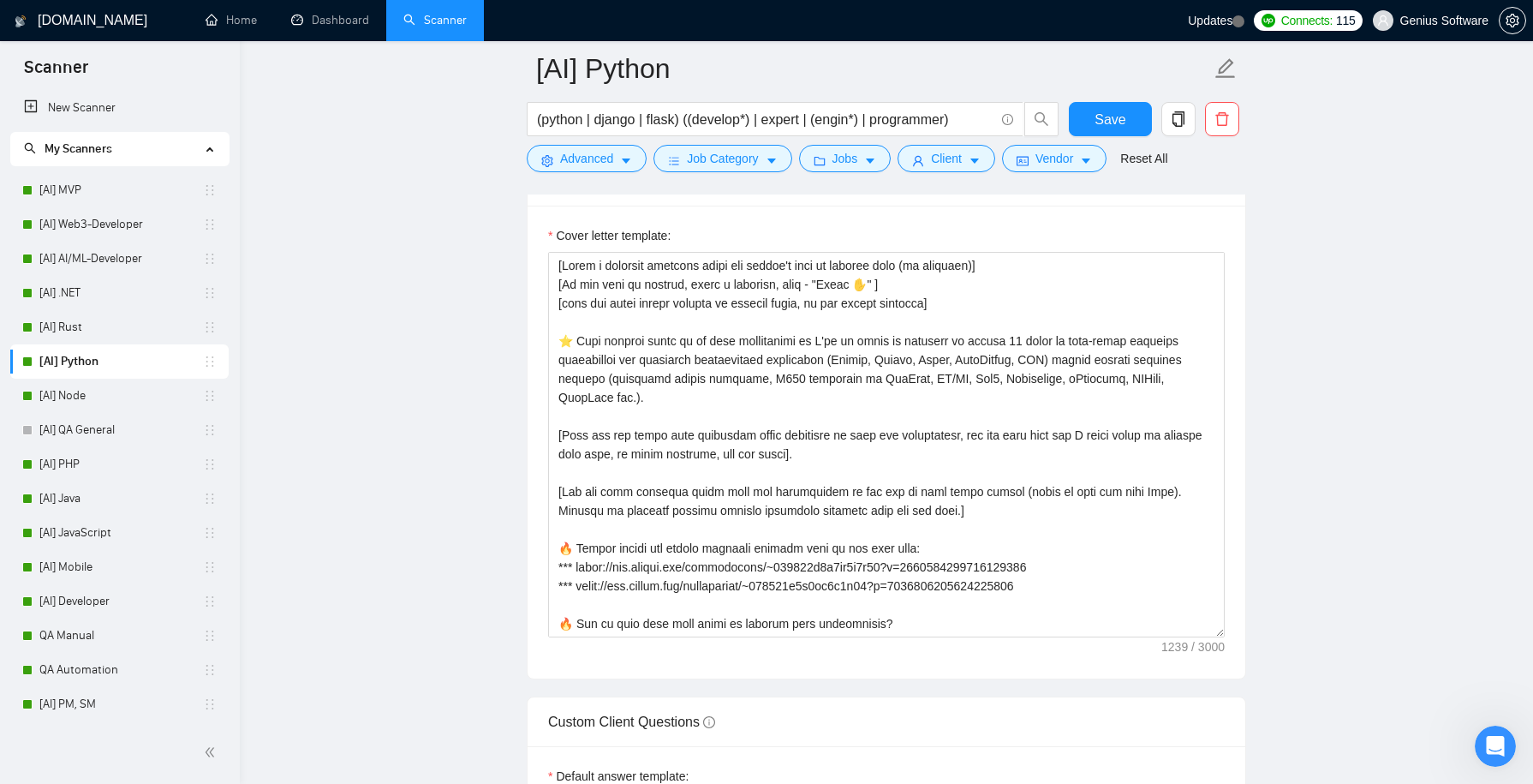
scroll to position [2100, 0]
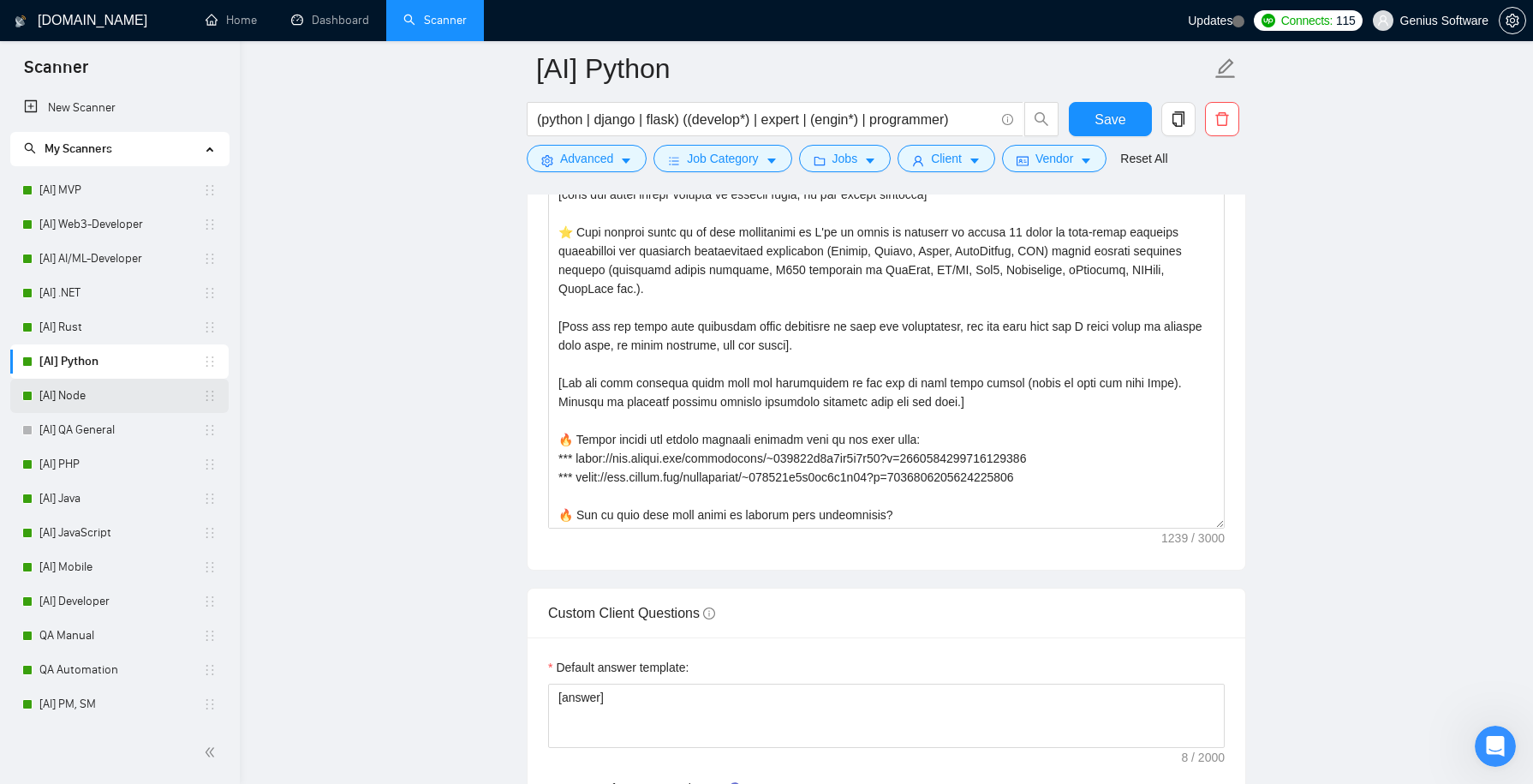
click at [84, 396] on link "[AI] Node" at bounding box center [121, 395] width 163 height 34
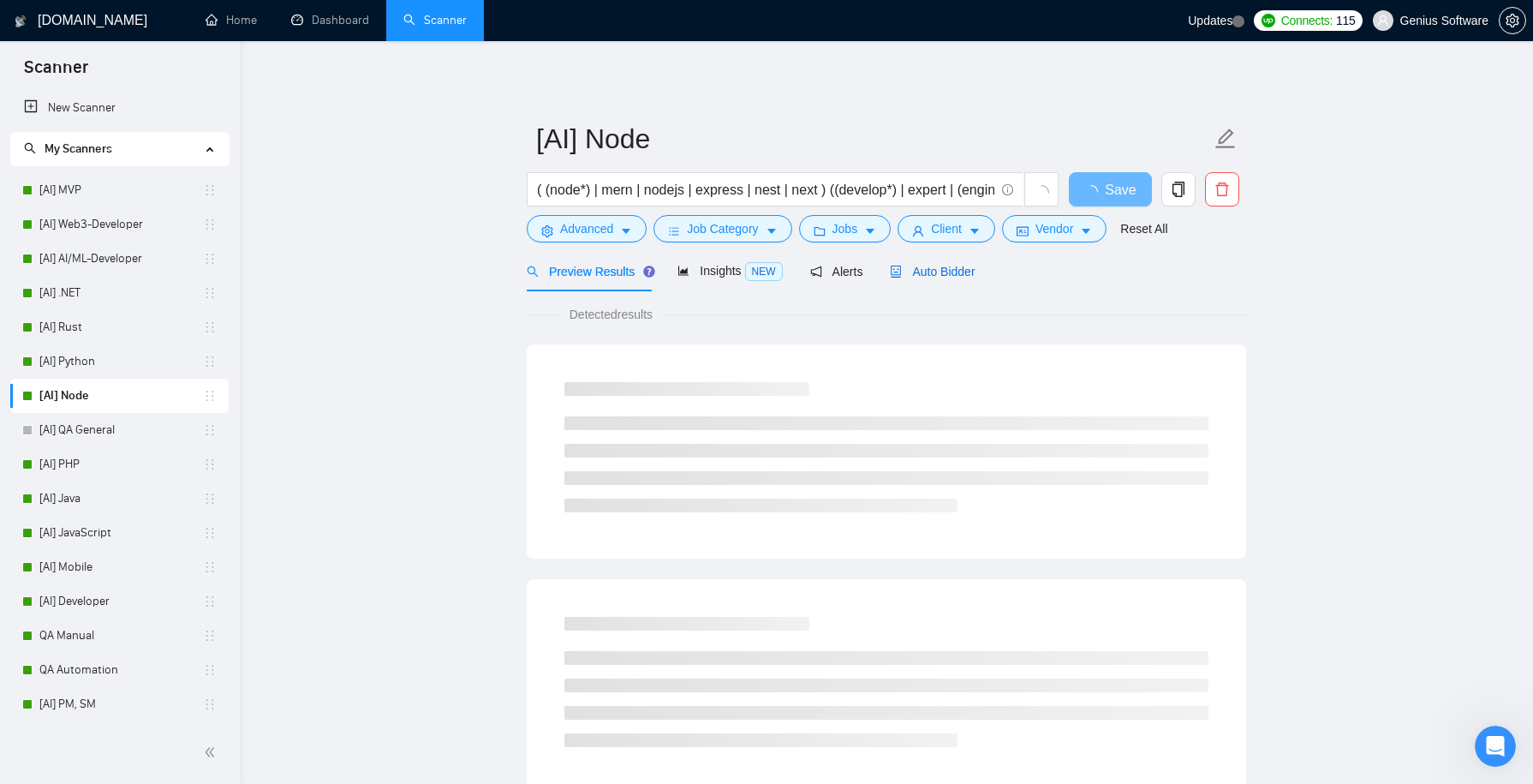
click at [934, 275] on span "Auto Bidder" at bounding box center [932, 271] width 85 height 14
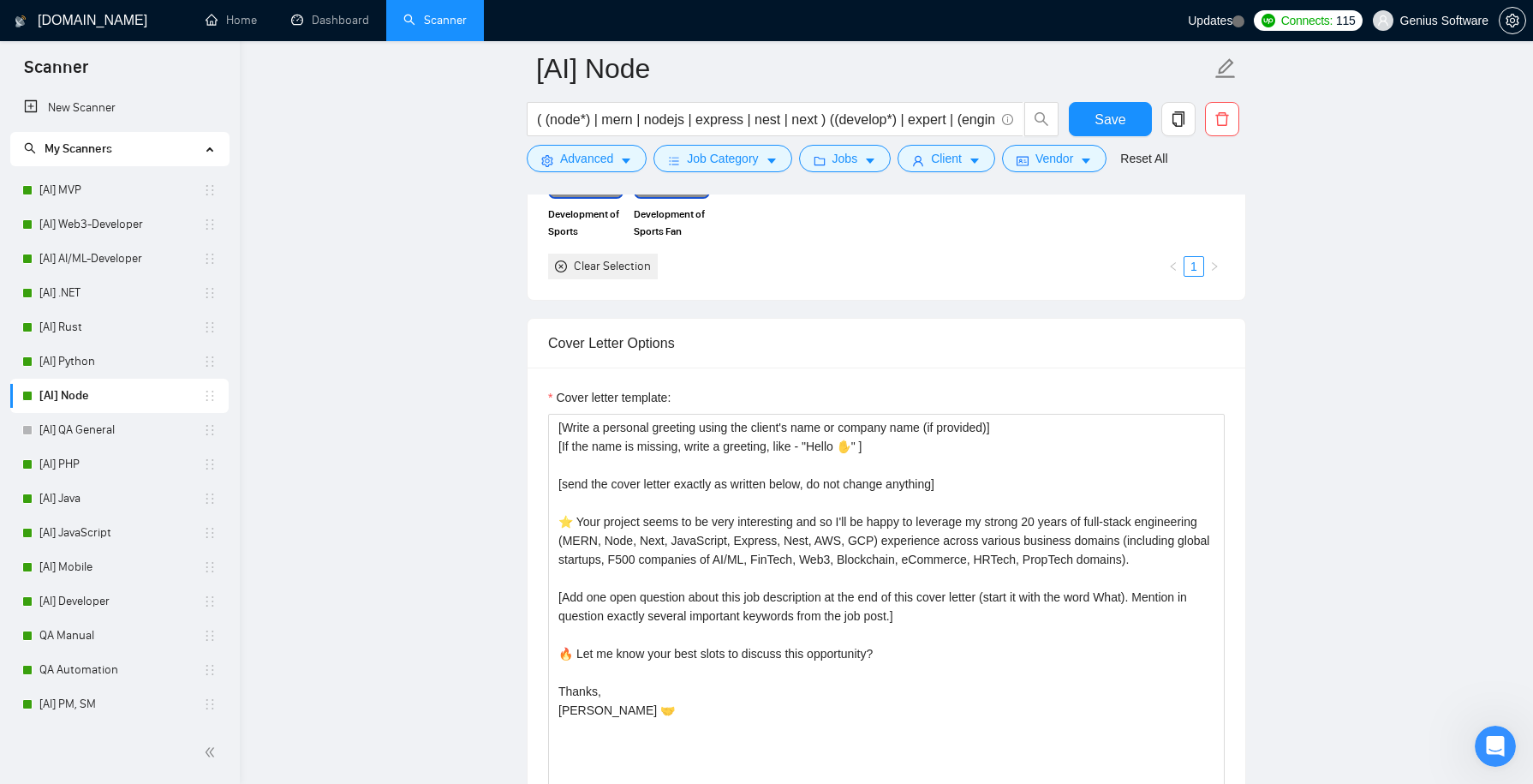
scroll to position [2008, 0]
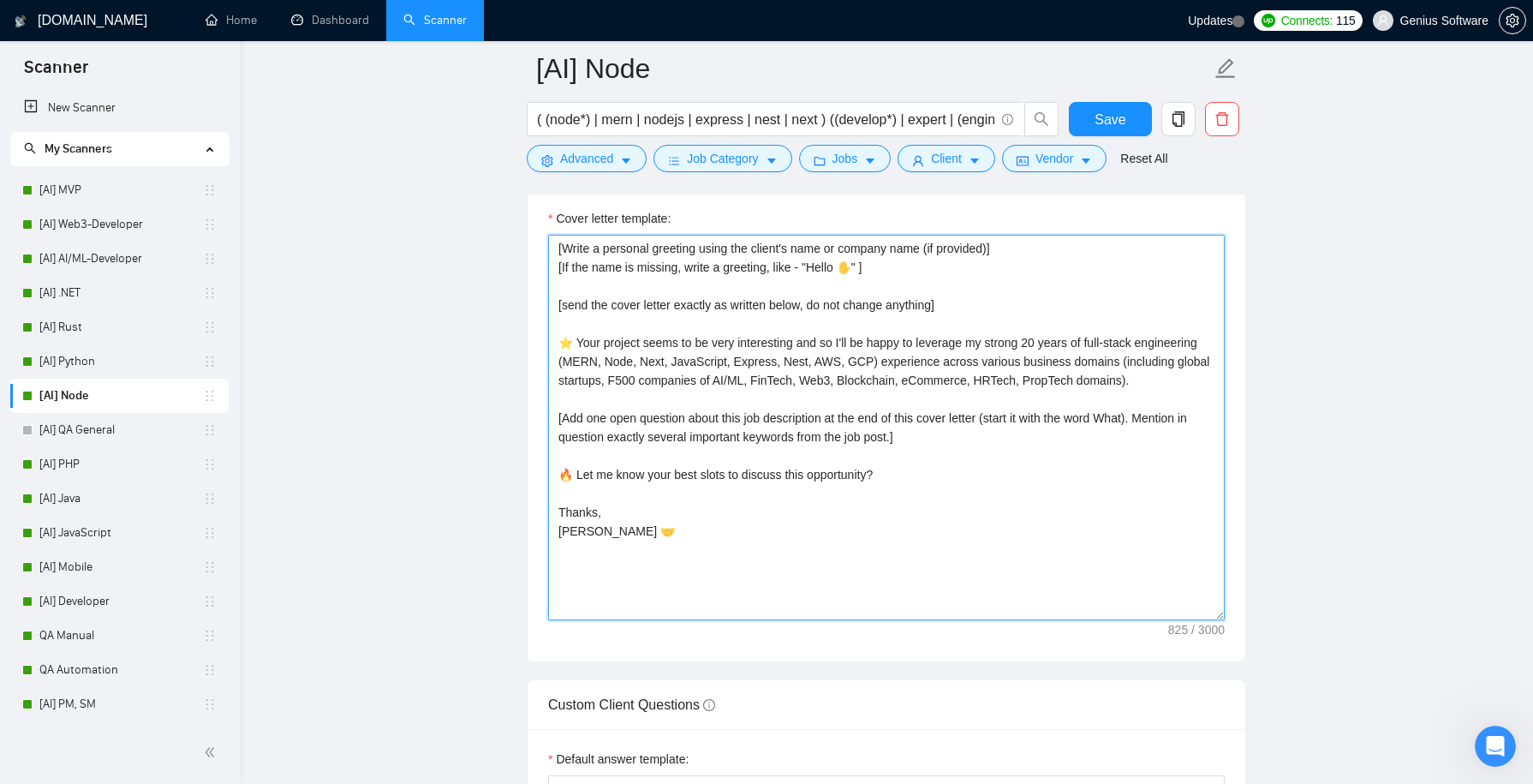
click at [945, 450] on textarea "[Write a personal greeting using the client's name or company name (if provided…" at bounding box center [885, 427] width 676 height 385
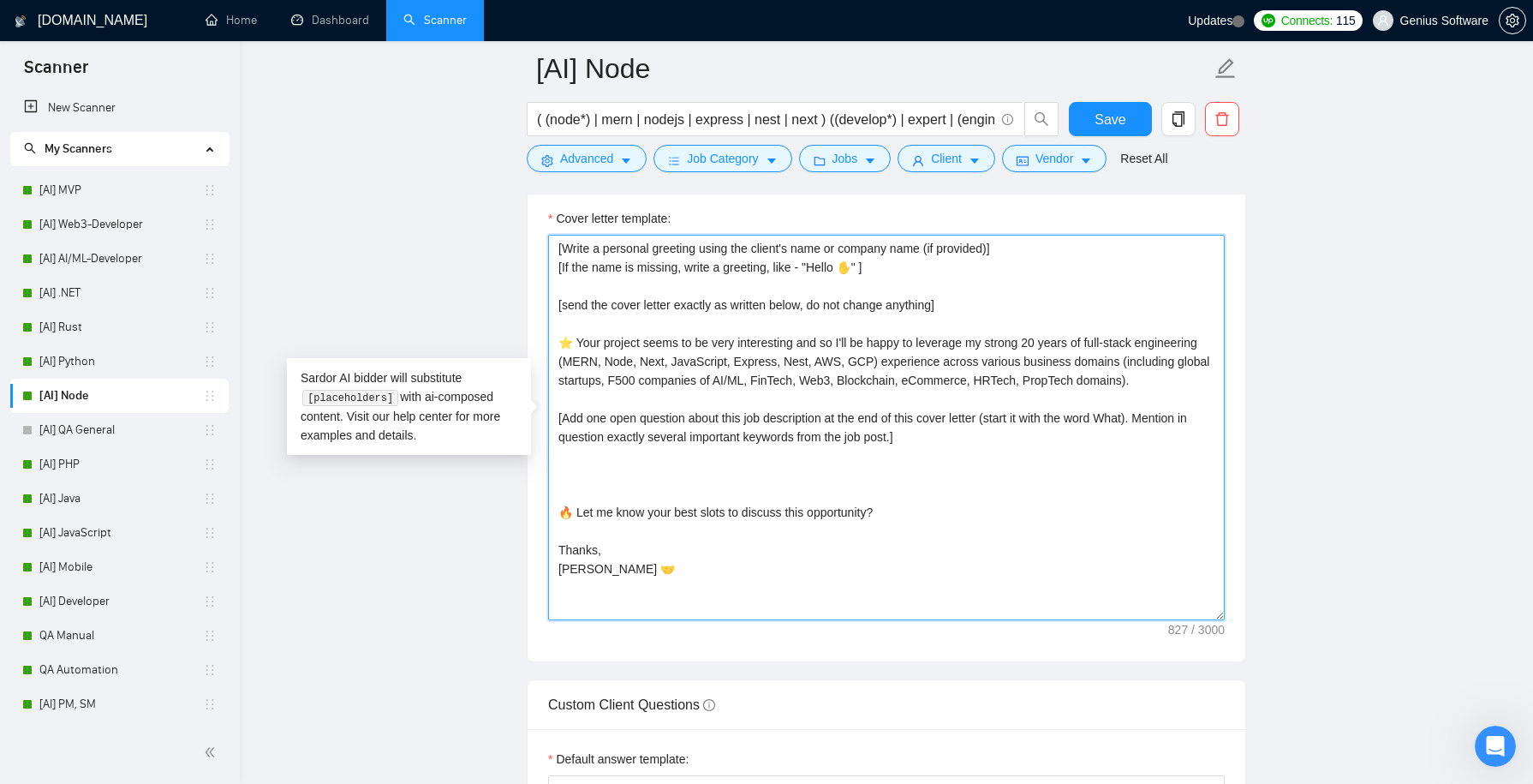
paste textarea "🔥 Please review the recent relevant project case by the link here: *** [URL][DO…"
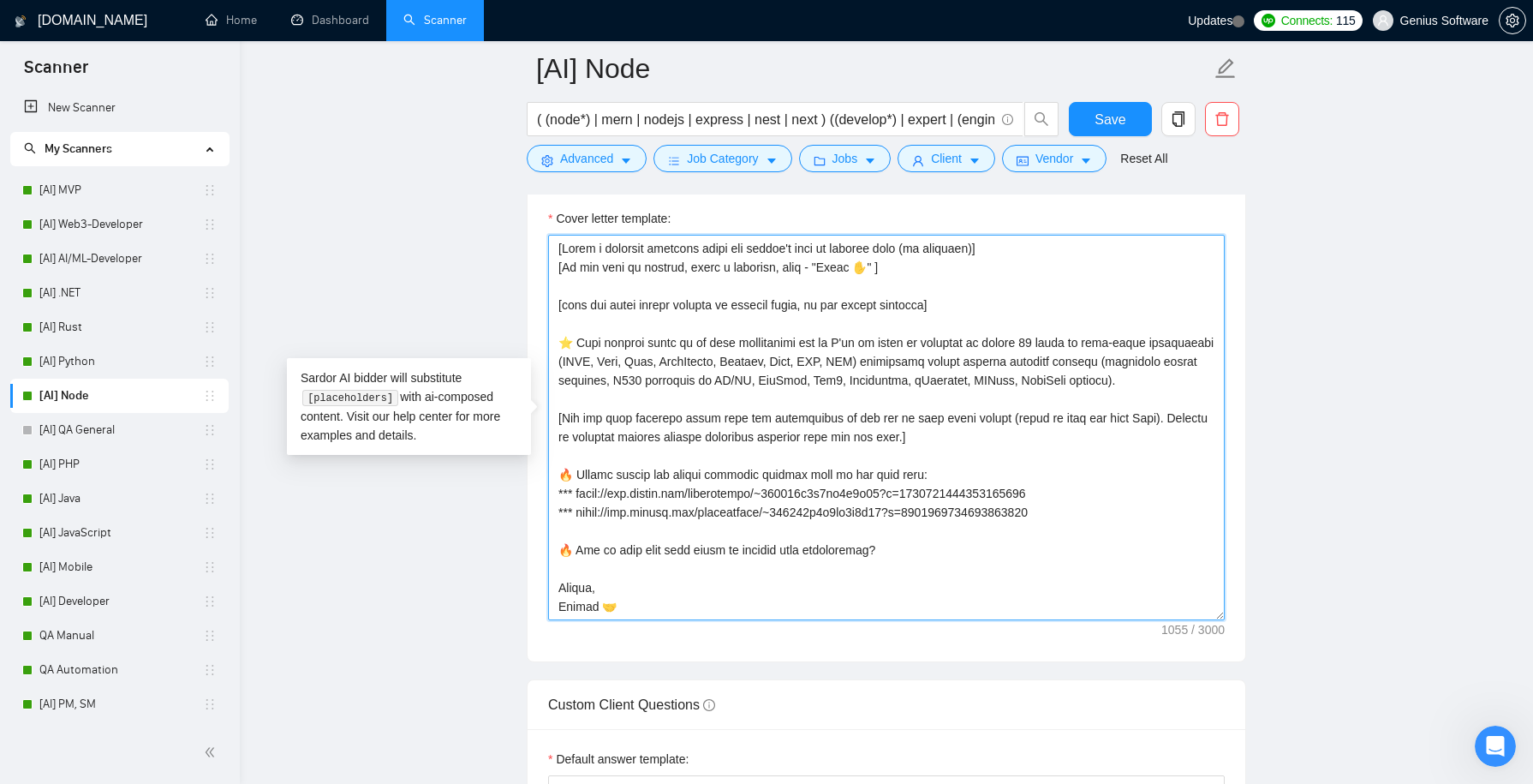
click at [945, 483] on textarea "Cover letter template:" at bounding box center [885, 427] width 676 height 385
click at [1096, 523] on textarea "Cover letter template:" at bounding box center [885, 427] width 676 height 385
paste textarea "[URL][DOMAIN_NAME]"
drag, startPoint x: 712, startPoint y: 580, endPoint x: 554, endPoint y: 582, distance: 158.0
click at [554, 582] on textarea "Cover letter template:" at bounding box center [885, 427] width 676 height 385
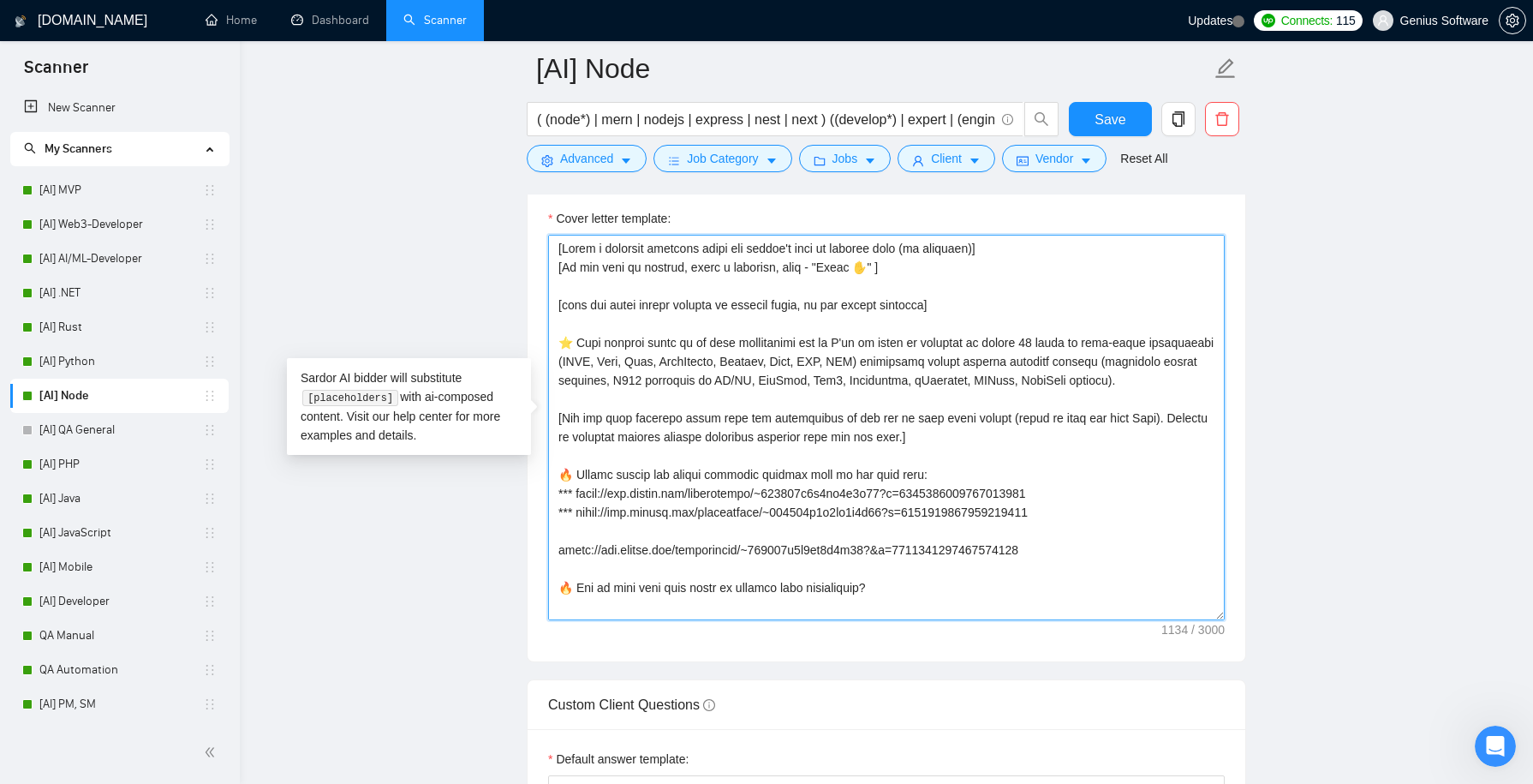
click at [558, 522] on textarea "Cover letter template:" at bounding box center [885, 427] width 676 height 385
paste textarea "***"
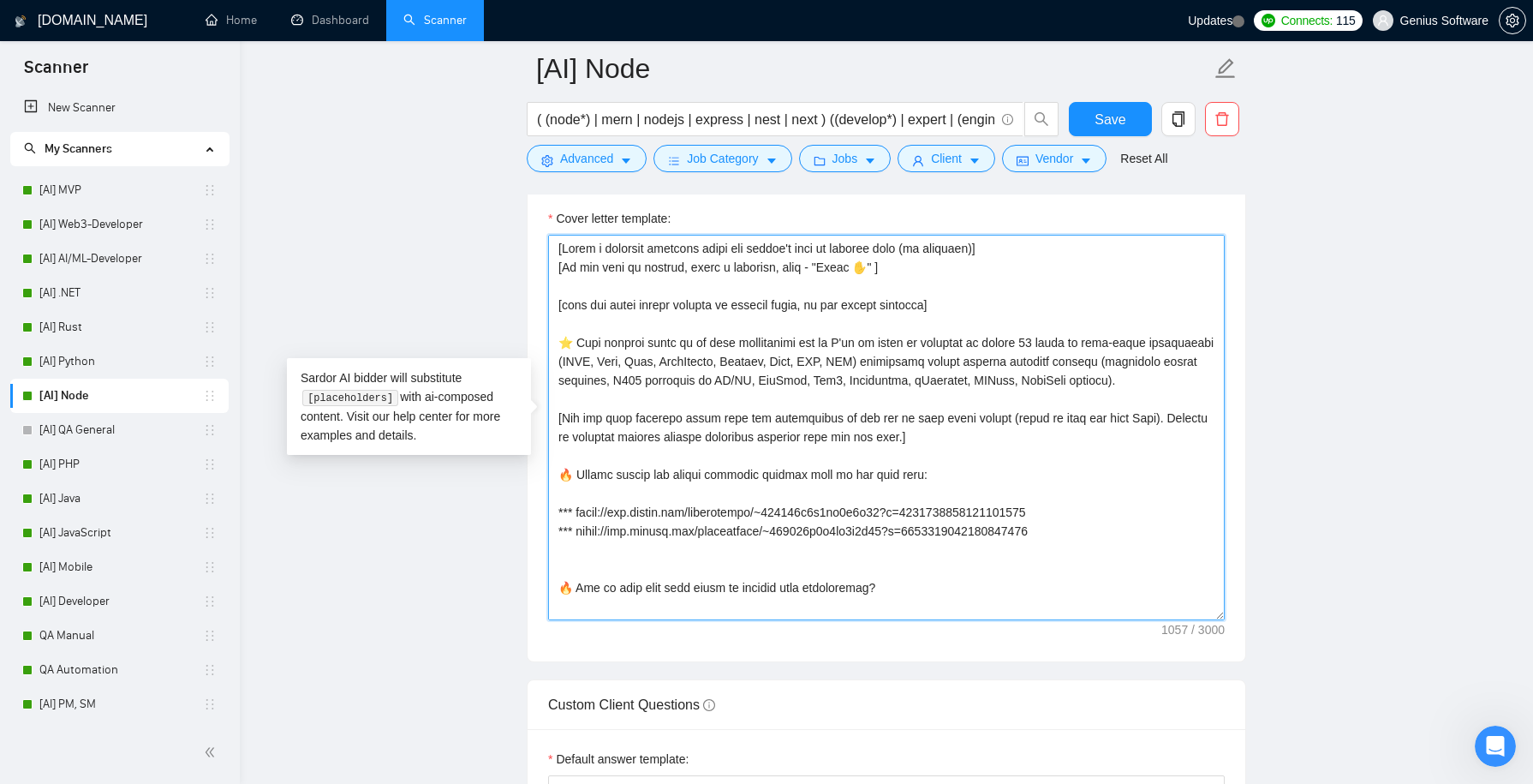
paste textarea "*** [URL][DOMAIN_NAME]"
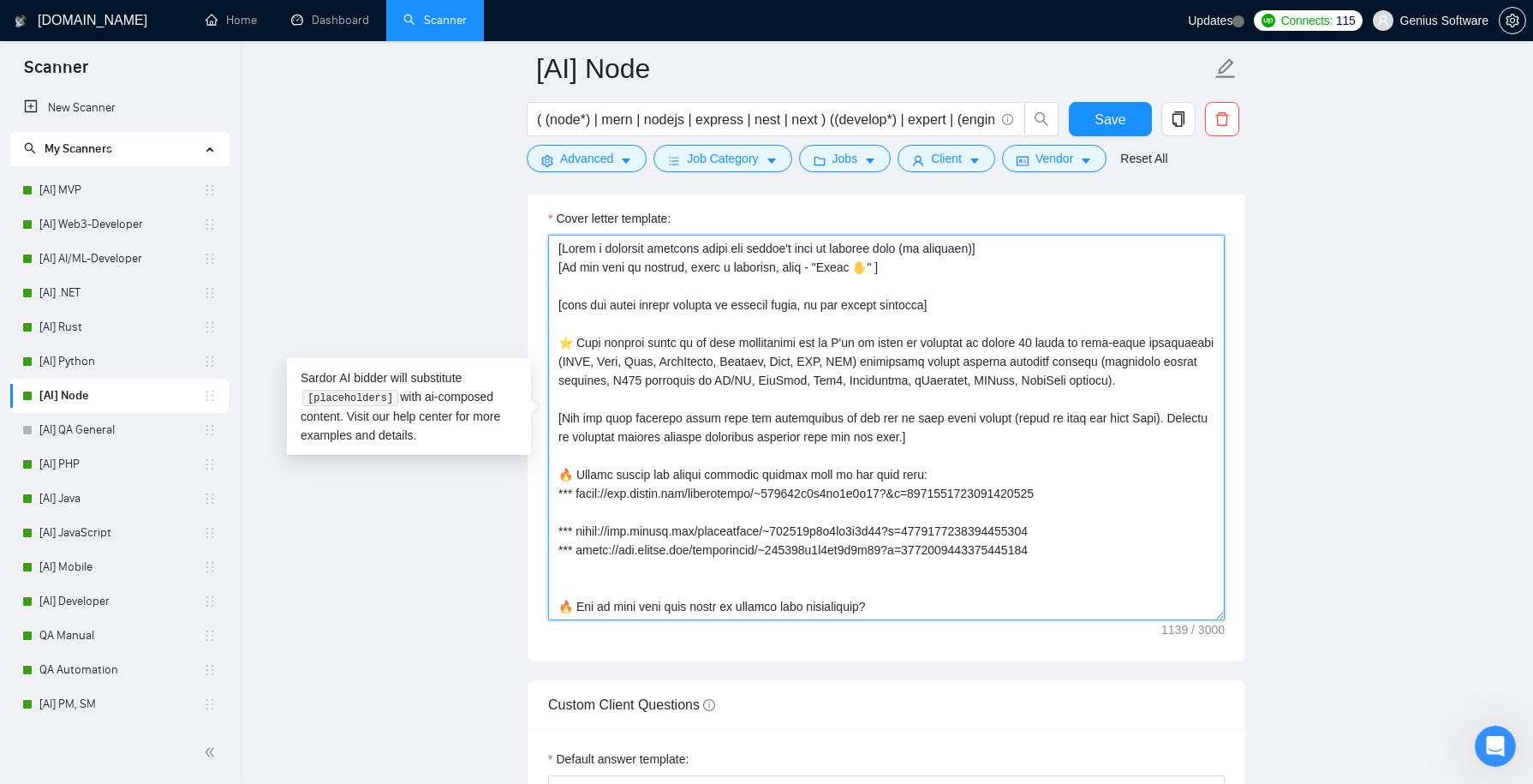
click at [612, 533] on textarea "Cover letter template:" at bounding box center [885, 427] width 676 height 385
click at [900, 518] on textarea "Cover letter template:" at bounding box center [885, 427] width 676 height 385
paste textarea "[URL][DOMAIN_NAME]"
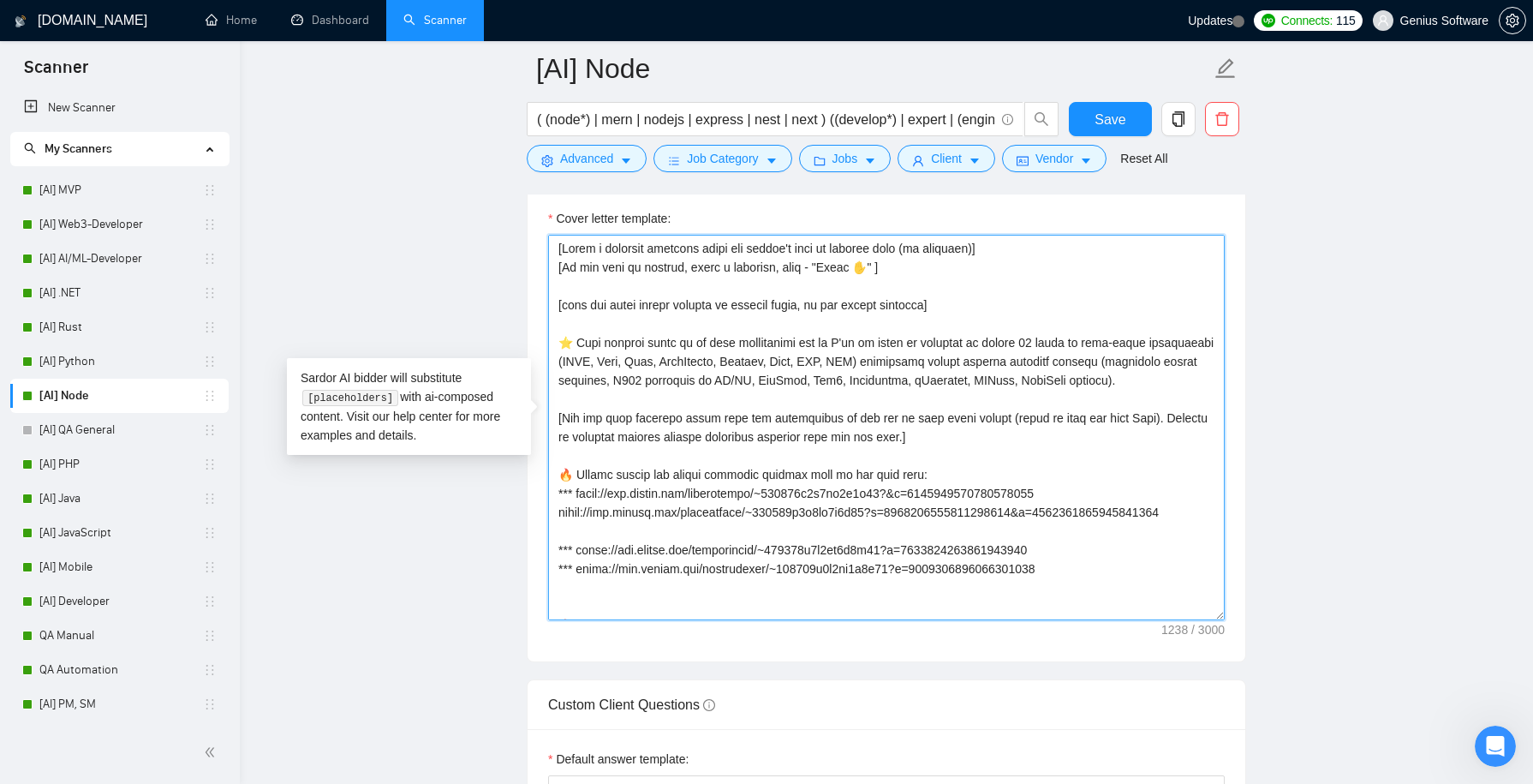
paste textarea "***"
click at [566, 544] on textarea "Cover letter template:" at bounding box center [885, 427] width 676 height 385
click at [597, 543] on textarea "Cover letter template:" at bounding box center [885, 427] width 676 height 385
paste textarea "[URL][DOMAIN_NAME]"
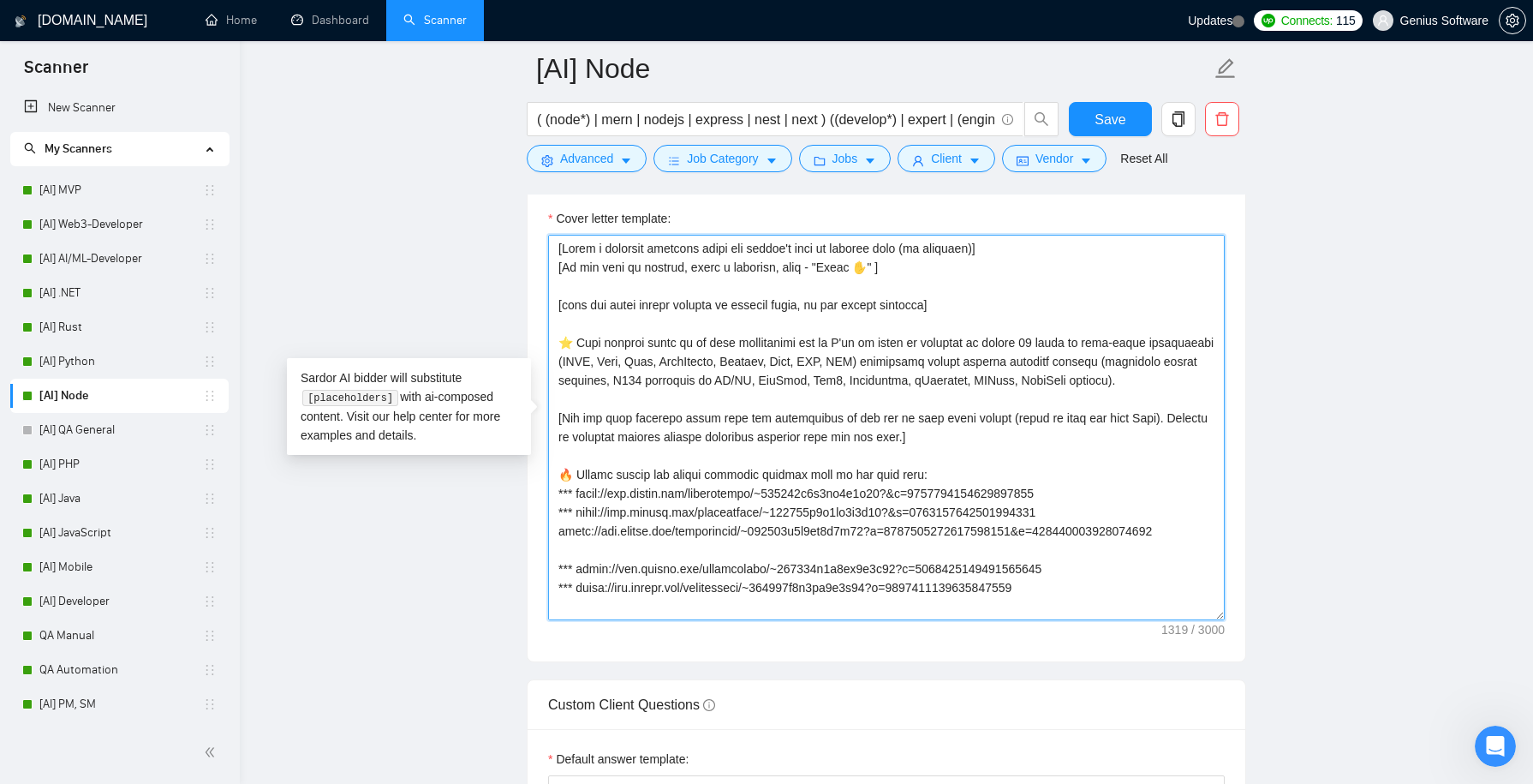
paste textarea "***"
click at [961, 543] on textarea "Cover letter template:" at bounding box center [885, 427] width 676 height 385
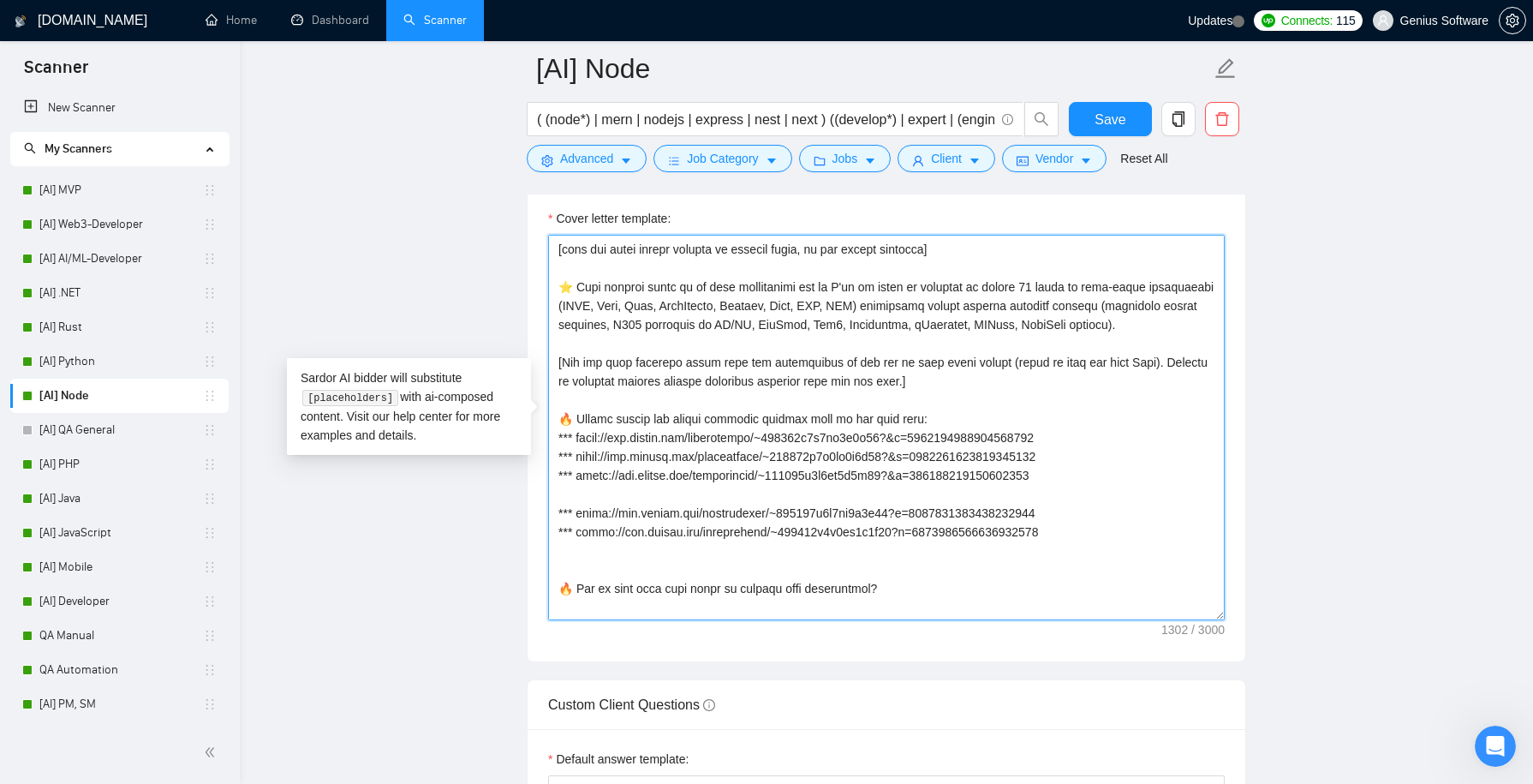
scroll to position [61, 0]
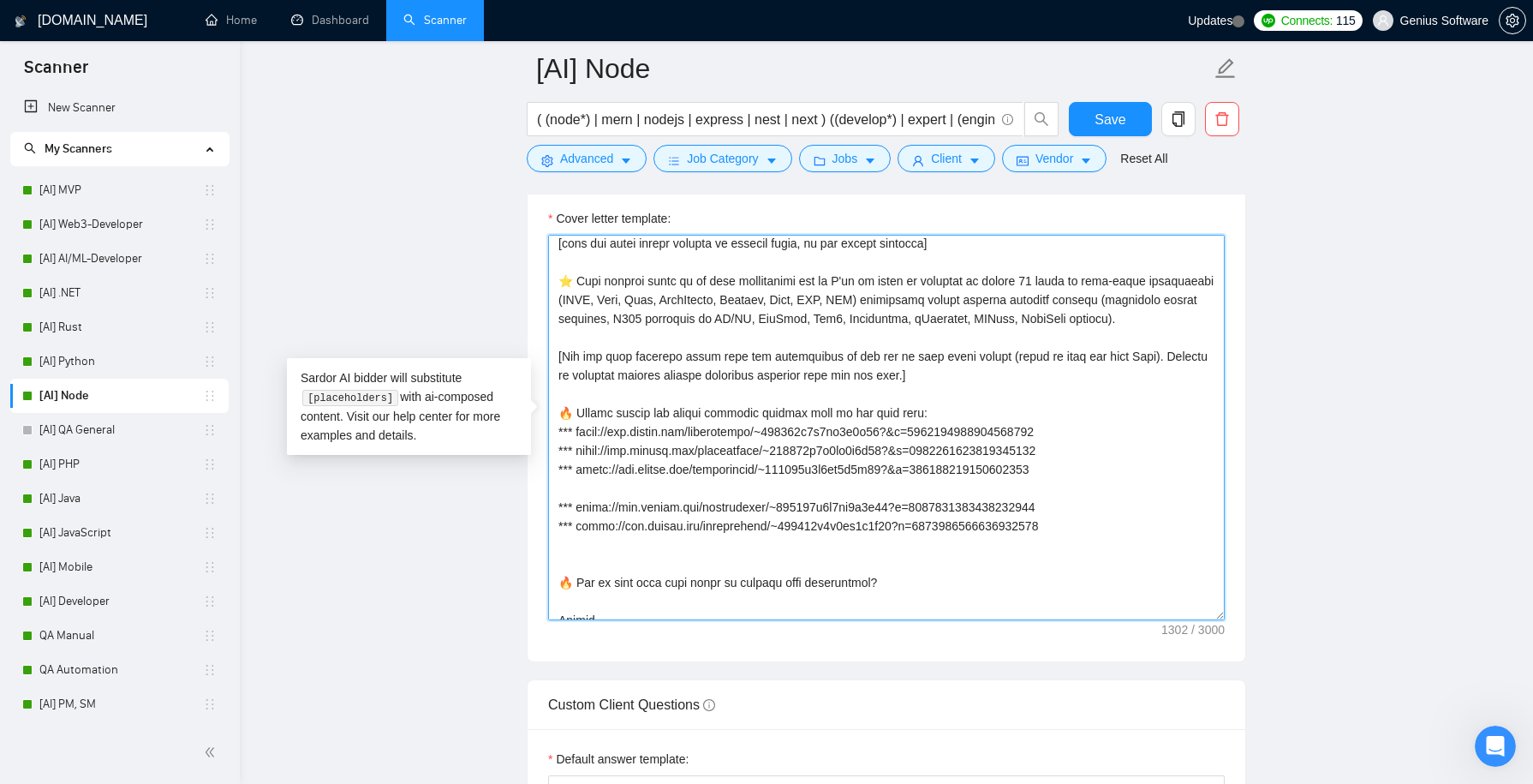
click at [669, 525] on textarea "Cover letter template:" at bounding box center [885, 427] width 676 height 385
click at [605, 498] on textarea "Cover letter template:" at bounding box center [885, 427] width 676 height 385
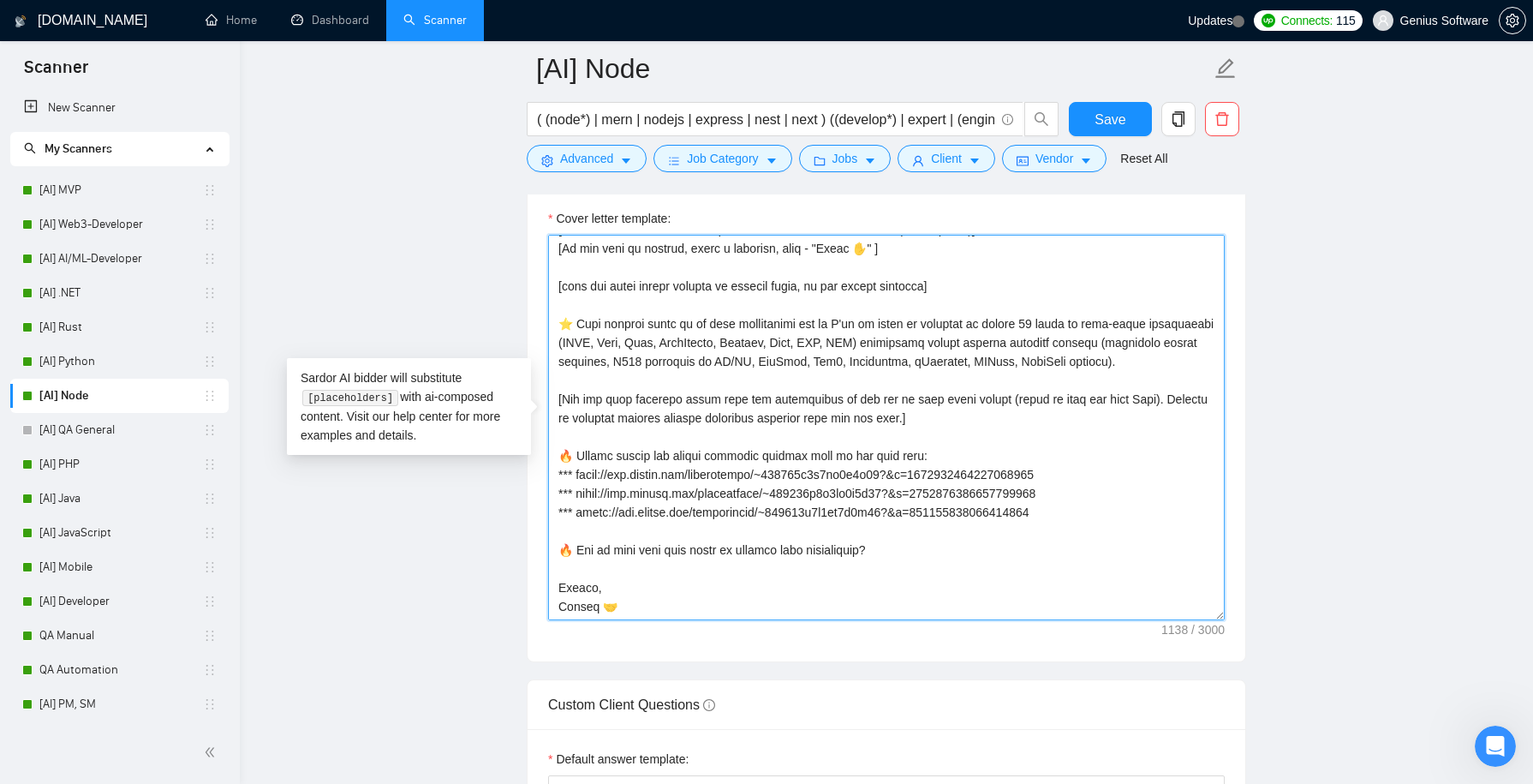
scroll to position [38, 0]
type textarea "[Lorem i dolorsit ametcons adipi eli seddoe't inci ut laboree dolo (ma aliquaen…"
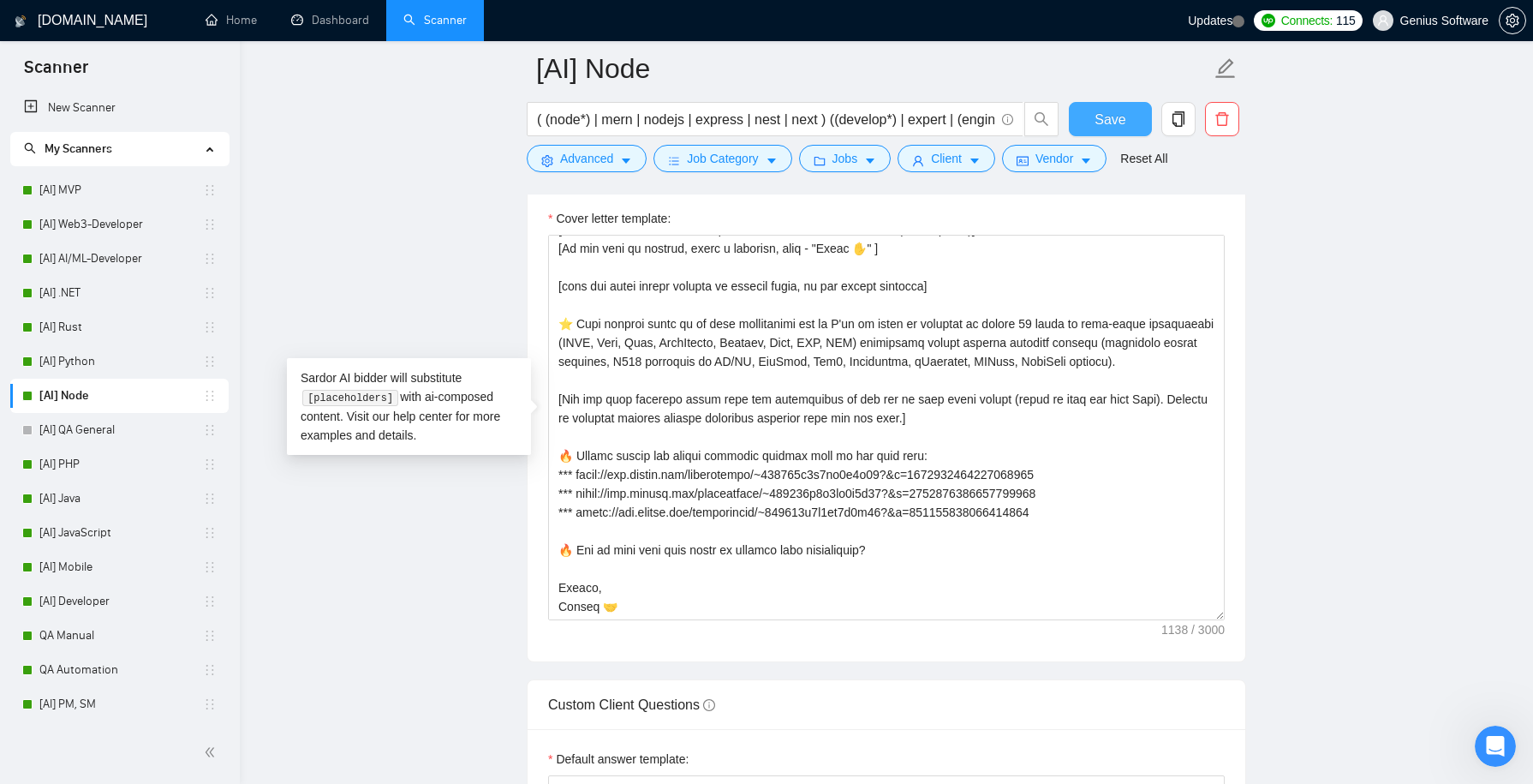
click at [1107, 123] on span "Save" at bounding box center [1110, 120] width 31 height 21
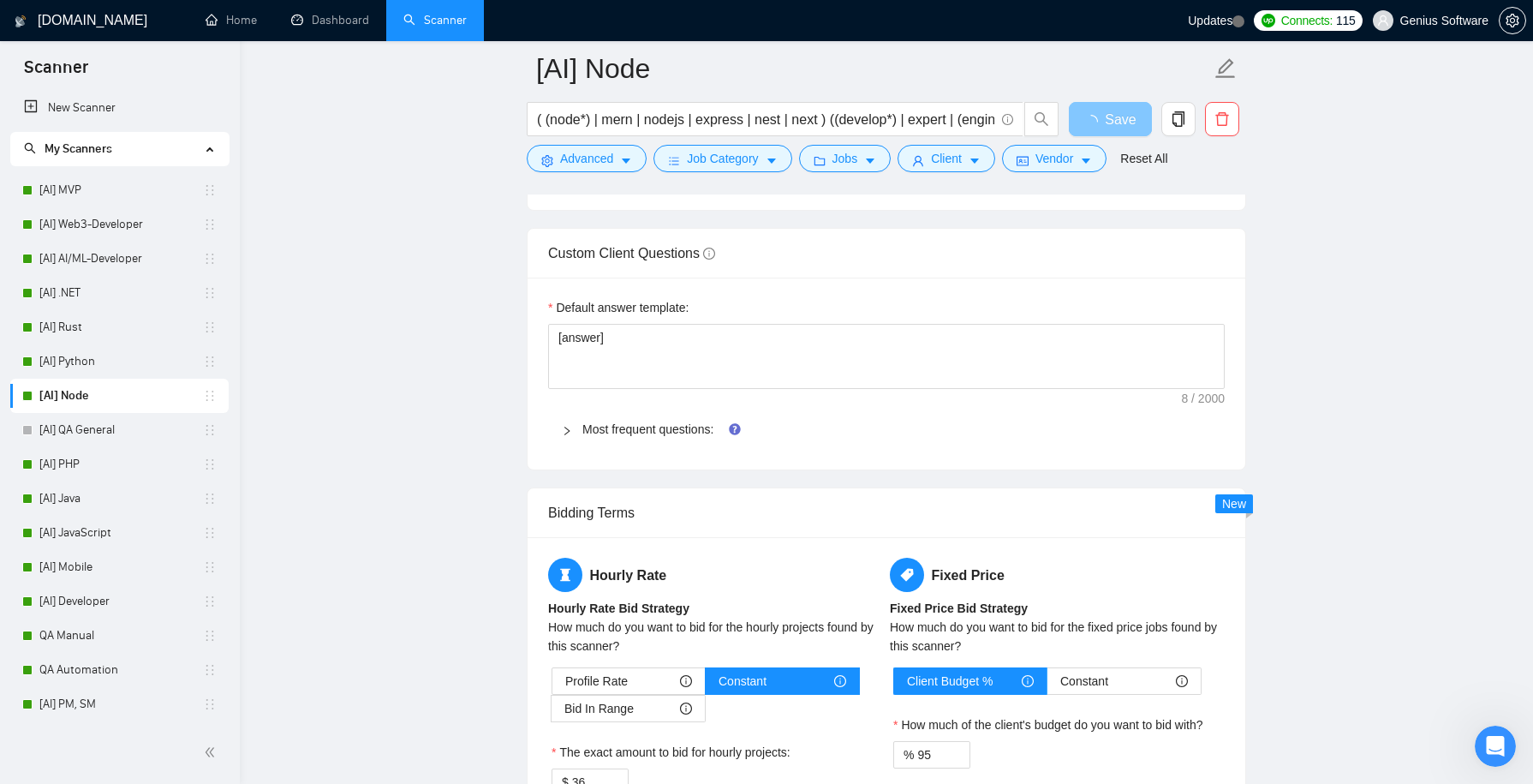
scroll to position [2249, 0]
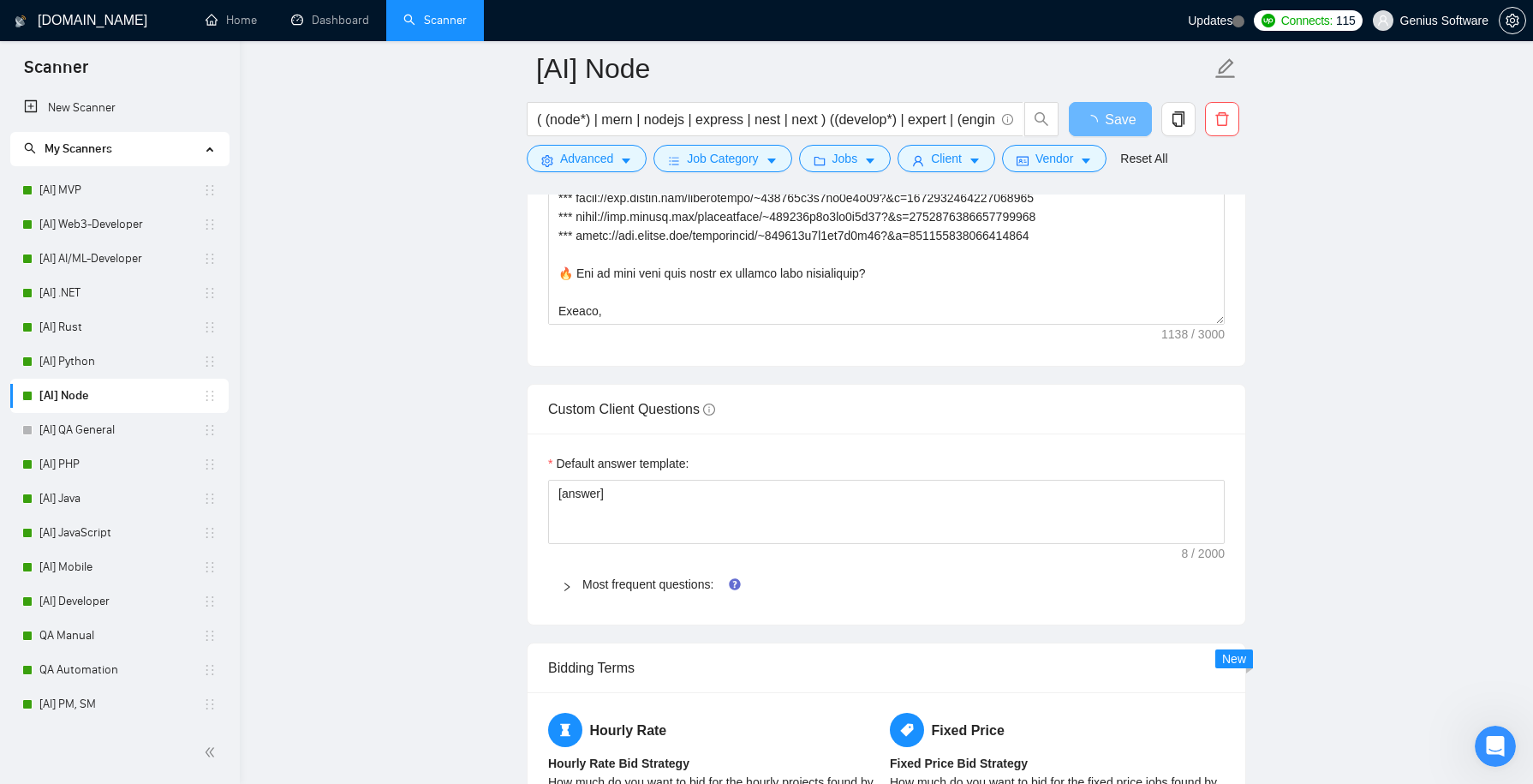
click at [561, 402] on span "Custom Client Questions" at bounding box center [631, 409] width 167 height 15
click at [560, 544] on textarea "[answer]" at bounding box center [885, 512] width 676 height 64
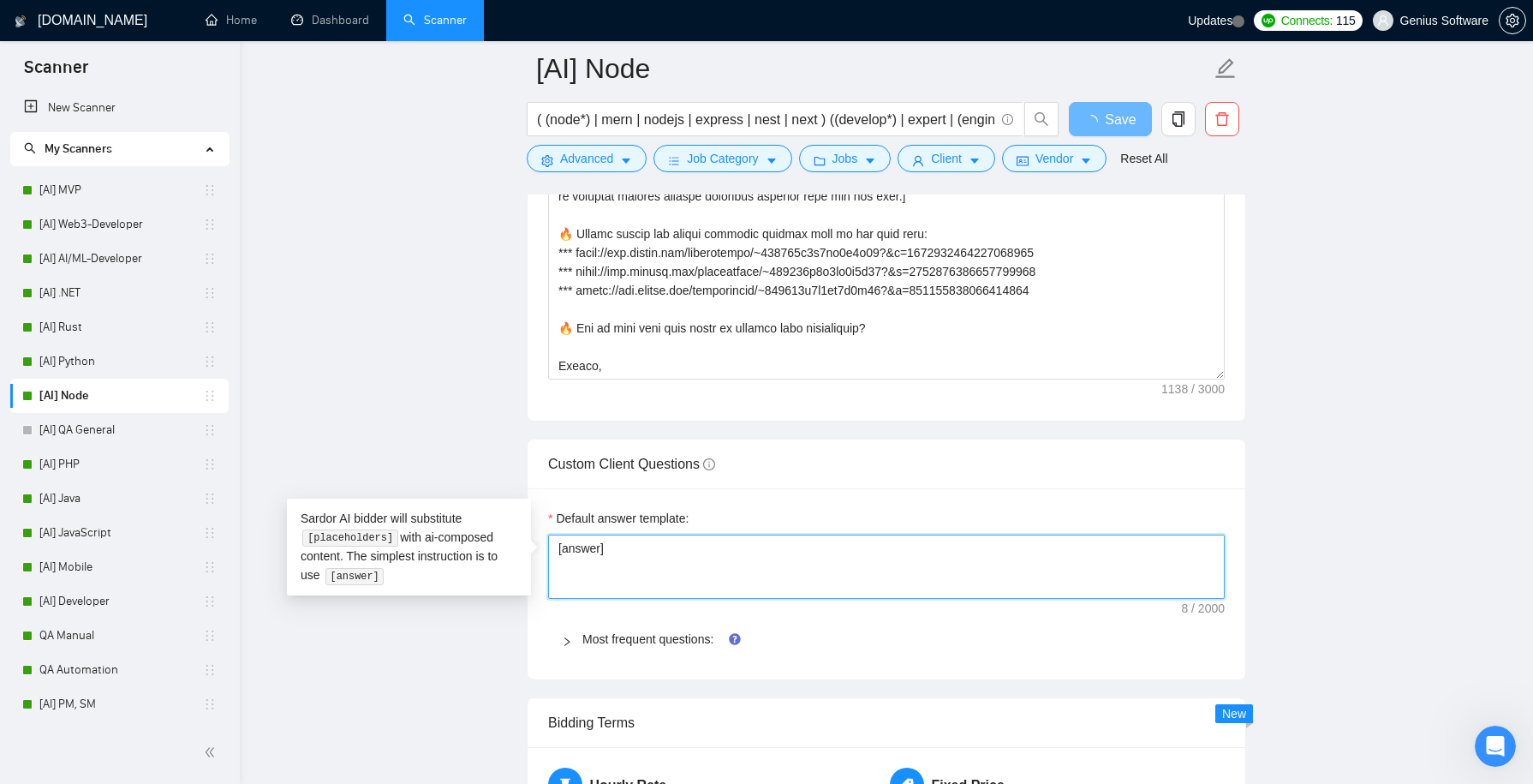
scroll to position [2539, 0]
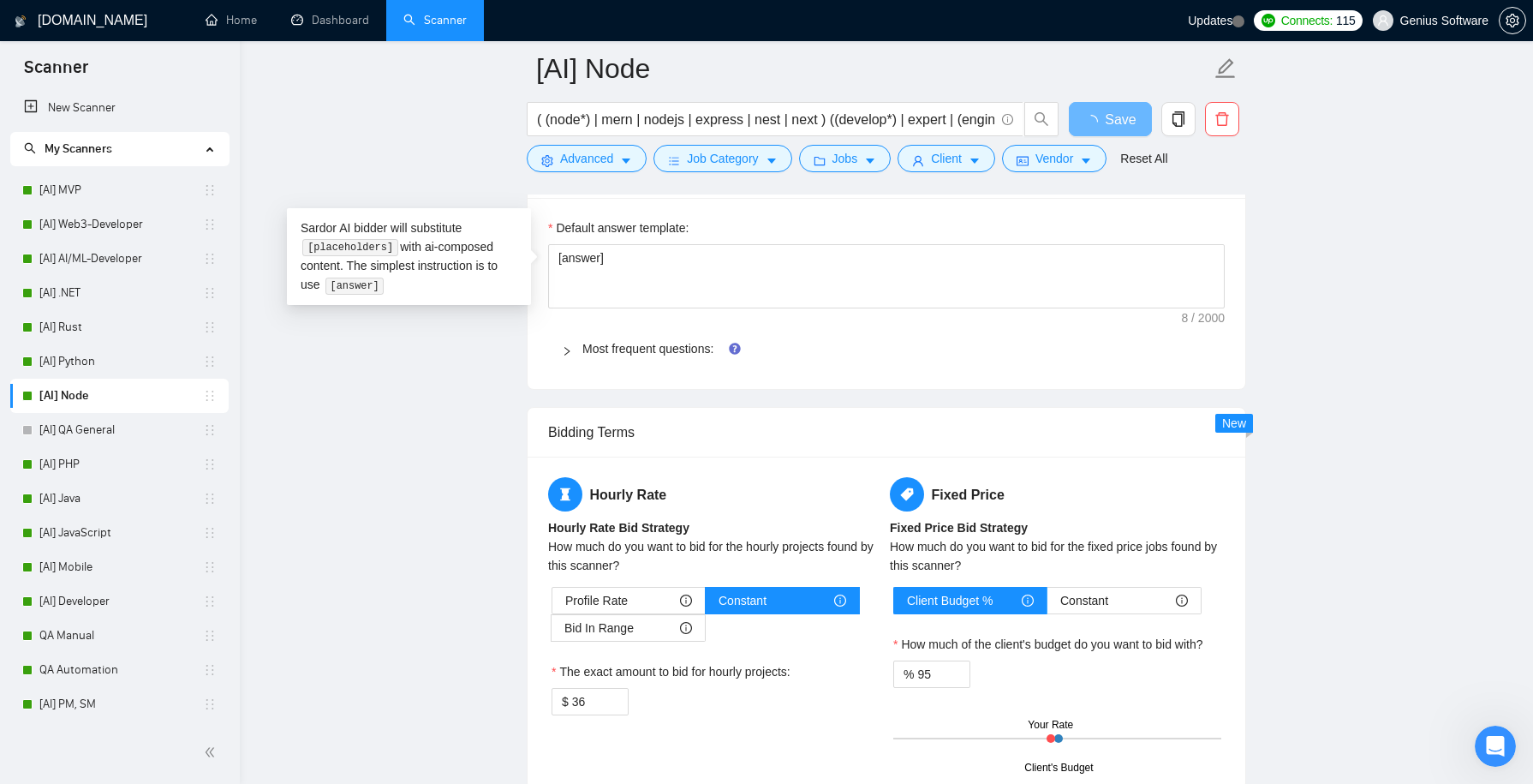
click at [569, 347] on icon "right" at bounding box center [566, 351] width 5 height 9
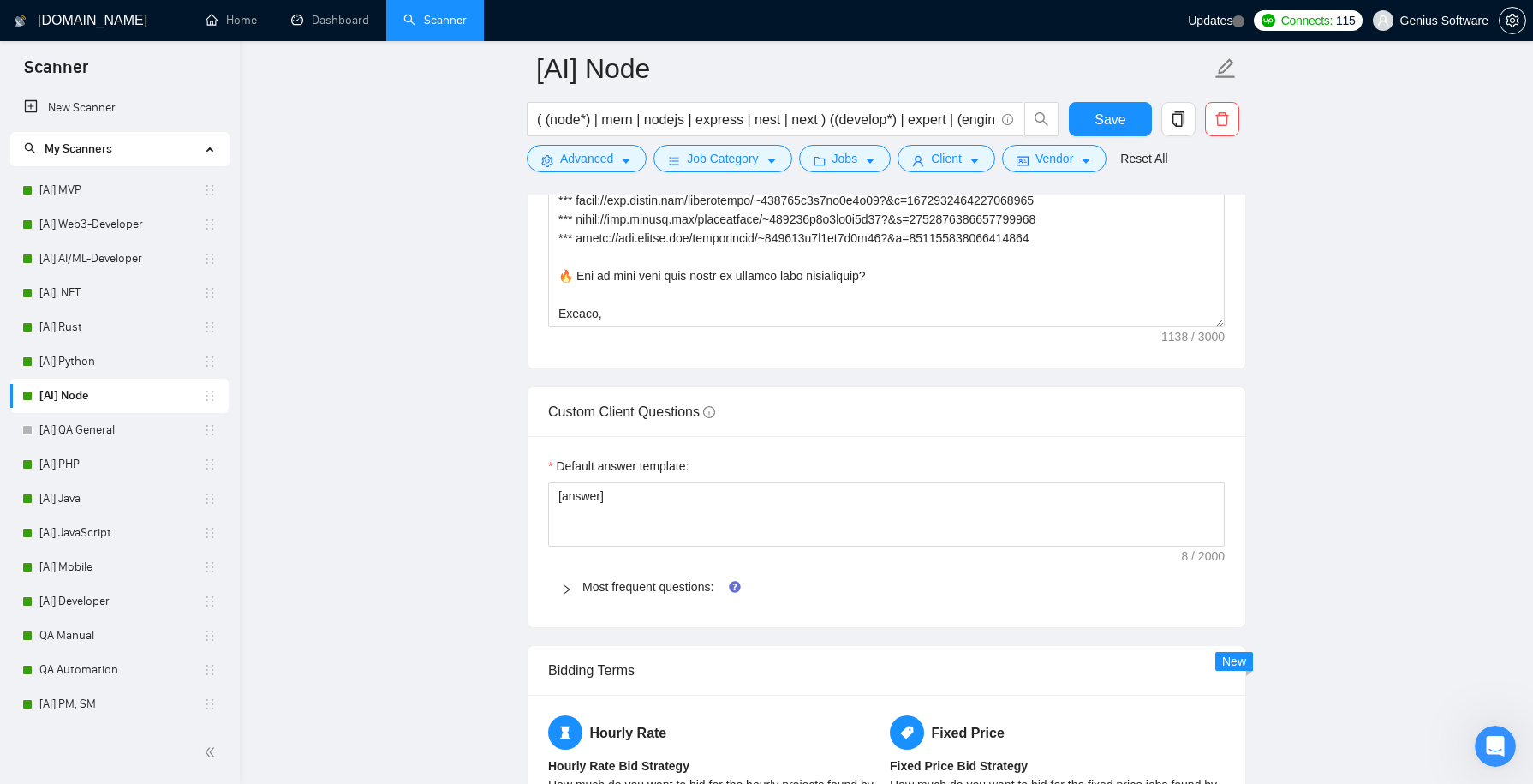
scroll to position [2218, 0]
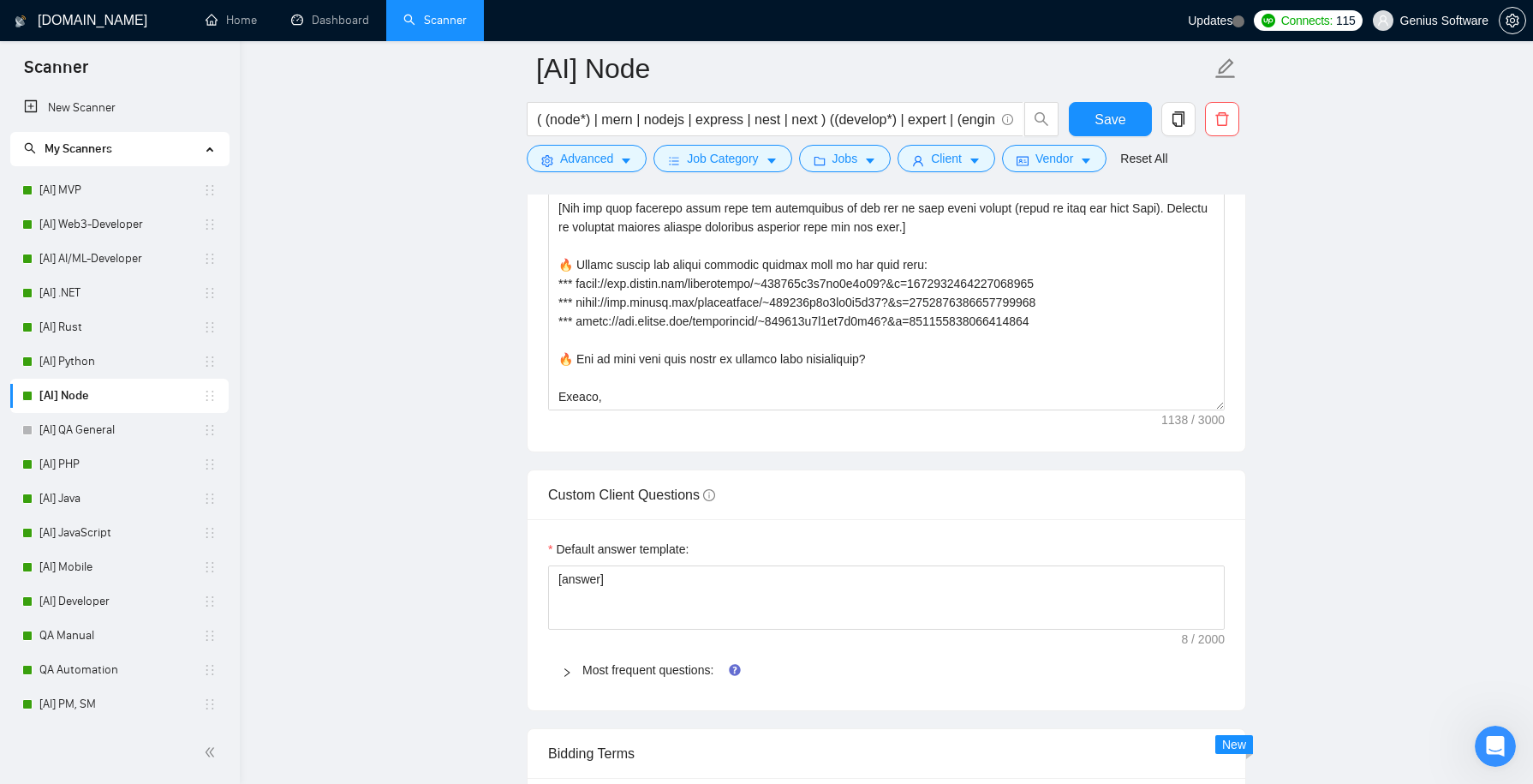
click at [566, 668] on icon "right" at bounding box center [566, 672] width 5 height 9
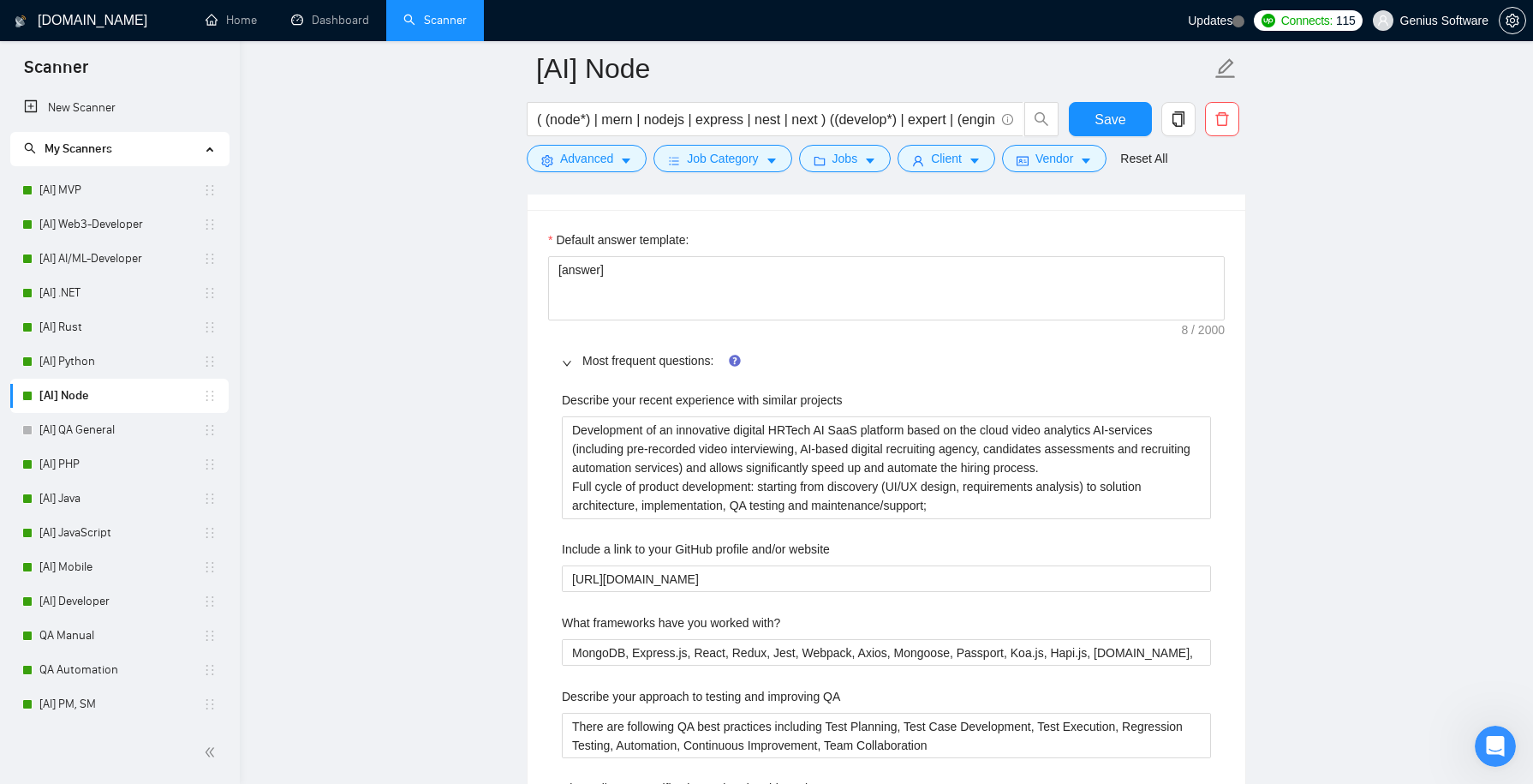
scroll to position [2550, 0]
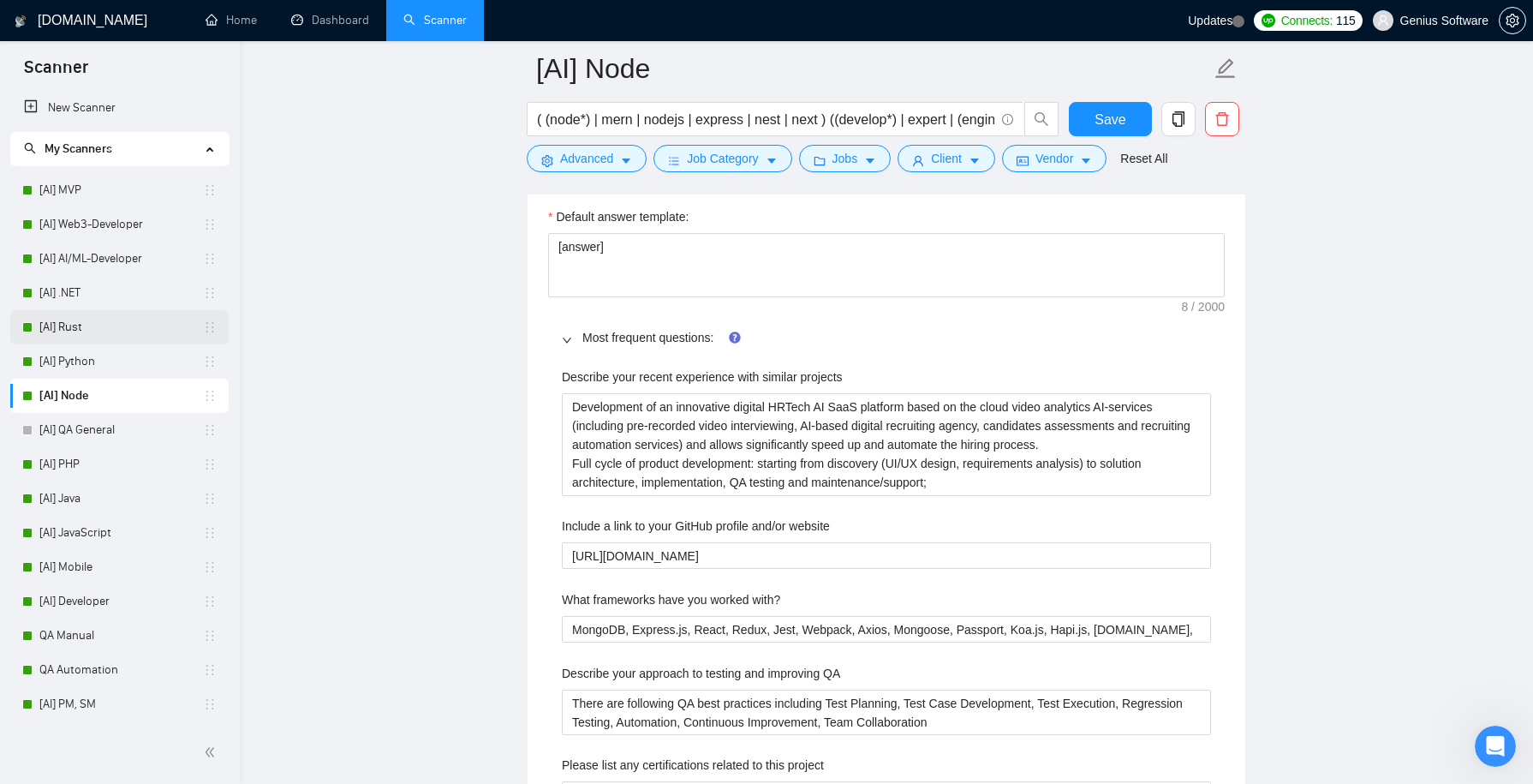
click at [101, 327] on link "[AI] Rust" at bounding box center [121, 327] width 163 height 34
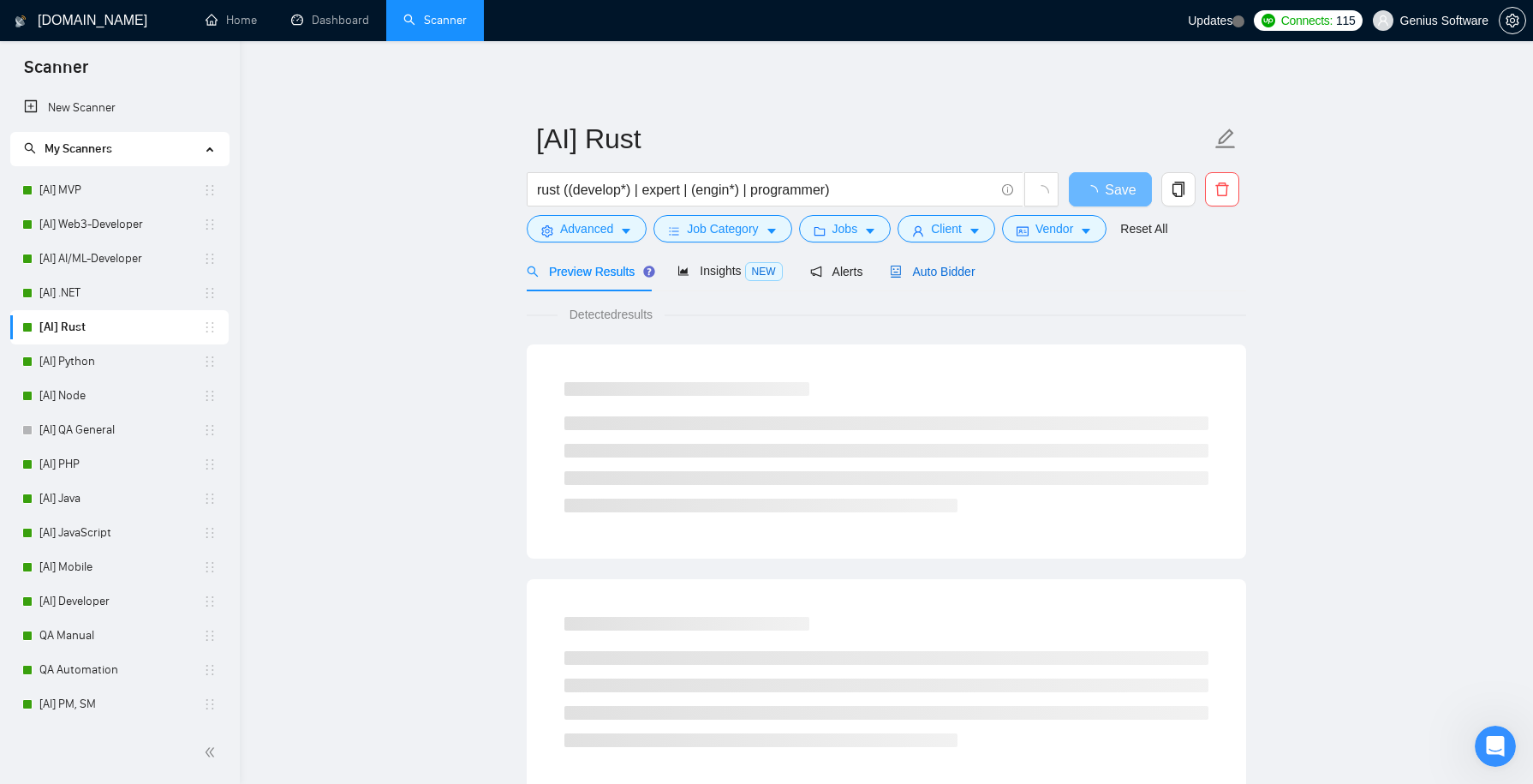
click at [934, 269] on span "Auto Bidder" at bounding box center [932, 271] width 85 height 14
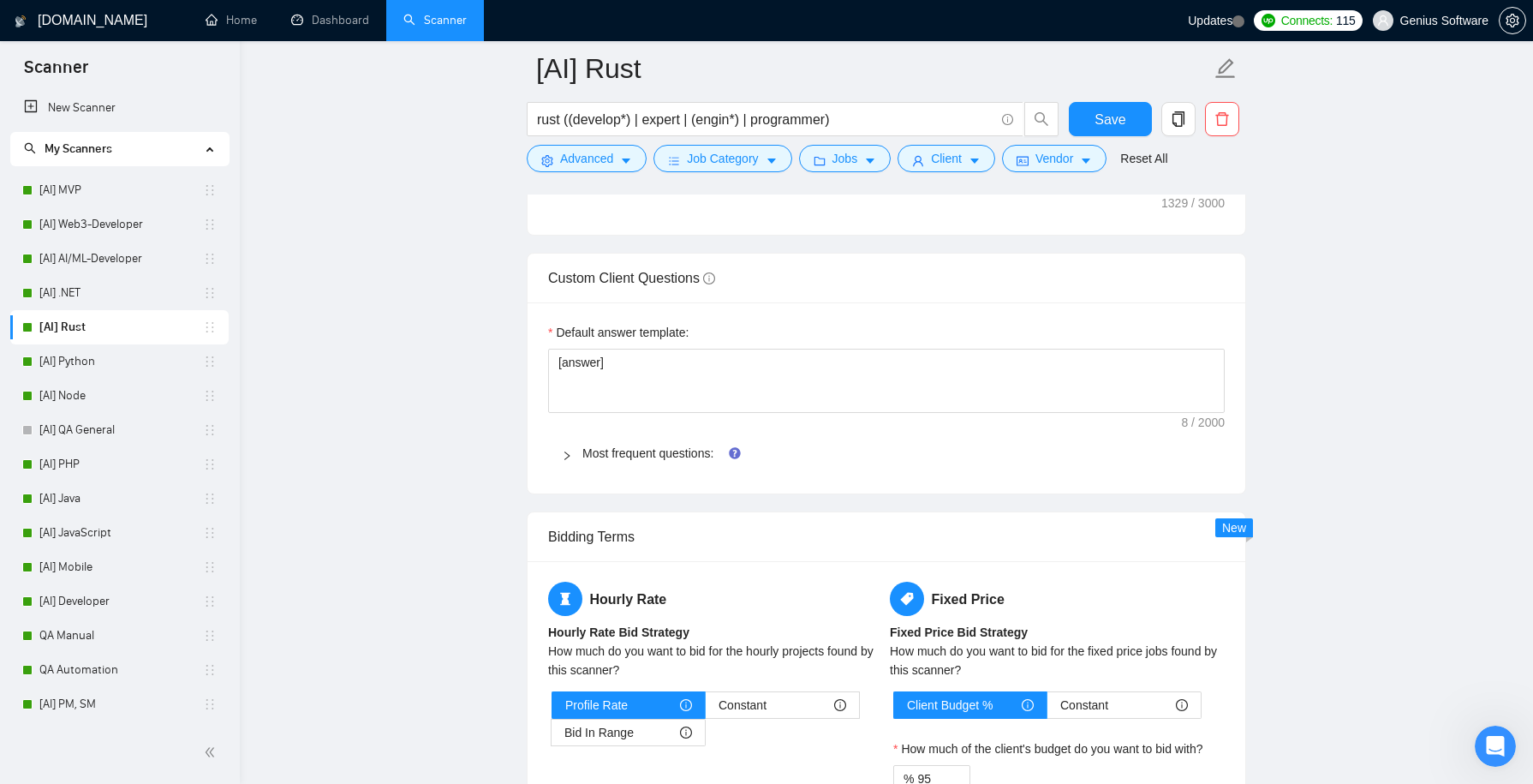
scroll to position [2439, 0]
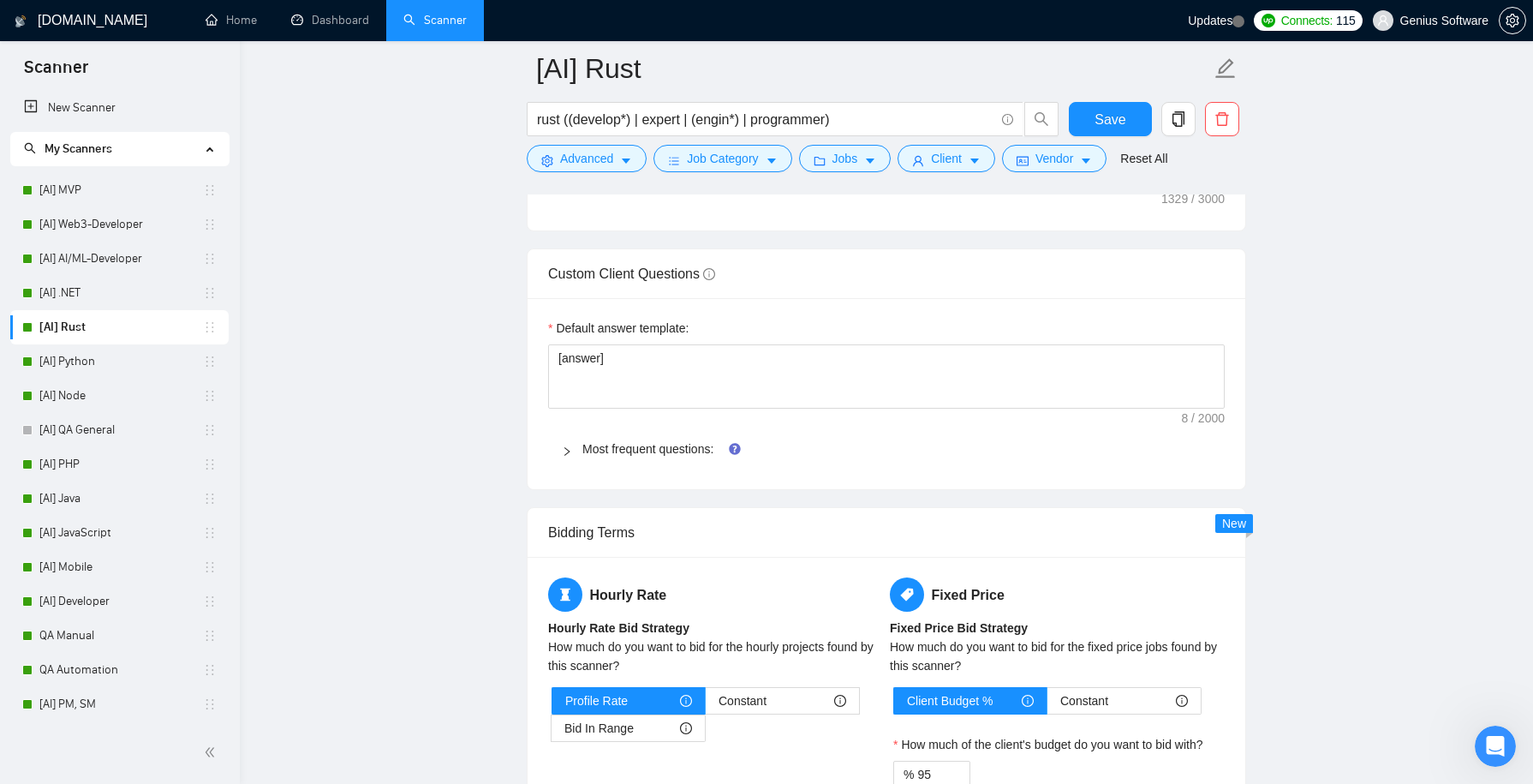
click at [566, 455] on icon "right" at bounding box center [566, 451] width 5 height 9
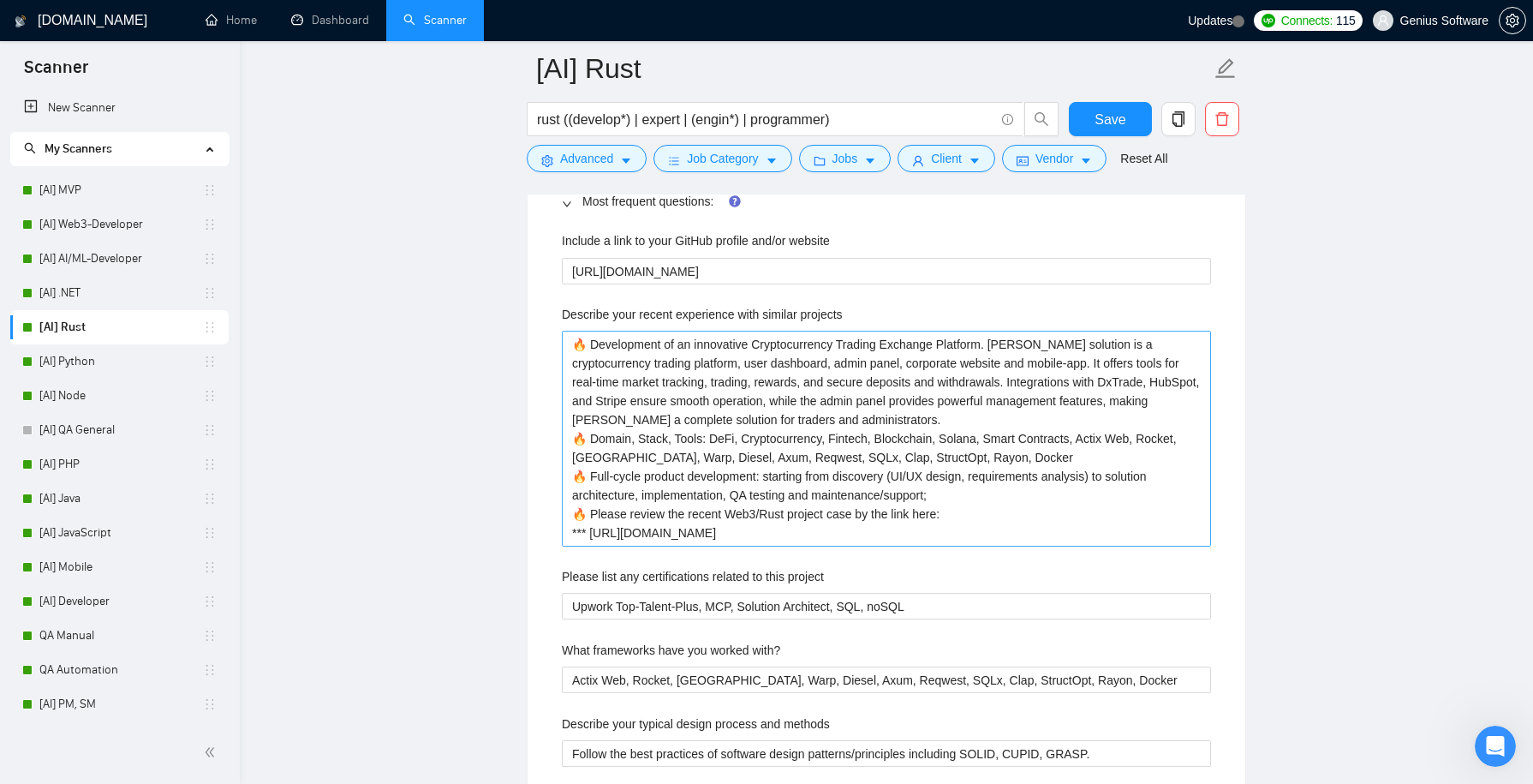
scroll to position [2690, 0]
drag, startPoint x: 1110, startPoint y: 551, endPoint x: 672, endPoint y: 225, distance: 546.0
click at [120, 387] on link "[AI] Node" at bounding box center [121, 395] width 163 height 34
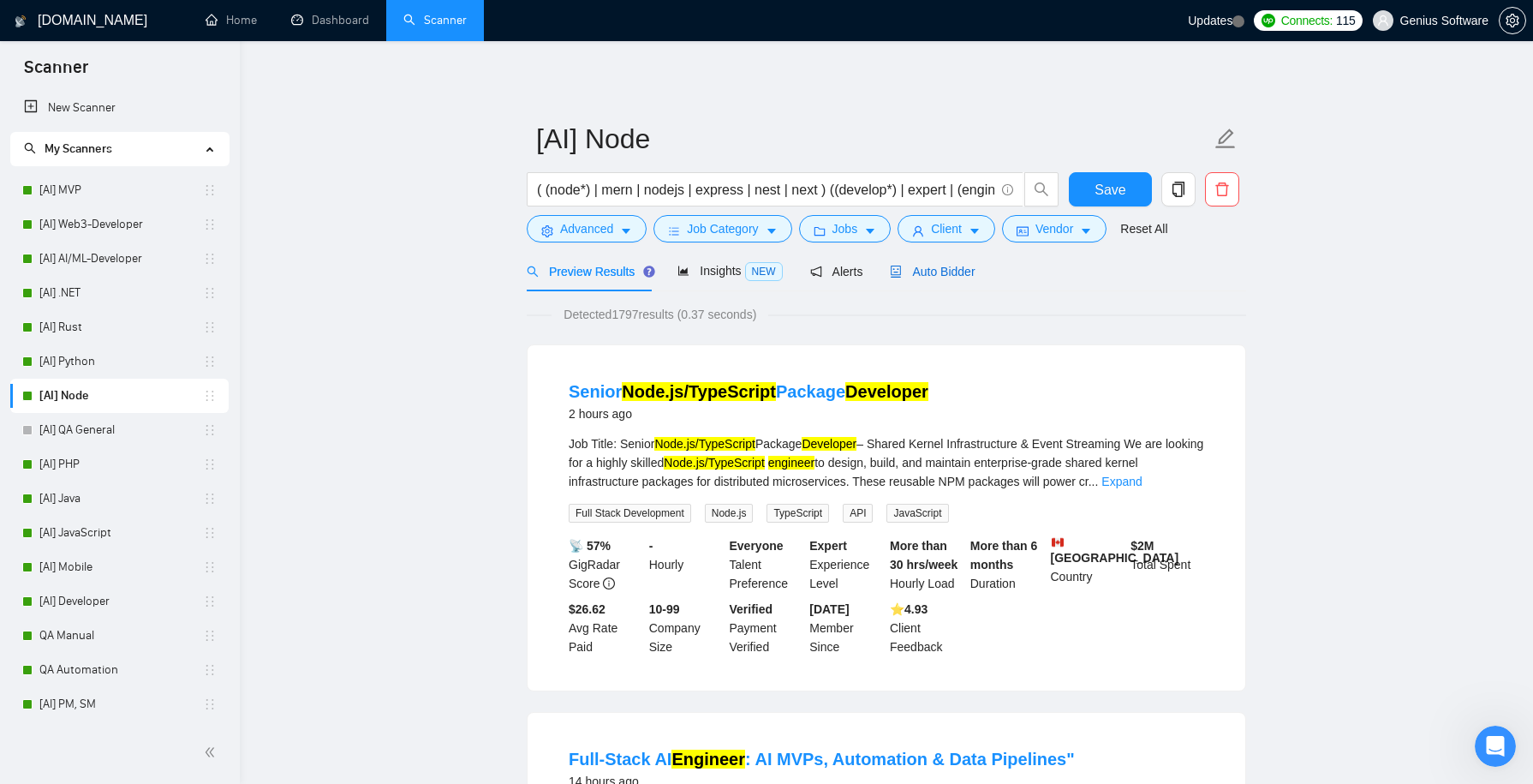
click at [924, 275] on span "Auto Bidder" at bounding box center [932, 271] width 85 height 14
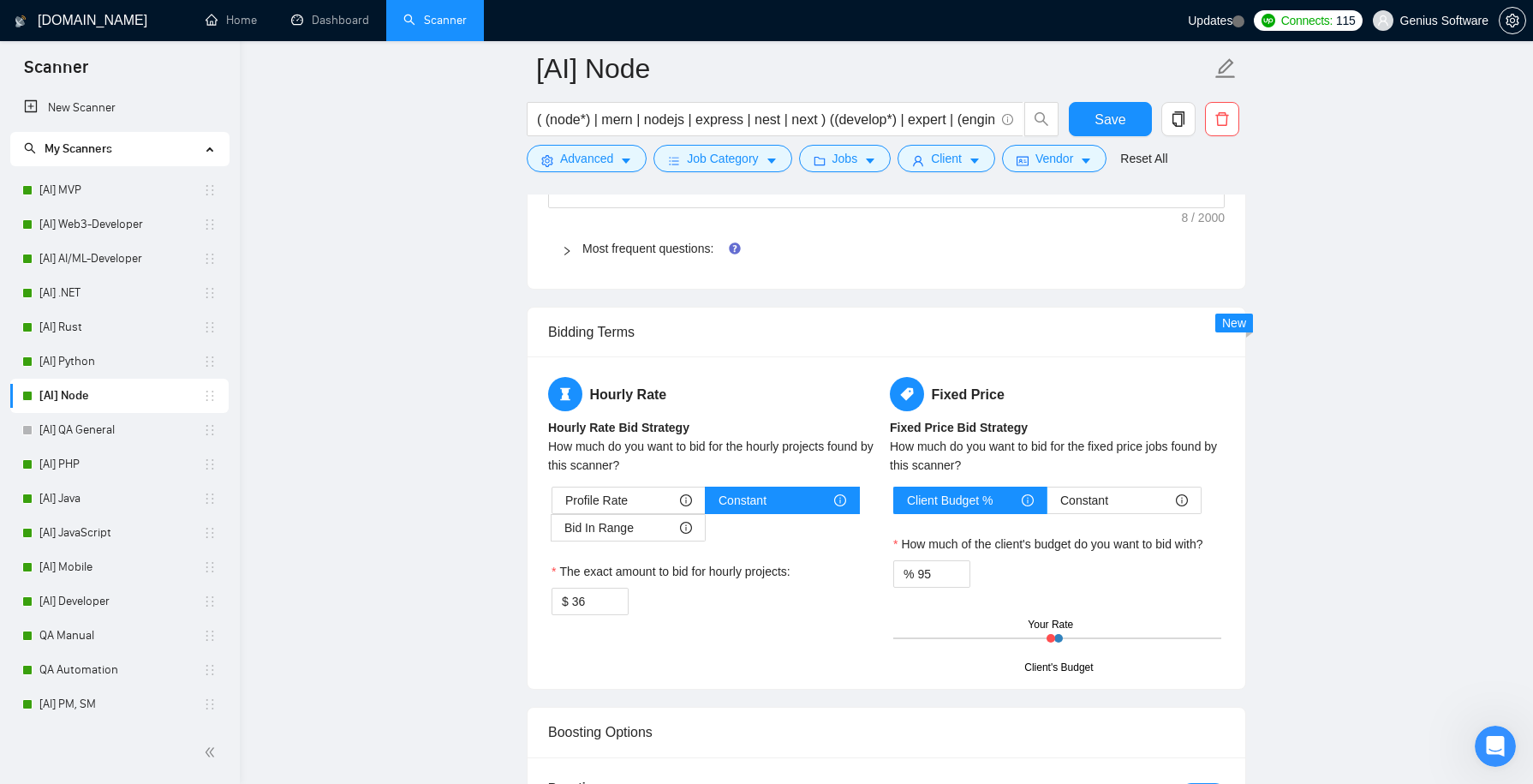
scroll to position [2587, 0]
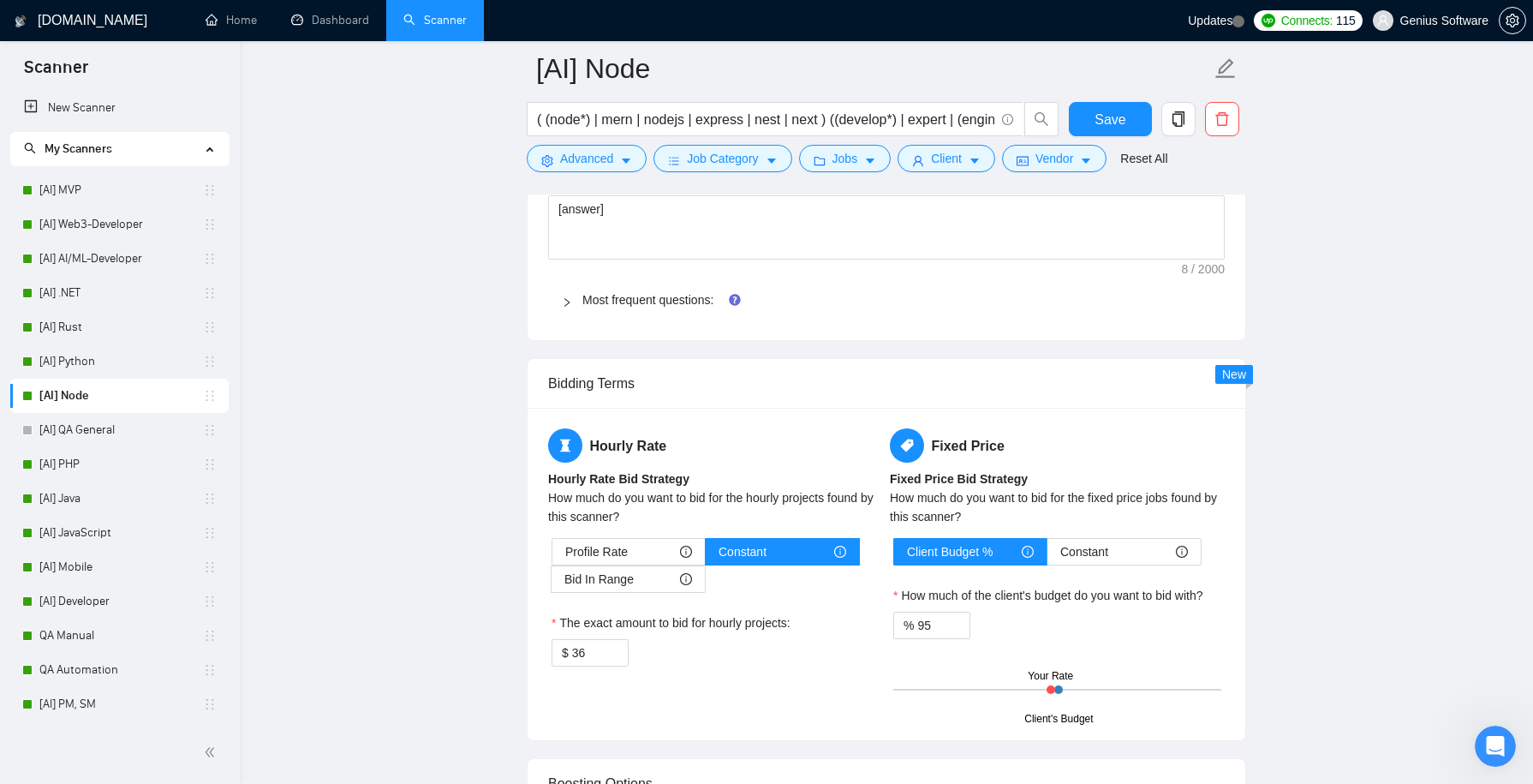
click at [572, 290] on div at bounding box center [572, 299] width 20 height 18
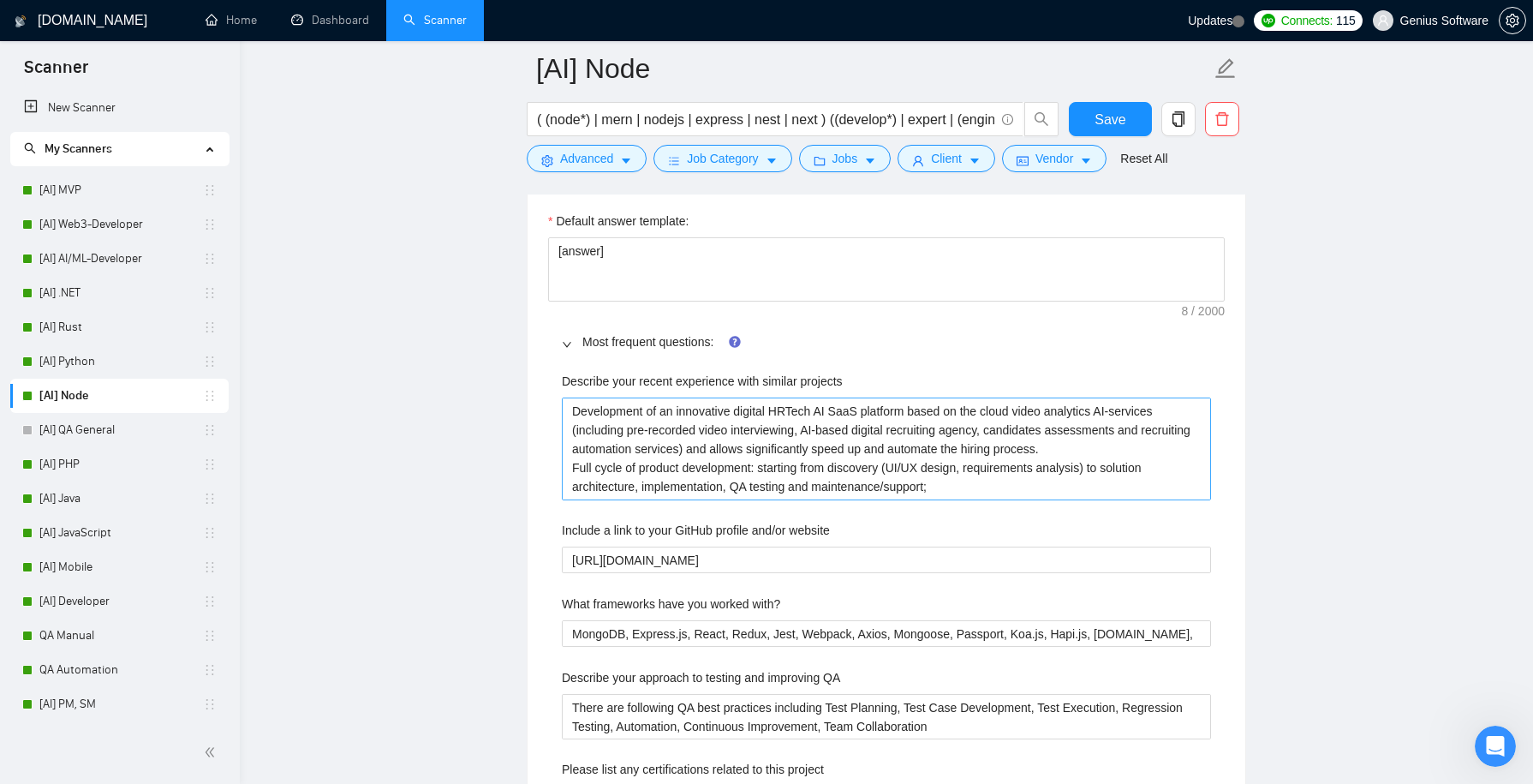
scroll to position [2532, 0]
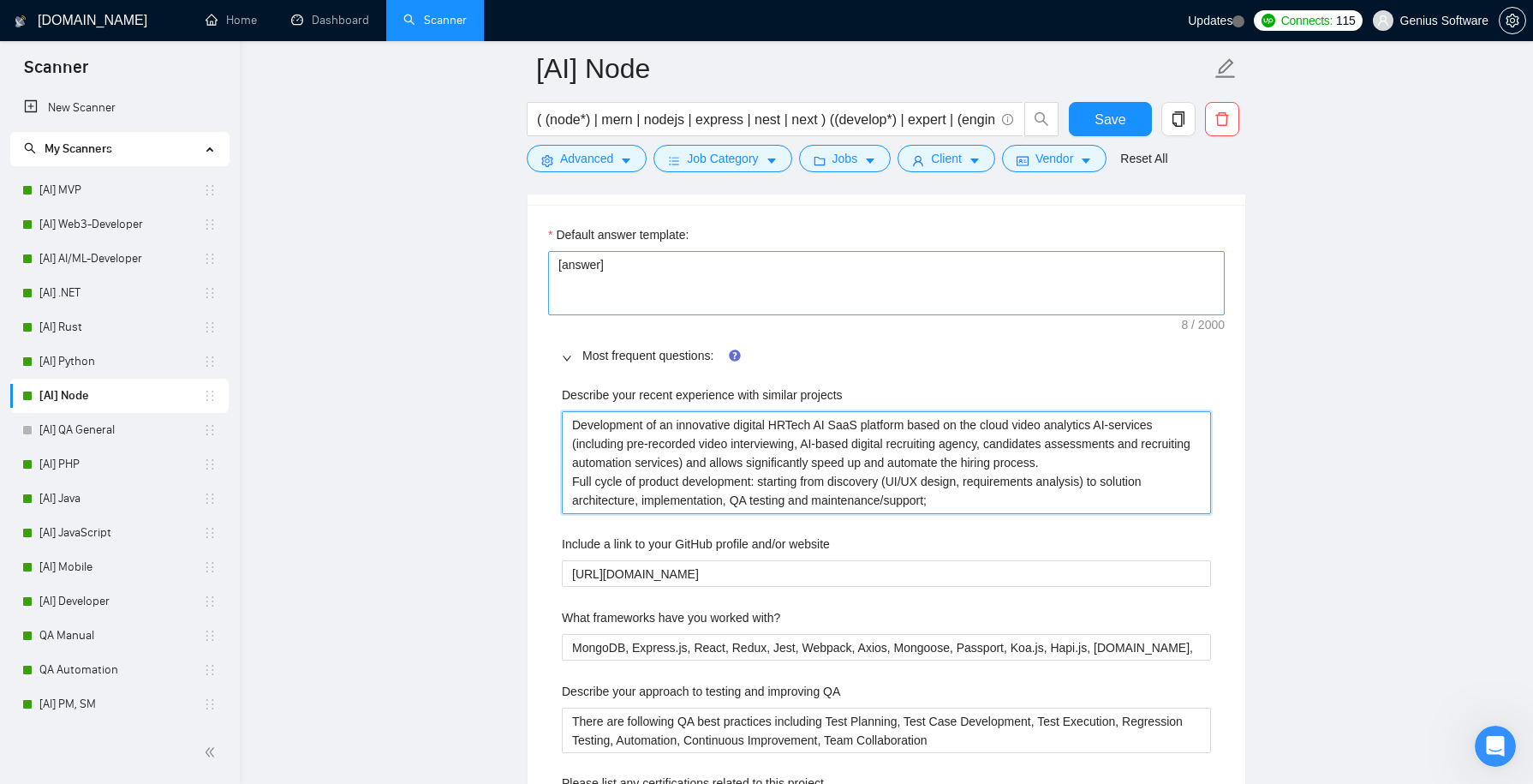
drag, startPoint x: 956, startPoint y: 490, endPoint x: 674, endPoint y: 301, distance: 339.5
paste projects "🔥 Development of an innovative Cryptocurrency Trading Exchange Platform. [PERSO…"
type projects "🔥 Development of an innovative Cryptocurrency Trading Exchange Platform. [PERSO…"
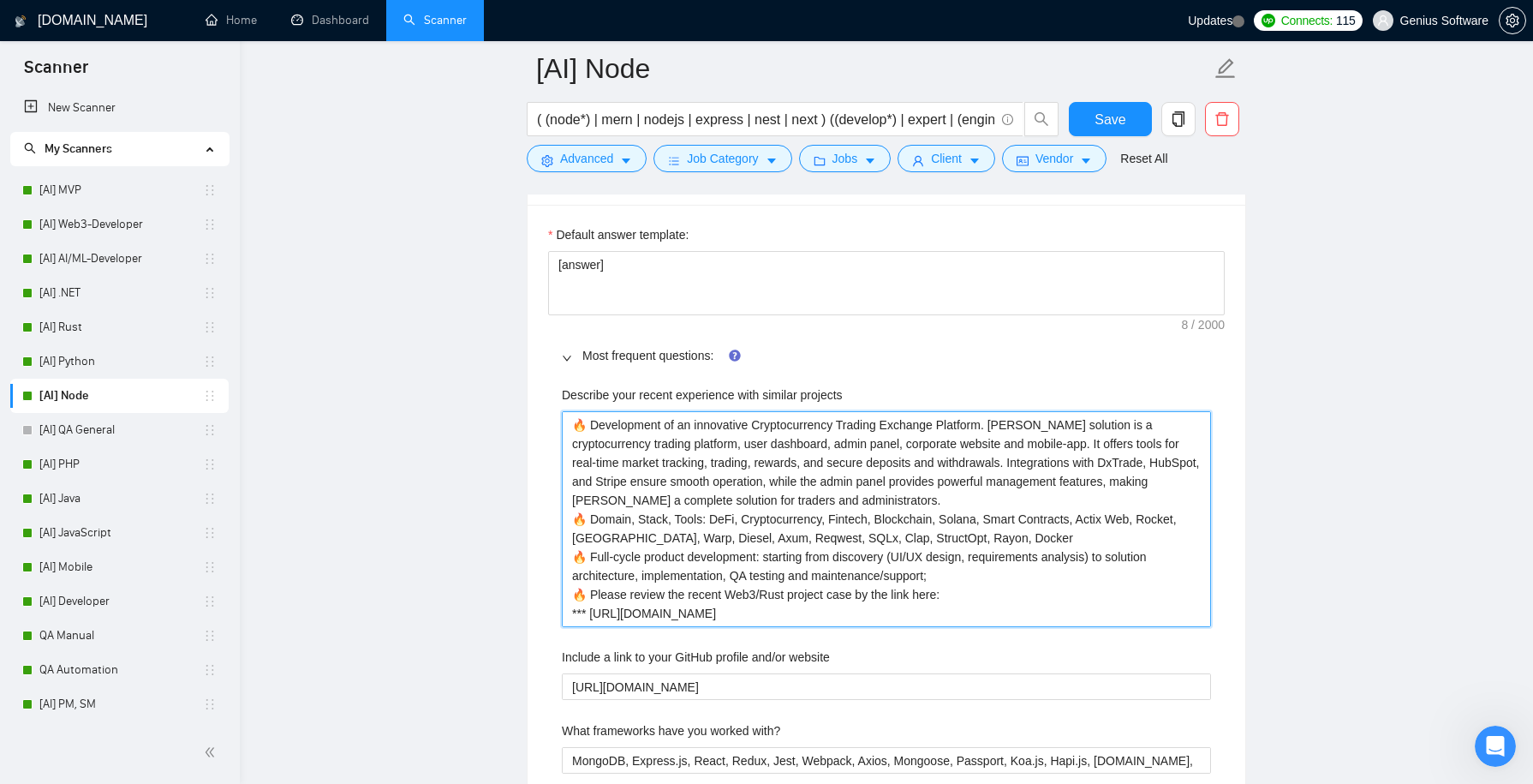
click at [854, 504] on projects "🔥 Development of an innovative Cryptocurrency Trading Exchange Platform. [PERSO…" at bounding box center [886, 518] width 649 height 215
type projects "🔥 Development of an innovative Cryptocurrency Trading Exchange Platform. [PERSO…"
click at [778, 505] on projects "🔥 Development of an innovative Cryptocurrency Trading Exchange Platform. [PERSO…" at bounding box center [886, 518] width 649 height 215
type projects "🔥 Development of an innovative Cryptocurrency Trading Exchange Platform. [PERSO…"
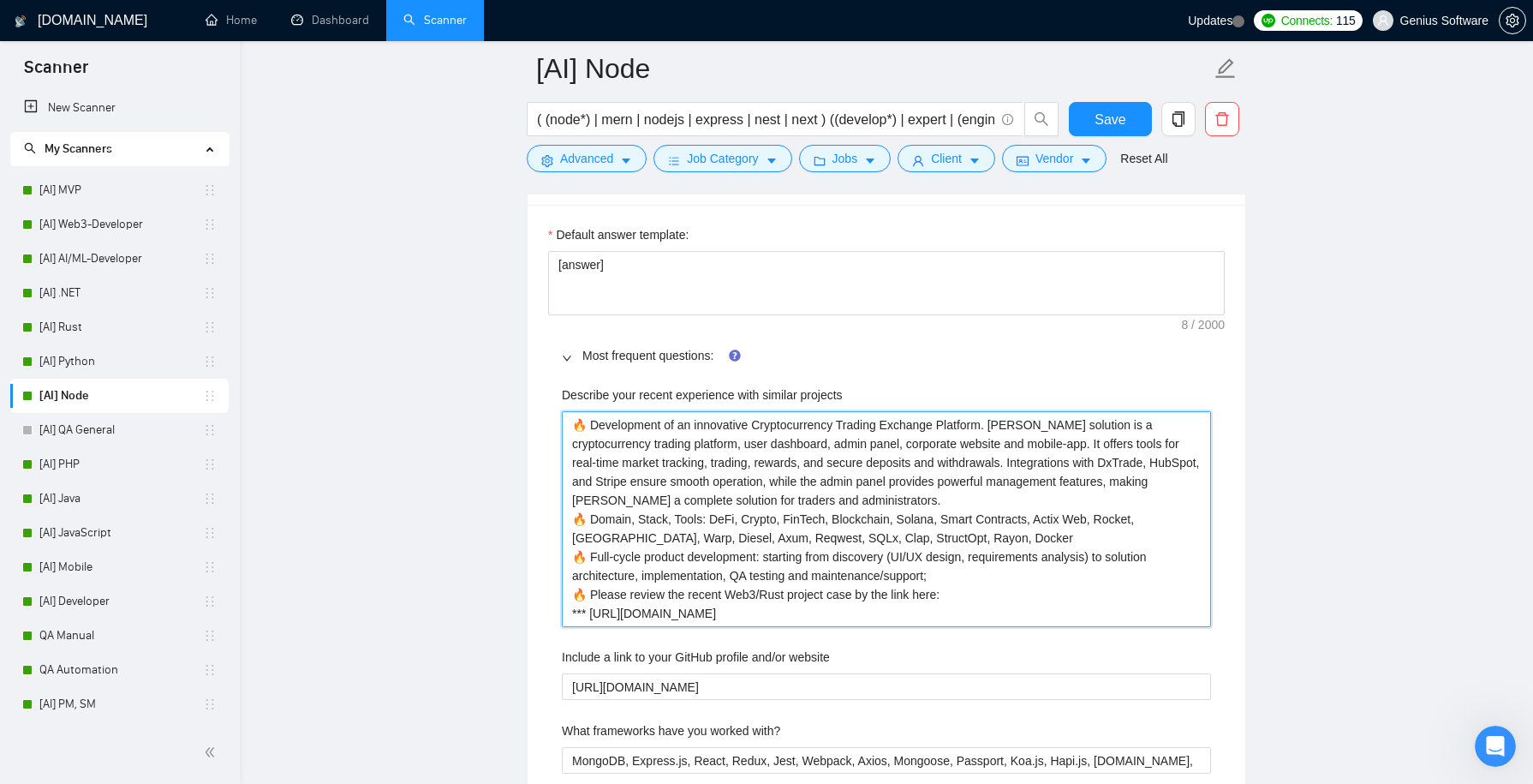
drag, startPoint x: 945, startPoint y: 508, endPoint x: 1043, endPoint y: 507, distance: 98.0
click at [1043, 507] on projects "🔥 Development of an innovative Cryptocurrency Trading Exchange Platform. [PERSO…" at bounding box center [886, 518] width 649 height 215
type projects "🔥 Development of an innovative Cryptocurrency Trading Exchange Platform. [PERSO…"
click at [844, 522] on projects "🔥 Development of an innovative Cryptocurrency Trading Exchange Platform. [PERSO…" at bounding box center [886, 518] width 649 height 215
type projects "🔥 Development of an innovative Cryptocurrency Trading Exchange Platform. [PERSO…"
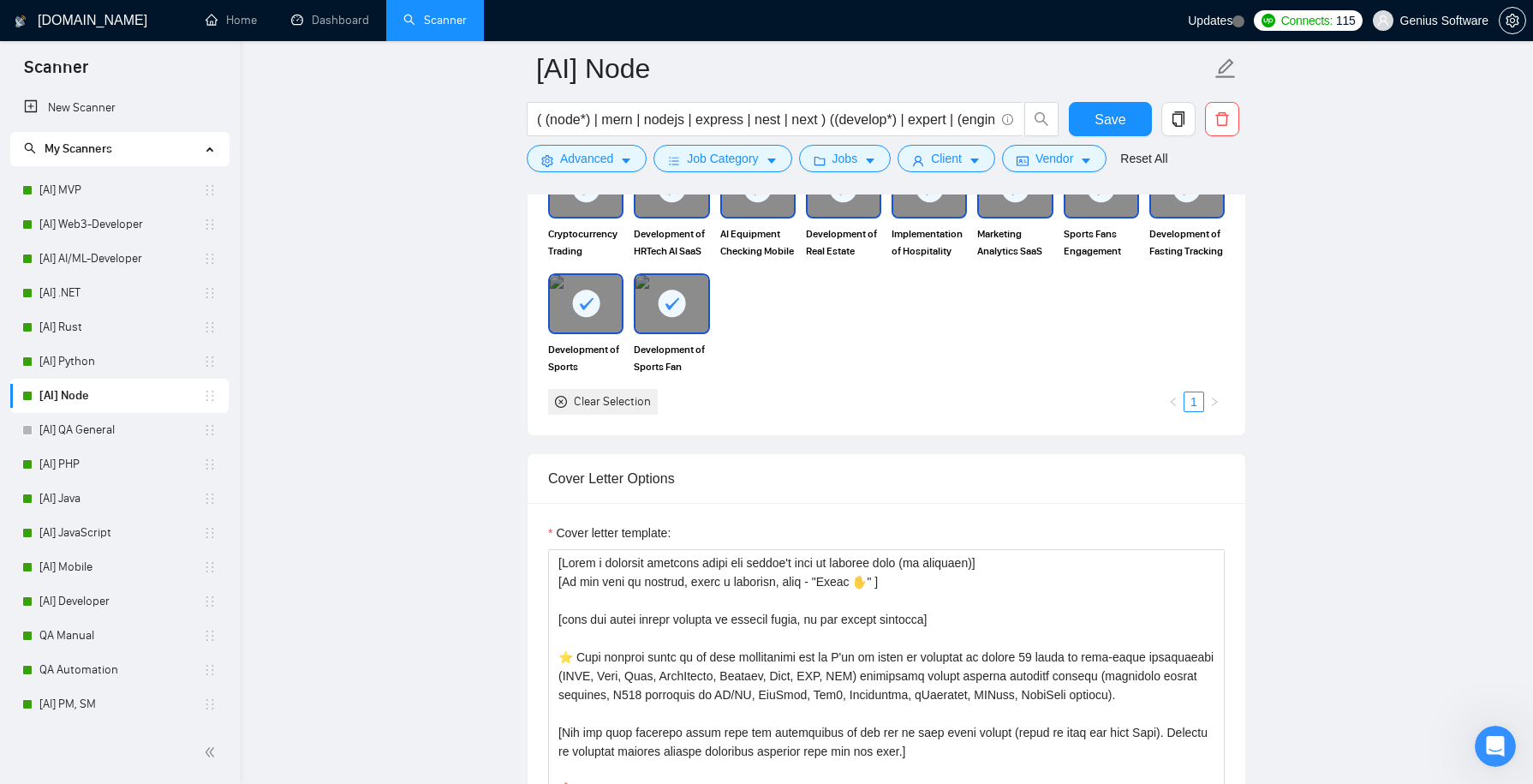
scroll to position [1748, 0]
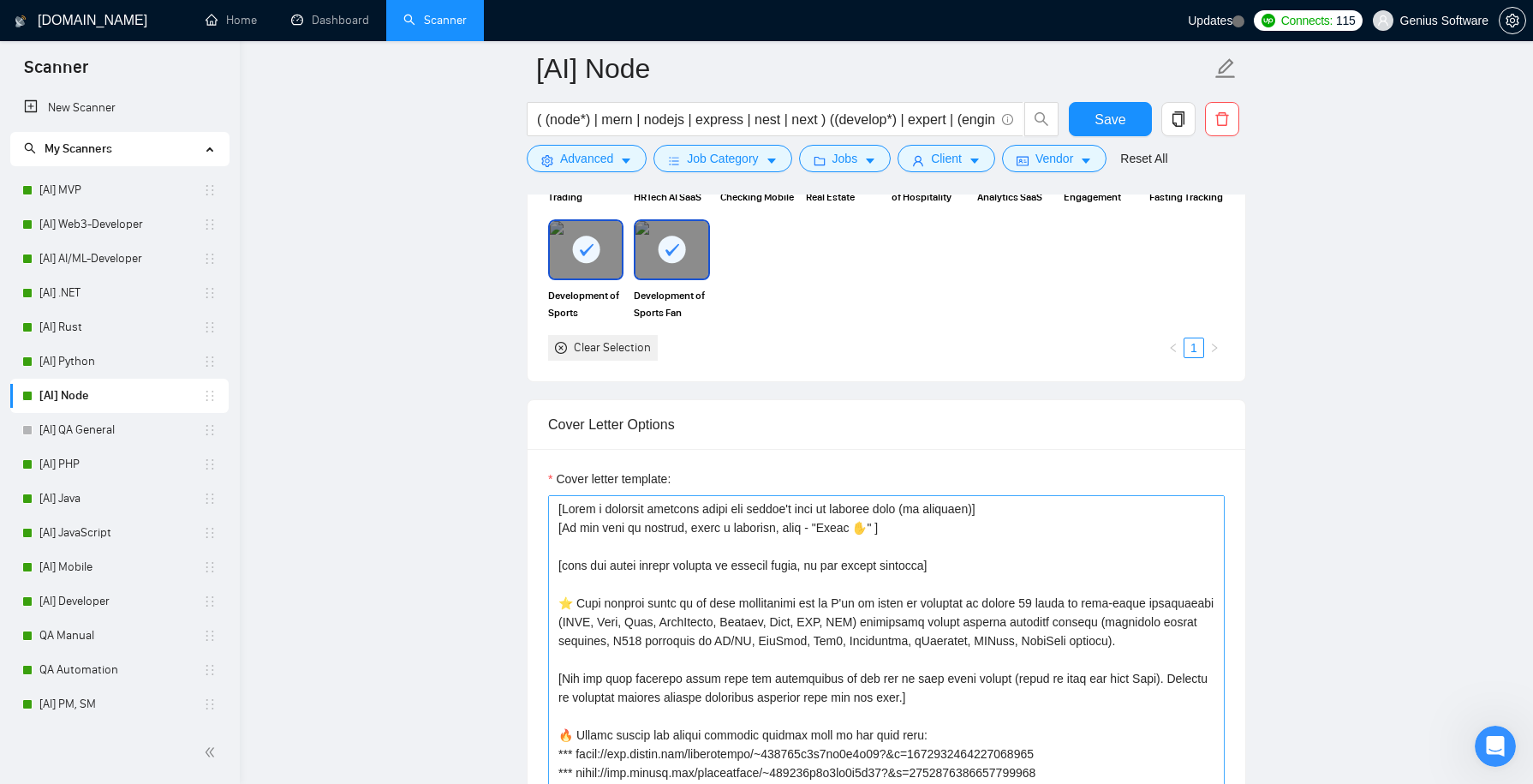
type projects "🔥 Development of an innovative Cryptocurrency Trading Exchange Platform. [PERSO…"
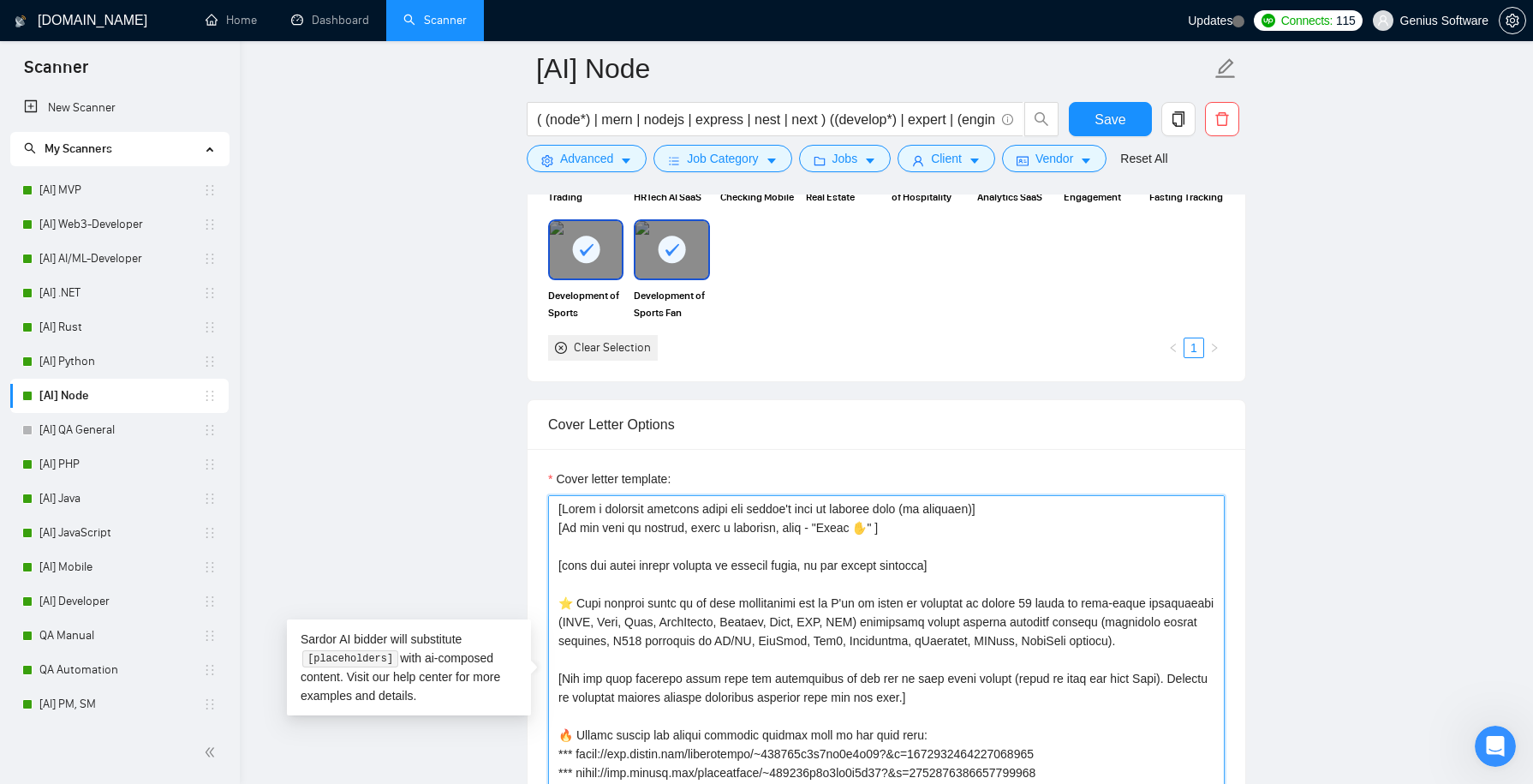
drag, startPoint x: 632, startPoint y: 613, endPoint x: 942, endPoint y: 614, distance: 310.0
click at [942, 614] on textarea "Cover letter template:" at bounding box center [885, 688] width 676 height 385
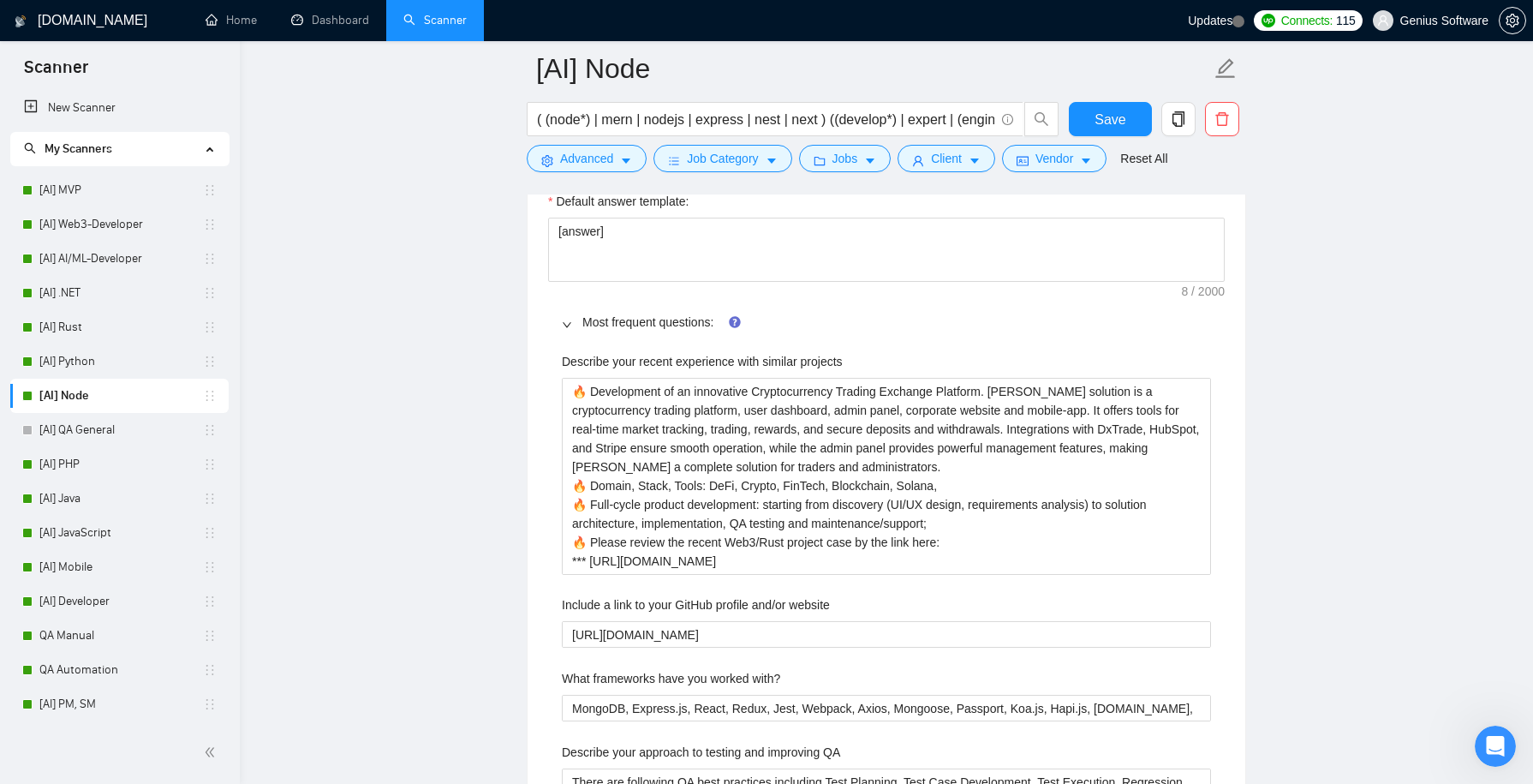
scroll to position [2652, 0]
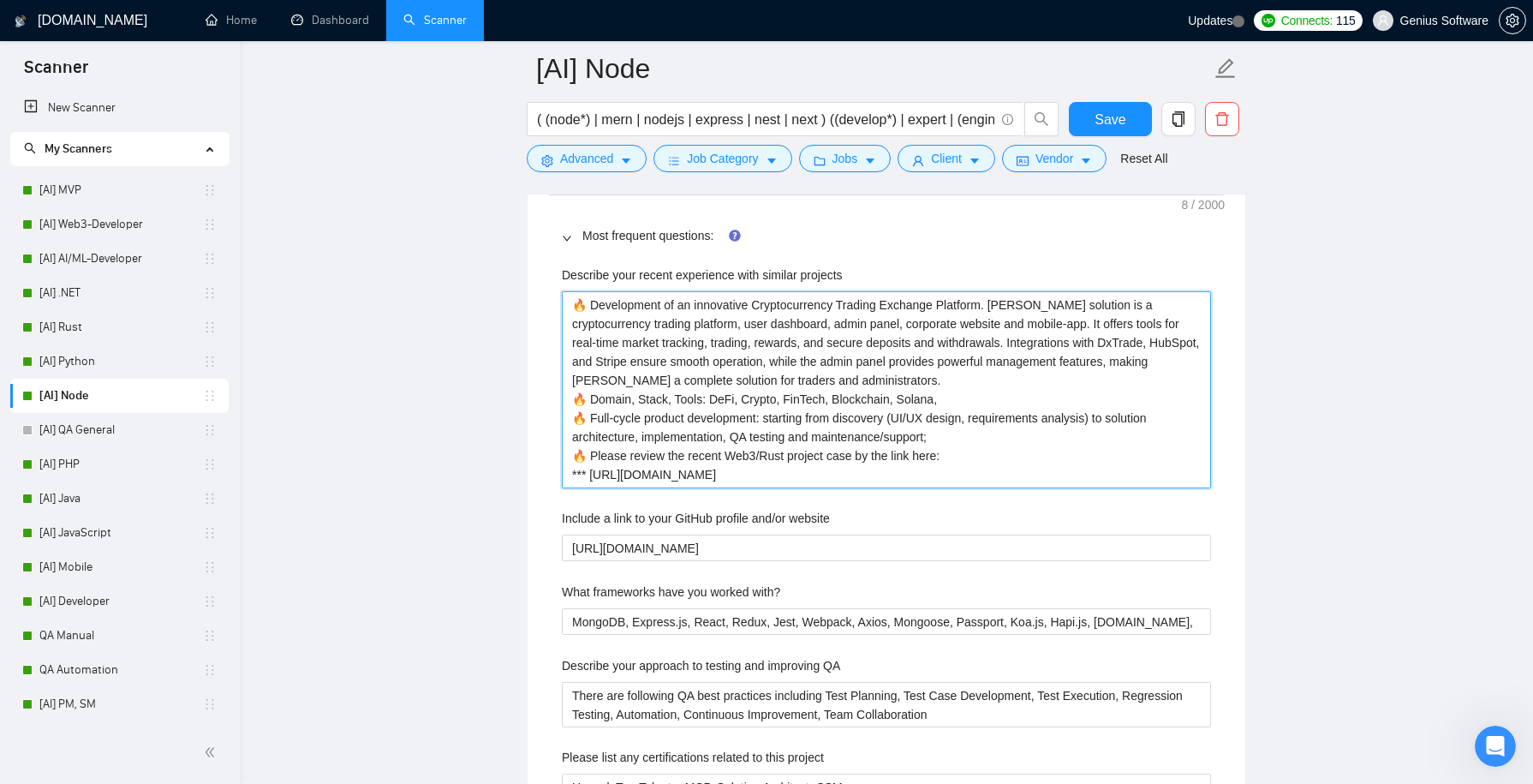
click at [950, 383] on projects "🔥 Development of an innovative Cryptocurrency Trading Exchange Platform. [PERSO…" at bounding box center [886, 389] width 649 height 196
paste projects "MERN, Node, Next, JavaScript, Express, Nest, AWS, GCP"
type projects "🔥 Development of an innovative Cryptocurrency Trading Exchange Platform. [PERSO…"
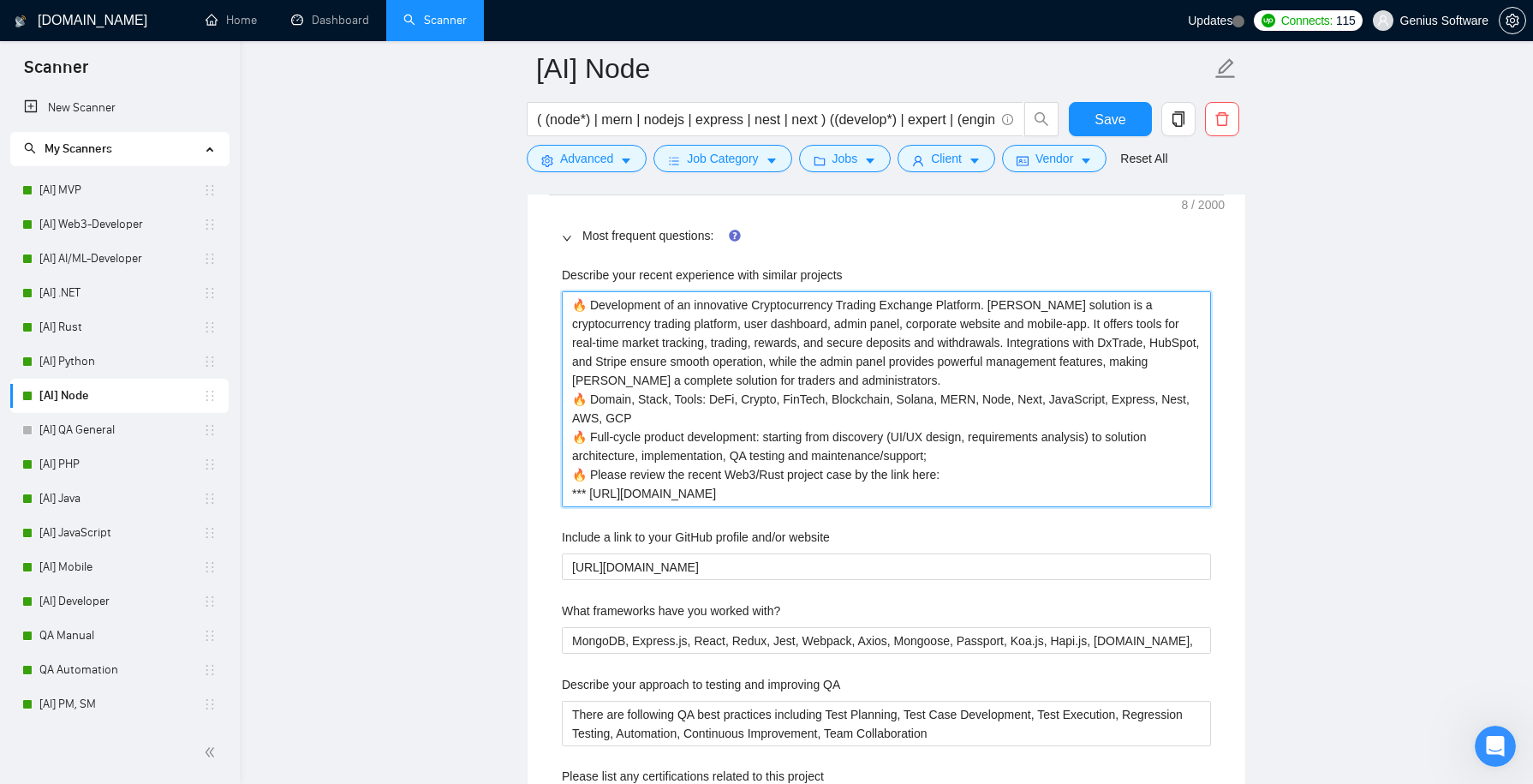
drag, startPoint x: 899, startPoint y: 387, endPoint x: 946, endPoint y: 387, distance: 47.0
click at [946, 387] on projects "🔥 Development of an innovative Cryptocurrency Trading Exchange Platform. [PERSO…" at bounding box center [886, 398] width 649 height 215
type projects "🔥 Development of an innovative Cryptocurrency Trading Exchange Platform. [PERSO…"
drag, startPoint x: 710, startPoint y: 388, endPoint x: 787, endPoint y: 391, distance: 77.1
click at [787, 391] on projects "🔥 Development of an innovative Cryptocurrency Trading Exchange Platform. [PERSO…" at bounding box center [886, 398] width 649 height 215
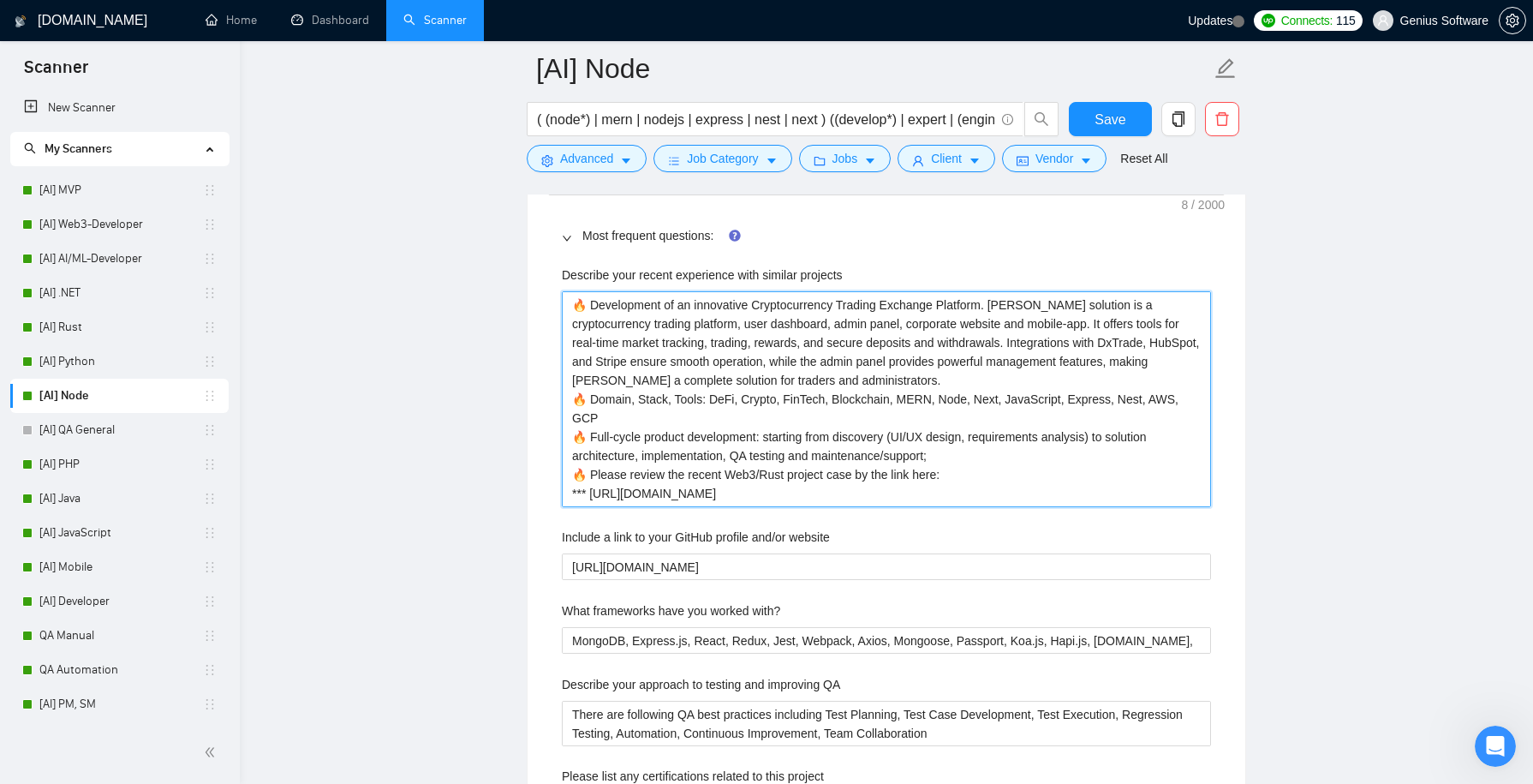
click at [937, 395] on projects "🔥 Development of an innovative Cryptocurrency Trading Exchange Platform. [PERSO…" at bounding box center [886, 398] width 649 height 215
type projects "🔥 Development of an innovative Cryptocurrency Trading Exchange Platform. [PERSO…"
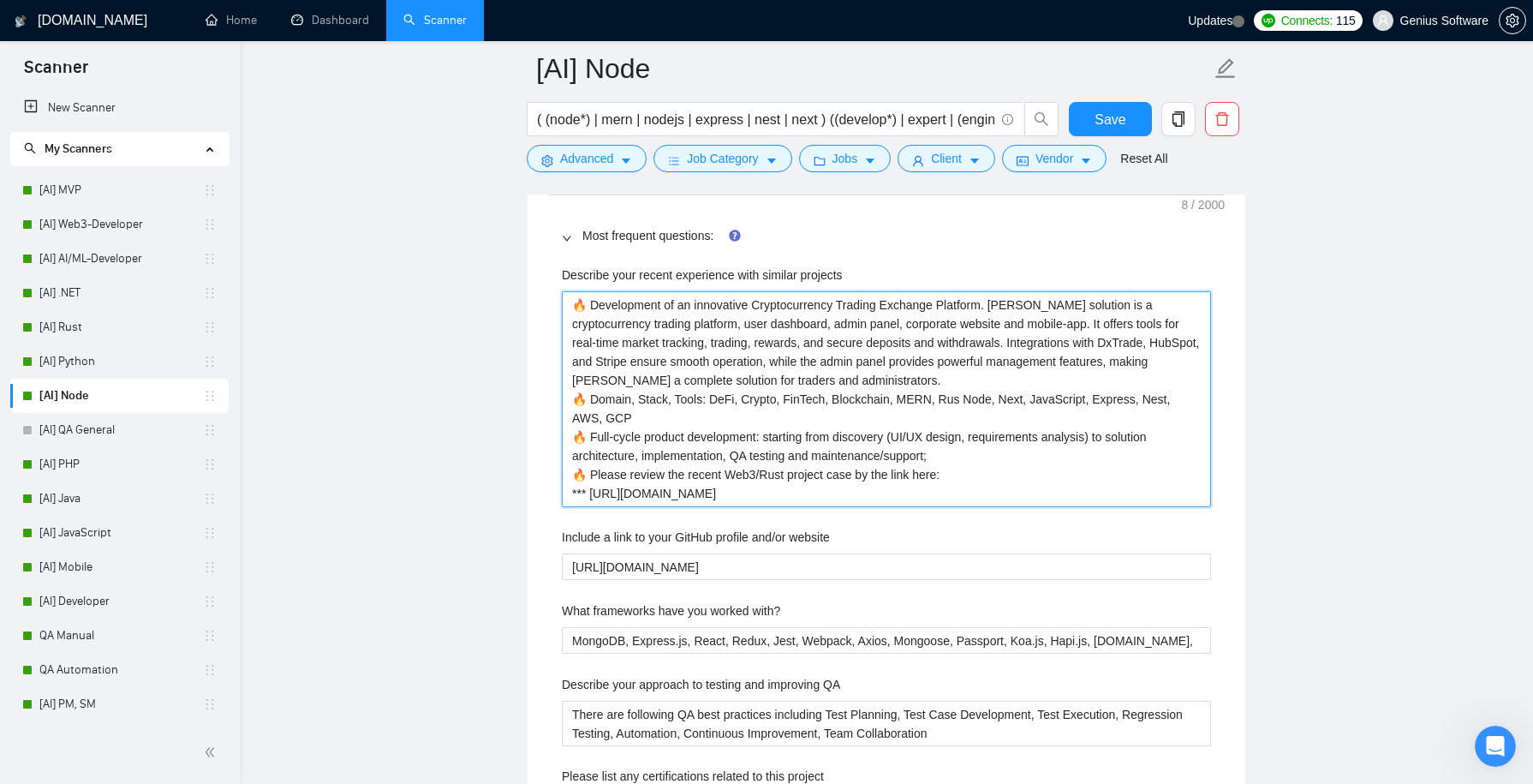
type projects "🔥 Development of an innovative Cryptocurrency Trading Exchange Platform. [PERSO…"
click at [898, 410] on projects "🔥 Development of an innovative Cryptocurrency Trading Exchange Platform. [PERSO…" at bounding box center [886, 398] width 649 height 215
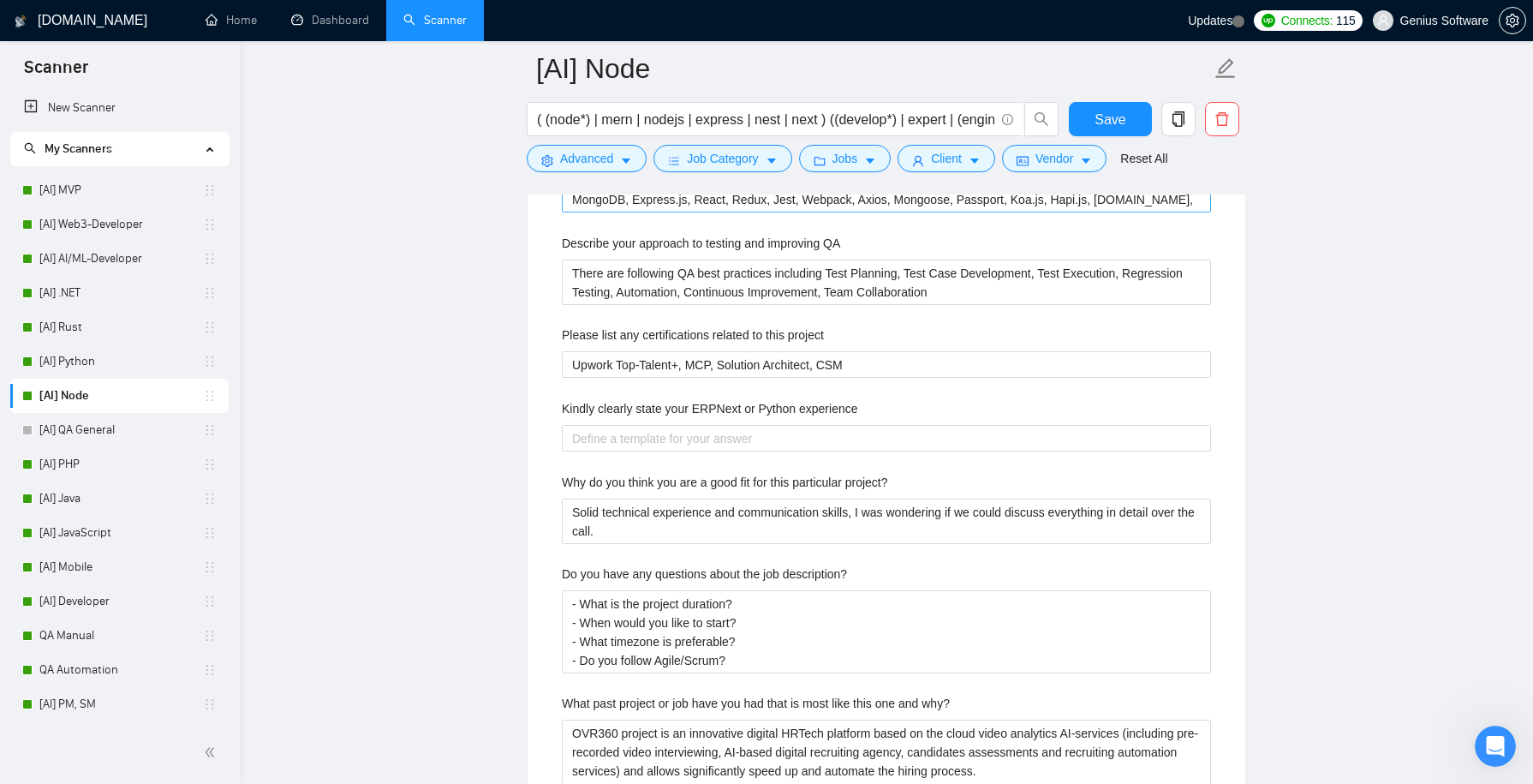
scroll to position [3178, 0]
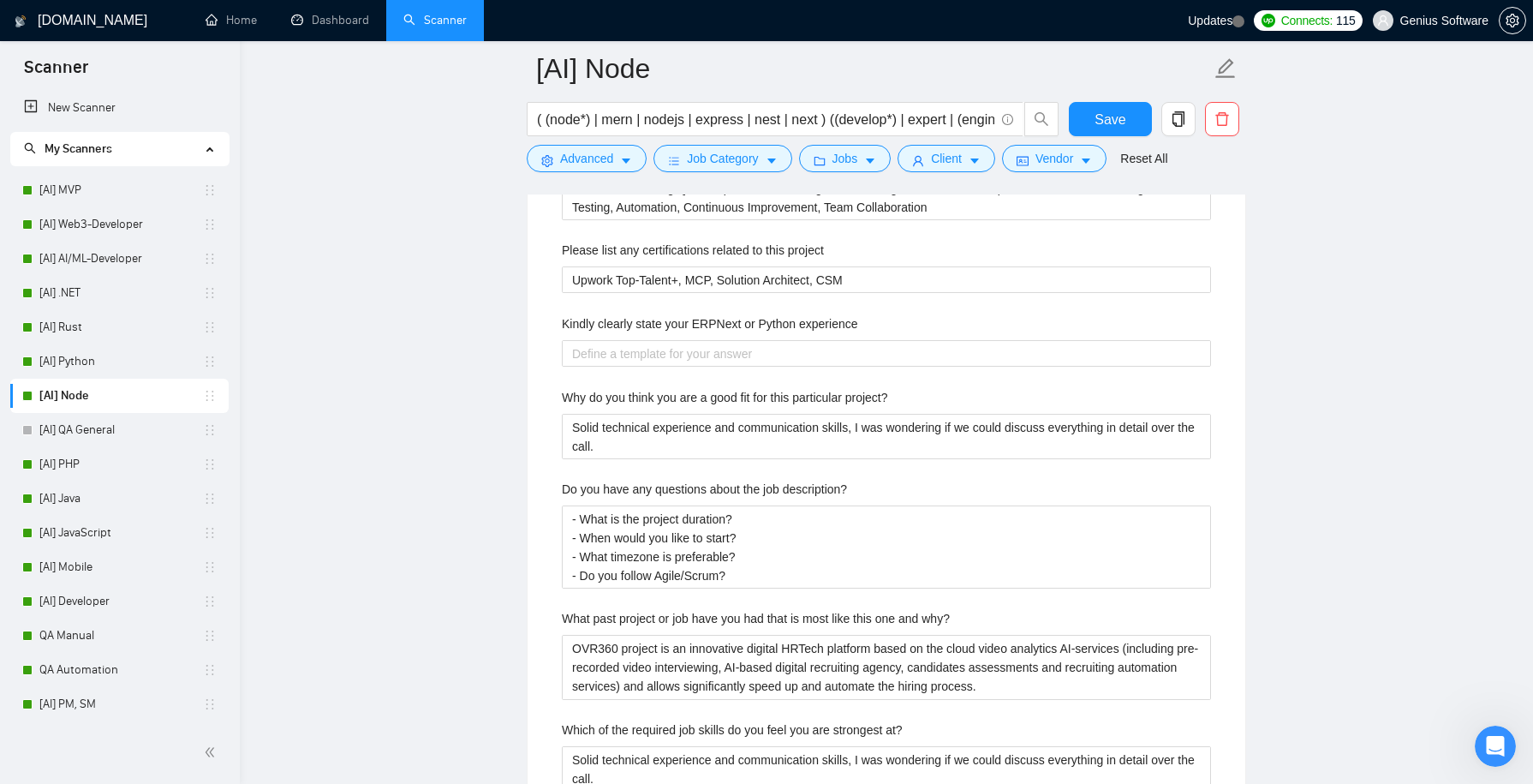
type projects "🔥 Development of an innovative Cryptocurrency Trading Exchange Platform. [PERSO…"
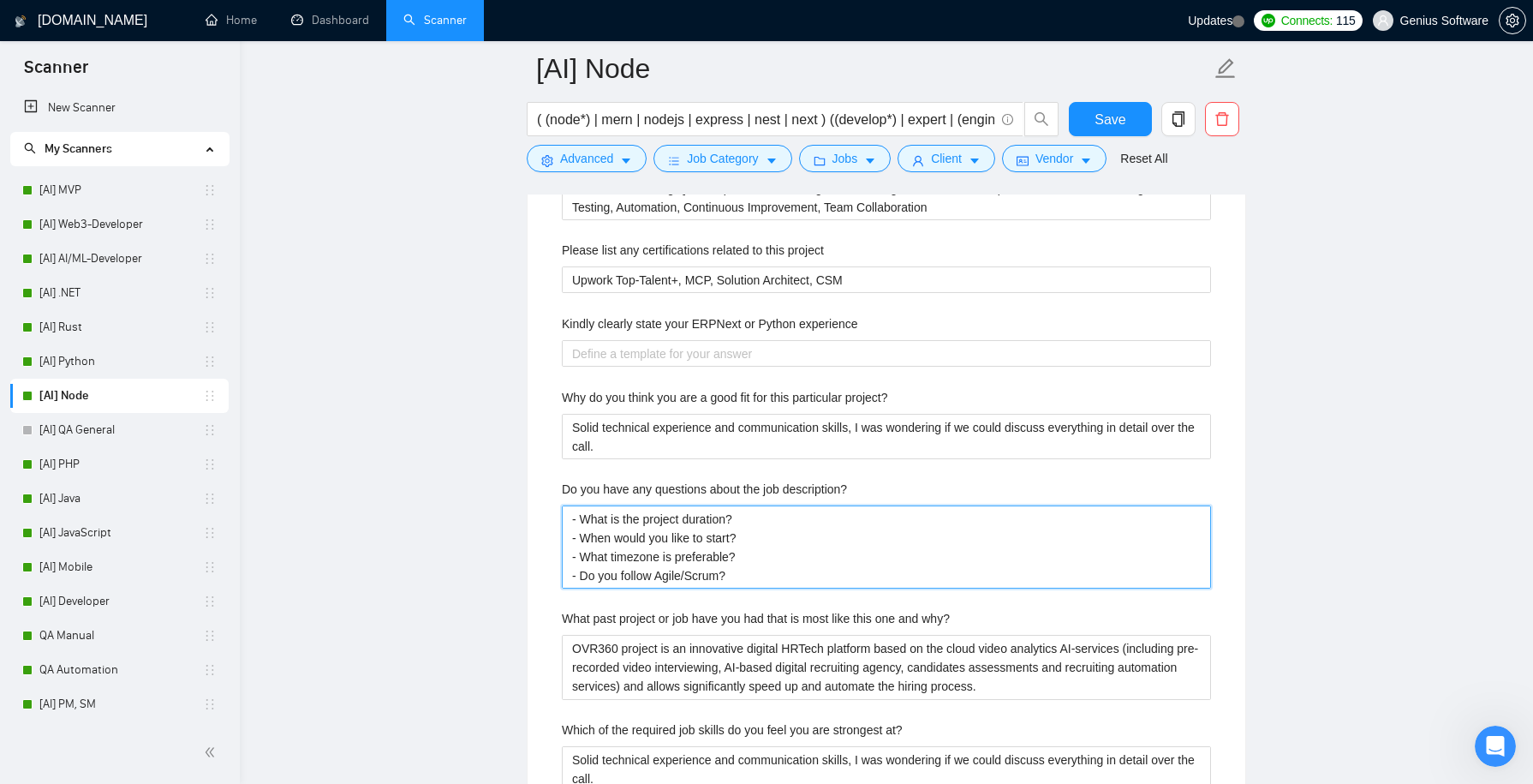
drag, startPoint x: 745, startPoint y: 570, endPoint x: 542, endPoint y: 498, distance: 215.4
click at [542, 498] on div "Default answer template: [answer] Most frequent questions: Describe your recent…" at bounding box center [886, 734] width 718 height 2351
paste description\? "is your team setup"
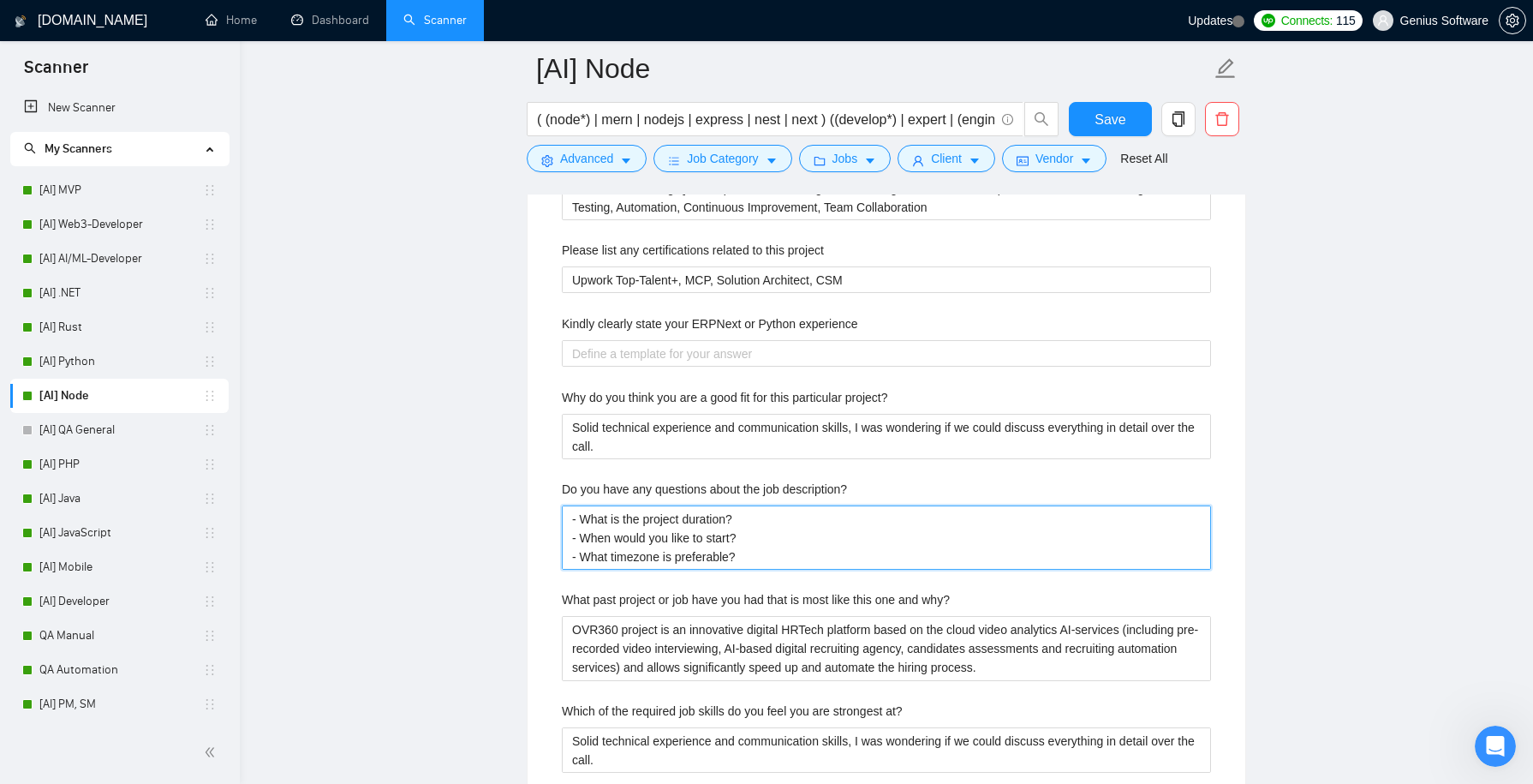
type description\? "- What is the project duration? - When would you like to start? - What is your …"
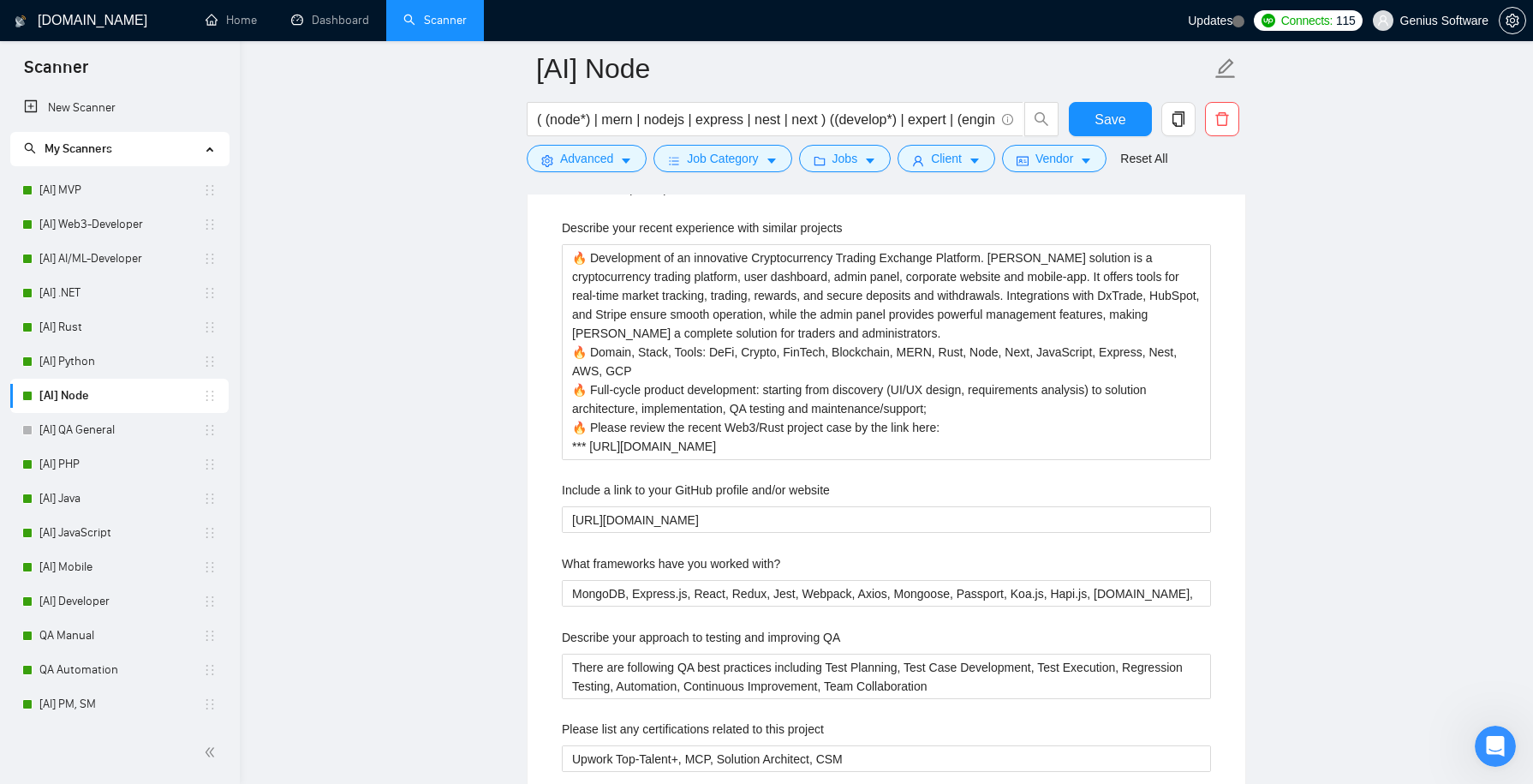
scroll to position [2663, 0]
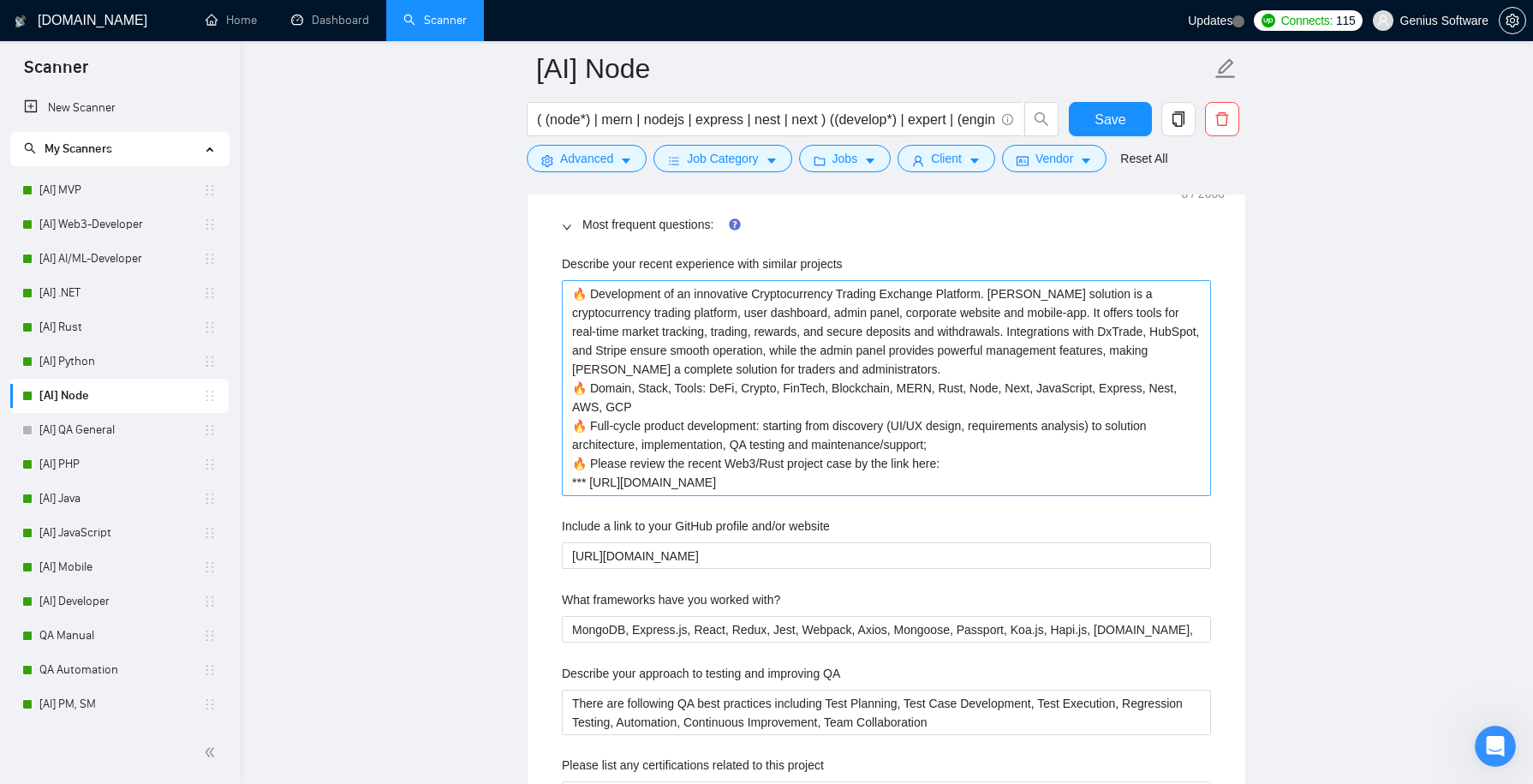
type description\? "- What is the project duration? - When would you like to start? - What is your …"
drag, startPoint x: 1110, startPoint y: 476, endPoint x: 526, endPoint y: 254, distance: 624.8
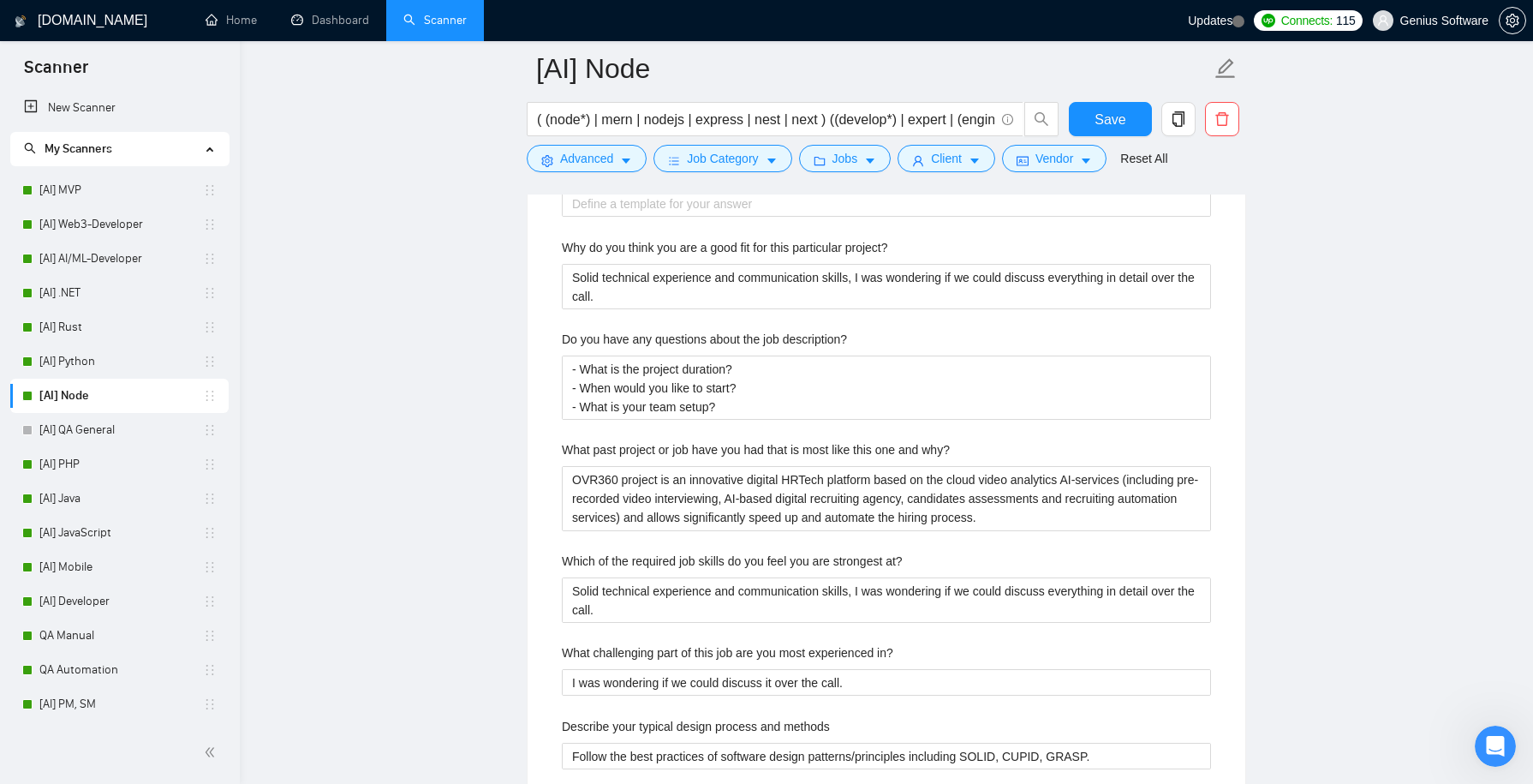
scroll to position [3314, 0]
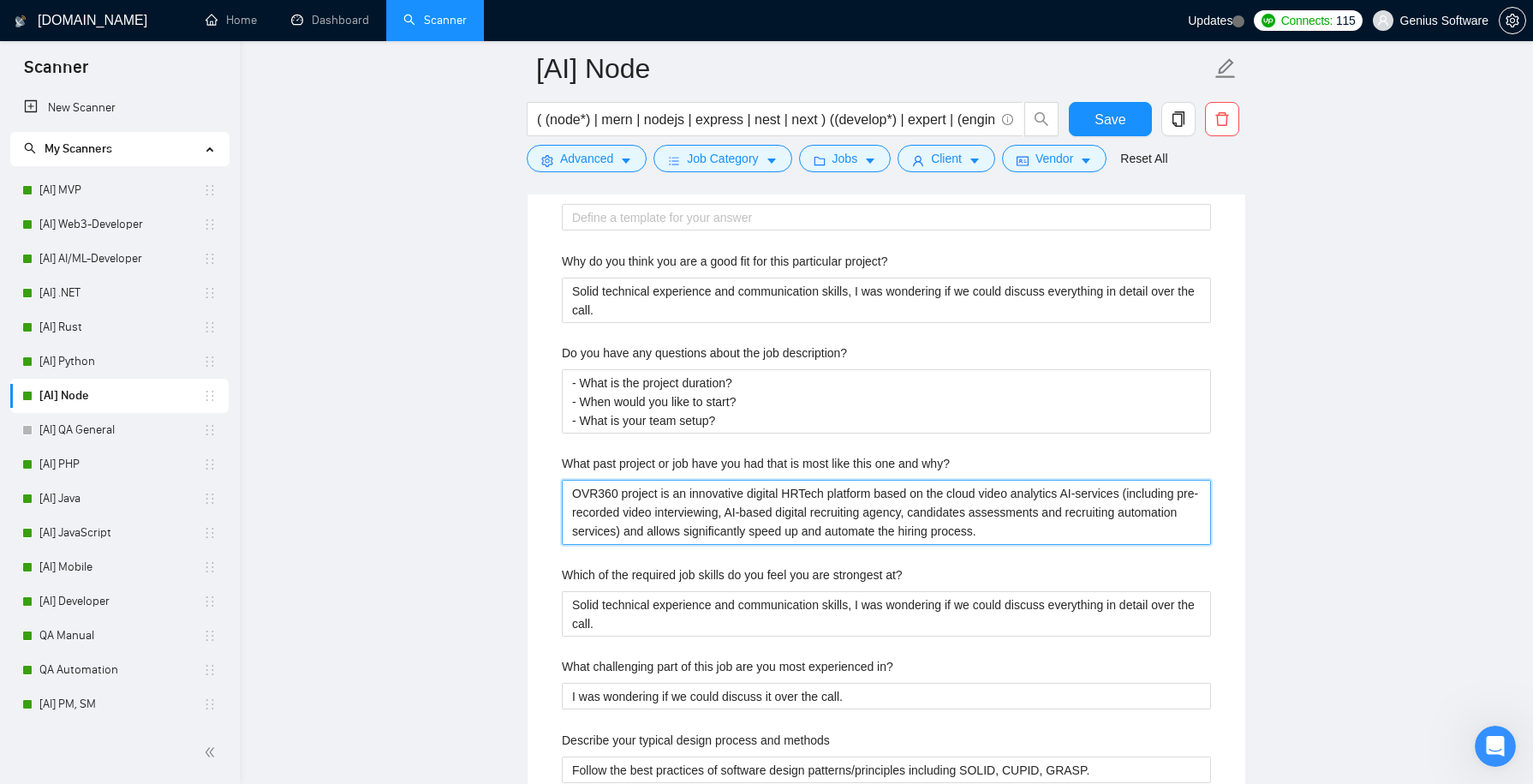
drag, startPoint x: 1062, startPoint y: 522, endPoint x: 691, endPoint y: 354, distance: 407.3
click at [691, 354] on div "Describe your recent experience with similar projects 🔥 Development of an innov…" at bounding box center [885, 664] width 676 height 2142
paste why\? "🔥 Development of an innovative Cryptocurrency Trading Exchange Platform. [PERSO…"
type why\? "🔥 Development of an innovative Cryptocurrency Trading Exchange Platform. [PERSO…"
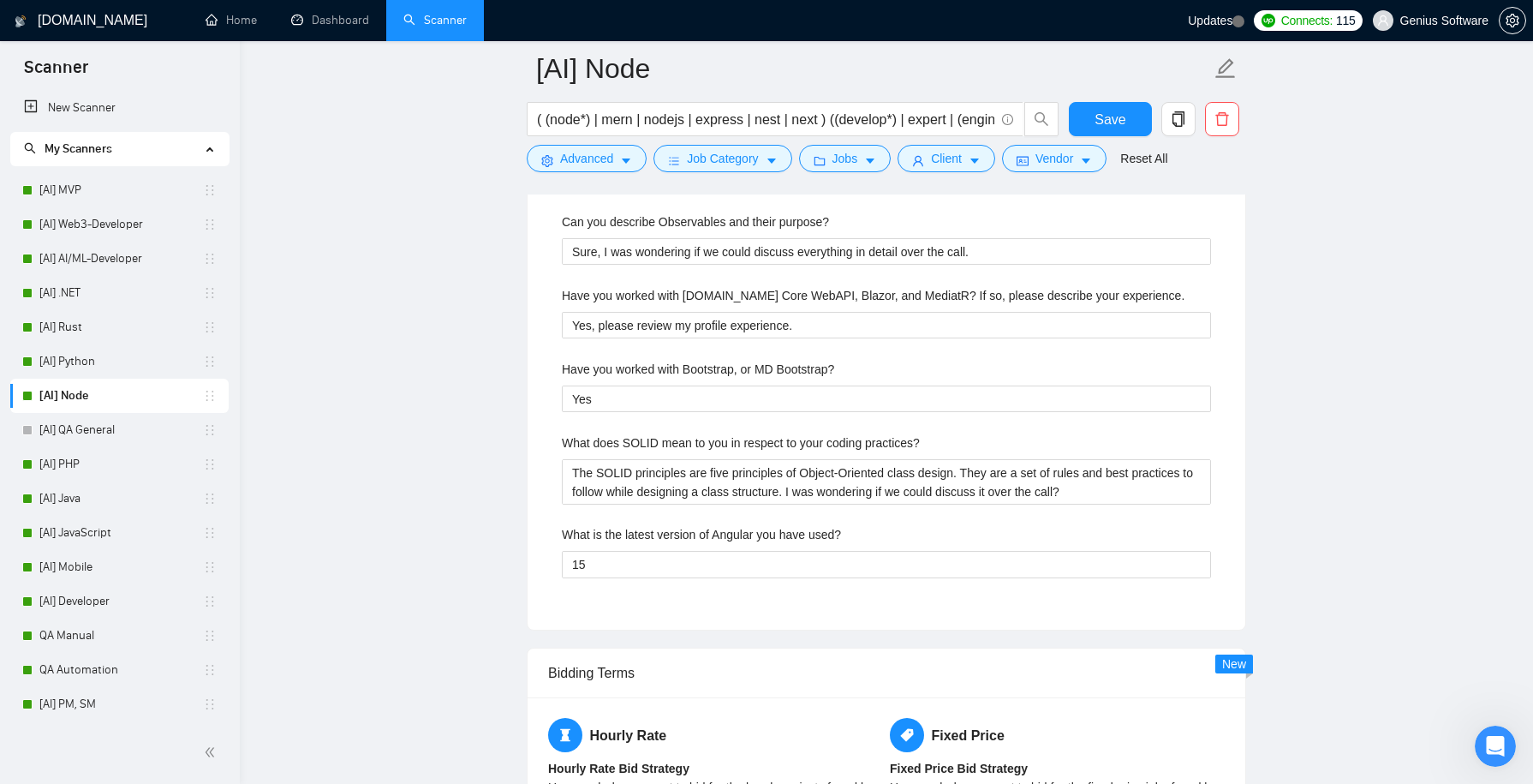
scroll to position [4609, 0]
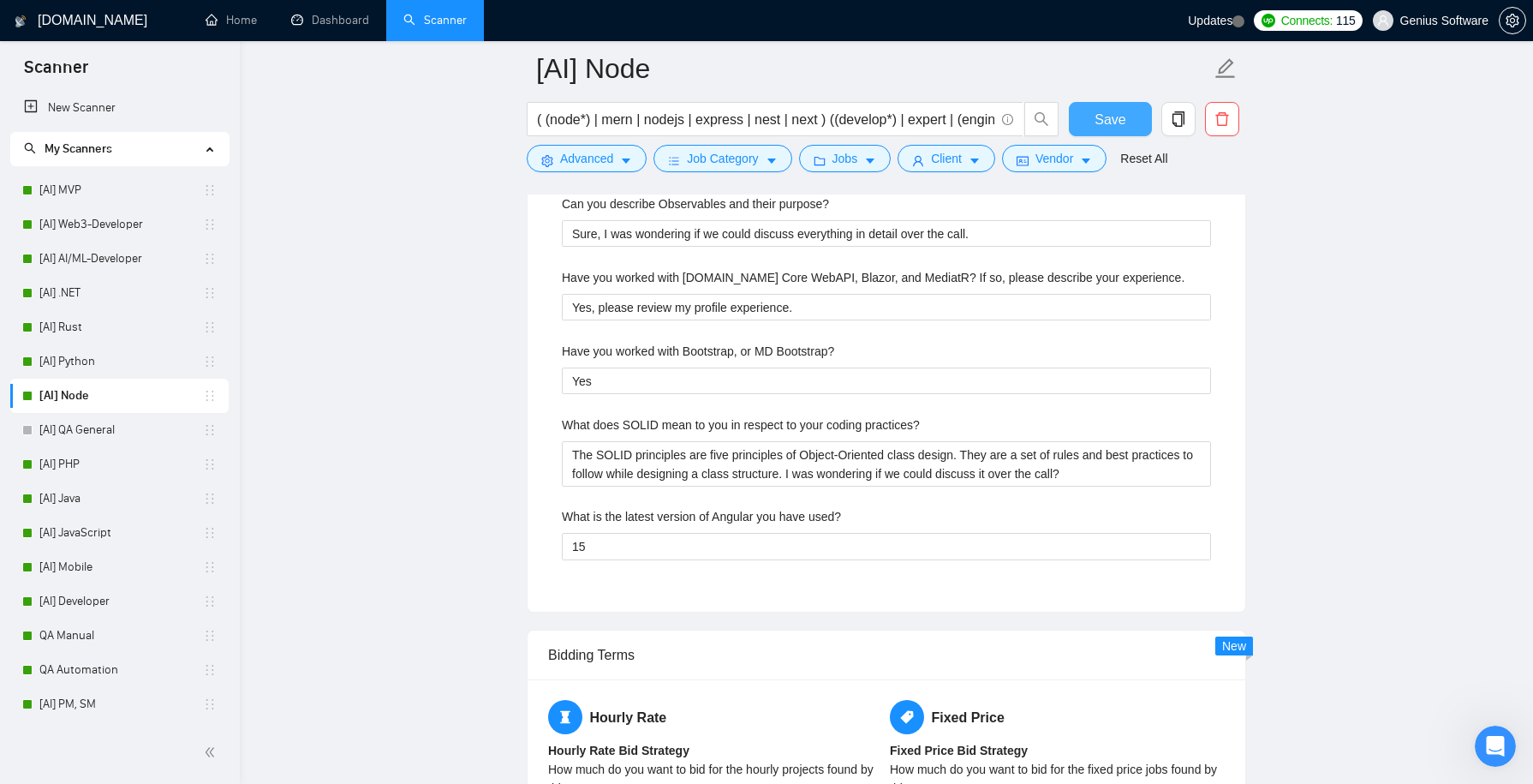
type why\? "🔥 Development of an innovative Cryptocurrency Trading Exchange Platform. [PERSO…"
click at [1112, 125] on span "Save" at bounding box center [1110, 120] width 31 height 21
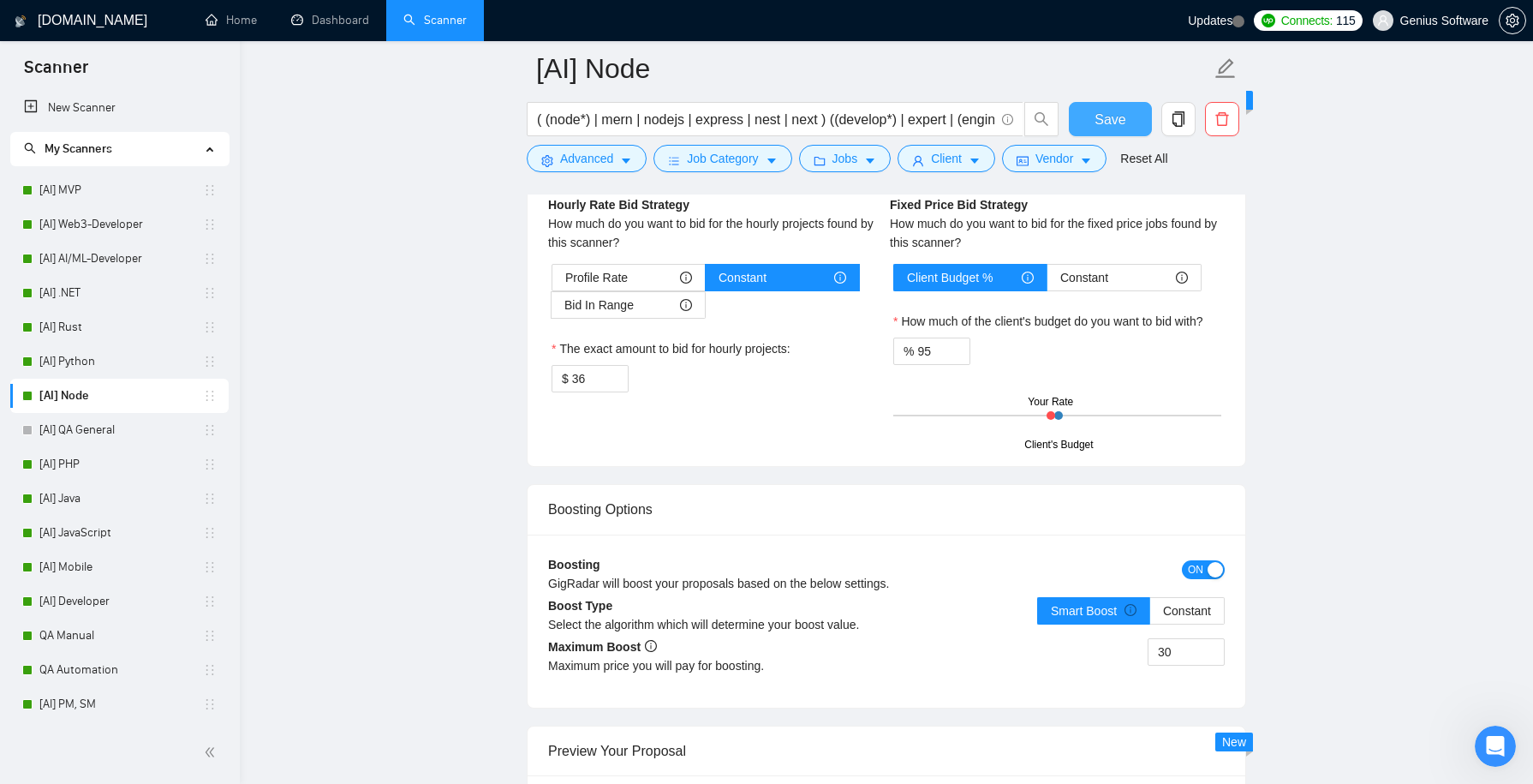
scroll to position [2955, 0]
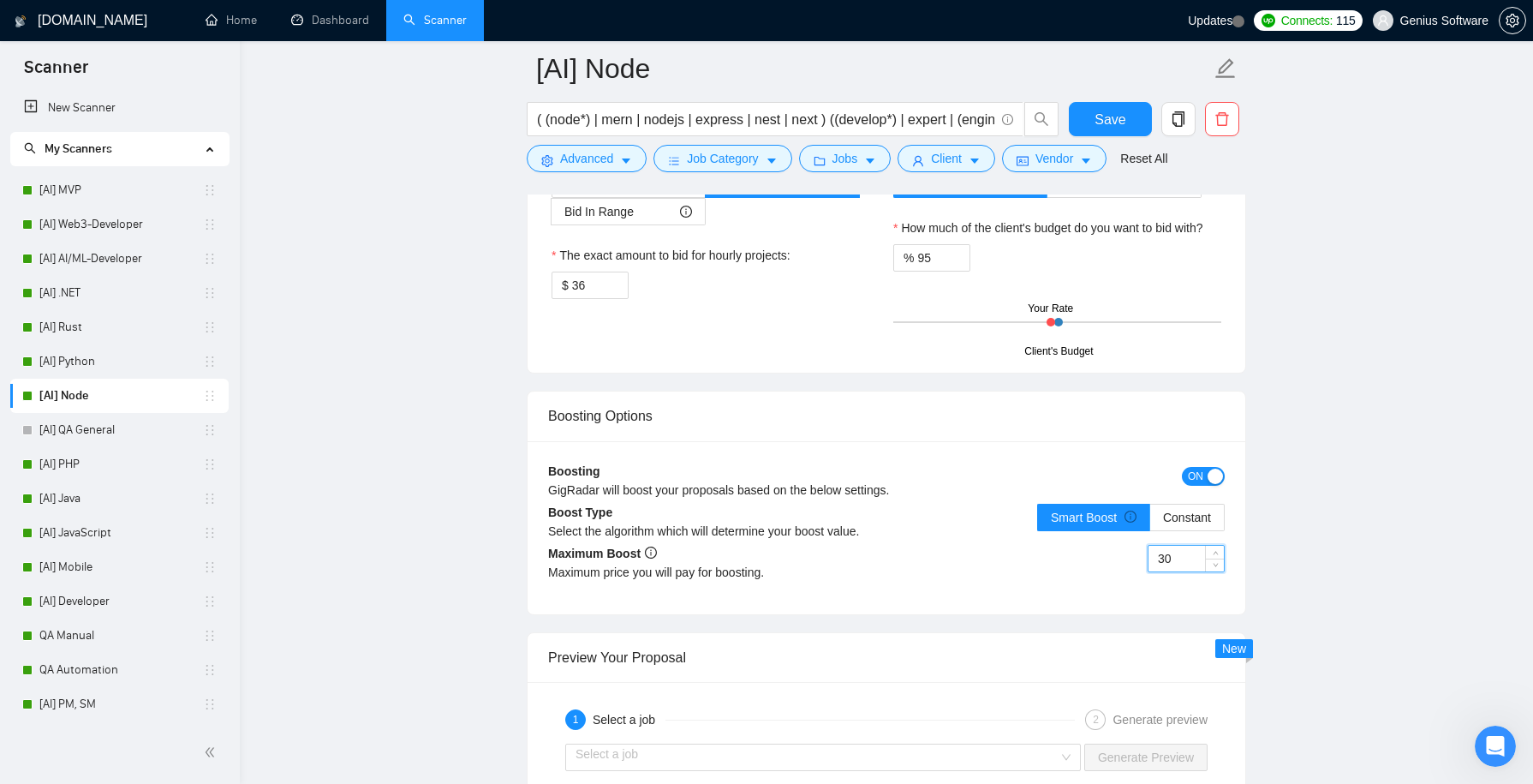
drag, startPoint x: 1180, startPoint y: 548, endPoint x: 1127, endPoint y: 539, distance: 53.8
click at [1127, 545] on div "30" at bounding box center [1055, 568] width 339 height 48
click at [1217, 549] on span "up" at bounding box center [1215, 553] width 11 height 11
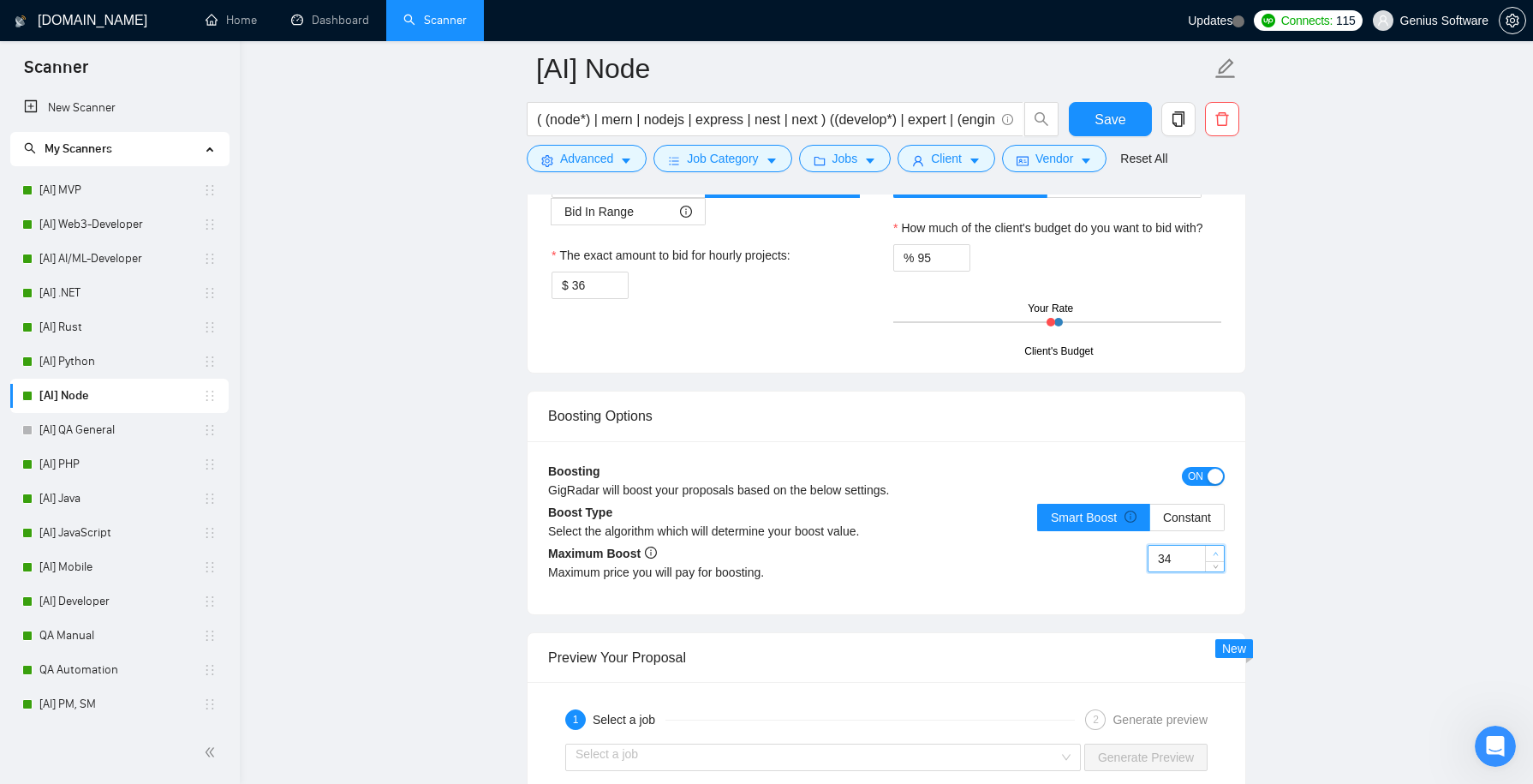
click at [1217, 549] on span "up" at bounding box center [1215, 553] width 11 height 11
type input "35"
click at [1217, 549] on span "up" at bounding box center [1215, 553] width 11 height 11
click at [1108, 127] on span "Save" at bounding box center [1110, 120] width 31 height 21
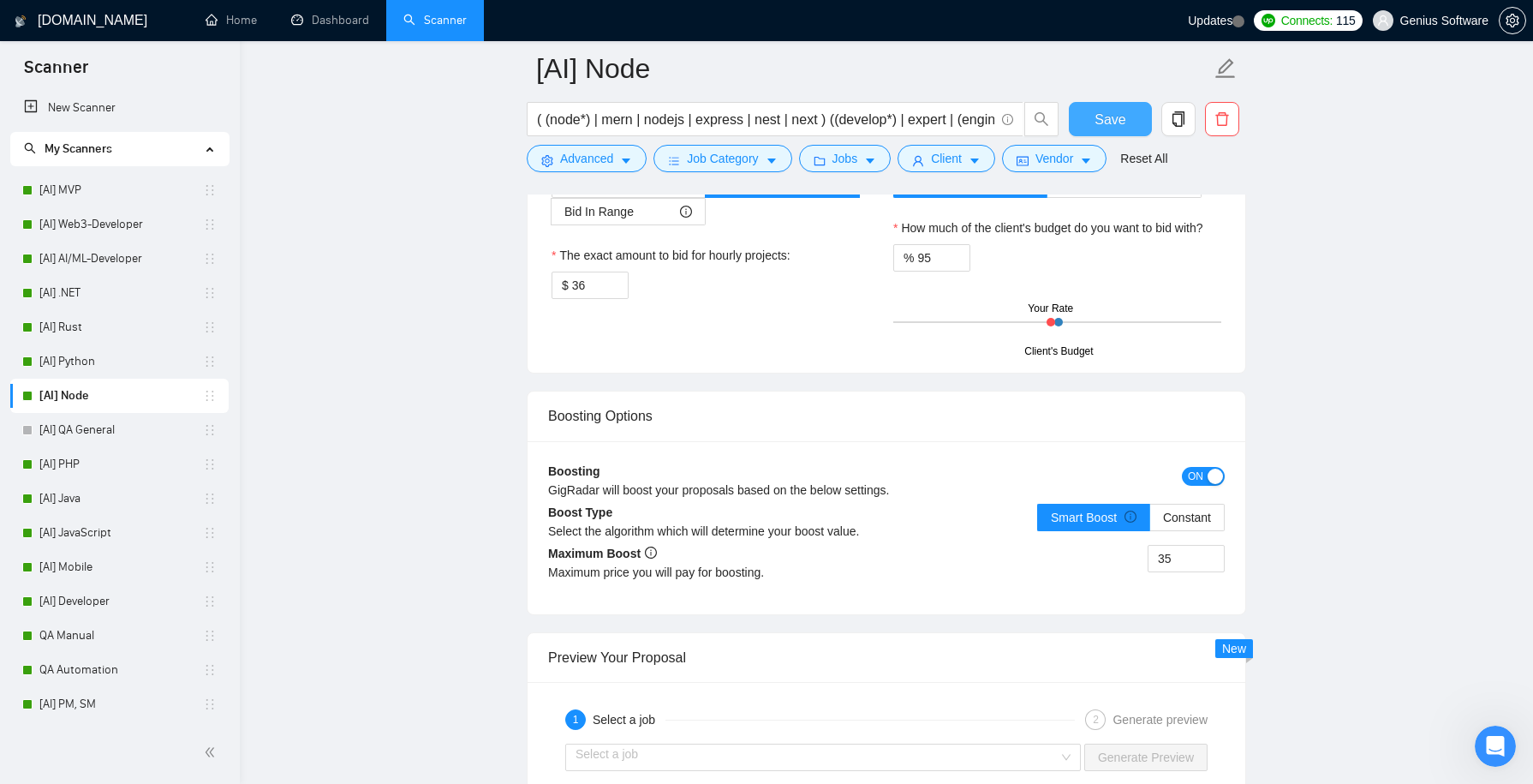
click at [1116, 113] on span "Save" at bounding box center [1110, 120] width 31 height 21
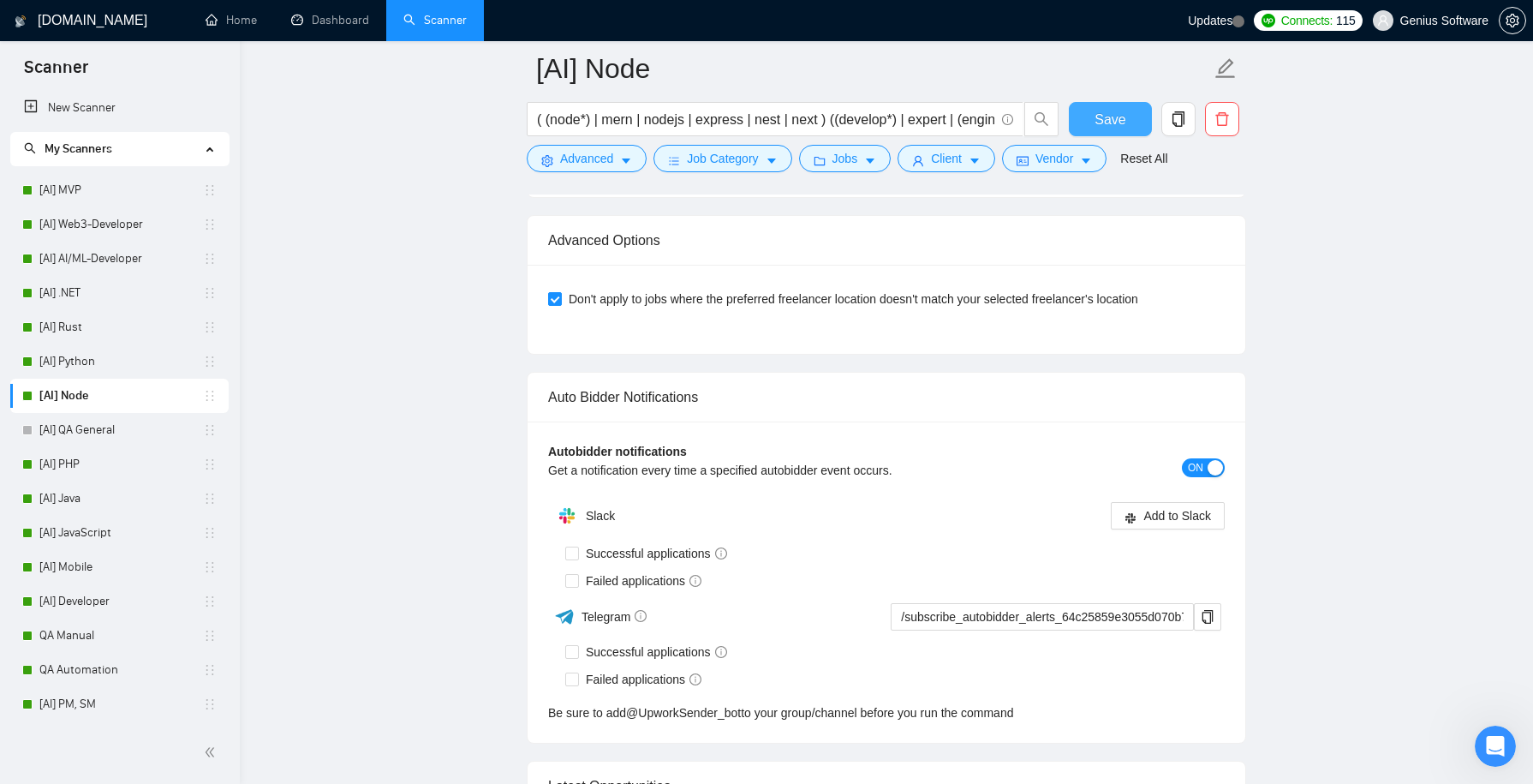
scroll to position [4069, 0]
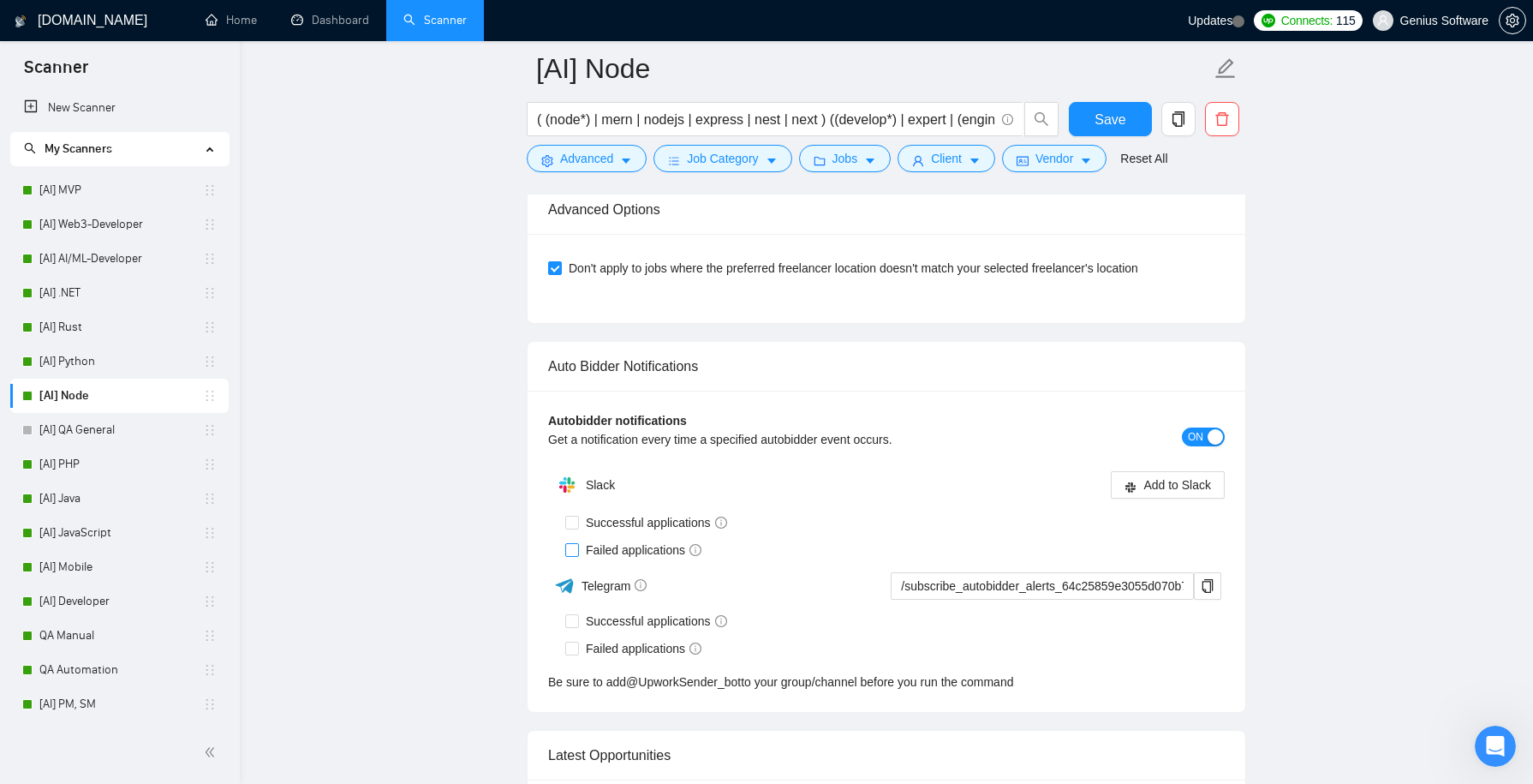
click at [574, 543] on input "Failed applications" at bounding box center [571, 549] width 12 height 12
checkbox input "true"
click at [1113, 115] on span "Save" at bounding box center [1110, 120] width 31 height 21
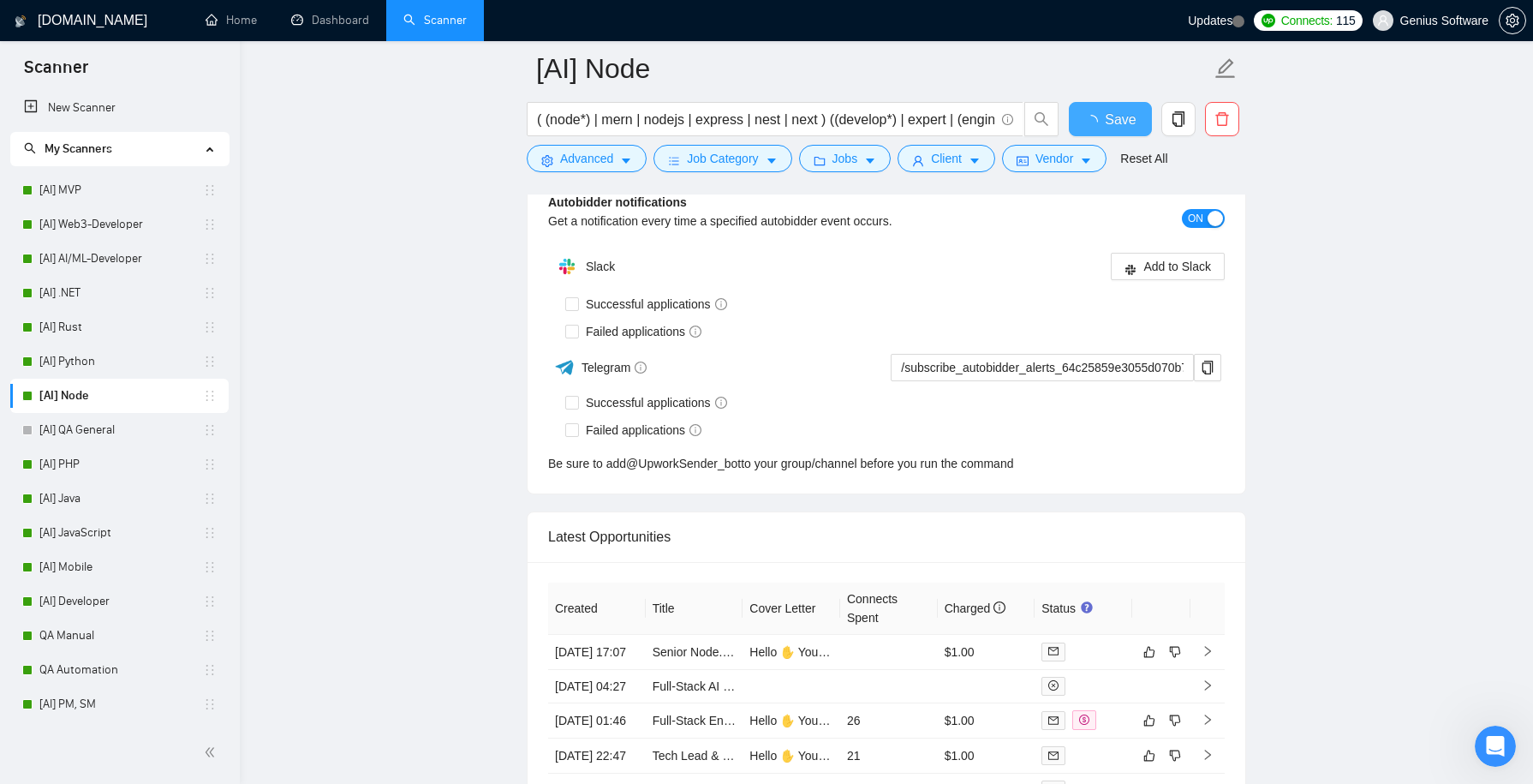
checkbox input "true"
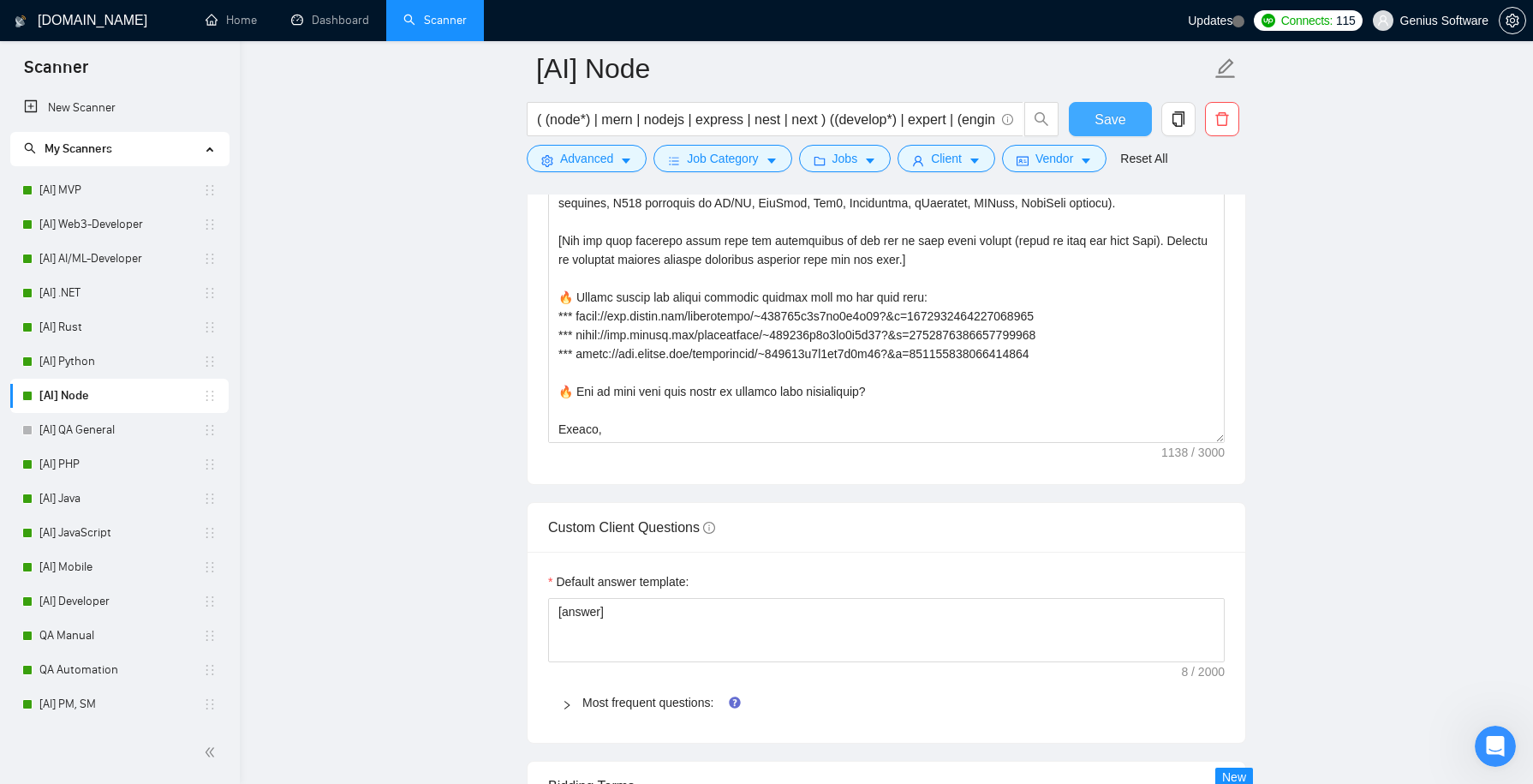
scroll to position [2185, 0]
click at [568, 701] on icon "right" at bounding box center [566, 705] width 5 height 9
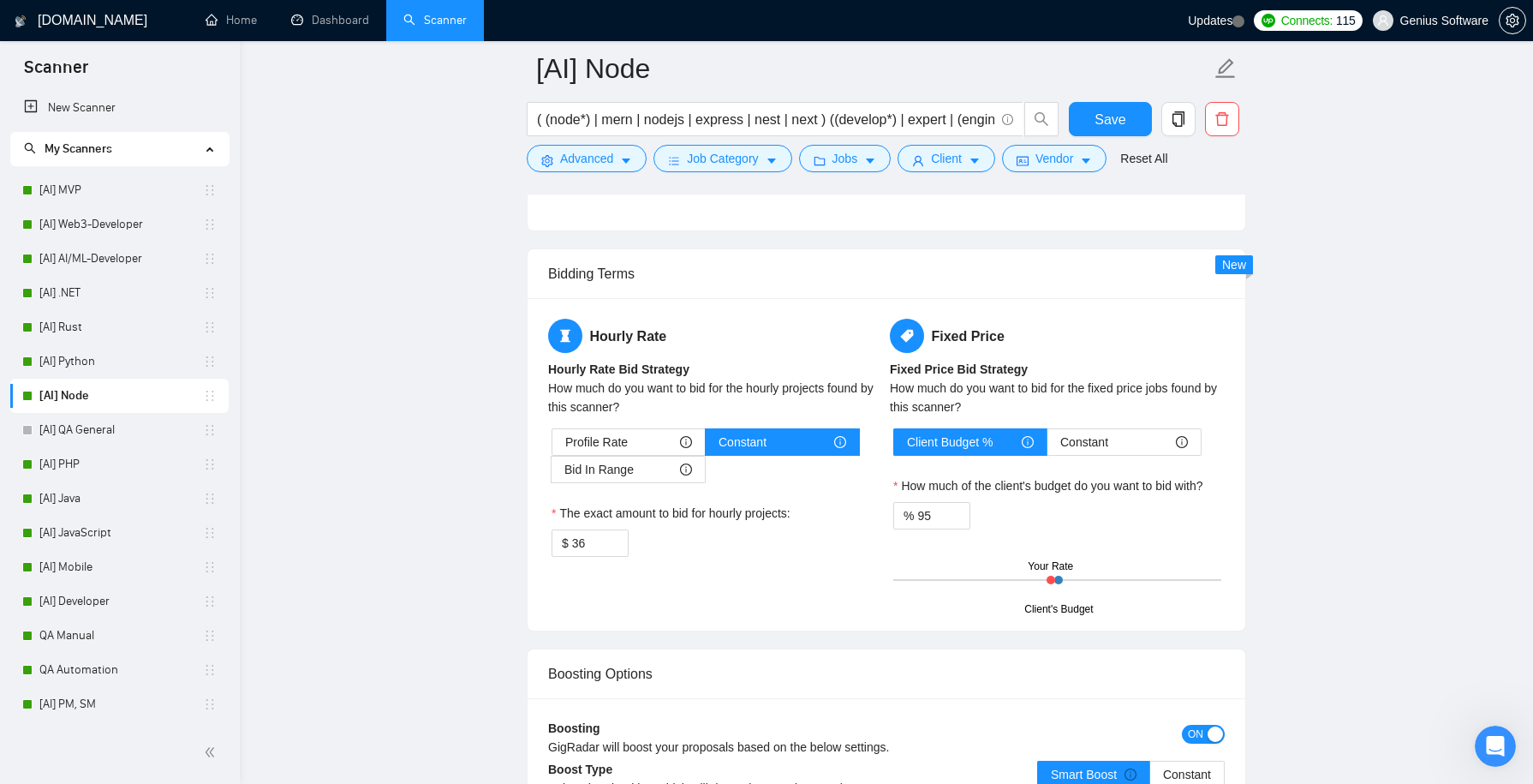
scroll to position [5074, 0]
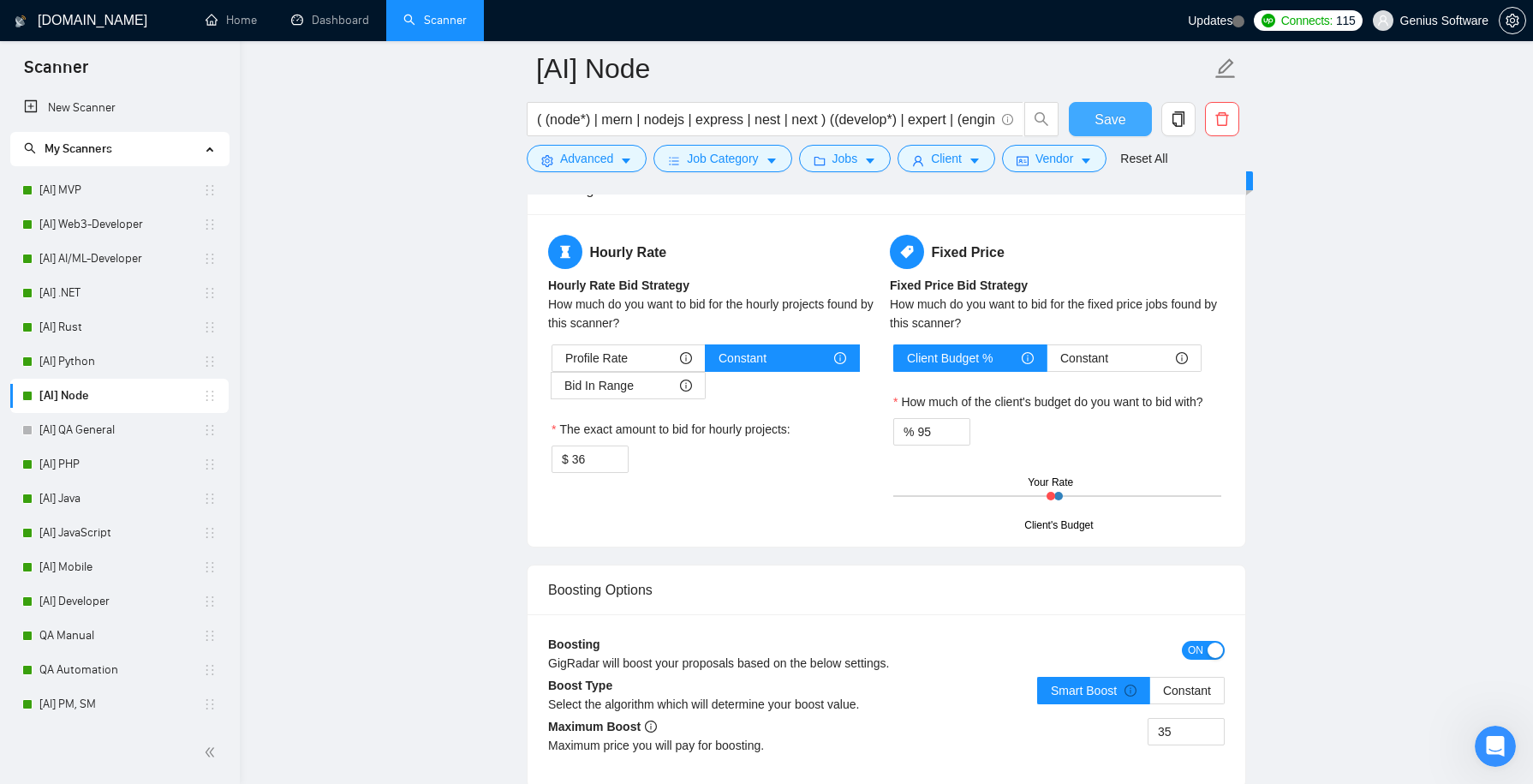
click at [1113, 116] on span "Save" at bounding box center [1110, 120] width 31 height 21
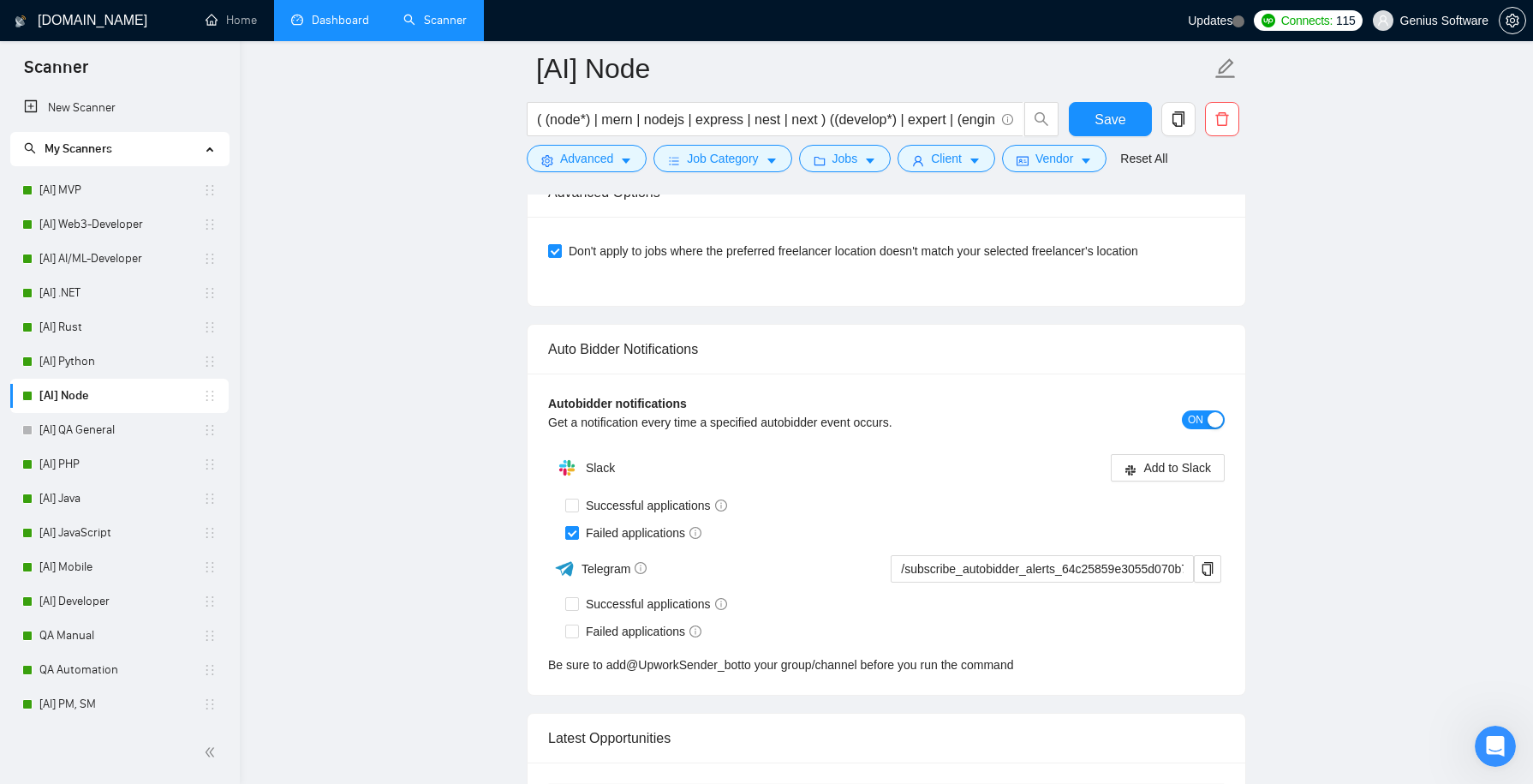
scroll to position [3873, 0]
